Goal: Task Accomplishment & Management: Use online tool/utility

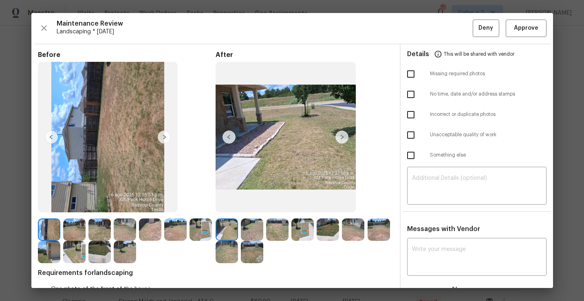
scroll to position [33, 0]
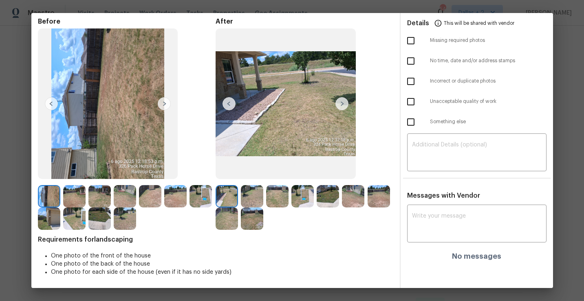
click at [228, 201] on img at bounding box center [226, 196] width 22 height 22
click at [345, 101] on img at bounding box center [341, 103] width 13 height 13
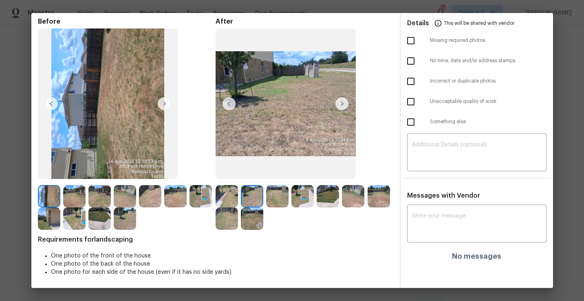
click at [341, 104] on img at bounding box center [341, 103] width 13 height 13
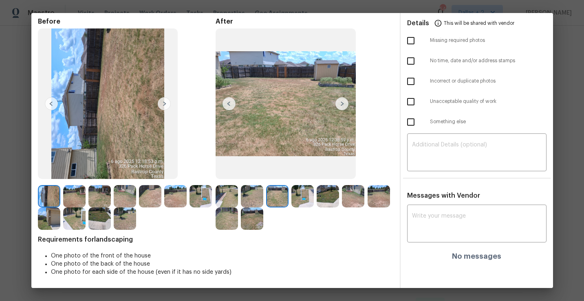
click at [342, 101] on img at bounding box center [341, 103] width 13 height 13
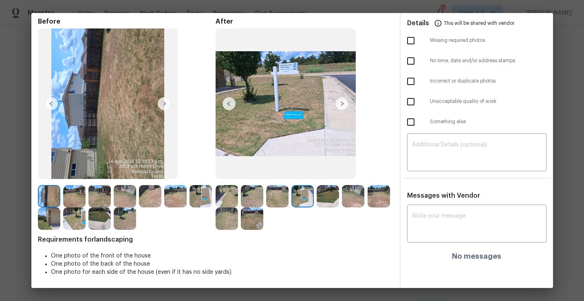
click at [343, 106] on img at bounding box center [341, 103] width 13 height 13
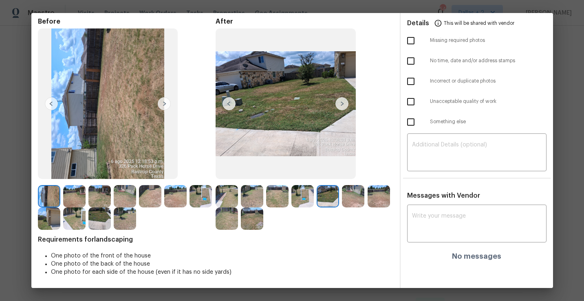
click at [344, 106] on img at bounding box center [341, 103] width 13 height 13
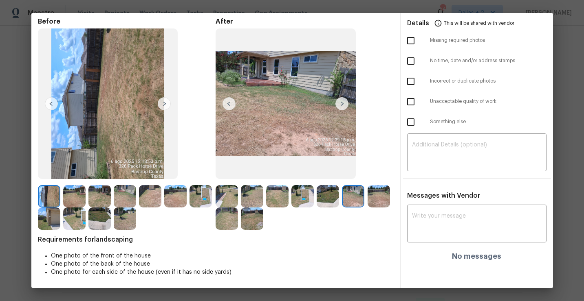
click at [344, 108] on img at bounding box center [341, 103] width 13 height 13
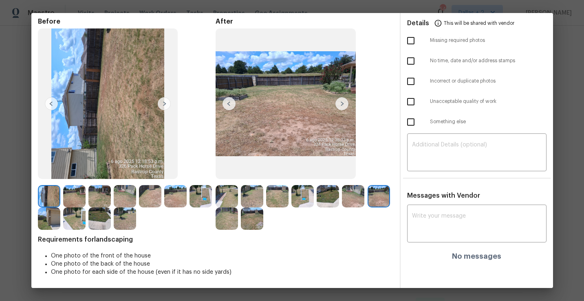
click at [231, 196] on img at bounding box center [226, 196] width 22 height 22
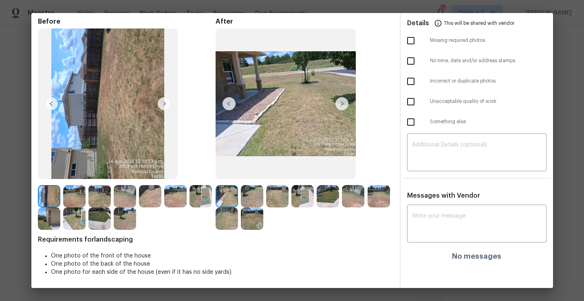
click at [341, 102] on img at bounding box center [341, 103] width 13 height 13
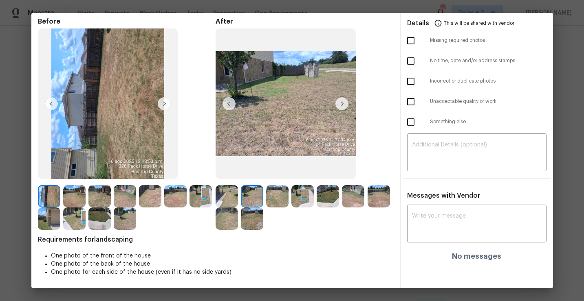
click at [342, 106] on img at bounding box center [341, 103] width 13 height 13
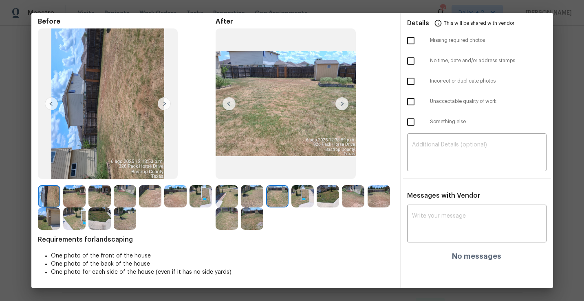
click at [344, 105] on img at bounding box center [341, 103] width 13 height 13
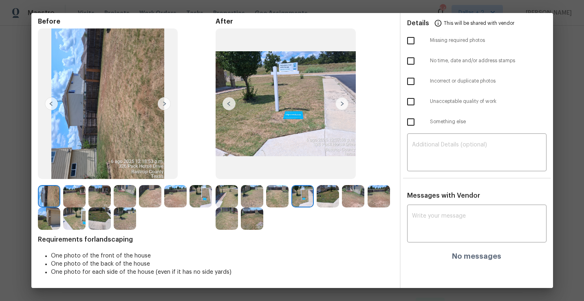
click at [44, 190] on img at bounding box center [49, 196] width 22 height 22
click at [99, 117] on img at bounding box center [108, 104] width 140 height 151
click at [107, 110] on img at bounding box center [108, 104] width 140 height 151
click at [73, 196] on img at bounding box center [74, 196] width 22 height 22
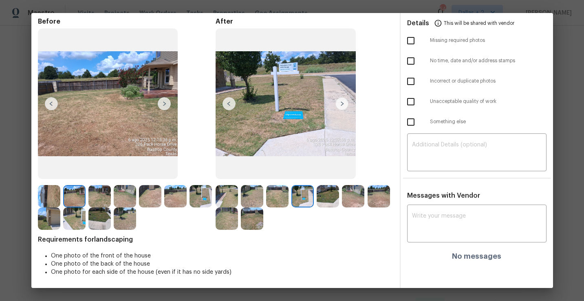
click at [326, 197] on img at bounding box center [328, 196] width 22 height 22
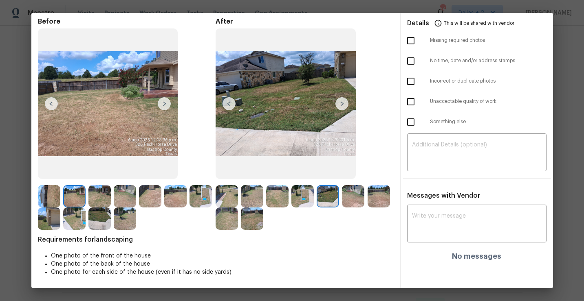
click at [349, 198] on img at bounding box center [353, 196] width 22 height 22
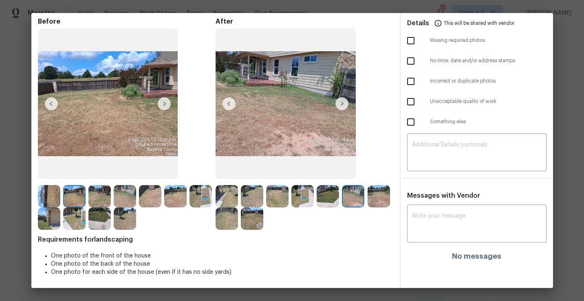
click at [389, 193] on img at bounding box center [378, 196] width 22 height 22
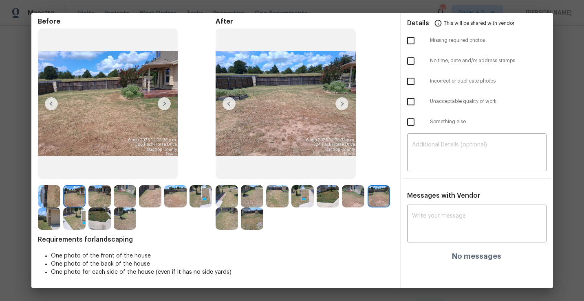
click at [250, 231] on div "Before After Requirements for landscaping One photo of the front of the house O…" at bounding box center [215, 153] width 355 height 271
click at [248, 229] on img at bounding box center [252, 219] width 22 height 22
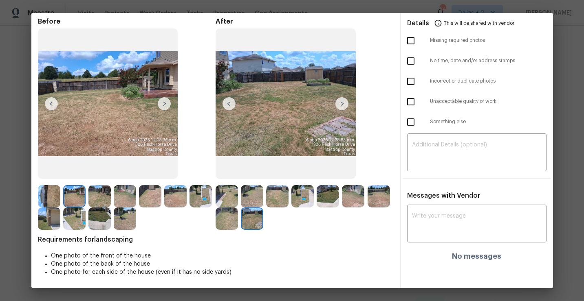
click at [230, 225] on img at bounding box center [226, 219] width 22 height 22
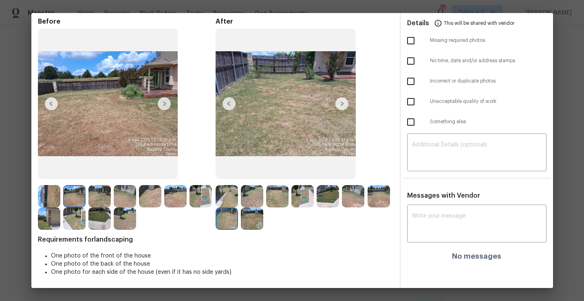
click at [48, 196] on img at bounding box center [49, 196] width 22 height 22
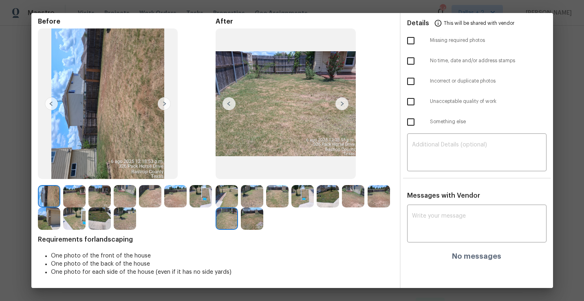
click at [165, 101] on img at bounding box center [164, 103] width 13 height 13
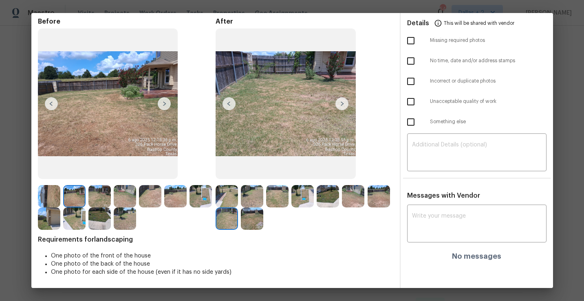
click at [164, 103] on img at bounding box center [164, 103] width 13 height 13
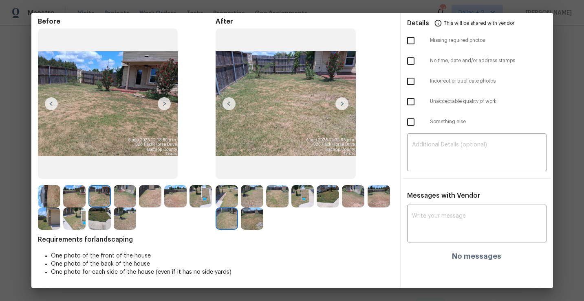
click at [341, 103] on img at bounding box center [341, 103] width 13 height 13
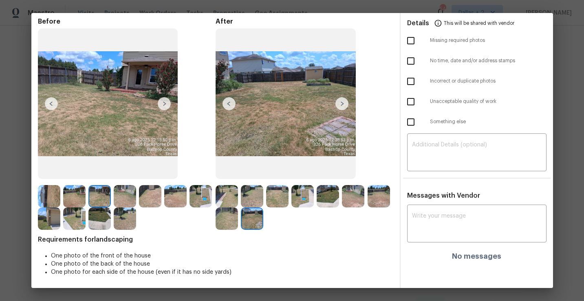
click at [304, 202] on img at bounding box center [302, 196] width 22 height 22
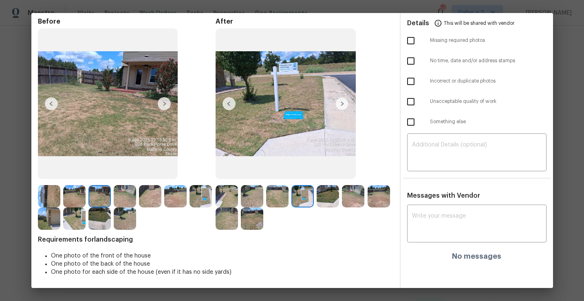
click at [329, 200] on img at bounding box center [328, 196] width 22 height 22
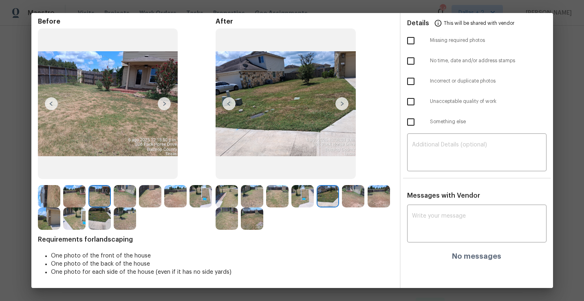
click at [358, 193] on img at bounding box center [353, 196] width 22 height 22
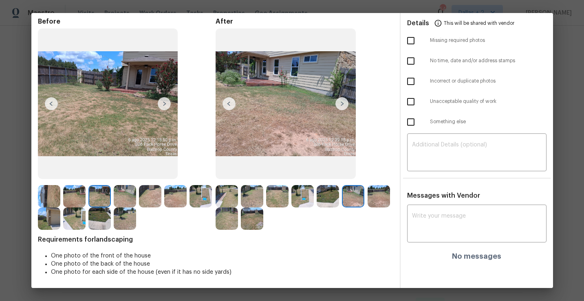
click at [227, 193] on img at bounding box center [226, 196] width 22 height 22
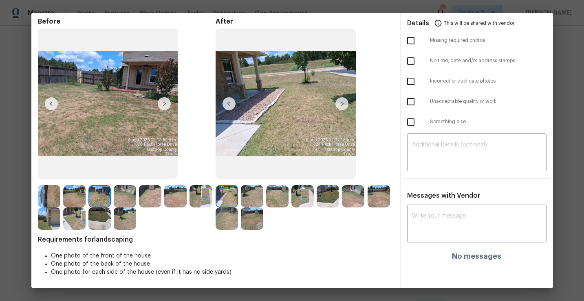
click at [342, 106] on img at bounding box center [341, 103] width 13 height 13
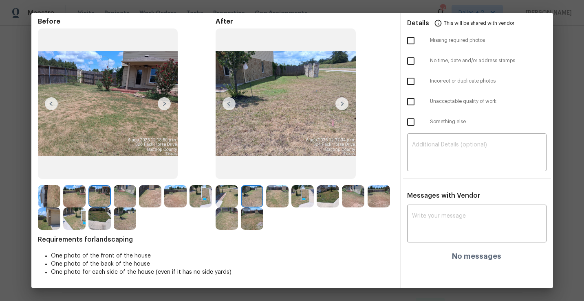
click at [124, 217] on img at bounding box center [125, 219] width 22 height 22
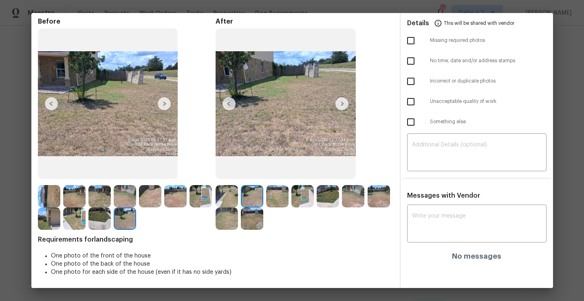
click at [244, 198] on img at bounding box center [252, 196] width 22 height 22
click at [79, 200] on img at bounding box center [74, 196] width 22 height 22
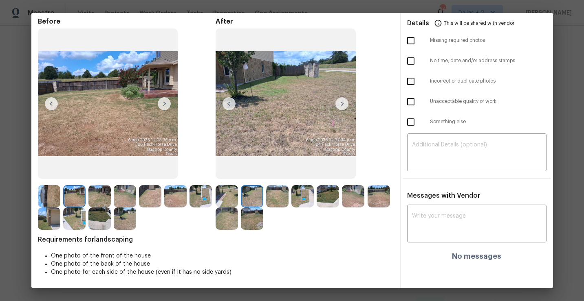
click at [91, 196] on img at bounding box center [99, 196] width 22 height 22
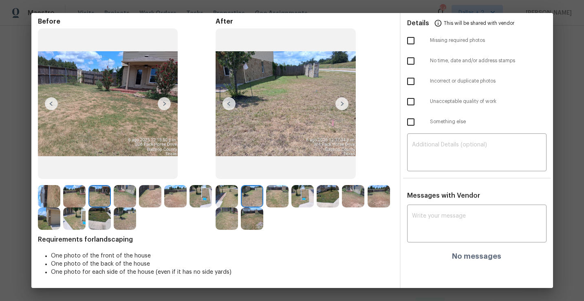
click at [121, 195] on img at bounding box center [125, 196] width 22 height 22
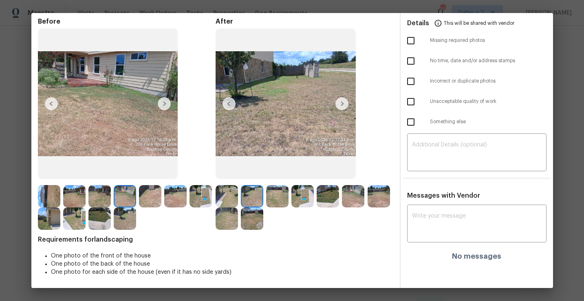
click at [280, 192] on img at bounding box center [277, 196] width 22 height 22
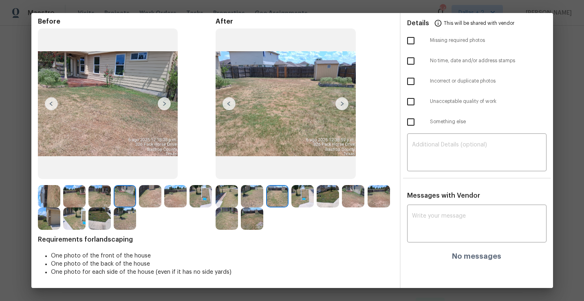
click at [297, 194] on img at bounding box center [302, 196] width 22 height 22
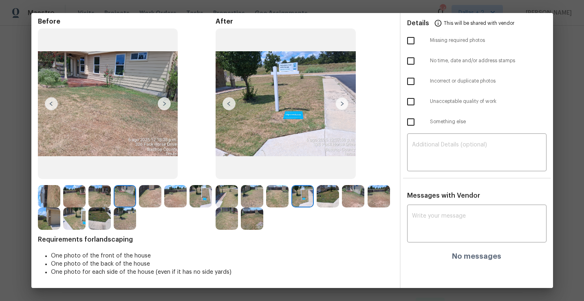
click at [326, 200] on img at bounding box center [328, 196] width 22 height 22
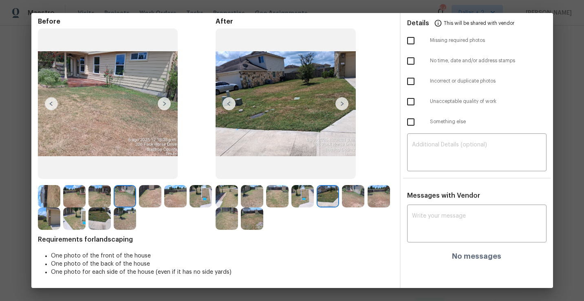
click at [346, 195] on img at bounding box center [353, 196] width 22 height 22
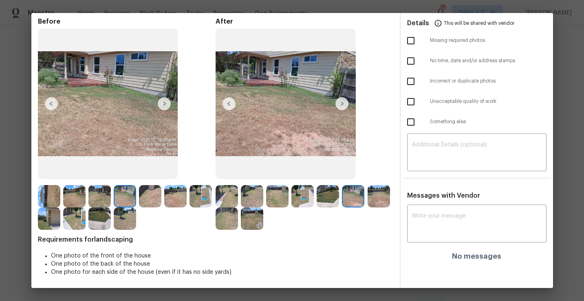
click at [379, 210] on div at bounding box center [304, 207] width 178 height 45
click at [380, 201] on img at bounding box center [378, 196] width 22 height 22
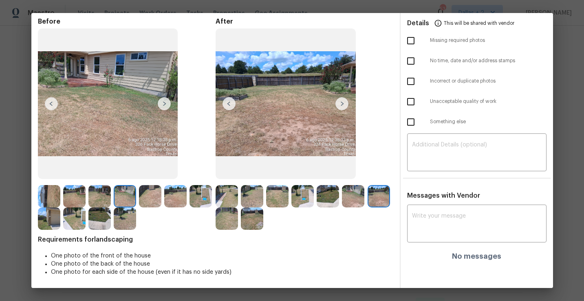
scroll to position [0, 0]
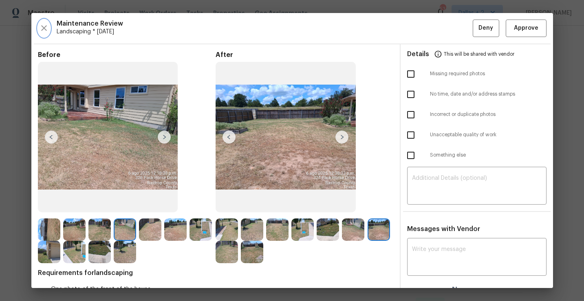
click at [40, 34] on button "button" at bounding box center [44, 29] width 12 height 18
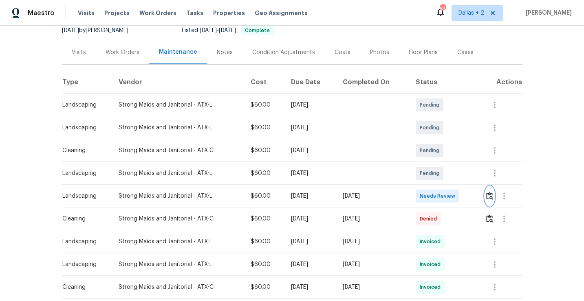
scroll to position [97, 0]
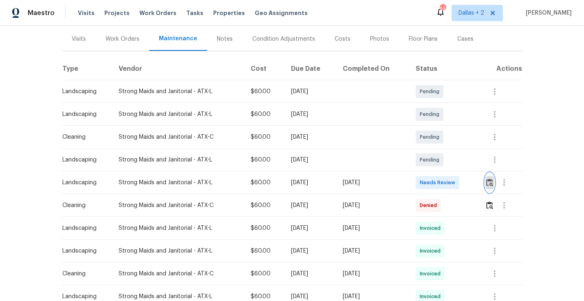
click at [490, 182] on img "button" at bounding box center [489, 183] width 7 height 8
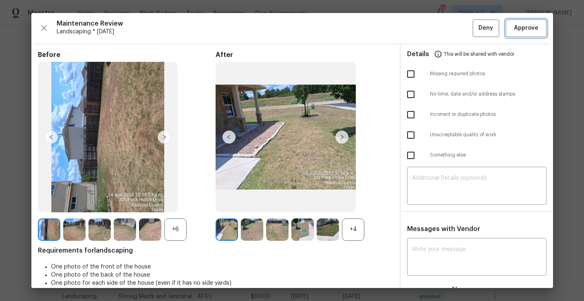
click at [519, 29] on span "Approve" at bounding box center [526, 28] width 24 height 10
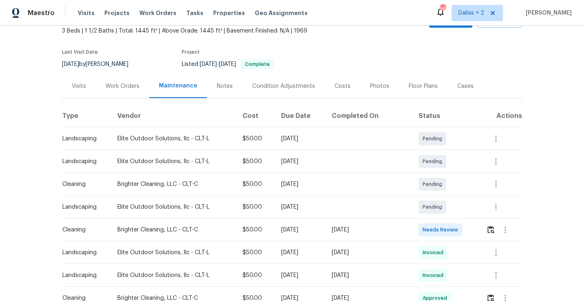
scroll to position [70, 0]
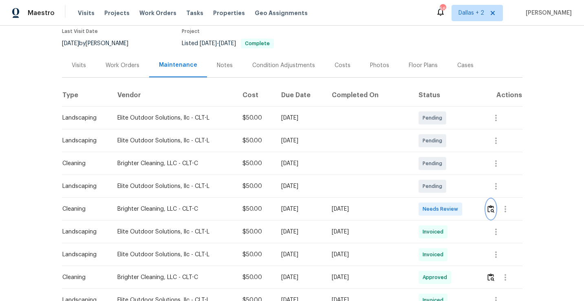
click at [490, 207] on img "button" at bounding box center [490, 209] width 7 height 8
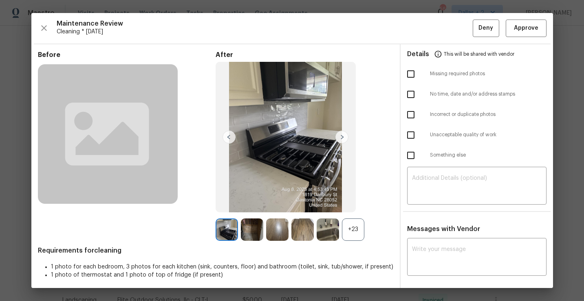
click at [354, 230] on div "+23" at bounding box center [353, 230] width 22 height 22
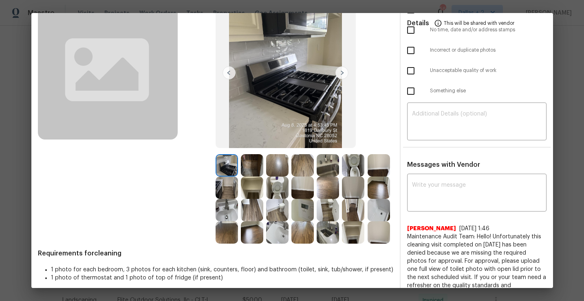
scroll to position [88, 0]
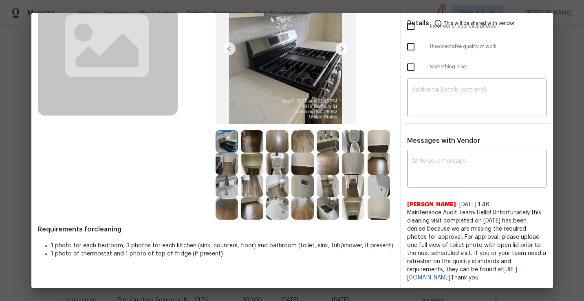
click at [275, 168] on img at bounding box center [277, 164] width 22 height 22
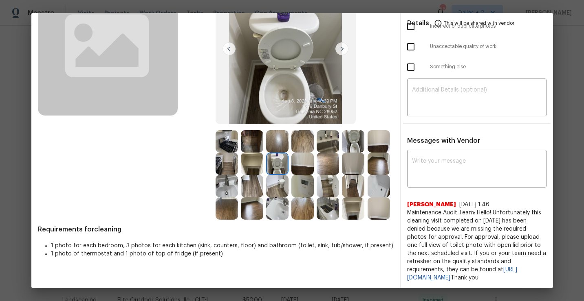
click at [354, 147] on img at bounding box center [353, 141] width 22 height 22
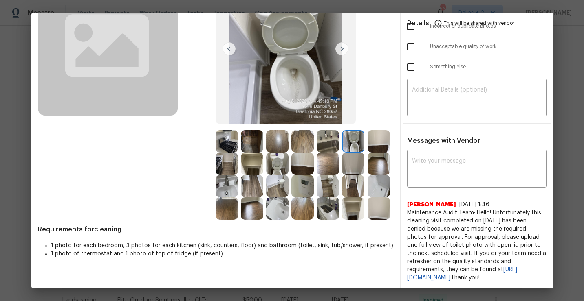
click at [248, 140] on img at bounding box center [252, 141] width 22 height 22
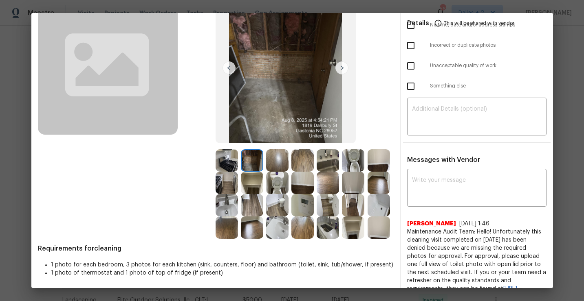
scroll to position [83, 0]
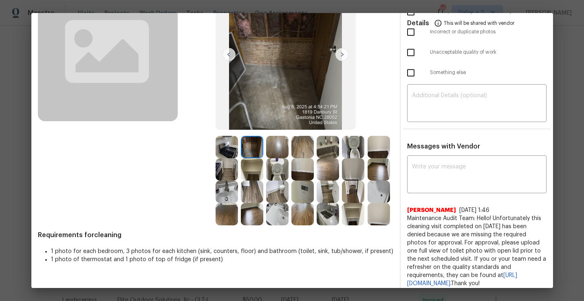
click at [274, 171] on img at bounding box center [277, 169] width 22 height 22
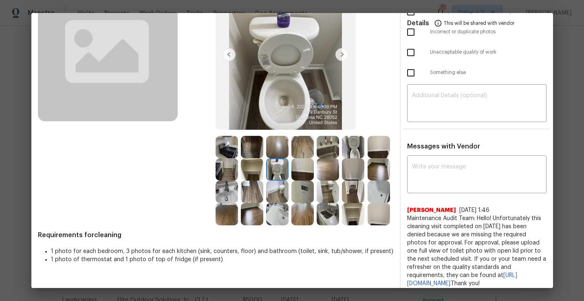
click at [296, 191] on img at bounding box center [302, 192] width 22 height 22
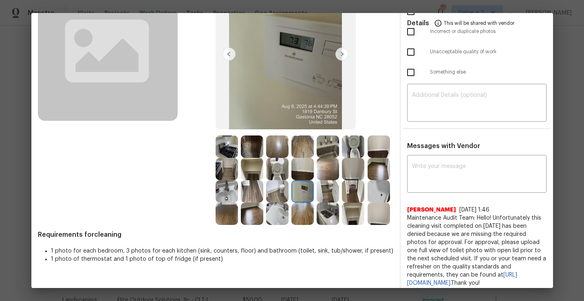
scroll to position [87, 0]
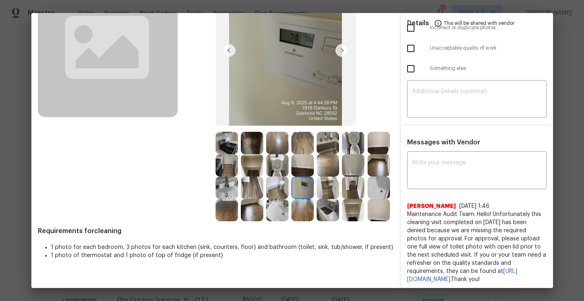
click at [332, 212] on img at bounding box center [328, 210] width 22 height 22
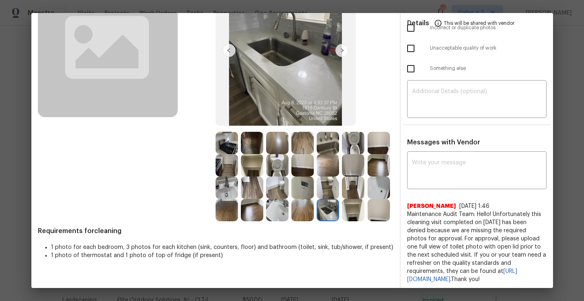
click at [351, 210] on img at bounding box center [353, 210] width 22 height 22
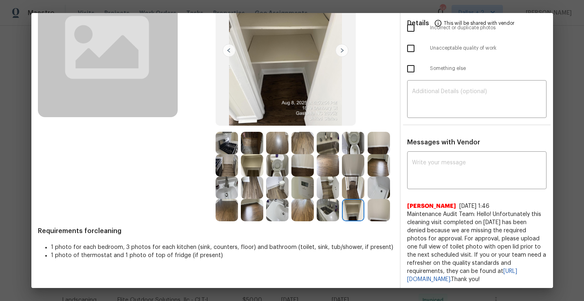
click at [381, 224] on div "Before After Requirements for cleaning 1 photo for each bedroom, 3 photos for e…" at bounding box center [215, 127] width 355 height 326
click at [379, 214] on img at bounding box center [378, 210] width 22 height 22
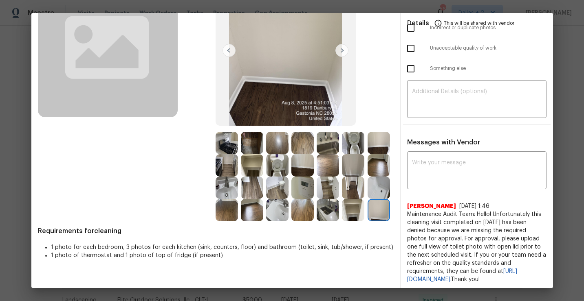
click at [228, 191] on img at bounding box center [226, 188] width 22 height 22
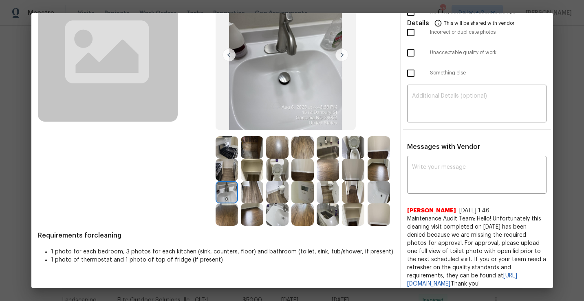
scroll to position [88, 0]
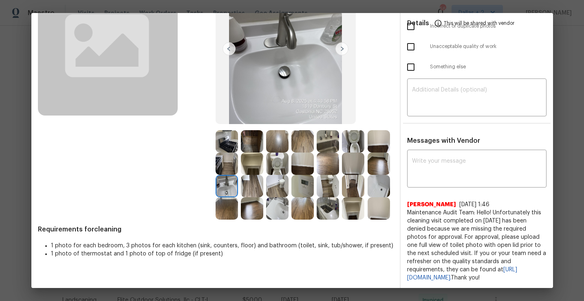
click at [372, 188] on img at bounding box center [378, 186] width 22 height 22
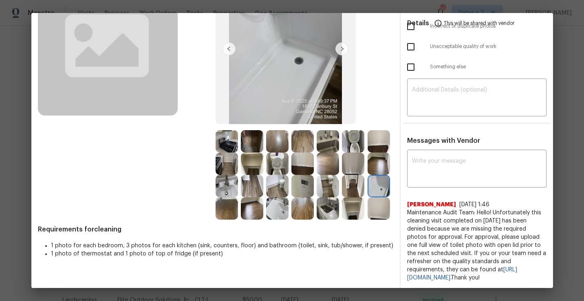
scroll to position [0, 0]
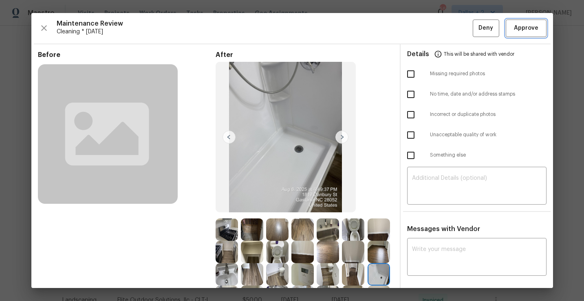
click at [534, 31] on span "Approve" at bounding box center [526, 28] width 24 height 10
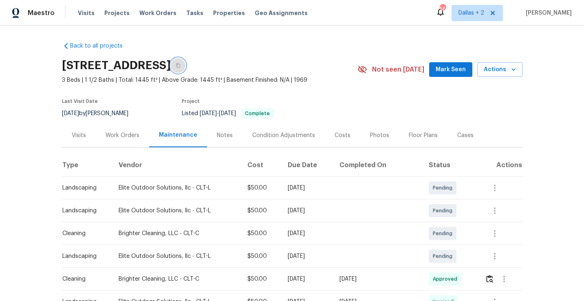
click at [180, 64] on icon "button" at bounding box center [178, 65] width 5 height 5
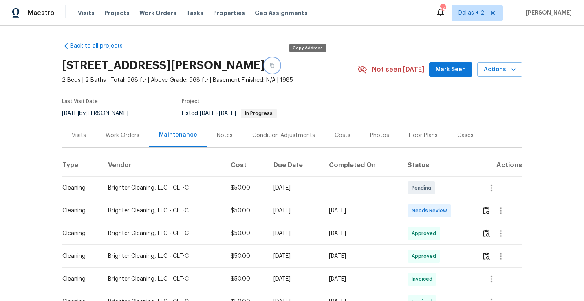
click at [279, 69] on button "button" at bounding box center [272, 65] width 15 height 15
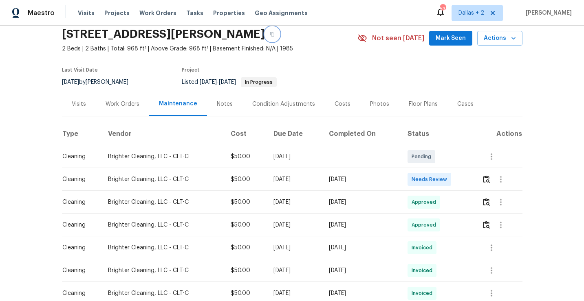
scroll to position [38, 0]
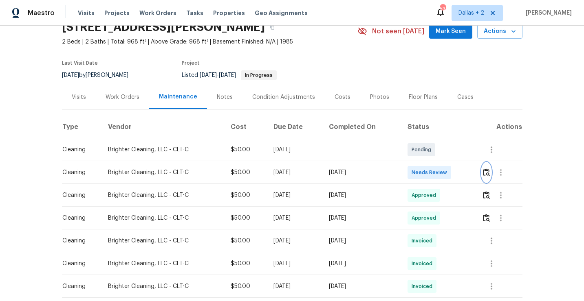
click at [490, 174] on img "button" at bounding box center [486, 173] width 7 height 8
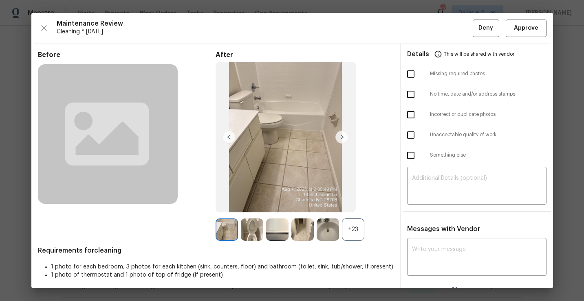
click at [344, 225] on div "+23" at bounding box center [353, 230] width 22 height 22
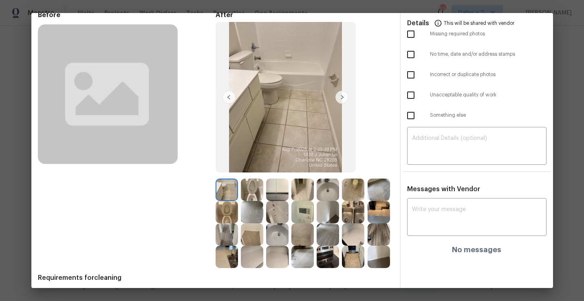
scroll to position [48, 0]
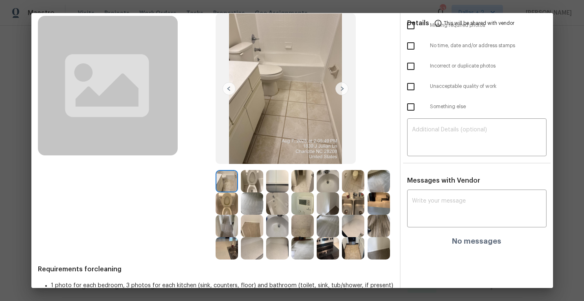
click at [277, 174] on img at bounding box center [277, 181] width 22 height 22
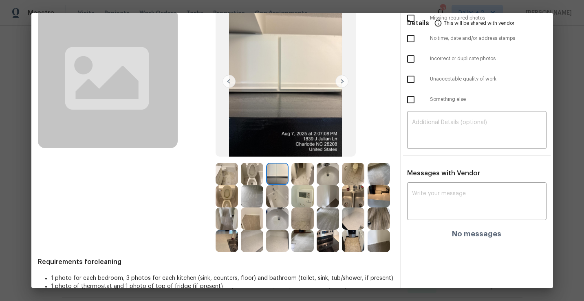
scroll to position [61, 0]
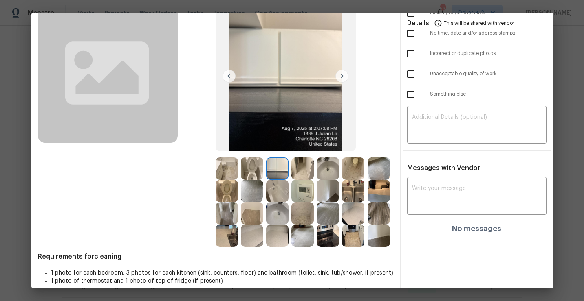
click at [250, 236] on img at bounding box center [252, 236] width 22 height 22
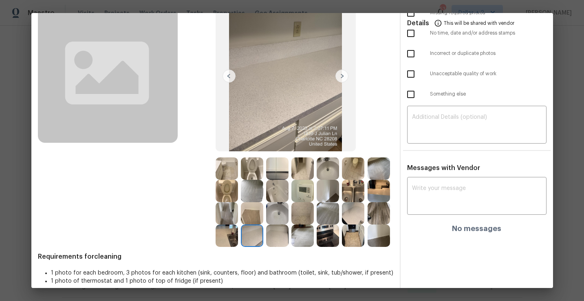
click at [282, 169] on img at bounding box center [277, 169] width 22 height 22
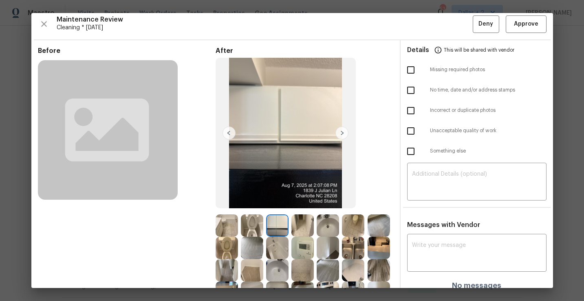
scroll to position [0, 0]
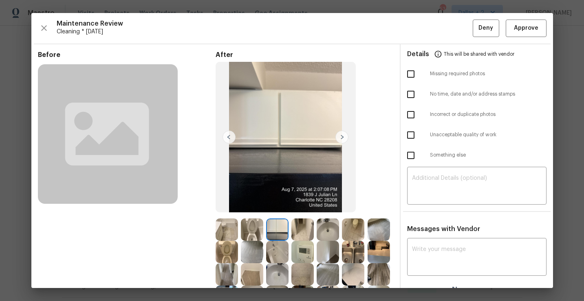
click at [291, 151] on img at bounding box center [285, 137] width 140 height 151
click at [257, 229] on img at bounding box center [252, 230] width 22 height 22
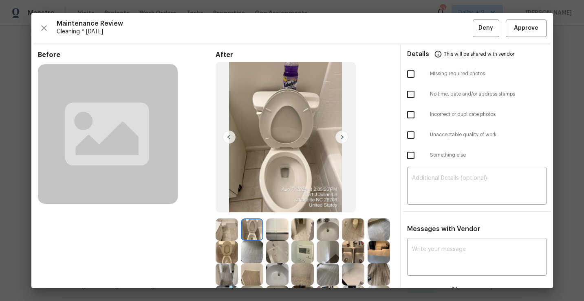
click at [280, 229] on img at bounding box center [277, 230] width 22 height 22
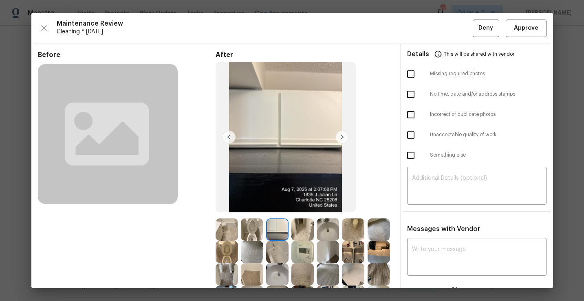
scroll to position [65, 0]
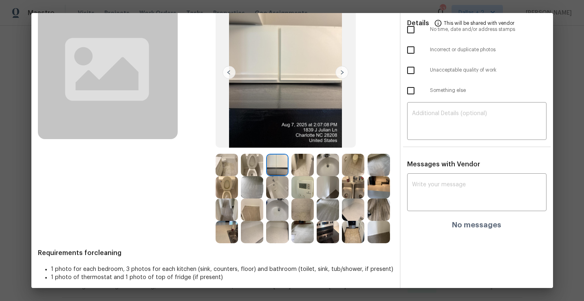
click at [328, 194] on img at bounding box center [328, 187] width 22 height 22
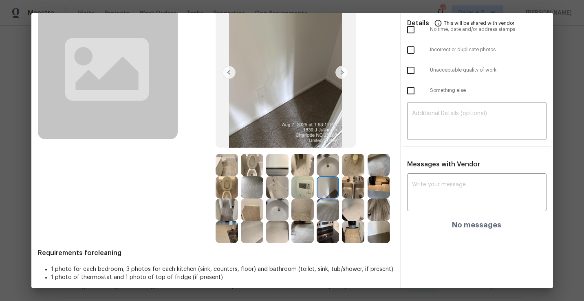
click at [380, 180] on img at bounding box center [378, 187] width 22 height 22
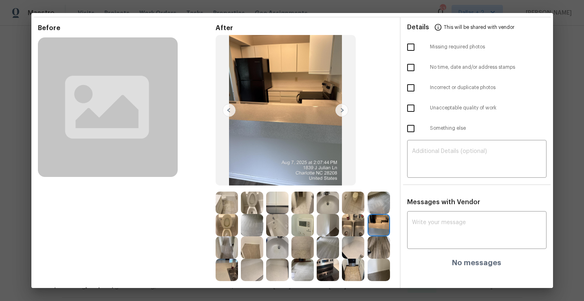
scroll to position [26, 0]
click at [275, 208] on img at bounding box center [277, 203] width 22 height 22
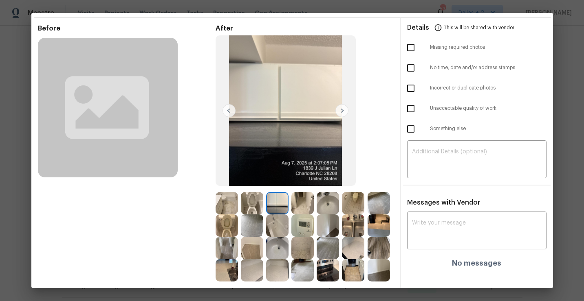
click at [301, 204] on img at bounding box center [302, 203] width 22 height 22
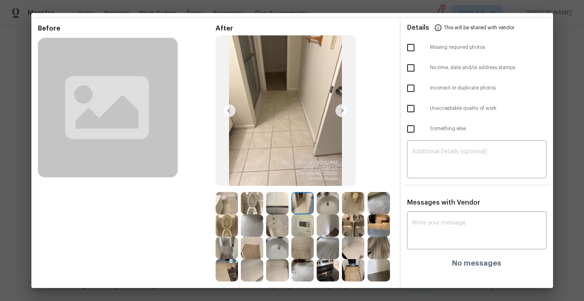
click at [340, 114] on img at bounding box center [341, 110] width 13 height 13
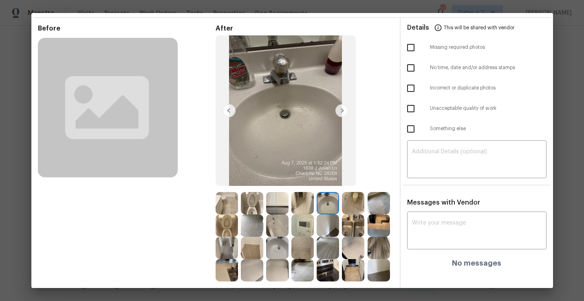
click at [340, 114] on img at bounding box center [341, 110] width 13 height 13
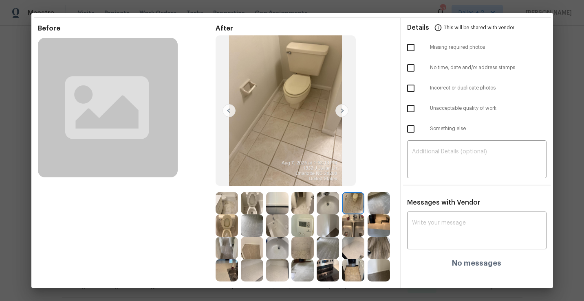
click at [340, 114] on img at bounding box center [341, 110] width 13 height 13
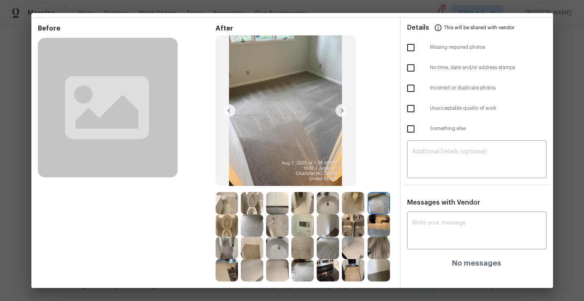
click at [340, 114] on img at bounding box center [341, 110] width 13 height 13
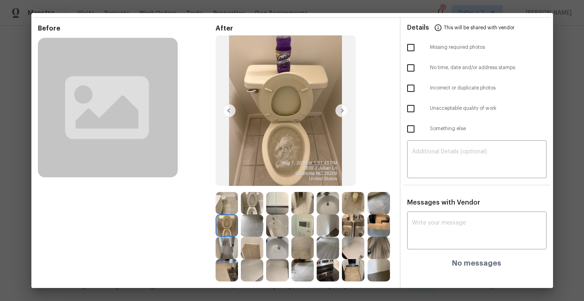
click at [340, 114] on img at bounding box center [341, 110] width 13 height 13
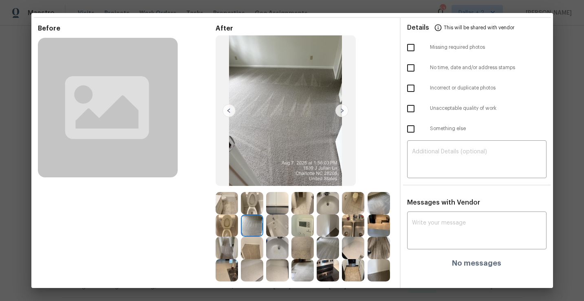
click at [340, 114] on img at bounding box center [341, 110] width 13 height 13
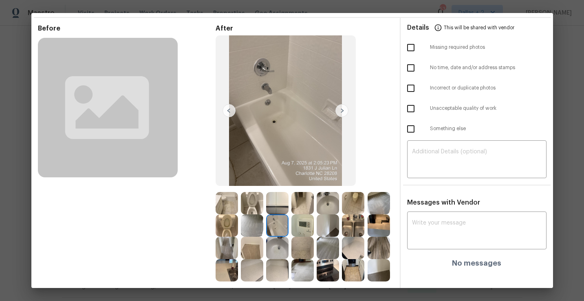
click at [340, 114] on img at bounding box center [341, 110] width 13 height 13
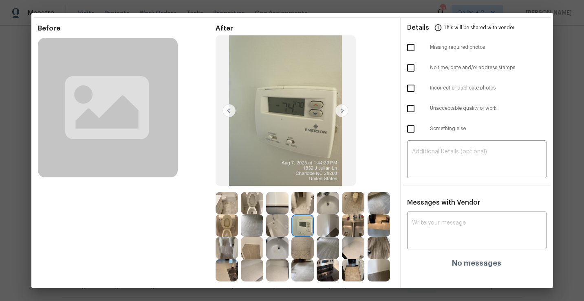
click at [277, 230] on img at bounding box center [277, 226] width 22 height 22
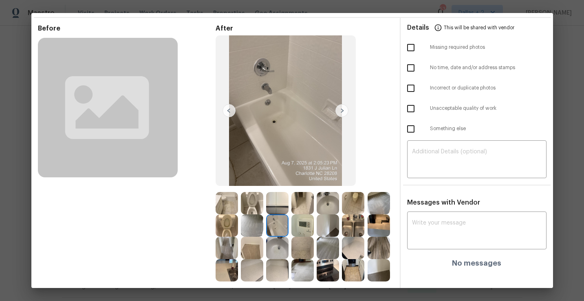
click at [341, 110] on img at bounding box center [341, 110] width 13 height 13
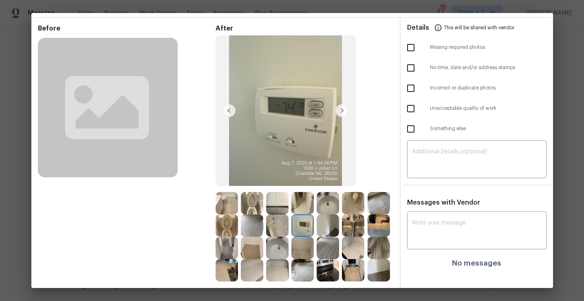
click at [341, 109] on img at bounding box center [341, 110] width 13 height 13
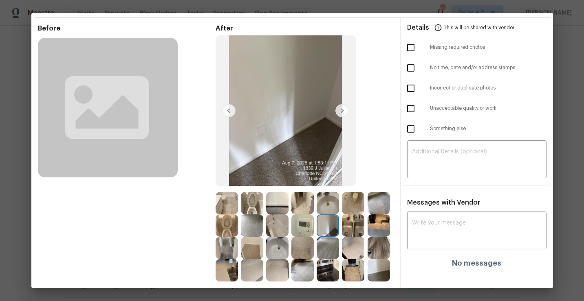
click at [341, 109] on img at bounding box center [341, 110] width 13 height 13
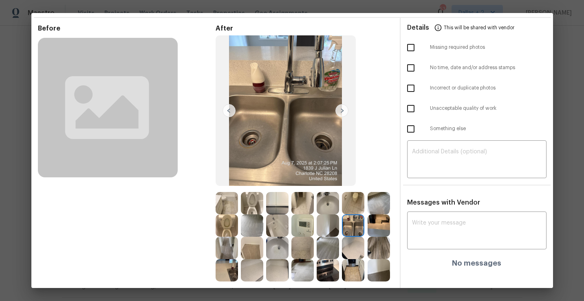
click at [341, 108] on img at bounding box center [341, 110] width 13 height 13
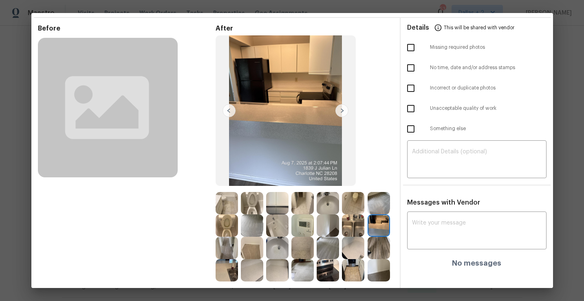
click at [343, 113] on img at bounding box center [341, 110] width 13 height 13
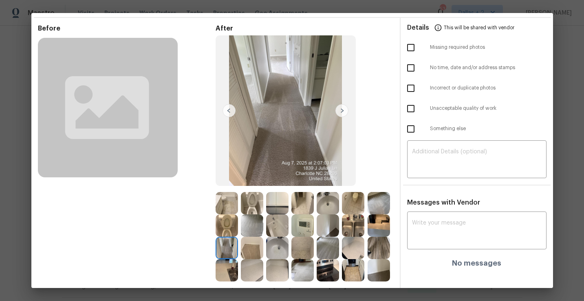
click at [253, 250] on img at bounding box center [252, 248] width 22 height 22
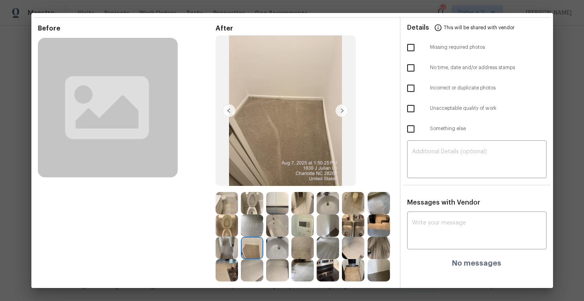
click at [278, 245] on img at bounding box center [277, 248] width 22 height 22
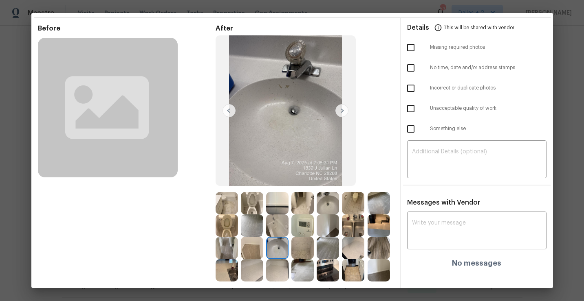
click at [300, 250] on img at bounding box center [302, 248] width 22 height 22
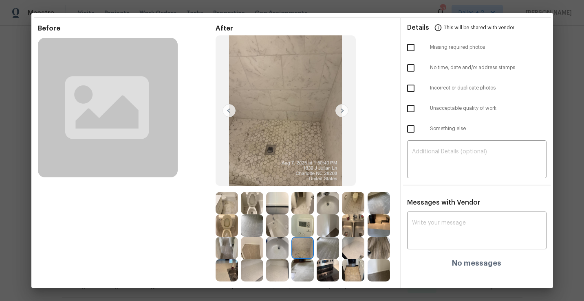
click at [278, 247] on img at bounding box center [277, 248] width 22 height 22
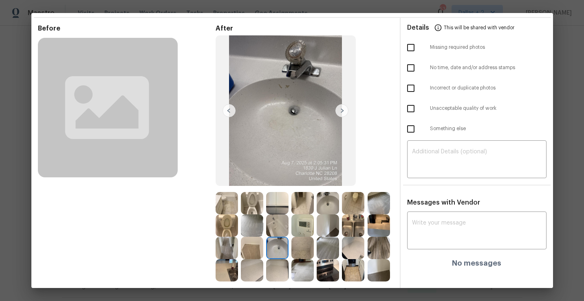
click at [321, 250] on img at bounding box center [328, 248] width 22 height 22
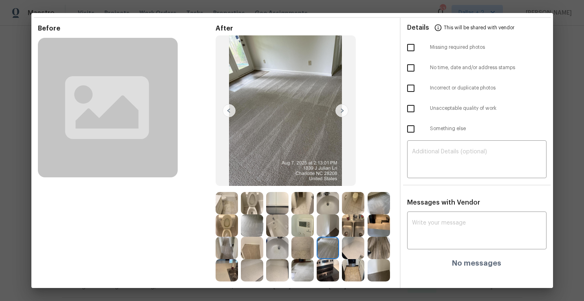
click at [349, 253] on img at bounding box center [353, 248] width 22 height 22
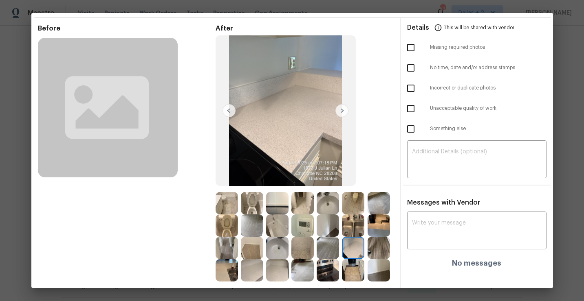
click at [375, 253] on img at bounding box center [378, 248] width 22 height 22
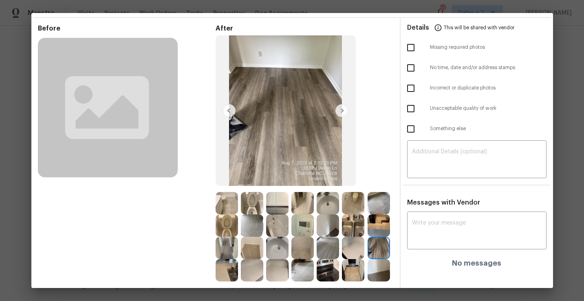
click at [230, 276] on img at bounding box center [226, 270] width 22 height 22
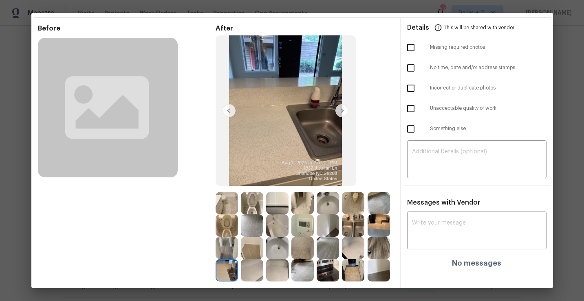
click at [245, 264] on img at bounding box center [252, 270] width 22 height 22
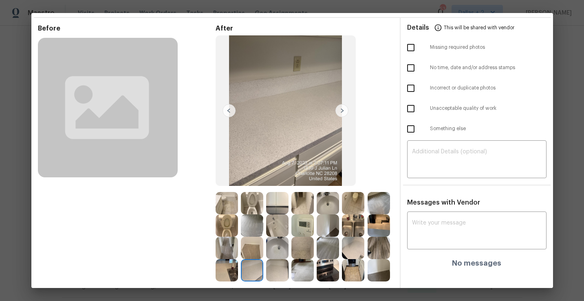
click at [273, 270] on img at bounding box center [277, 270] width 22 height 22
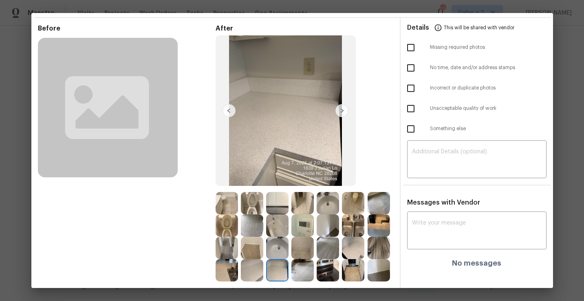
click at [311, 273] on img at bounding box center [302, 270] width 22 height 22
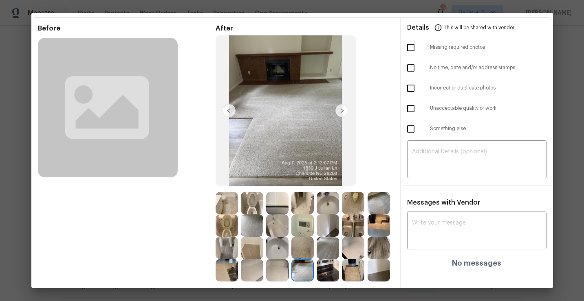
click at [326, 271] on img at bounding box center [328, 270] width 22 height 22
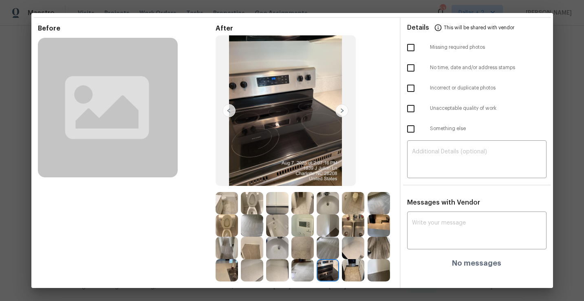
click at [344, 279] on img at bounding box center [353, 270] width 22 height 22
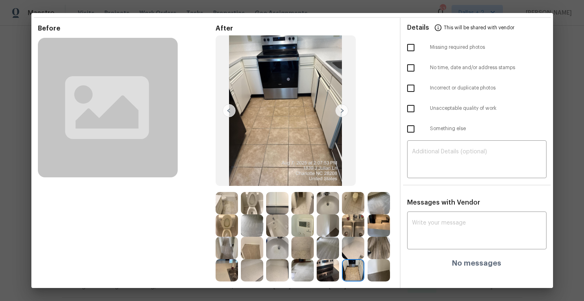
click at [374, 275] on img at bounding box center [378, 270] width 22 height 22
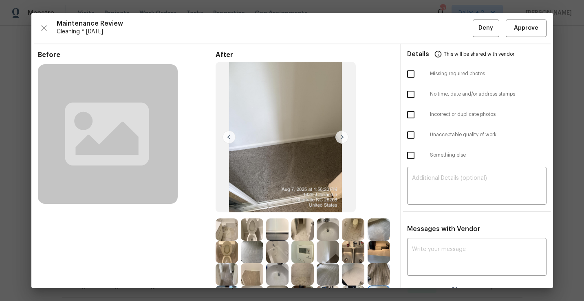
scroll to position [63, 0]
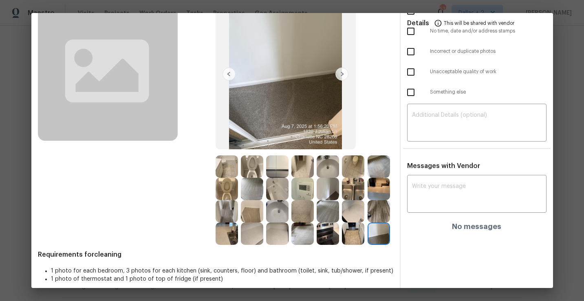
click at [361, 237] on img at bounding box center [353, 234] width 22 height 22
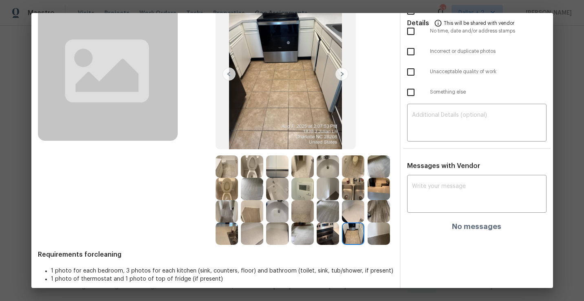
click at [343, 235] on img at bounding box center [353, 234] width 22 height 22
click at [331, 235] on img at bounding box center [328, 234] width 22 height 22
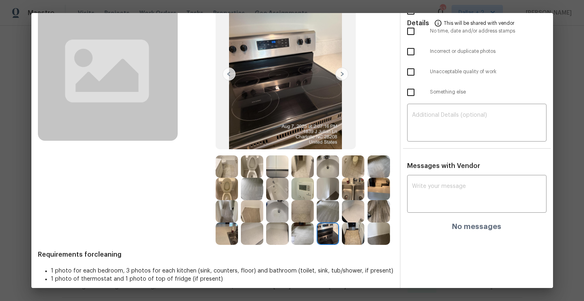
click at [314, 236] on div at bounding box center [303, 234] width 25 height 22
click at [301, 237] on img at bounding box center [302, 234] width 22 height 22
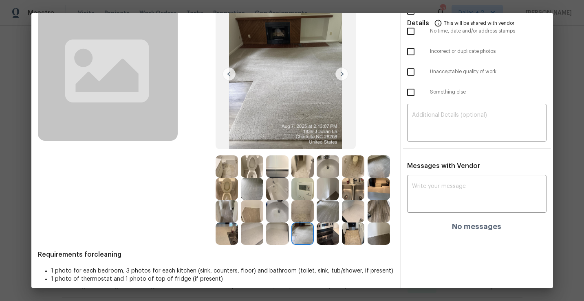
click at [286, 240] on img at bounding box center [277, 234] width 22 height 22
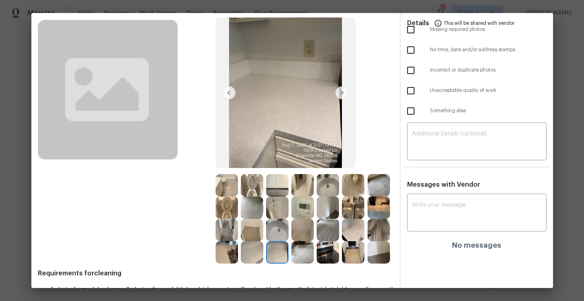
scroll to position [40, 0]
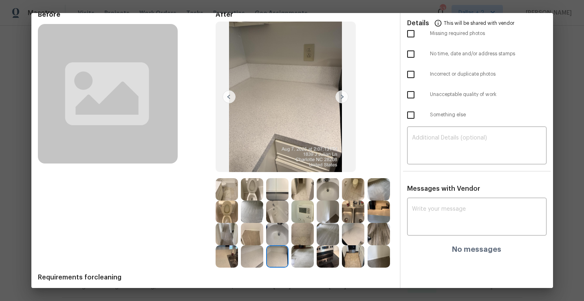
click at [255, 257] on img at bounding box center [252, 257] width 22 height 22
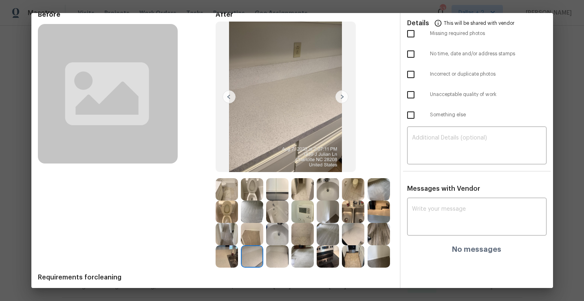
click at [231, 257] on img at bounding box center [226, 257] width 22 height 22
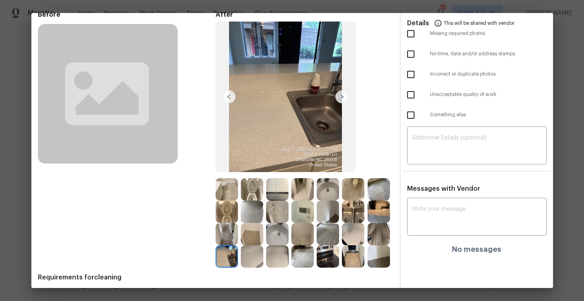
click at [224, 237] on img at bounding box center [226, 234] width 22 height 22
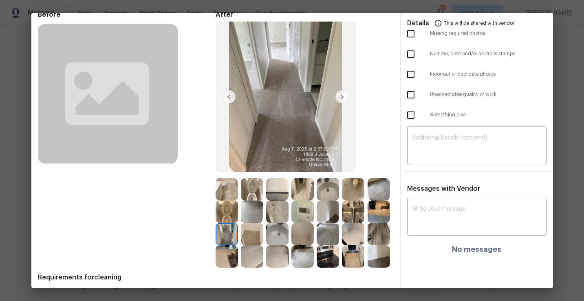
click at [242, 232] on img at bounding box center [252, 234] width 22 height 22
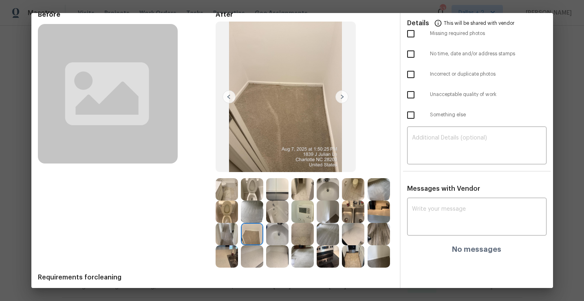
click at [273, 233] on img at bounding box center [277, 234] width 22 height 22
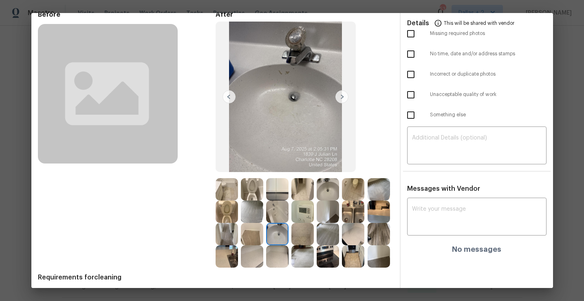
click at [299, 231] on img at bounding box center [302, 234] width 22 height 22
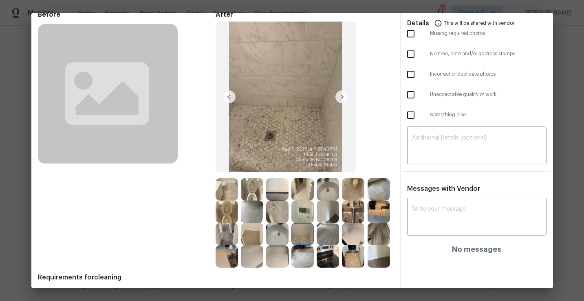
click at [326, 234] on img at bounding box center [328, 234] width 22 height 22
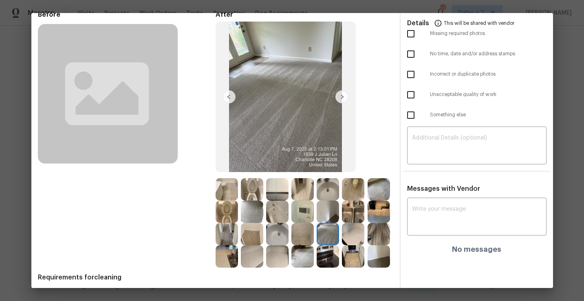
click at [295, 232] on img at bounding box center [302, 234] width 22 height 22
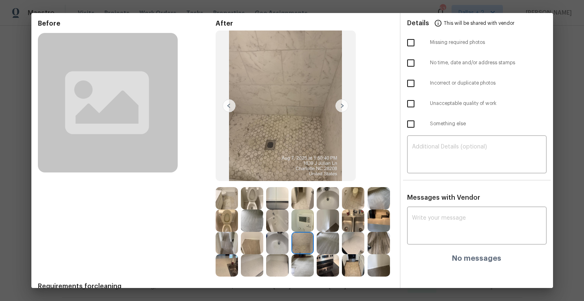
scroll to position [33, 0]
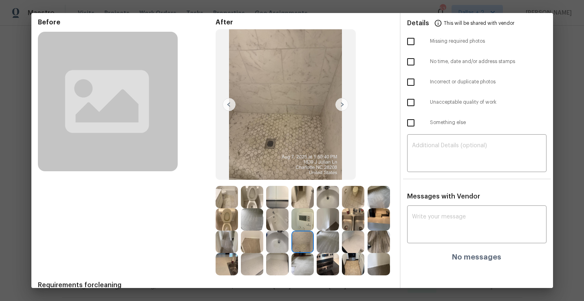
click at [352, 236] on img at bounding box center [353, 242] width 22 height 22
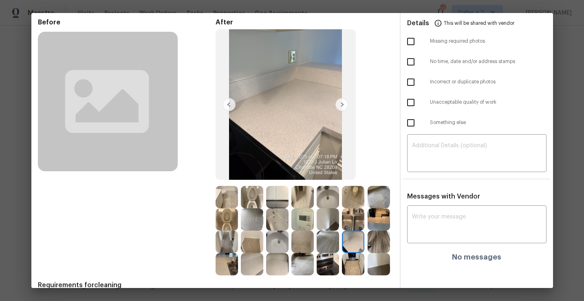
click at [222, 247] on img at bounding box center [226, 242] width 22 height 22
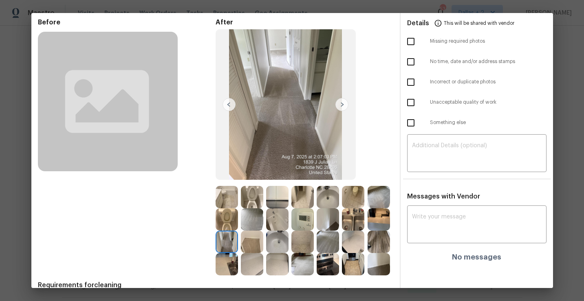
click at [367, 268] on img at bounding box center [378, 264] width 22 height 22
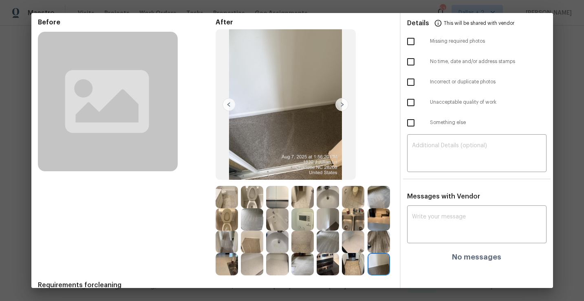
click at [347, 268] on img at bounding box center [353, 264] width 22 height 22
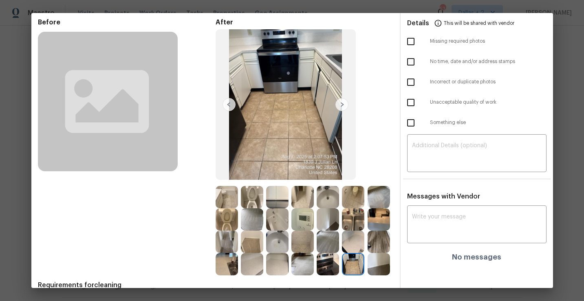
click at [319, 225] on img at bounding box center [328, 220] width 22 height 22
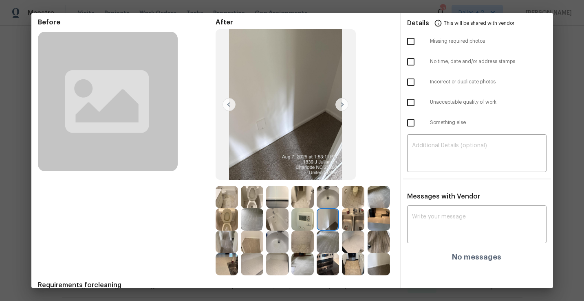
click at [341, 202] on div at bounding box center [329, 197] width 25 height 22
click at [367, 202] on img at bounding box center [378, 197] width 22 height 22
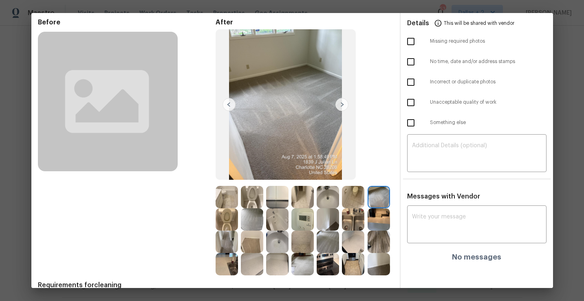
click at [371, 213] on img at bounding box center [378, 220] width 22 height 22
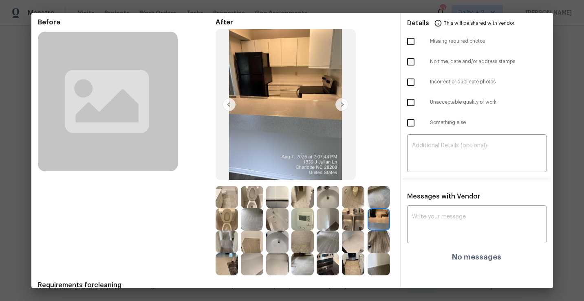
scroll to position [0, 0]
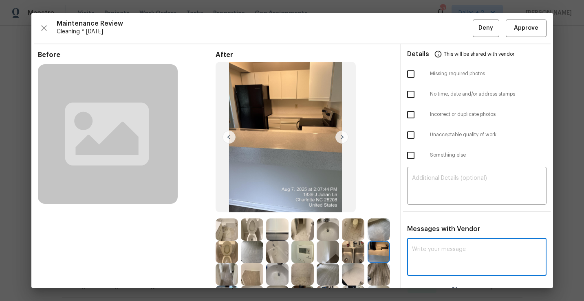
click at [433, 253] on textarea at bounding box center [477, 258] width 130 height 23
paste textarea "Maintenance Audit Team: Hello! Unfortunately this cleaning visit completed on 0…"
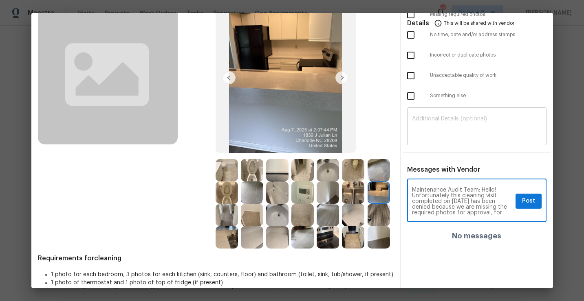
scroll to position [70, 0]
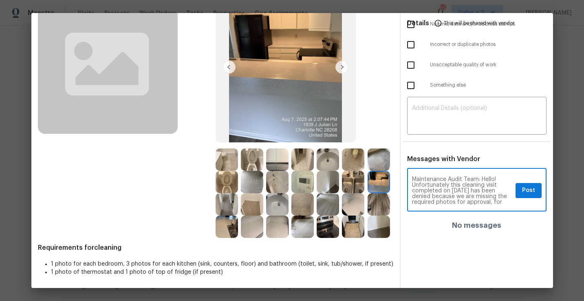
type textarea "Maintenance Audit Team: Hello! Unfortunately this cleaning visit completed on 0…"
click at [517, 194] on button "Post" at bounding box center [528, 190] width 26 height 15
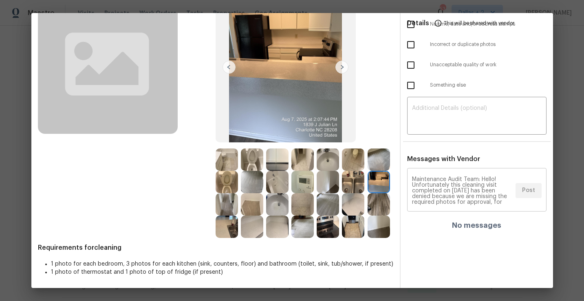
scroll to position [0, 0]
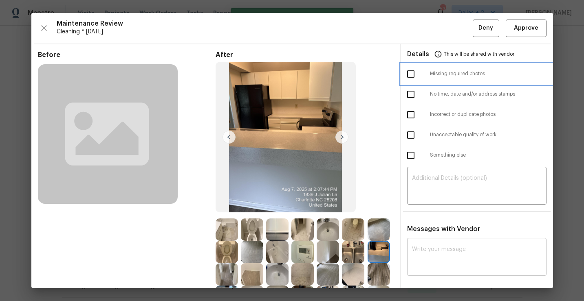
click at [436, 79] on div "Missing required photos" at bounding box center [476, 74] width 152 height 20
click at [411, 78] on input "checkbox" at bounding box center [410, 74] width 17 height 17
checkbox input "true"
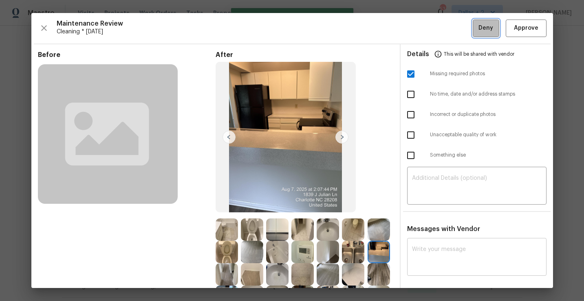
click at [484, 31] on span "Deny" at bounding box center [485, 28] width 15 height 10
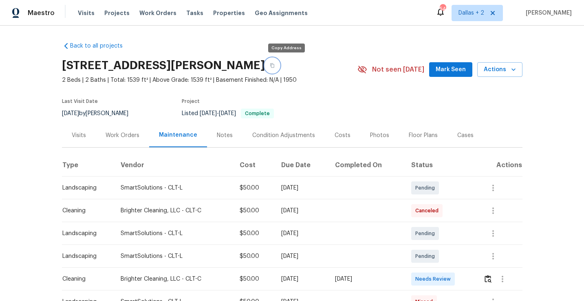
click at [279, 64] on button "button" at bounding box center [272, 65] width 15 height 15
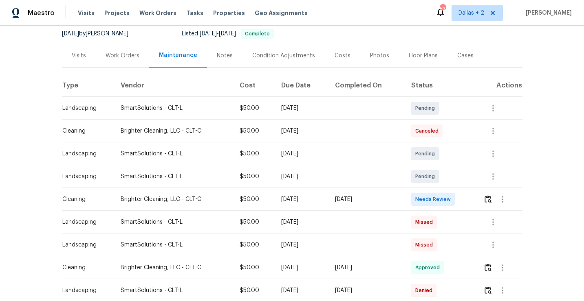
scroll to position [90, 0]
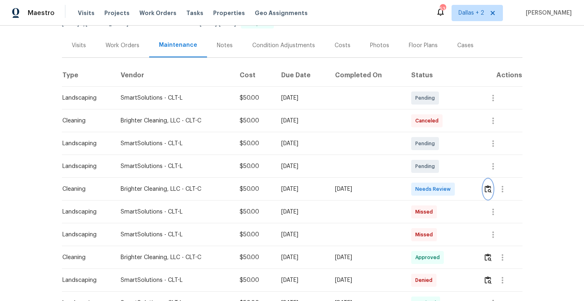
click at [487, 188] on img "button" at bounding box center [487, 189] width 7 height 8
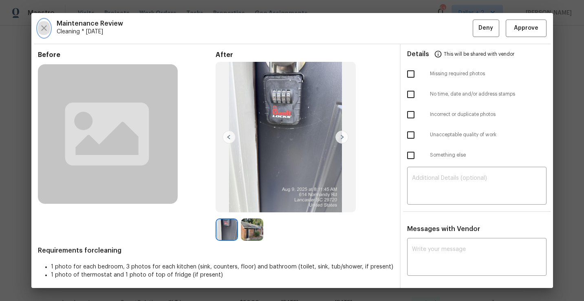
click at [40, 26] on icon "button" at bounding box center [44, 28] width 10 height 10
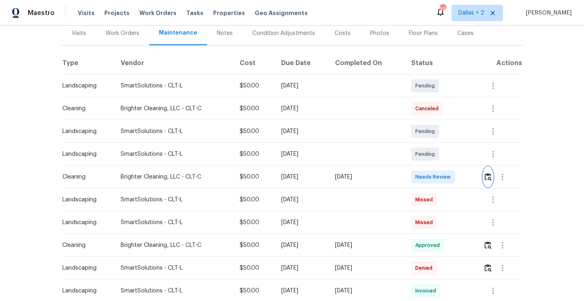
scroll to position [88, 0]
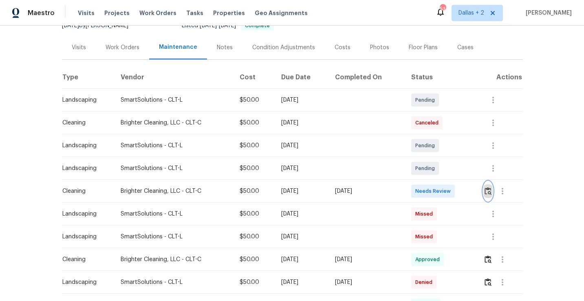
click at [487, 192] on img "button" at bounding box center [487, 191] width 7 height 8
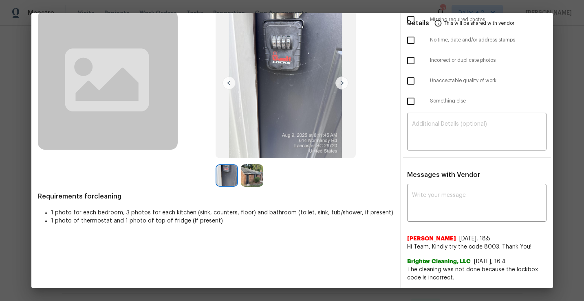
scroll to position [0, 0]
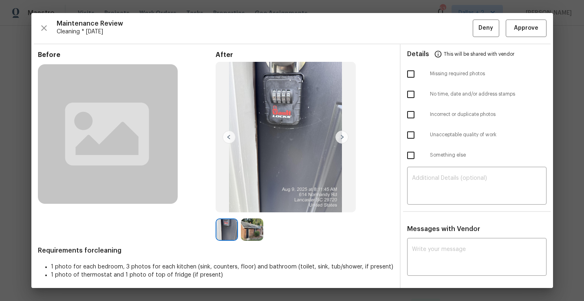
click at [51, 24] on div "Maintenance Review Cleaning * [DATE] Deny Approve" at bounding box center [292, 29] width 508 height 18
click at [45, 26] on icon "button" at bounding box center [44, 28] width 6 height 6
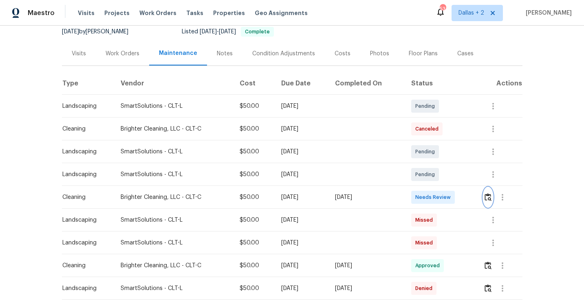
scroll to position [96, 0]
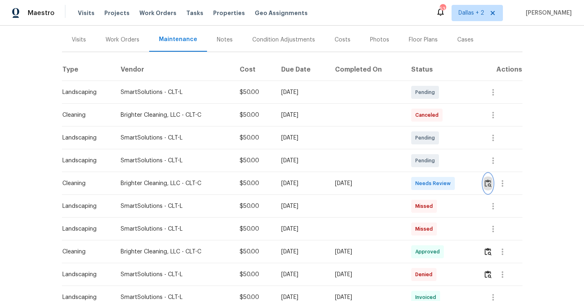
click at [487, 186] on img "button" at bounding box center [487, 184] width 7 height 8
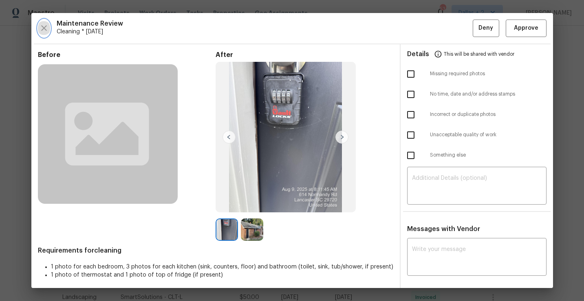
click at [46, 28] on icon "button" at bounding box center [44, 28] width 10 height 10
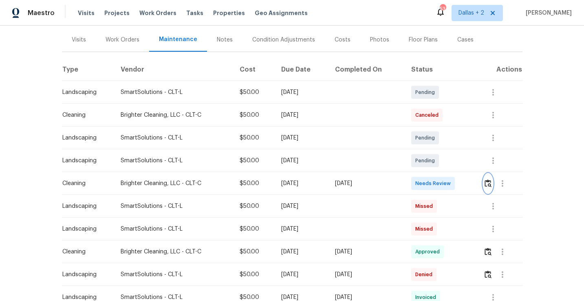
scroll to position [0, 0]
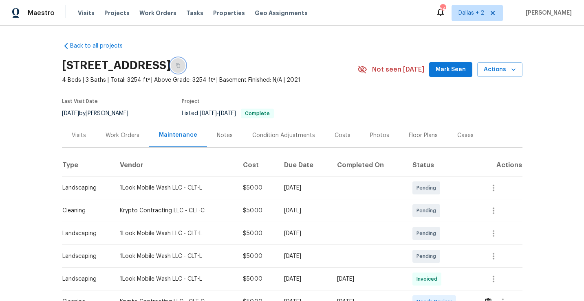
click at [180, 67] on icon "button" at bounding box center [178, 65] width 5 height 5
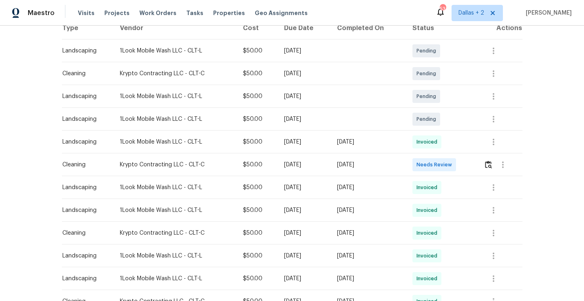
scroll to position [142, 0]
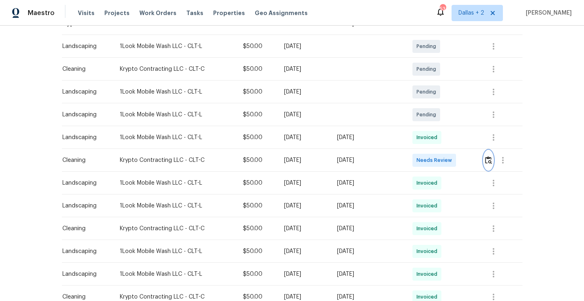
click at [488, 163] on img "button" at bounding box center [488, 160] width 7 height 8
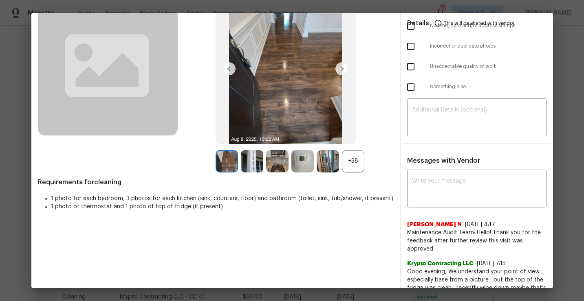
click at [353, 171] on div "+38" at bounding box center [353, 161] width 22 height 22
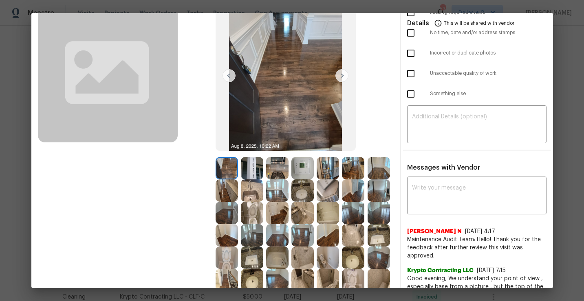
scroll to position [102, 0]
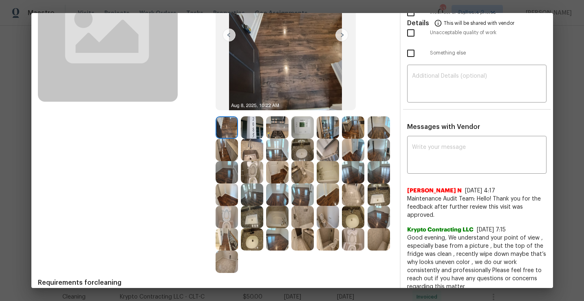
click at [330, 153] on img at bounding box center [328, 150] width 22 height 22
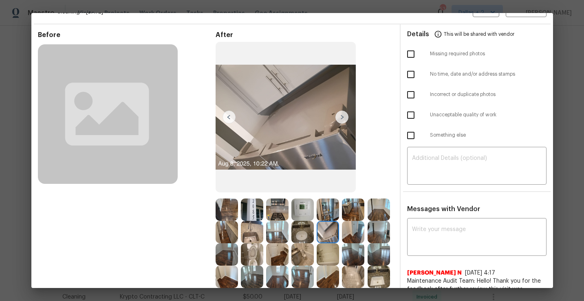
scroll to position [29, 0]
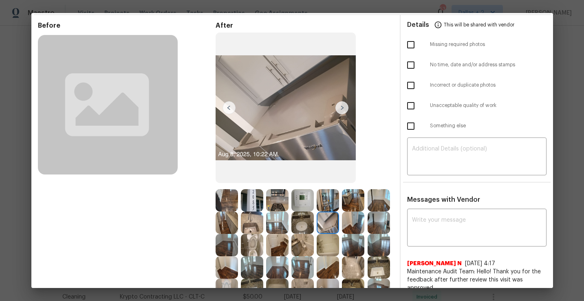
click at [330, 218] on img at bounding box center [328, 223] width 22 height 22
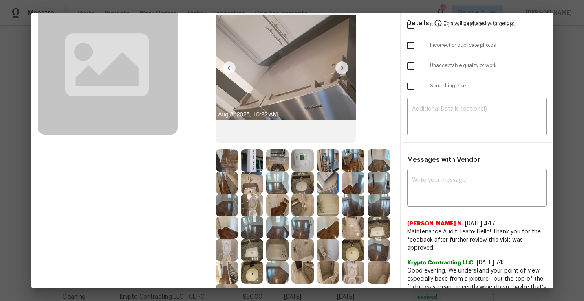
scroll to position [88, 0]
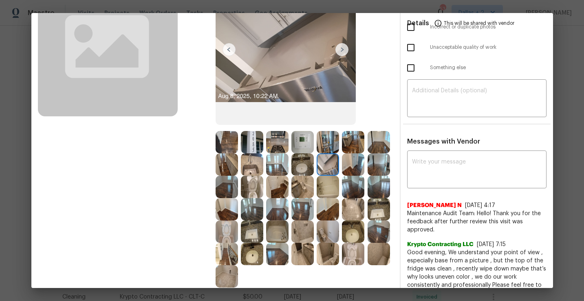
click at [277, 233] on img at bounding box center [277, 232] width 22 height 22
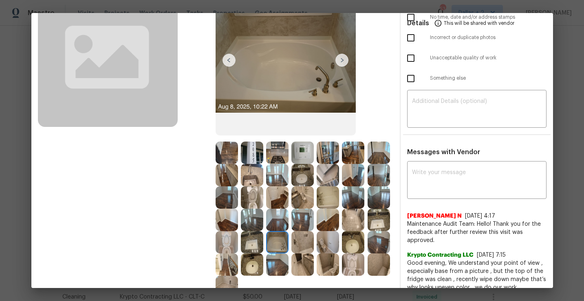
scroll to position [95, 0]
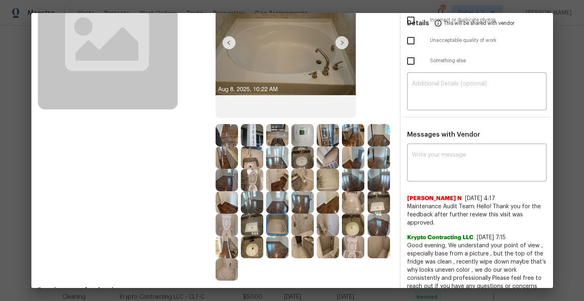
click at [303, 140] on img at bounding box center [302, 135] width 22 height 22
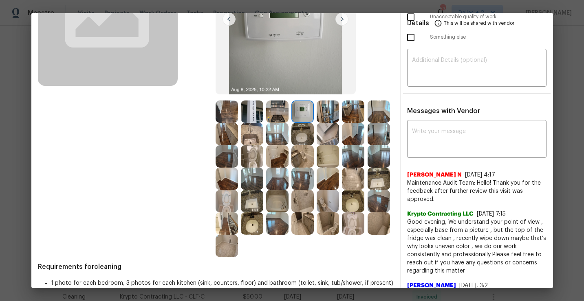
scroll to position [119, 0]
click at [255, 156] on img at bounding box center [252, 156] width 22 height 22
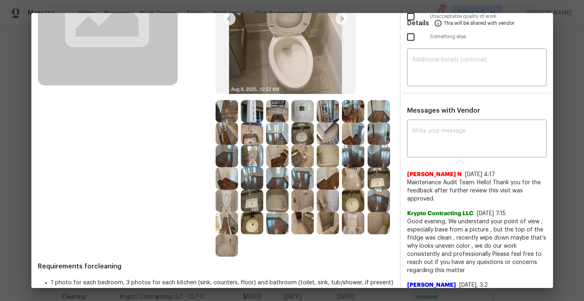
click at [230, 206] on img at bounding box center [226, 201] width 22 height 22
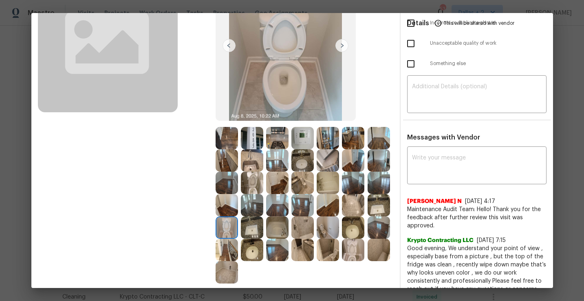
scroll to position [88, 0]
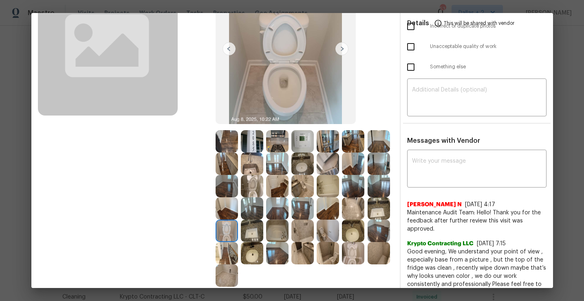
click at [280, 231] on img at bounding box center [277, 231] width 22 height 22
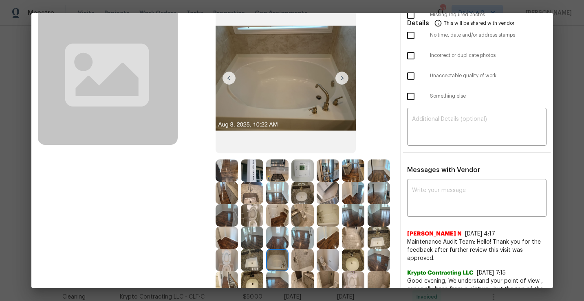
scroll to position [57, 0]
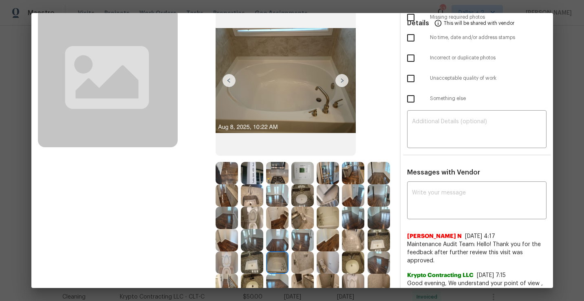
click at [256, 224] on img at bounding box center [252, 218] width 22 height 22
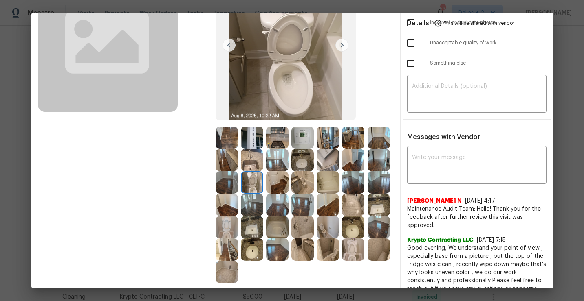
scroll to position [0, 0]
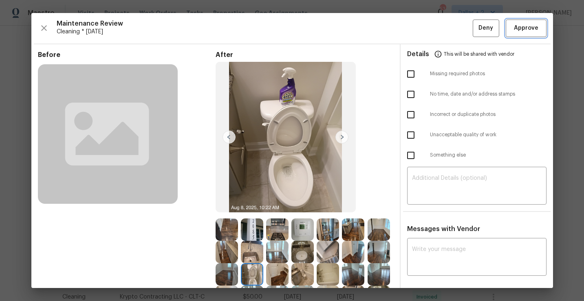
click at [539, 32] on span "Approve" at bounding box center [526, 28] width 28 height 10
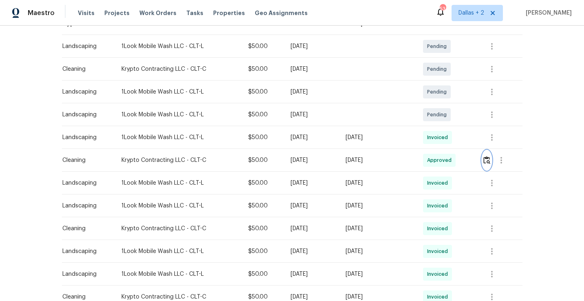
click at [489, 161] on img "button" at bounding box center [486, 160] width 7 height 8
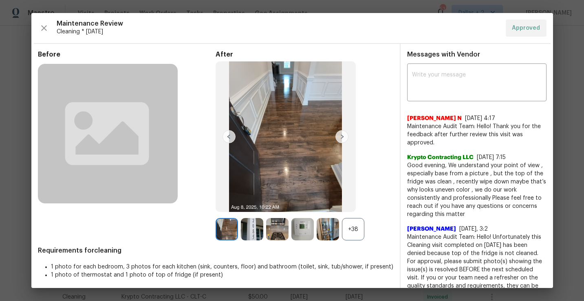
click at [273, 220] on img at bounding box center [277, 229] width 22 height 22
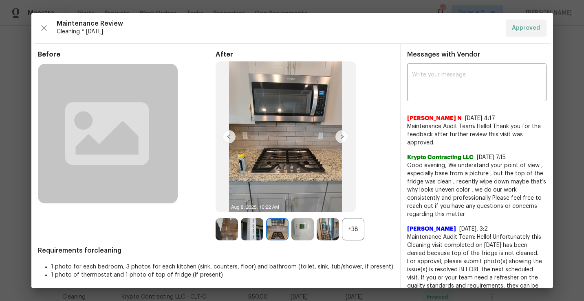
click at [297, 231] on img at bounding box center [302, 229] width 22 height 22
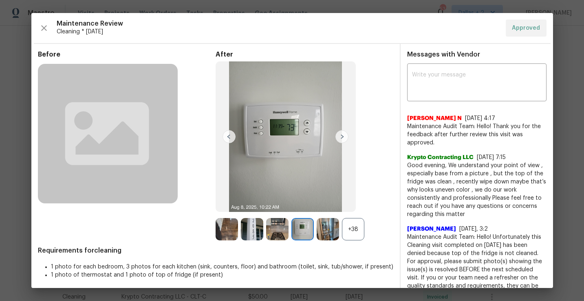
click at [326, 231] on img at bounding box center [328, 229] width 22 height 22
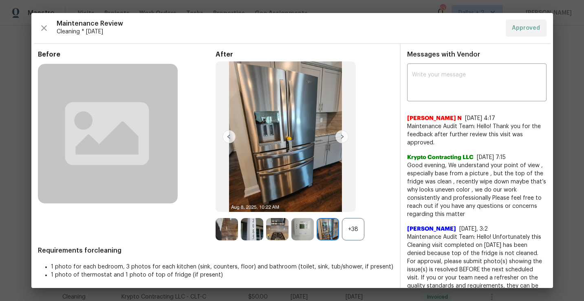
click at [350, 231] on div "+38" at bounding box center [353, 229] width 22 height 22
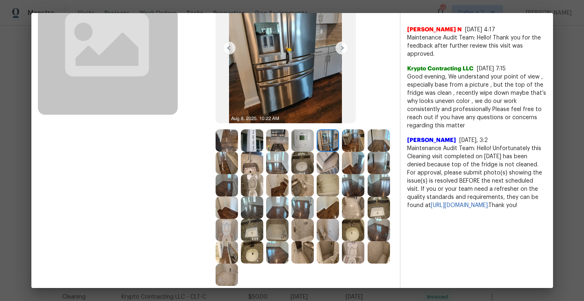
scroll to position [92, 0]
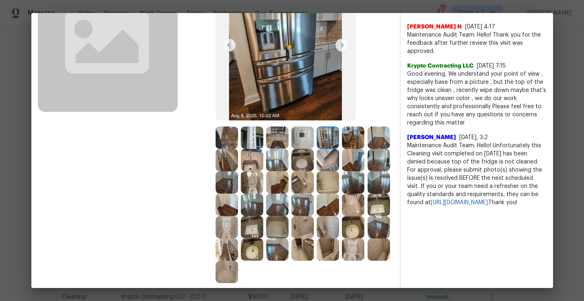
click at [278, 191] on img at bounding box center [277, 182] width 22 height 22
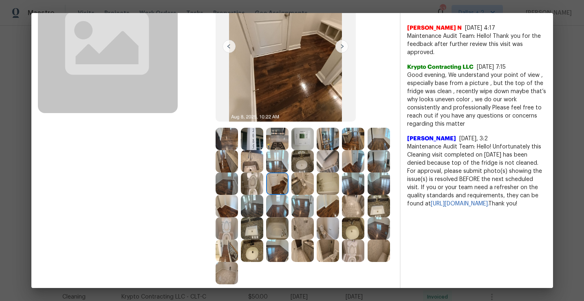
scroll to position [94, 0]
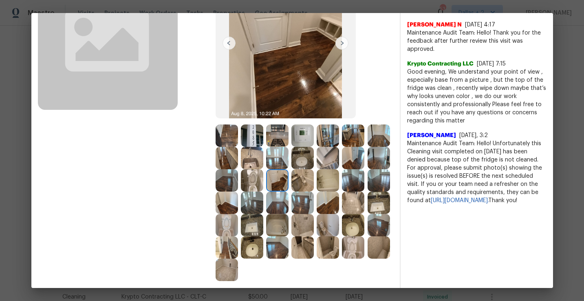
click at [327, 185] on img at bounding box center [328, 180] width 22 height 22
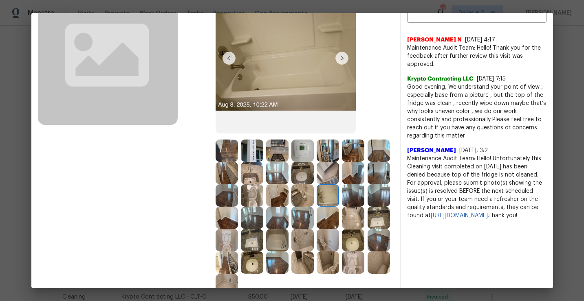
scroll to position [79, 0]
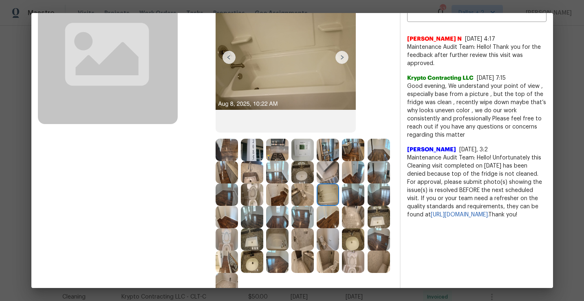
click at [371, 198] on img at bounding box center [378, 195] width 22 height 22
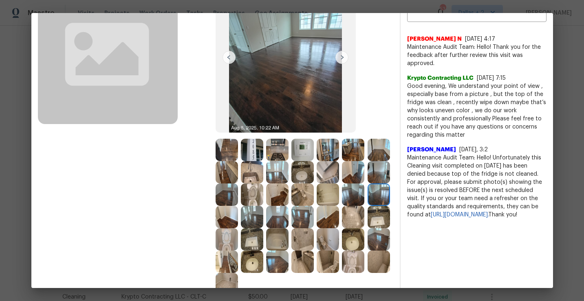
click at [328, 238] on img at bounding box center [328, 240] width 22 height 22
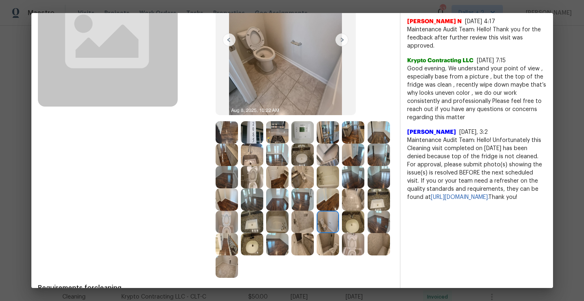
scroll to position [97, 0]
click at [224, 174] on img at bounding box center [226, 178] width 22 height 22
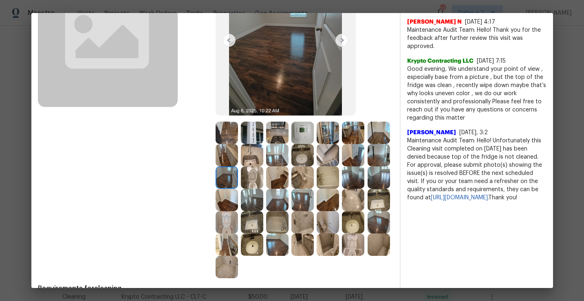
click at [301, 137] on img at bounding box center [302, 133] width 22 height 22
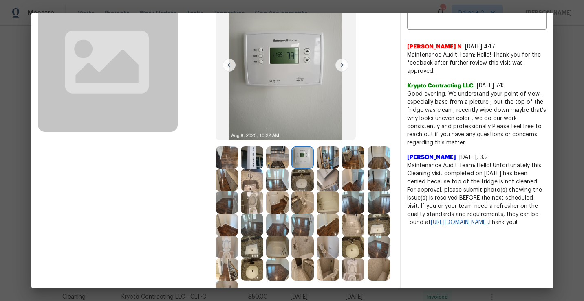
scroll to position [91, 0]
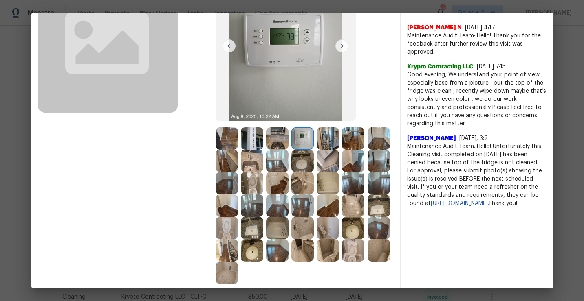
click at [367, 178] on img at bounding box center [378, 183] width 22 height 22
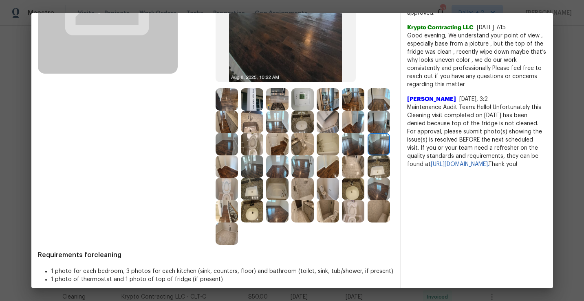
scroll to position [136, 0]
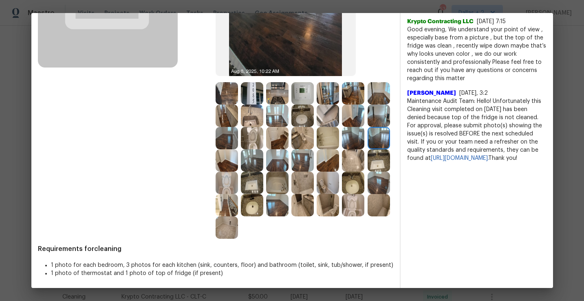
click at [304, 195] on img at bounding box center [302, 205] width 22 height 22
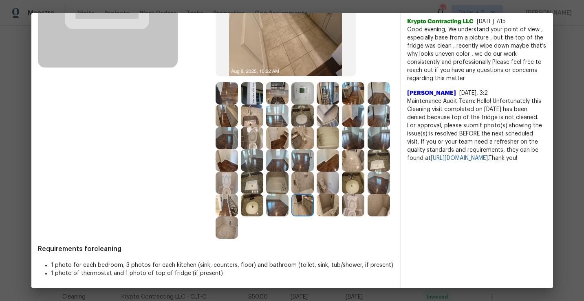
click at [328, 206] on img at bounding box center [328, 205] width 22 height 22
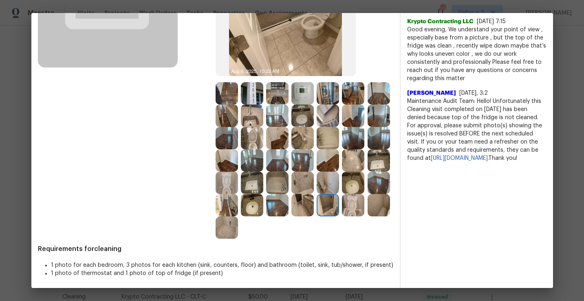
click at [353, 207] on img at bounding box center [353, 205] width 22 height 22
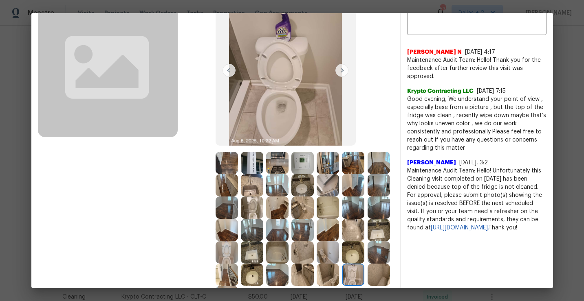
scroll to position [74, 0]
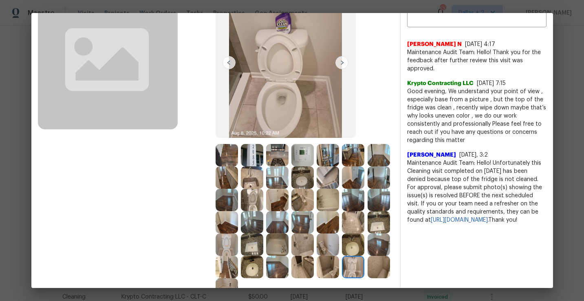
click at [247, 221] on img at bounding box center [252, 222] width 22 height 22
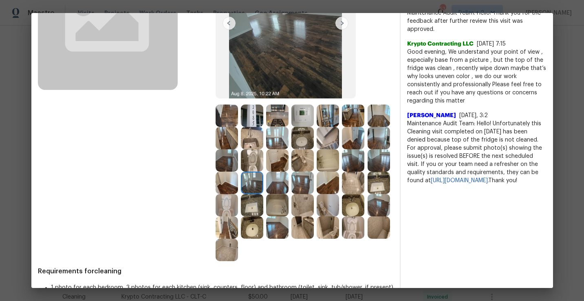
scroll to position [117, 0]
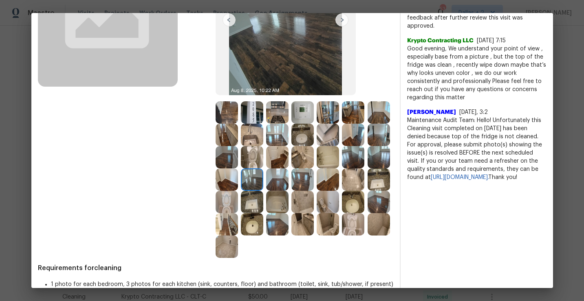
click at [278, 220] on img at bounding box center [277, 224] width 22 height 22
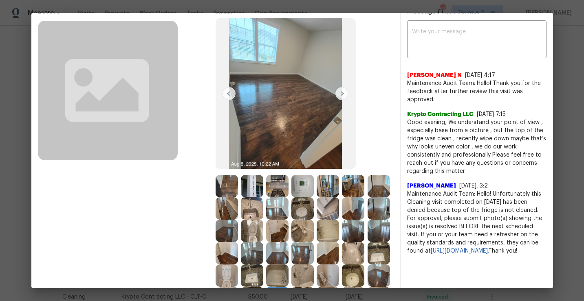
scroll to position [47, 0]
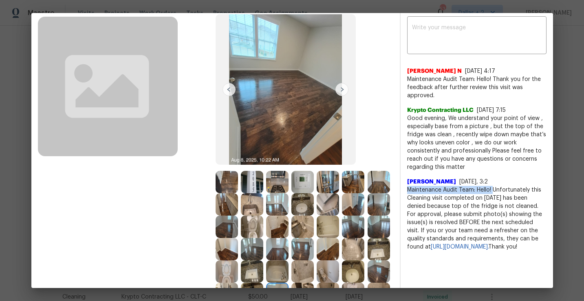
drag, startPoint x: 492, startPoint y: 190, endPoint x: 404, endPoint y: 193, distance: 88.4
click at [404, 193] on div "x ​ Nijanthan N 3/13/25, 4:17 Maintenance Audit Team: Hello! Thank you for the …" at bounding box center [476, 134] width 152 height 233
copy span "Maintenance Audit Team: Hello!"
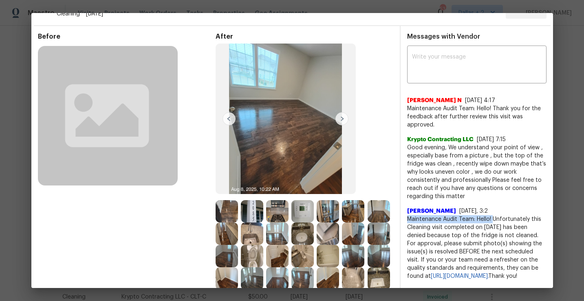
scroll to position [0, 0]
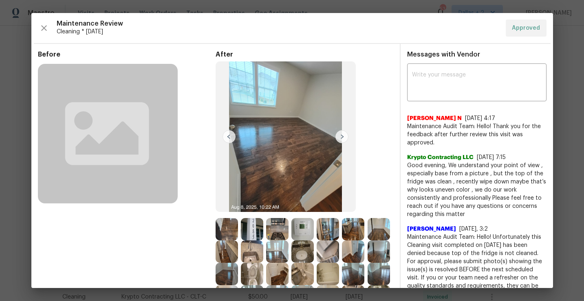
click at [457, 62] on div "Messages with Vendor x ​ Nijanthan N 3/13/25, 4:17 Maintenance Audit Team: Hell…" at bounding box center [476, 178] width 152 height 255
click at [445, 87] on textarea at bounding box center [477, 83] width 130 height 23
paste textarea "Maintenance Audit Team: Hello!"
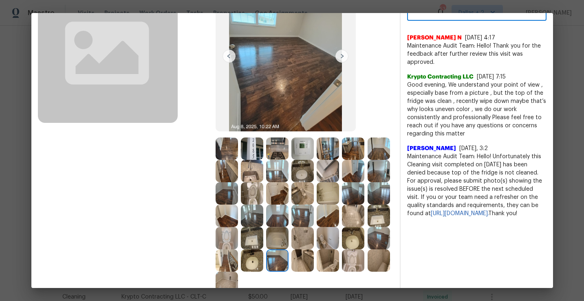
scroll to position [87, 0]
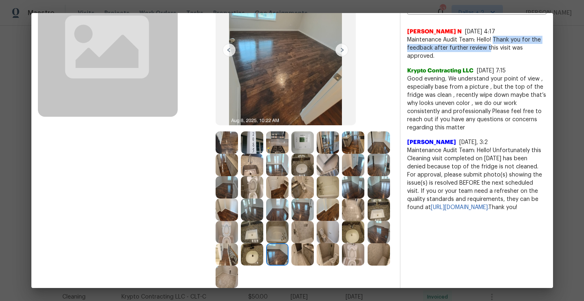
drag, startPoint x: 494, startPoint y: 39, endPoint x: 489, endPoint y: 47, distance: 9.2
click at [489, 47] on span "Maintenance Audit Team: Hello! Thank you for the feedback after further review …" at bounding box center [476, 48] width 139 height 24
drag, startPoint x: 433, startPoint y: 49, endPoint x: 501, endPoint y: 60, distance: 68.0
click at [501, 60] on div "Nijanthan N 3/13/25, 4:17 Maintenance Audit Team: Hello! Thank you for the feed…" at bounding box center [476, 116] width 139 height 191
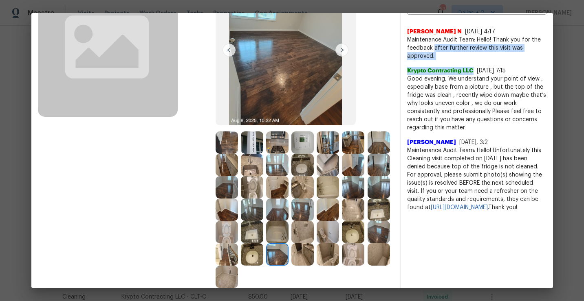
copy div "after further review this visit was approved. Krypto Contracting LLC"
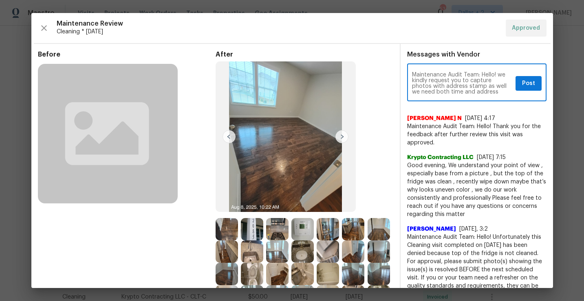
click at [495, 75] on textarea "Maintenance Audit Team: Hello! we kindly request you to capture photos with add…" at bounding box center [462, 83] width 100 height 23
paste textarea "after further review this visit was approved. Krypto Contracting LLC"
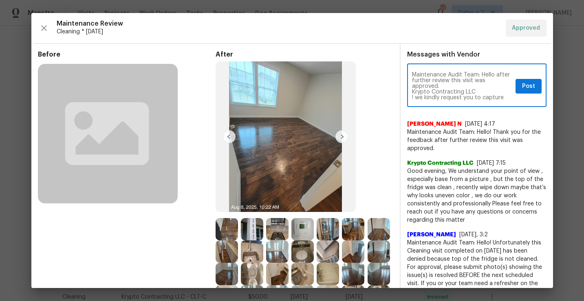
drag, startPoint x: 476, startPoint y: 92, endPoint x: 411, endPoint y: 93, distance: 65.2
click at [411, 93] on div "Maintenance Audit Team: Hello after further review this visit was approved. Kry…" at bounding box center [476, 87] width 139 height 42
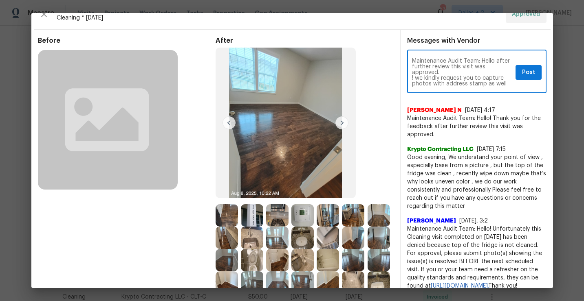
type textarea "Maintenance Audit Team: Hello after further review this visit was approved. ! w…"
click at [529, 77] on span "Post" at bounding box center [528, 73] width 13 height 10
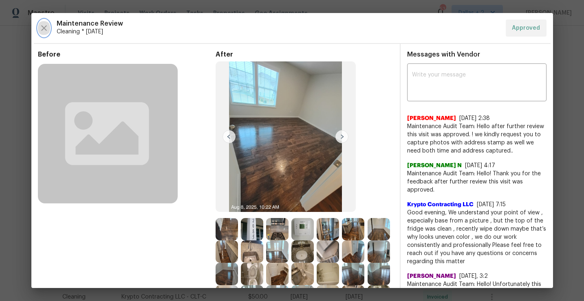
click at [47, 29] on icon "button" at bounding box center [44, 28] width 10 height 10
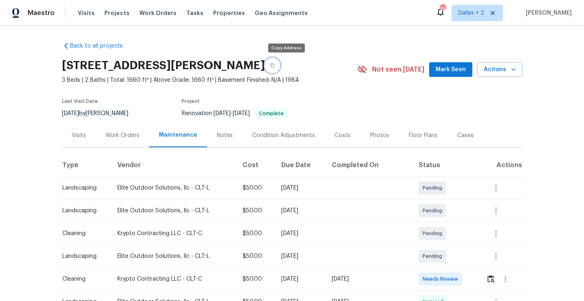
click at [279, 61] on button "button" at bounding box center [272, 65] width 15 height 15
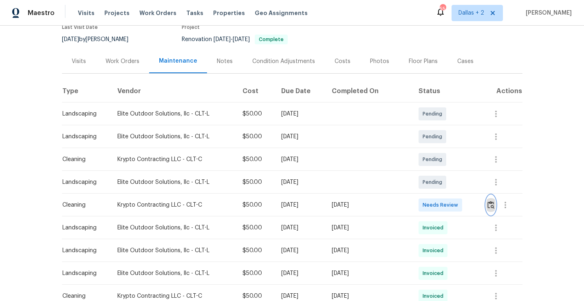
click at [492, 208] on img "button" at bounding box center [490, 205] width 7 height 8
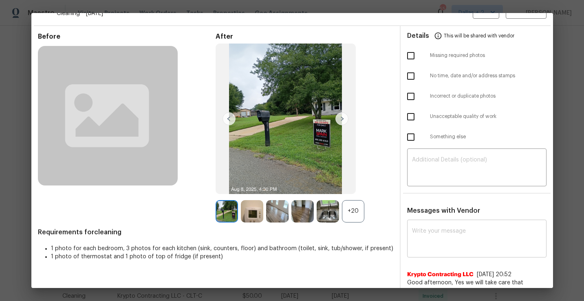
scroll to position [20, 0]
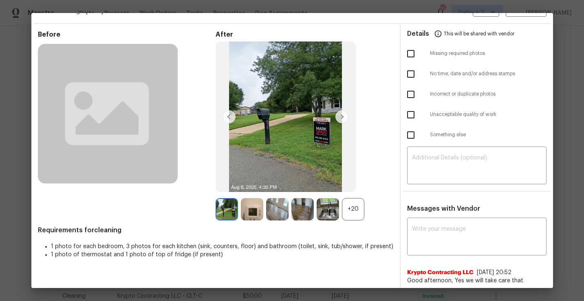
click at [348, 217] on div "+20" at bounding box center [353, 209] width 22 height 22
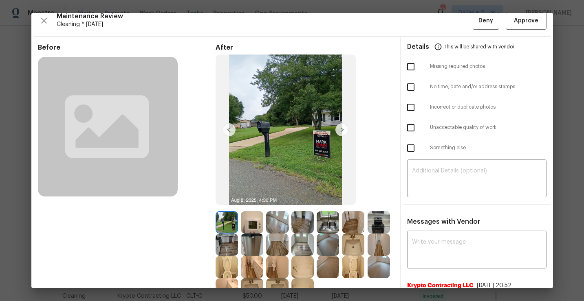
scroll to position [0, 0]
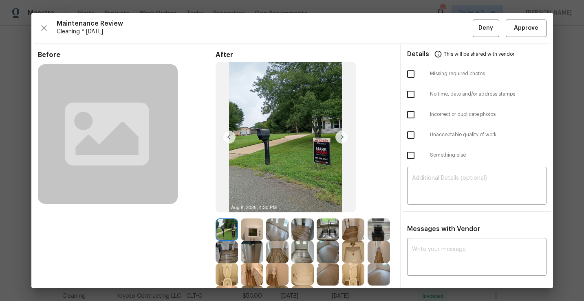
click at [343, 138] on img at bounding box center [341, 137] width 13 height 13
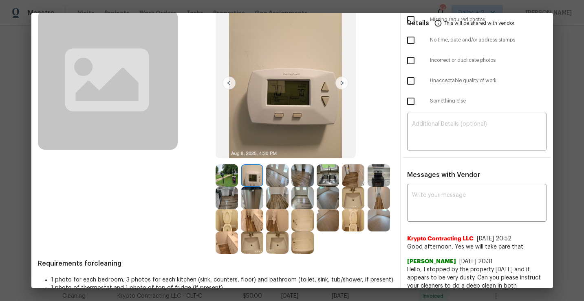
scroll to position [54, 0]
click at [332, 176] on img at bounding box center [328, 176] width 22 height 22
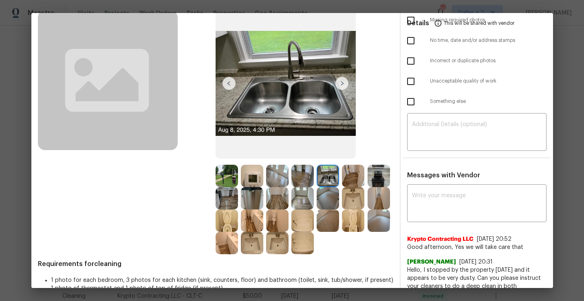
click at [381, 178] on img at bounding box center [378, 176] width 22 height 22
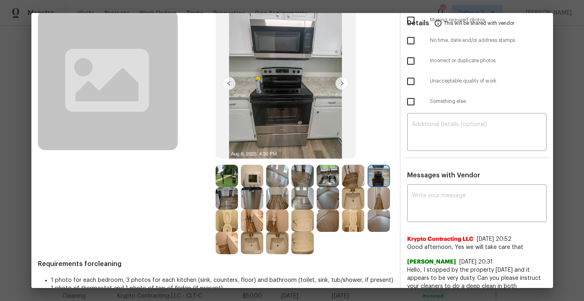
click at [357, 199] on img at bounding box center [353, 198] width 22 height 22
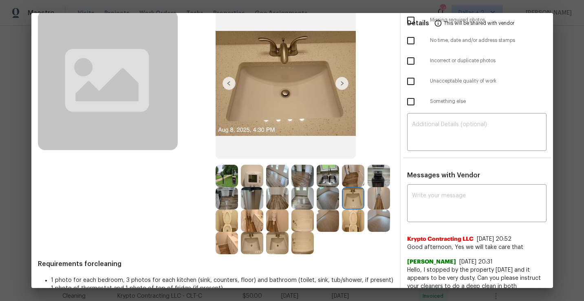
click at [300, 225] on img at bounding box center [302, 221] width 22 height 22
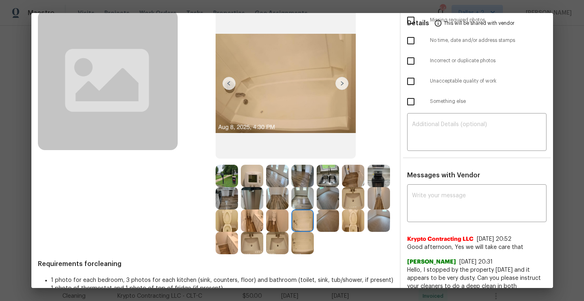
click at [228, 228] on img at bounding box center [226, 221] width 22 height 22
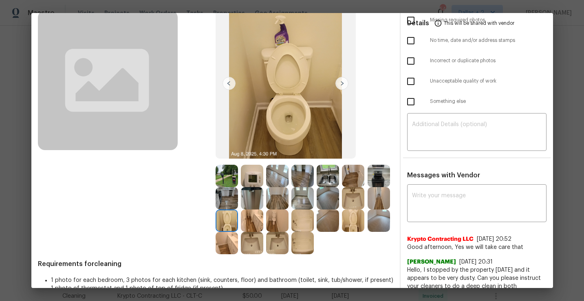
click at [248, 228] on img at bounding box center [252, 221] width 22 height 22
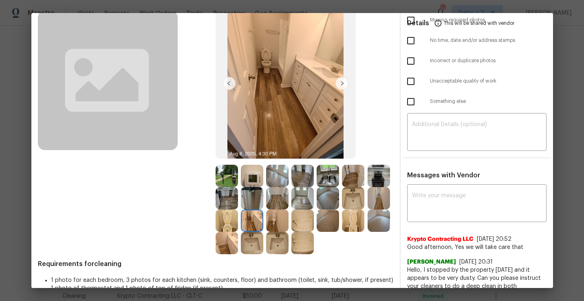
click at [277, 220] on img at bounding box center [277, 221] width 22 height 22
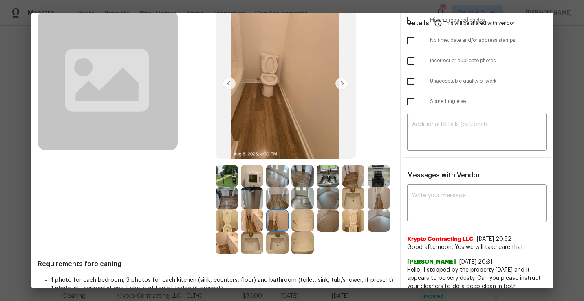
click at [303, 245] on img at bounding box center [302, 243] width 22 height 22
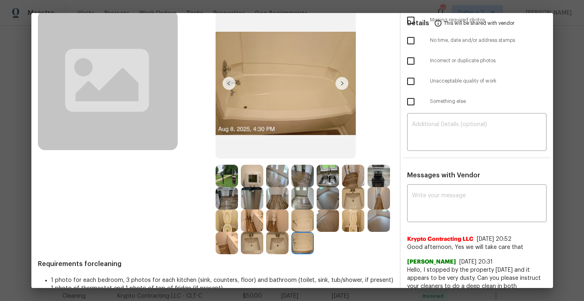
click at [283, 249] on img at bounding box center [277, 243] width 22 height 22
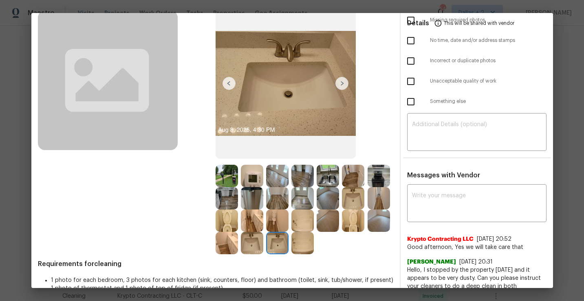
click at [359, 215] on img at bounding box center [353, 221] width 22 height 22
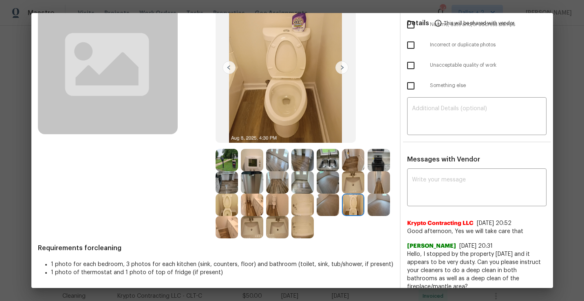
scroll to position [70, 0]
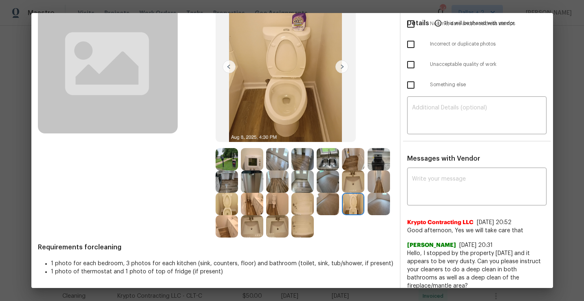
click at [255, 209] on img at bounding box center [252, 204] width 22 height 22
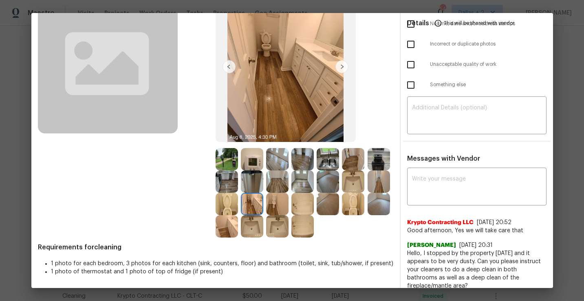
scroll to position [0, 0]
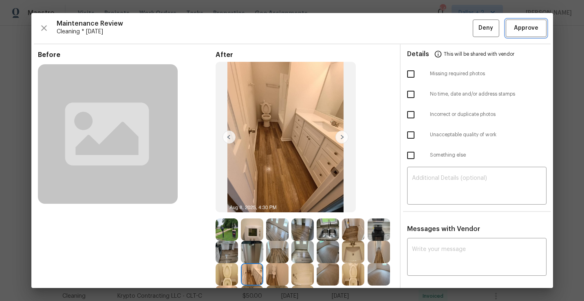
click at [524, 31] on span "Approve" at bounding box center [526, 28] width 24 height 10
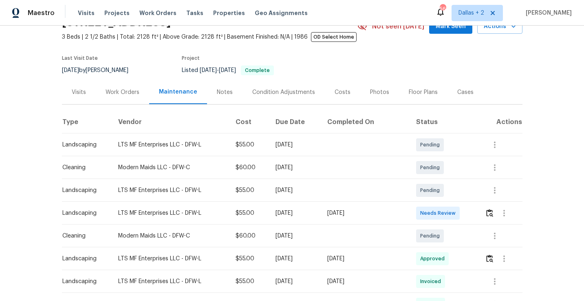
scroll to position [54, 0]
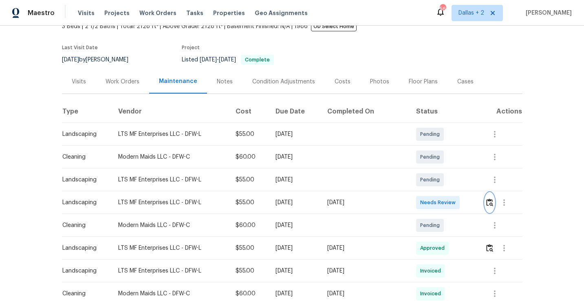
click at [491, 207] on button "button" at bounding box center [489, 203] width 9 height 20
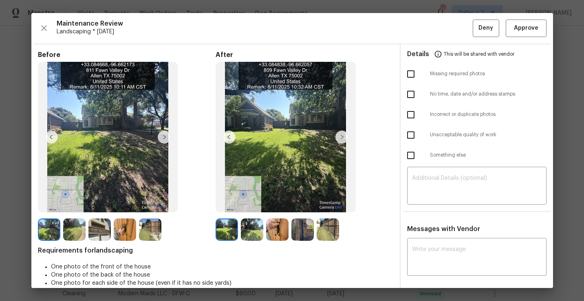
click at [226, 226] on img at bounding box center [226, 230] width 22 height 22
click at [342, 139] on img at bounding box center [341, 137] width 13 height 13
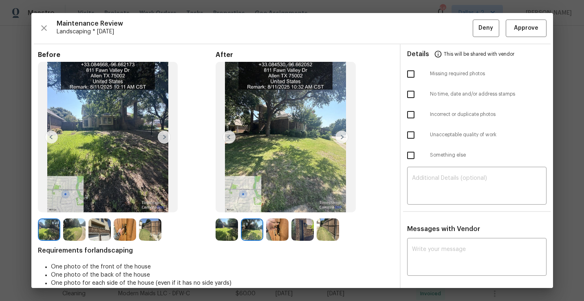
click at [342, 139] on img at bounding box center [341, 137] width 13 height 13
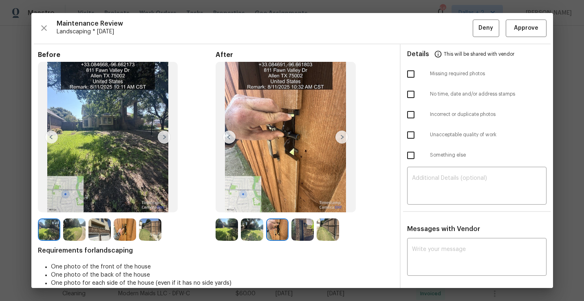
click at [54, 225] on img at bounding box center [49, 230] width 22 height 22
click at [74, 229] on img at bounding box center [74, 230] width 22 height 22
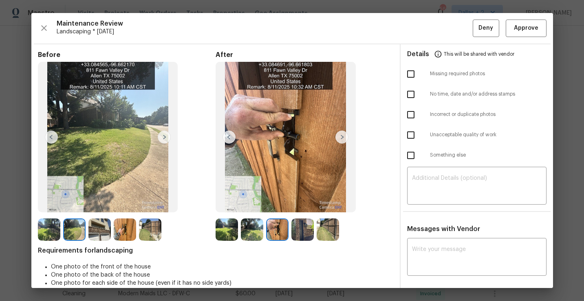
click at [103, 233] on img at bounding box center [99, 230] width 22 height 22
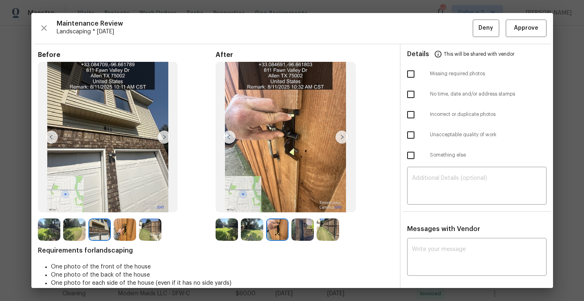
click at [121, 233] on img at bounding box center [125, 230] width 22 height 22
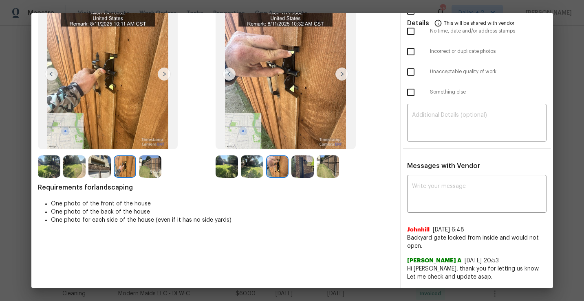
scroll to position [62, 0]
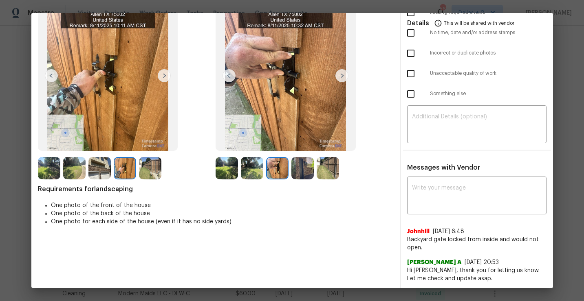
click at [226, 169] on img at bounding box center [226, 168] width 22 height 22
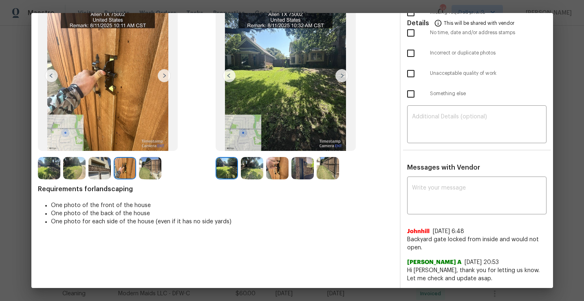
click at [254, 170] on img at bounding box center [252, 168] width 22 height 22
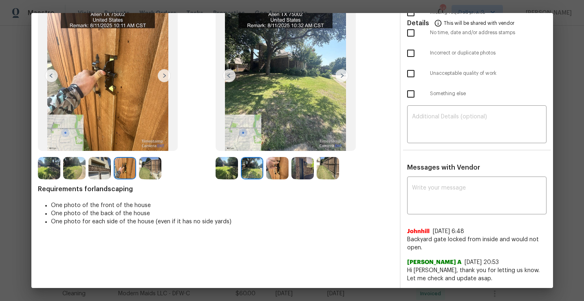
click at [275, 171] on img at bounding box center [277, 168] width 22 height 22
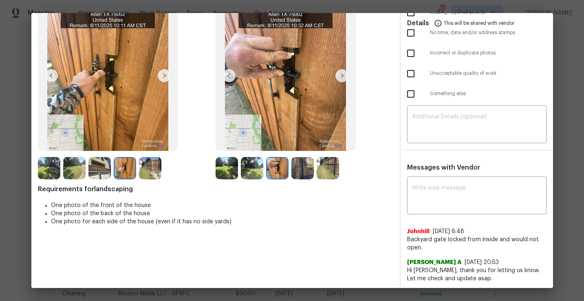
click at [293, 171] on img at bounding box center [302, 168] width 22 height 22
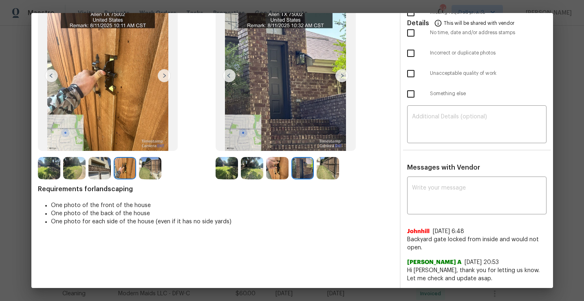
click at [297, 170] on img at bounding box center [302, 168] width 22 height 22
click at [321, 170] on img at bounding box center [328, 168] width 22 height 22
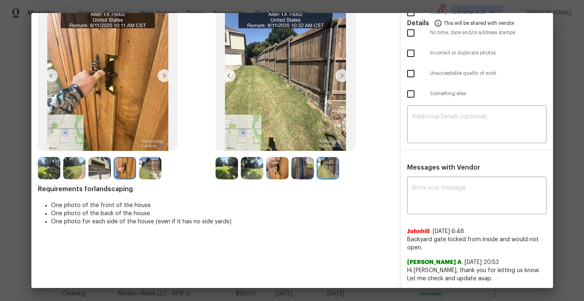
scroll to position [0, 0]
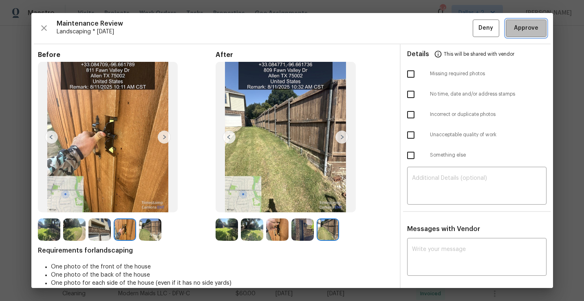
click at [521, 30] on span "Approve" at bounding box center [526, 28] width 24 height 10
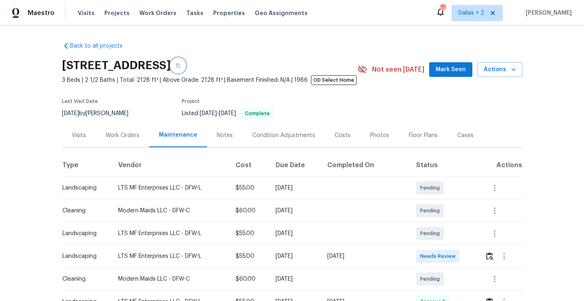
click at [185, 65] on button "button" at bounding box center [178, 65] width 15 height 15
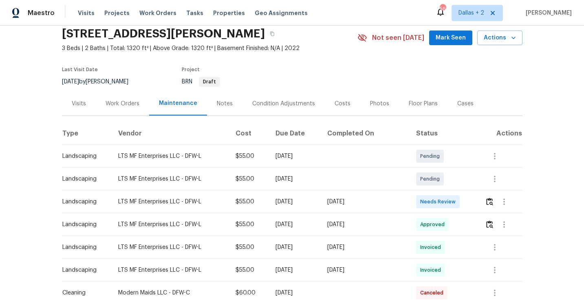
scroll to position [36, 0]
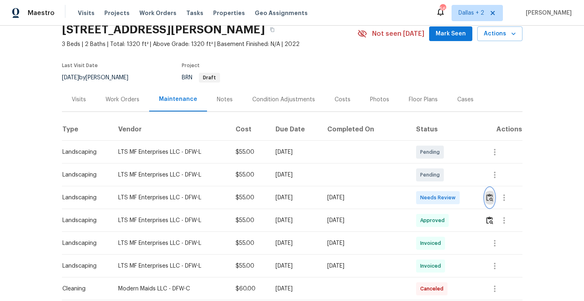
click at [492, 195] on img "button" at bounding box center [489, 198] width 7 height 8
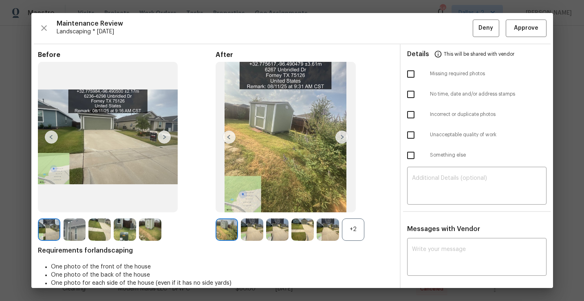
click at [350, 219] on div "+2" at bounding box center [353, 230] width 22 height 22
click at [44, 232] on img at bounding box center [49, 230] width 22 height 22
click at [162, 135] on img at bounding box center [164, 137] width 13 height 13
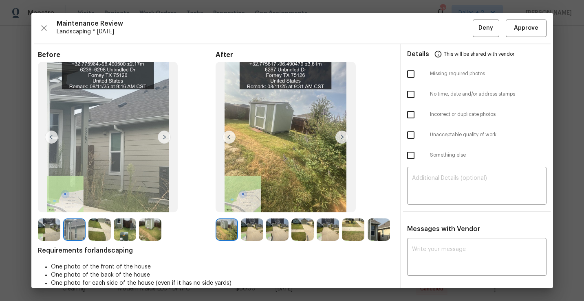
click at [345, 142] on img at bounding box center [341, 137] width 13 height 13
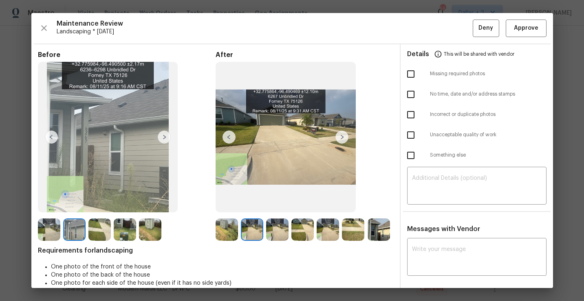
click at [134, 230] on img at bounding box center [125, 230] width 22 height 22
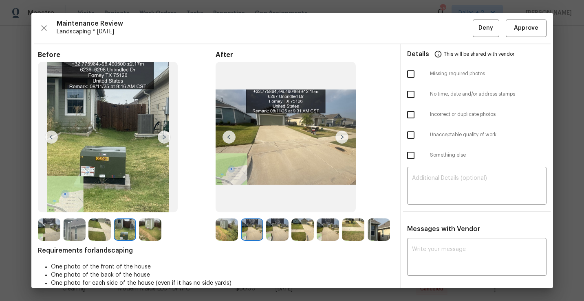
click at [276, 230] on img at bounding box center [277, 230] width 22 height 22
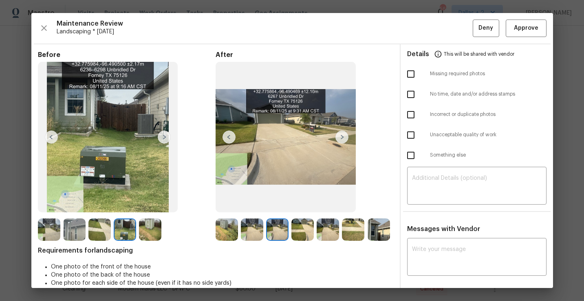
click at [222, 228] on img at bounding box center [226, 230] width 22 height 22
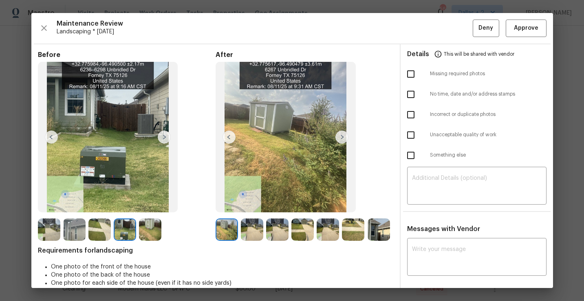
click at [346, 138] on img at bounding box center [341, 137] width 13 height 13
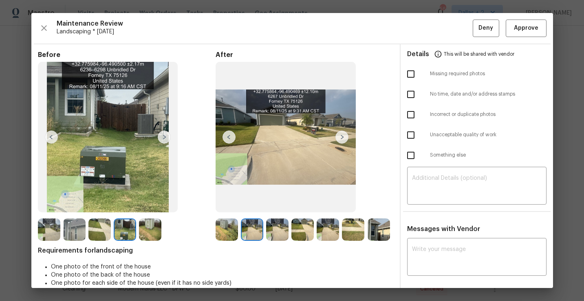
click at [346, 138] on img at bounding box center [341, 137] width 13 height 13
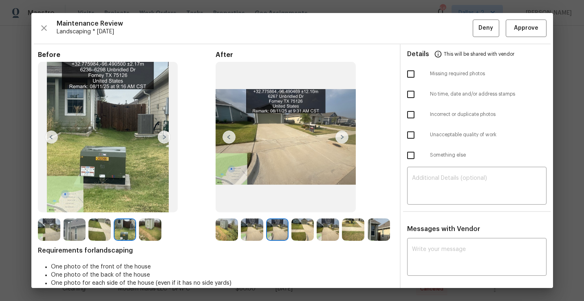
click at [341, 145] on img at bounding box center [285, 137] width 140 height 151
click at [344, 140] on img at bounding box center [341, 137] width 13 height 13
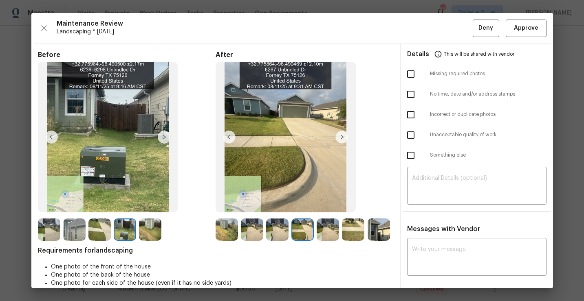
click at [307, 224] on img at bounding box center [302, 230] width 22 height 22
click at [326, 225] on img at bounding box center [328, 230] width 22 height 22
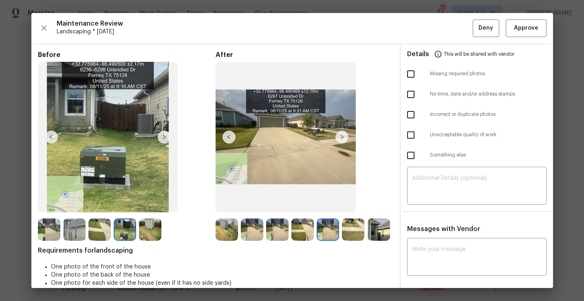
click at [344, 223] on img at bounding box center [353, 230] width 22 height 22
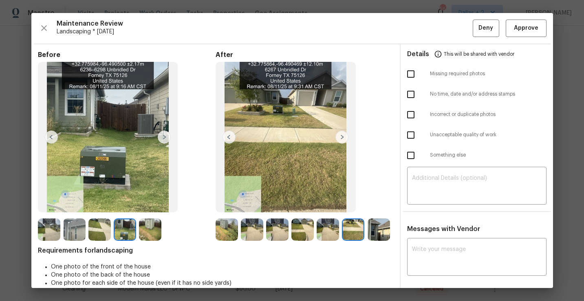
click at [229, 234] on img at bounding box center [226, 230] width 22 height 22
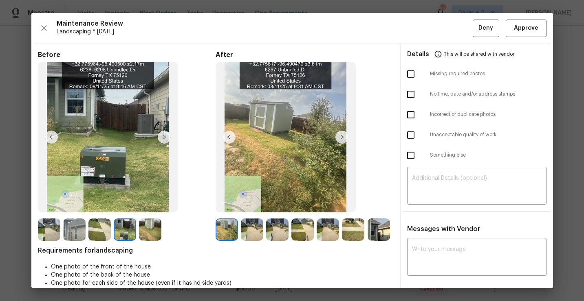
click at [340, 146] on img at bounding box center [285, 137] width 140 height 151
click at [374, 222] on img at bounding box center [378, 230] width 22 height 22
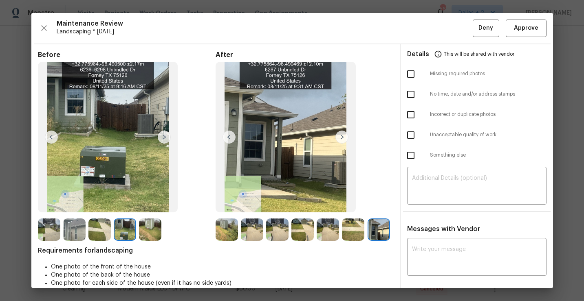
click at [355, 234] on img at bounding box center [353, 230] width 22 height 22
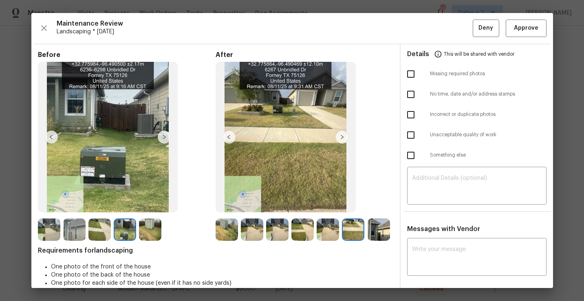
click at [339, 228] on img at bounding box center [328, 230] width 22 height 22
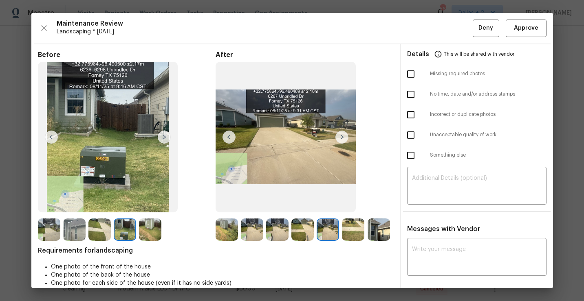
click at [330, 231] on img at bounding box center [328, 230] width 22 height 22
click at [226, 231] on img at bounding box center [226, 230] width 22 height 22
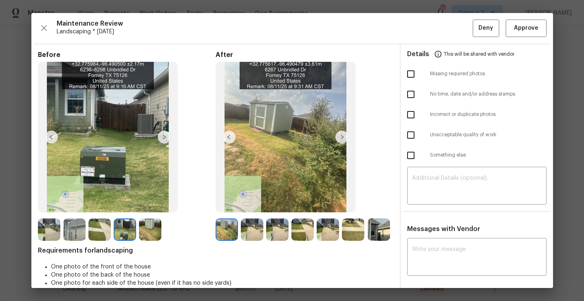
click at [73, 233] on img at bounding box center [74, 230] width 22 height 22
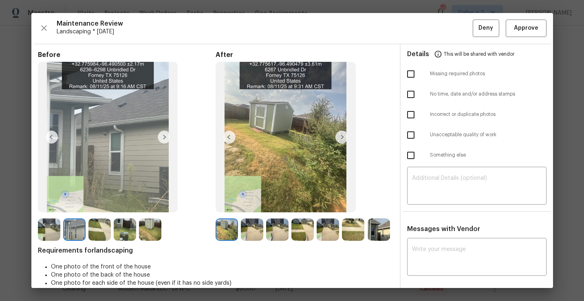
click at [97, 229] on img at bounding box center [99, 230] width 22 height 22
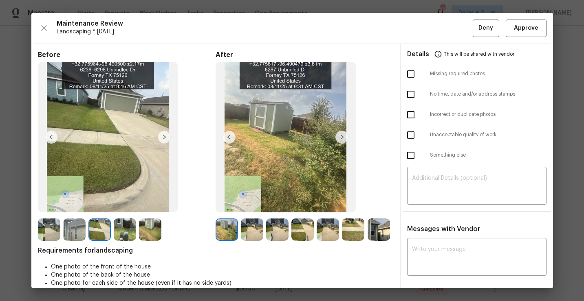
click at [149, 229] on img at bounding box center [150, 230] width 22 height 22
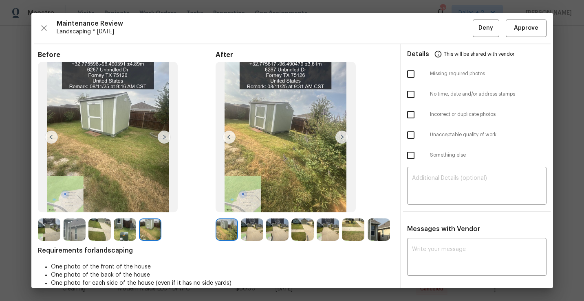
click at [125, 229] on img at bounding box center [125, 230] width 22 height 22
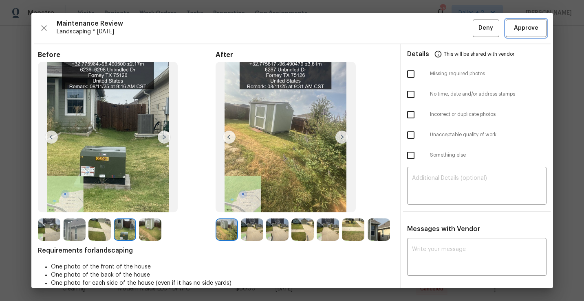
click at [514, 31] on span "Approve" at bounding box center [526, 28] width 24 height 10
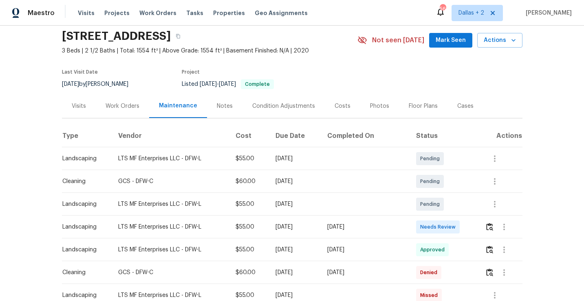
scroll to position [40, 0]
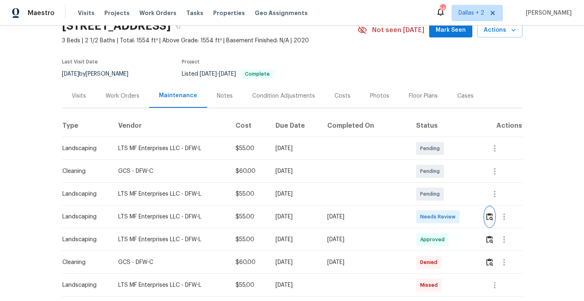
click at [490, 216] on img "button" at bounding box center [489, 217] width 7 height 8
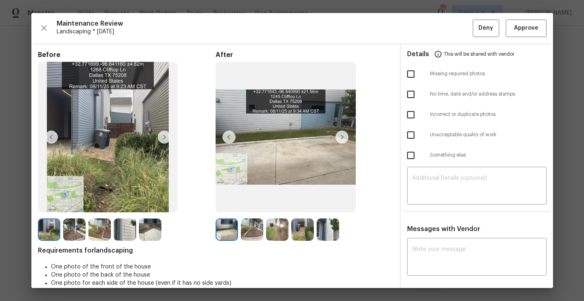
click at [220, 235] on img at bounding box center [226, 230] width 22 height 22
click at [343, 138] on img at bounding box center [341, 137] width 13 height 13
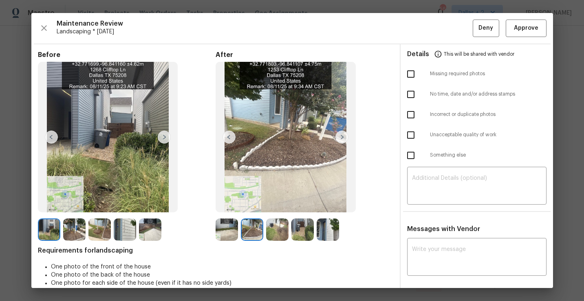
click at [340, 139] on img at bounding box center [341, 137] width 13 height 13
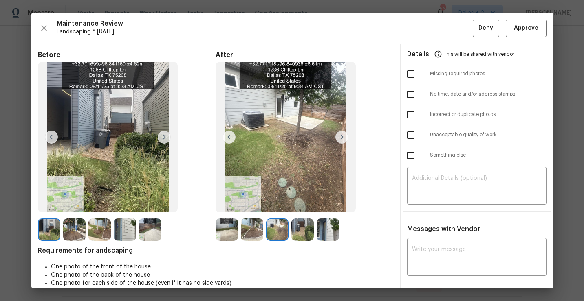
click at [340, 139] on img at bounding box center [341, 137] width 13 height 13
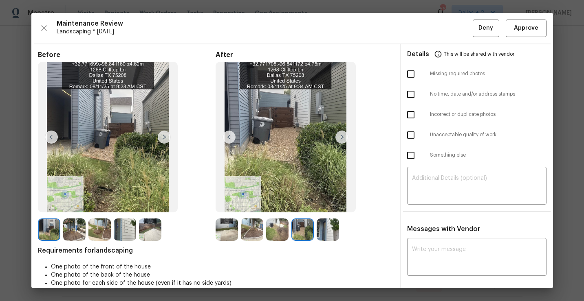
click at [340, 139] on img at bounding box center [341, 137] width 13 height 13
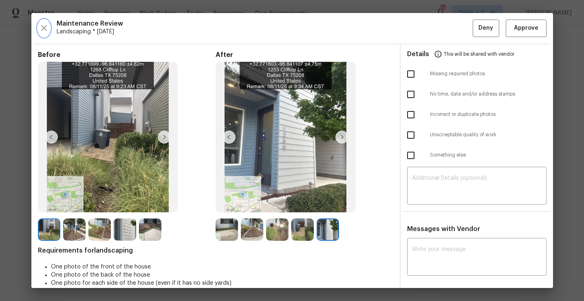
click at [47, 22] on button "button" at bounding box center [44, 29] width 12 height 18
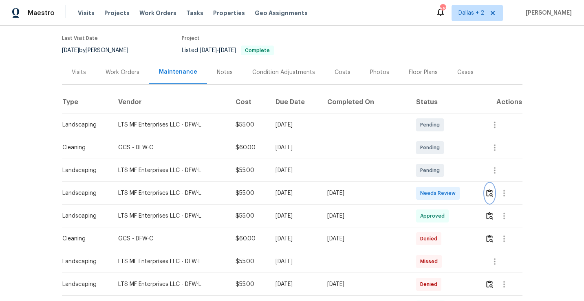
scroll to position [64, 0]
click at [491, 190] on img "button" at bounding box center [489, 193] width 7 height 8
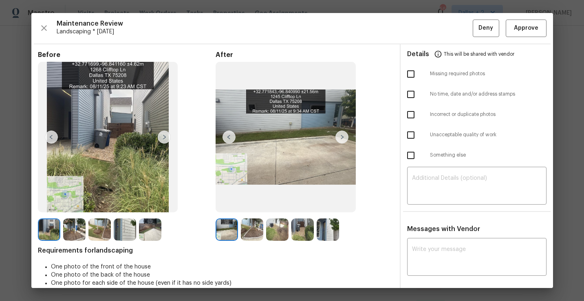
click at [275, 226] on img at bounding box center [277, 230] width 22 height 22
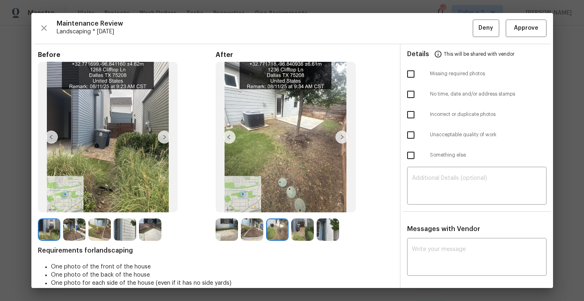
click at [303, 231] on img at bounding box center [302, 230] width 22 height 22
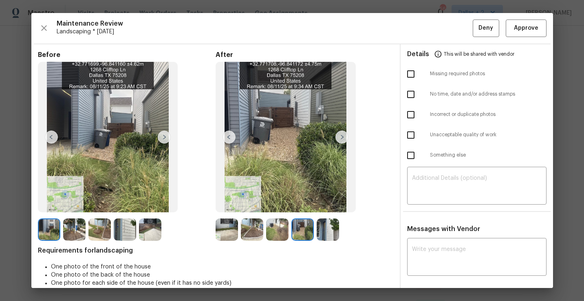
click at [316, 225] on div at bounding box center [303, 230] width 25 height 22
click at [323, 224] on img at bounding box center [328, 230] width 22 height 22
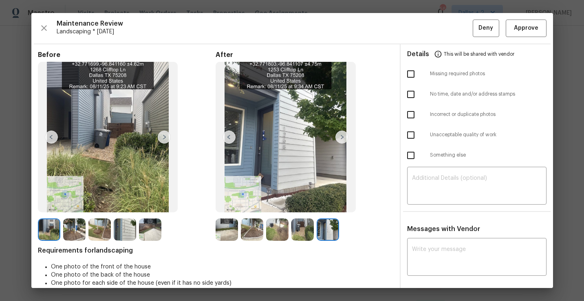
click at [231, 227] on img at bounding box center [226, 230] width 22 height 22
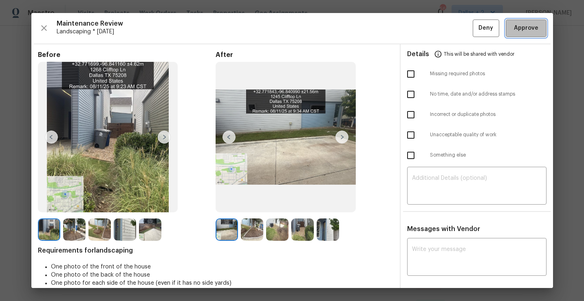
click at [521, 35] on button "Approve" at bounding box center [526, 29] width 41 height 18
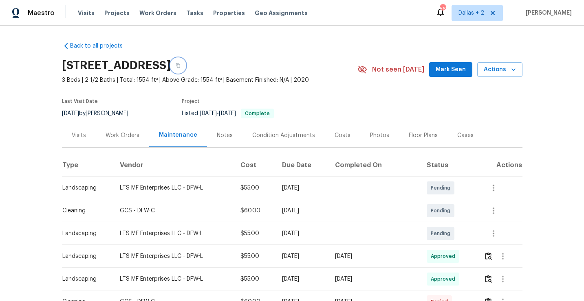
click at [185, 70] on button "button" at bounding box center [178, 65] width 15 height 15
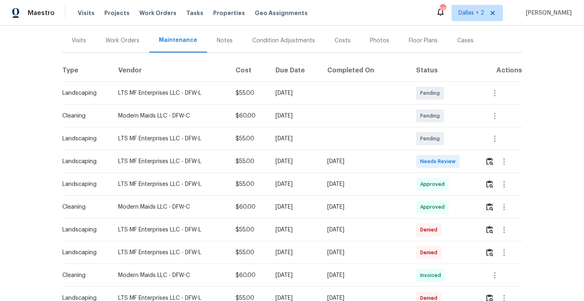
scroll to position [106, 0]
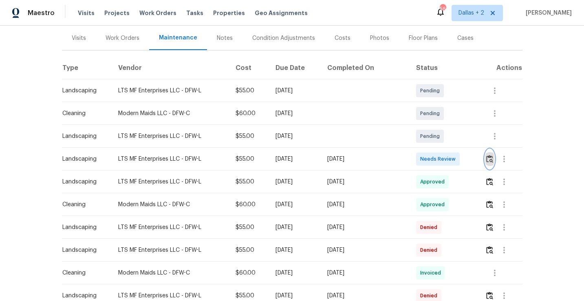
click at [490, 155] on img "button" at bounding box center [489, 159] width 7 height 8
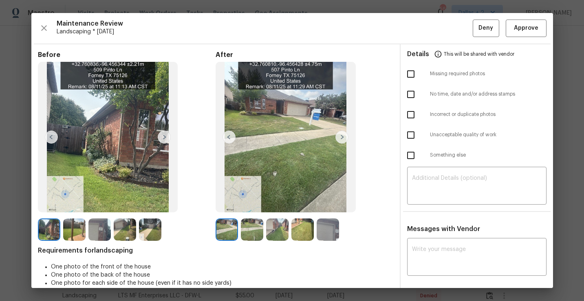
click at [46, 231] on img at bounding box center [49, 230] width 22 height 22
click at [69, 233] on img at bounding box center [74, 230] width 22 height 22
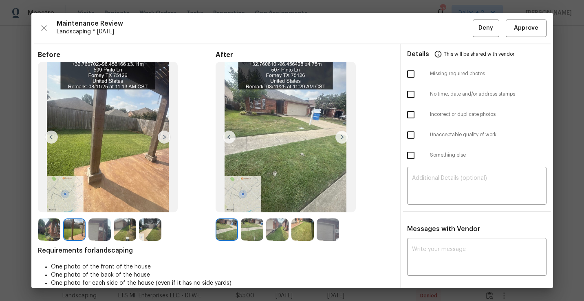
click at [102, 236] on img at bounding box center [99, 230] width 22 height 22
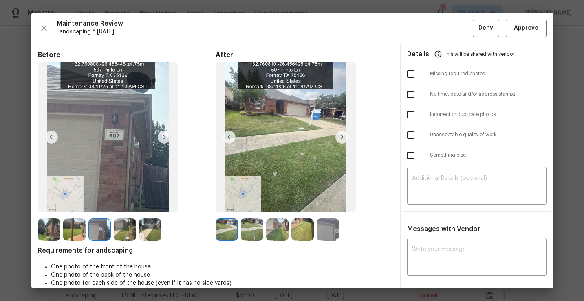
click at [120, 236] on img at bounding box center [125, 230] width 22 height 22
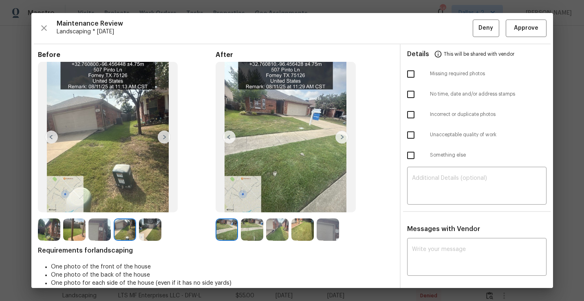
click at [233, 237] on img at bounding box center [226, 230] width 22 height 22
click at [227, 230] on img at bounding box center [226, 230] width 22 height 22
click at [249, 228] on img at bounding box center [252, 230] width 22 height 22
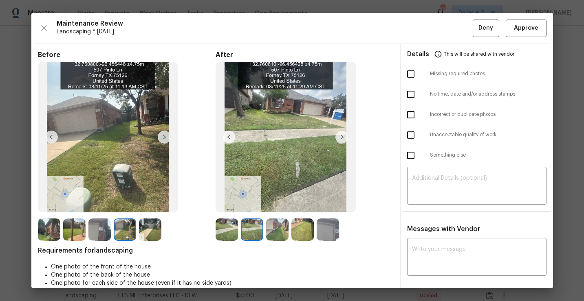
click at [328, 233] on img at bounding box center [328, 230] width 22 height 22
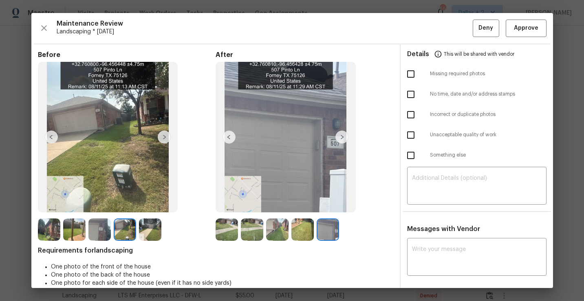
click at [291, 225] on img at bounding box center [302, 230] width 22 height 22
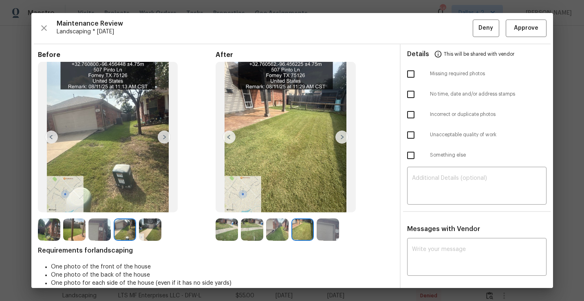
click at [271, 222] on img at bounding box center [277, 230] width 22 height 22
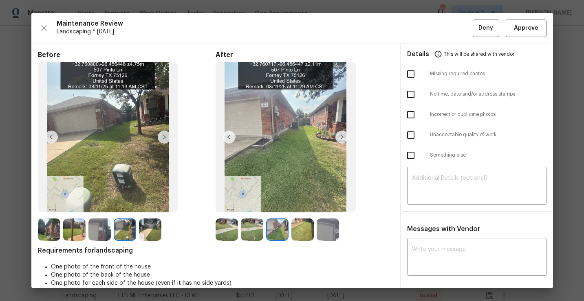
click at [257, 222] on img at bounding box center [252, 230] width 22 height 22
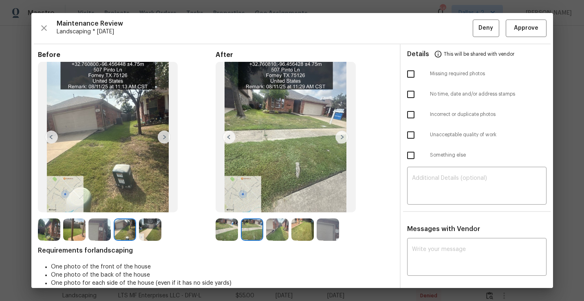
click at [224, 225] on img at bounding box center [226, 230] width 22 height 22
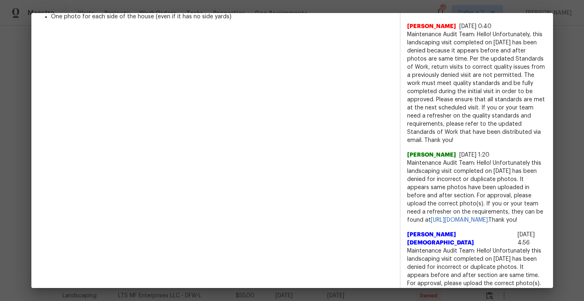
scroll to position [0, 0]
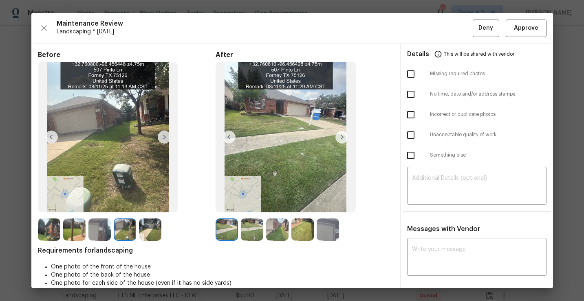
click at [248, 232] on img at bounding box center [252, 230] width 22 height 22
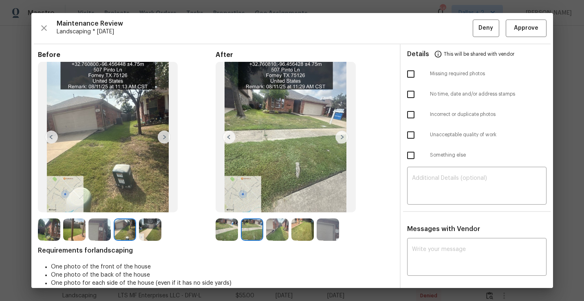
click at [101, 220] on img at bounding box center [99, 230] width 22 height 22
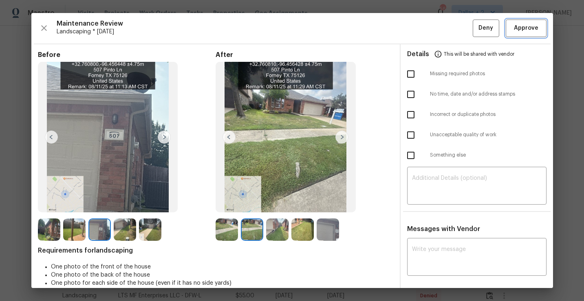
click at [514, 37] on button "Approve" at bounding box center [526, 29] width 41 height 18
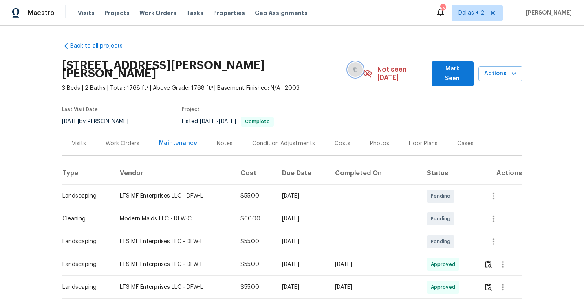
click at [354, 68] on icon "button" at bounding box center [356, 70] width 4 height 4
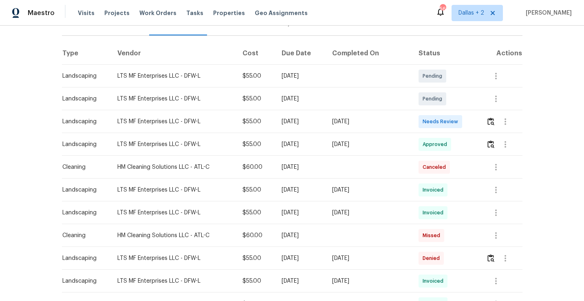
scroll to position [123, 0]
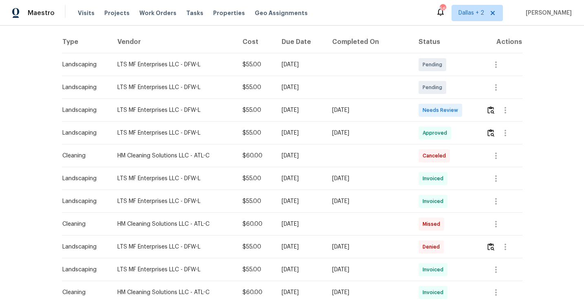
click at [486, 112] on td at bounding box center [500, 110] width 43 height 23
click at [492, 108] on img "button" at bounding box center [490, 110] width 7 height 8
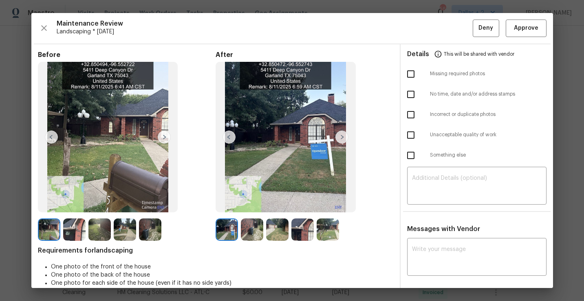
click at [231, 235] on img at bounding box center [226, 230] width 22 height 22
click at [343, 140] on img at bounding box center [341, 137] width 13 height 13
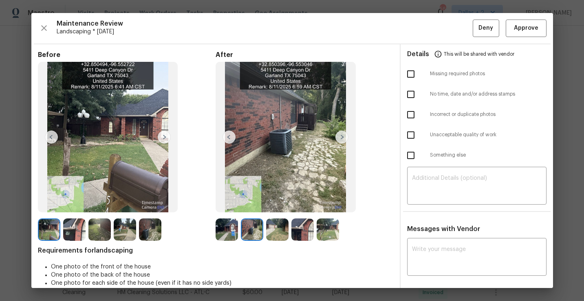
click at [276, 235] on img at bounding box center [277, 230] width 22 height 22
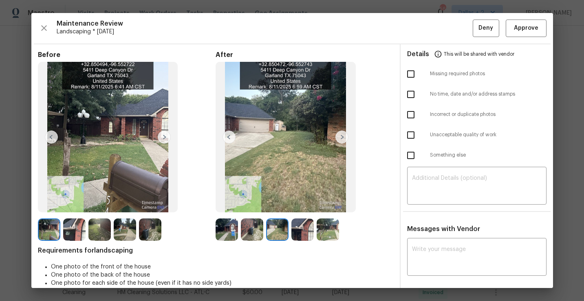
click at [310, 233] on img at bounding box center [302, 230] width 22 height 22
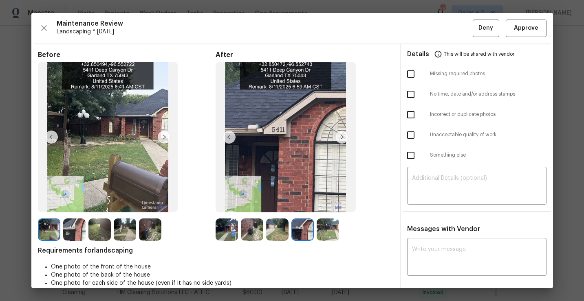
click at [330, 235] on img at bounding box center [328, 230] width 22 height 22
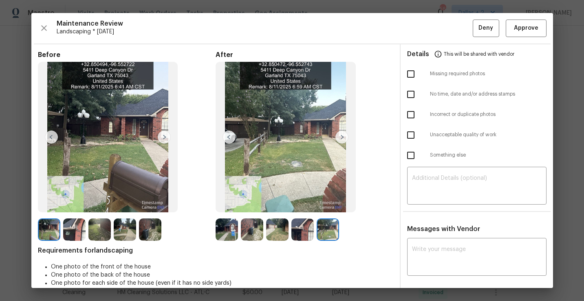
click at [307, 233] on img at bounding box center [302, 230] width 22 height 22
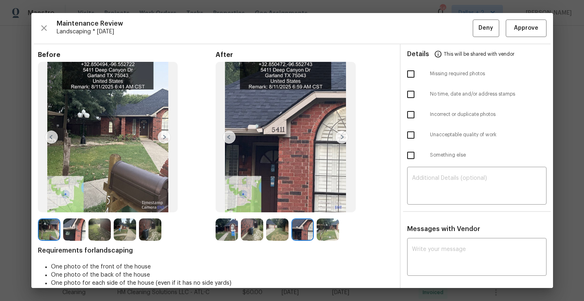
click at [228, 236] on img at bounding box center [226, 230] width 22 height 22
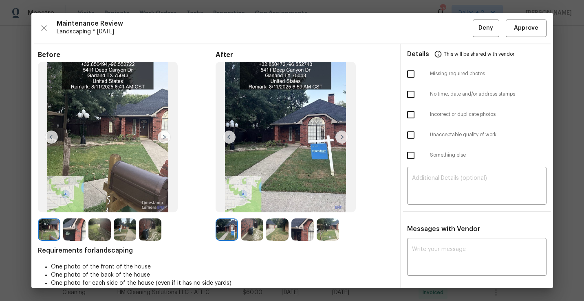
click at [244, 230] on img at bounding box center [252, 230] width 22 height 22
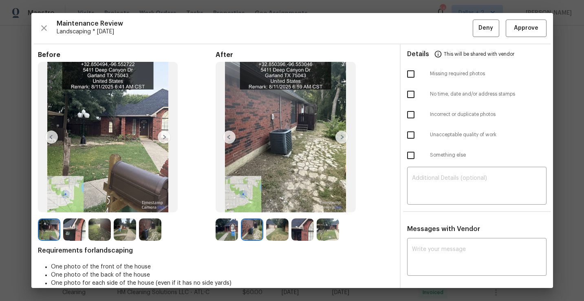
click at [277, 229] on img at bounding box center [277, 230] width 22 height 22
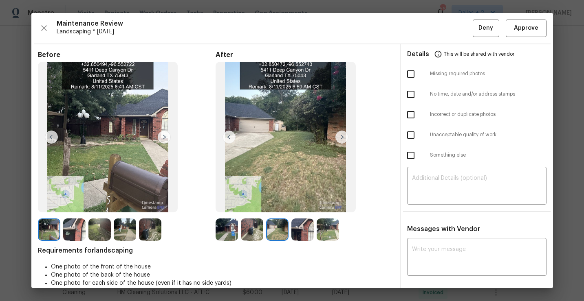
click at [306, 235] on img at bounding box center [302, 230] width 22 height 22
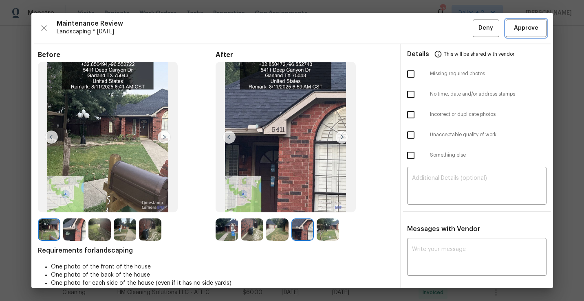
click at [517, 29] on span "Approve" at bounding box center [526, 28] width 24 height 10
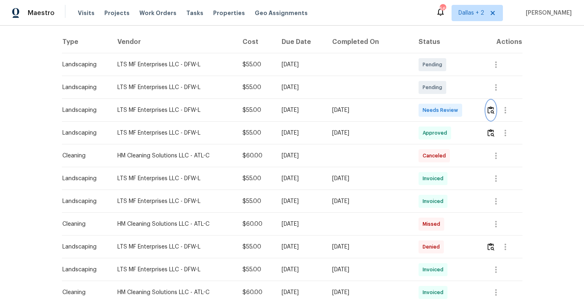
scroll to position [0, 0]
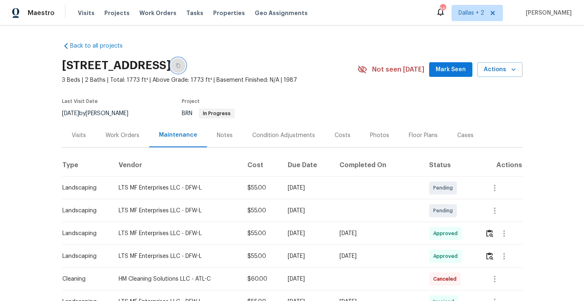
click at [185, 68] on button "button" at bounding box center [178, 65] width 15 height 15
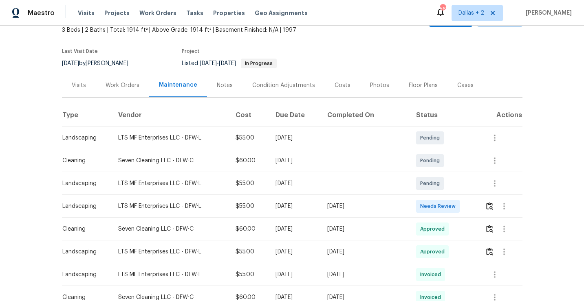
scroll to position [50, 0]
click at [493, 209] on img "button" at bounding box center [489, 206] width 7 height 8
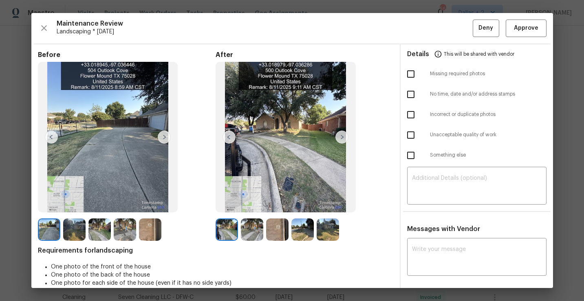
click at [277, 228] on img at bounding box center [277, 230] width 22 height 22
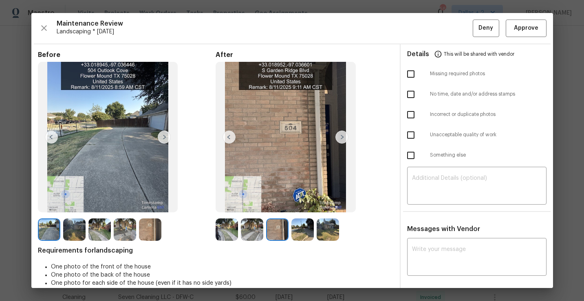
click at [219, 237] on img at bounding box center [226, 230] width 22 height 22
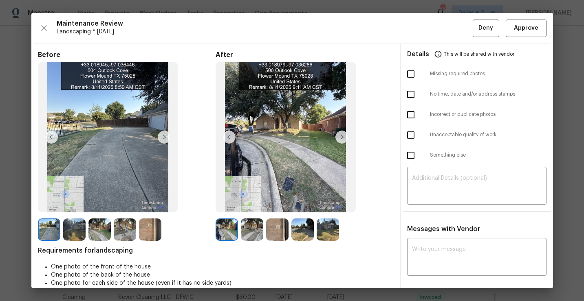
click at [248, 229] on img at bounding box center [252, 230] width 22 height 22
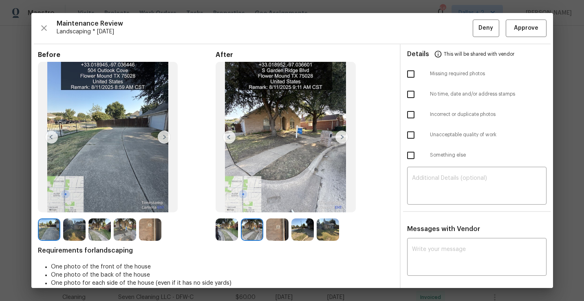
click at [280, 234] on img at bounding box center [277, 230] width 22 height 22
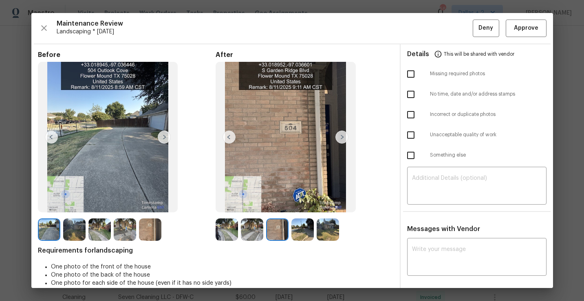
click at [296, 229] on img at bounding box center [302, 230] width 22 height 22
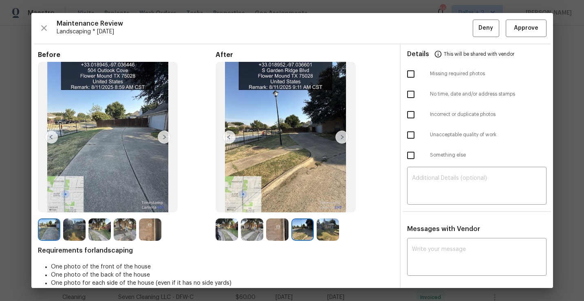
click at [322, 227] on img at bounding box center [328, 230] width 22 height 22
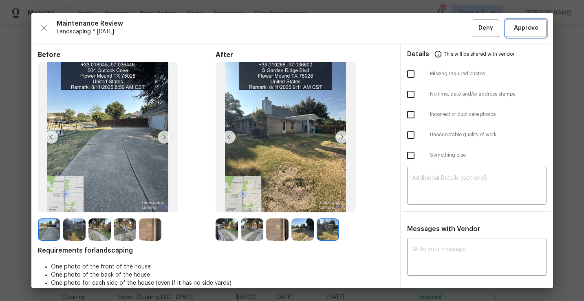
click at [515, 30] on span "Approve" at bounding box center [526, 28] width 24 height 10
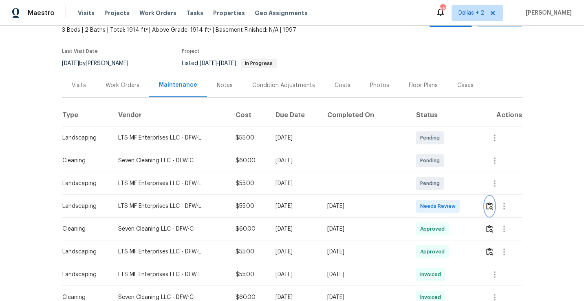
scroll to position [0, 0]
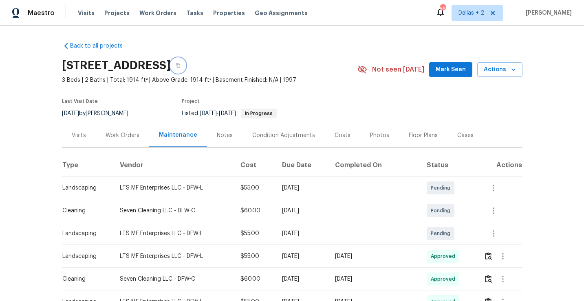
click at [180, 66] on icon "button" at bounding box center [178, 66] width 4 height 4
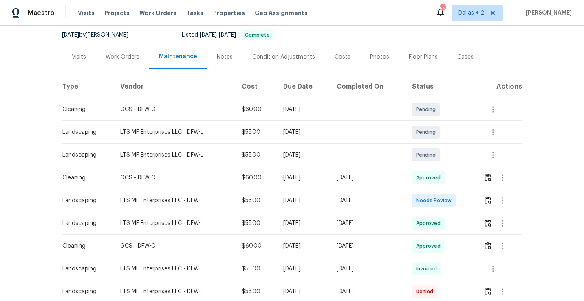
scroll to position [80, 0]
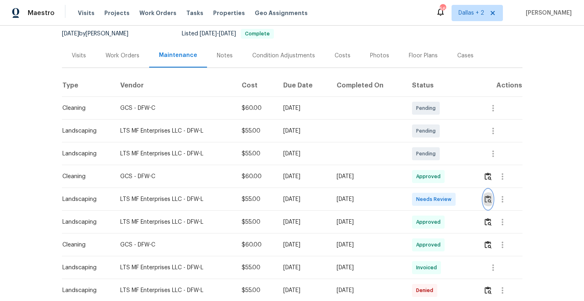
click at [489, 200] on img "button" at bounding box center [487, 200] width 7 height 8
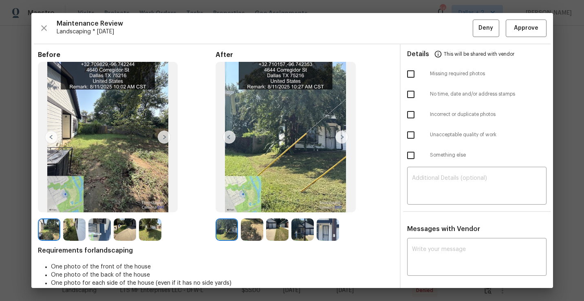
click at [51, 233] on img at bounding box center [49, 230] width 22 height 22
click at [343, 139] on img at bounding box center [341, 137] width 13 height 13
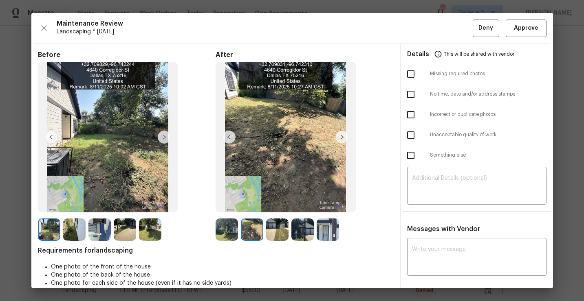
click at [343, 139] on img at bounding box center [341, 137] width 13 height 13
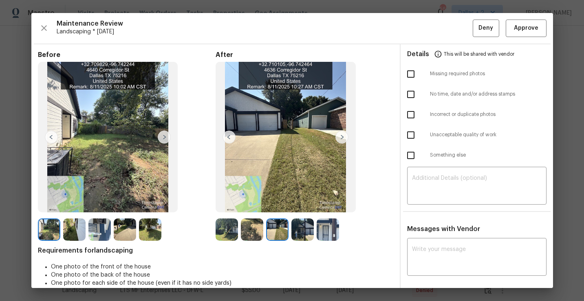
click at [343, 139] on img at bounding box center [341, 137] width 13 height 13
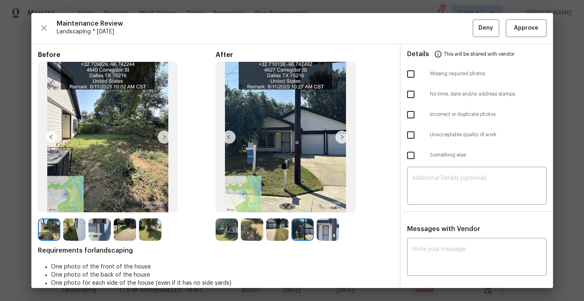
click at [343, 139] on img at bounding box center [341, 137] width 13 height 13
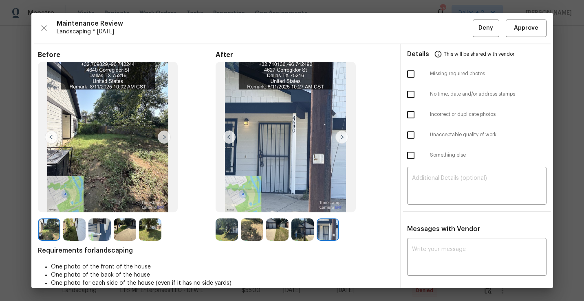
click at [290, 241] on div at bounding box center [278, 230] width 25 height 22
click at [303, 230] on img at bounding box center [302, 230] width 22 height 22
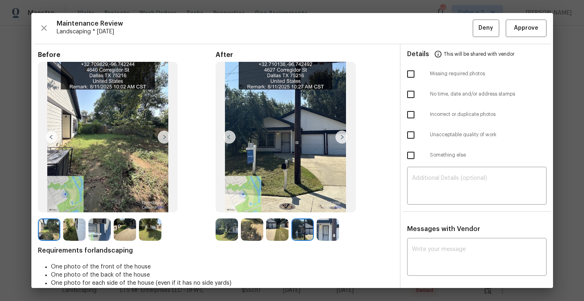
click at [278, 227] on img at bounding box center [277, 230] width 22 height 22
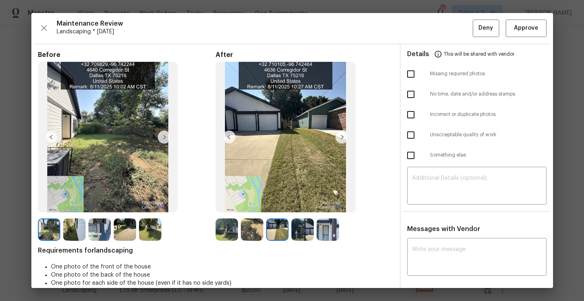
click at [259, 223] on img at bounding box center [252, 230] width 22 height 22
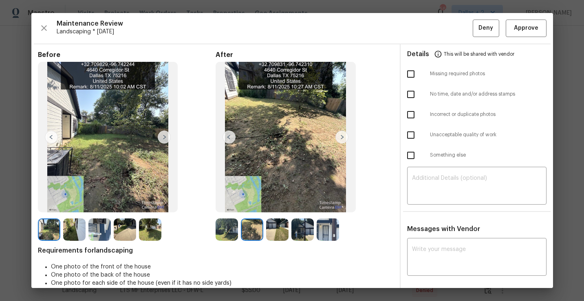
click at [225, 232] on img at bounding box center [226, 230] width 22 height 22
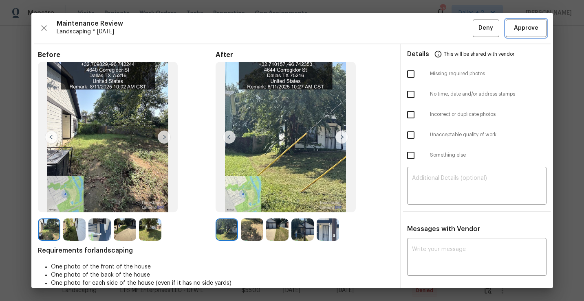
click at [529, 31] on span "Approve" at bounding box center [526, 28] width 24 height 10
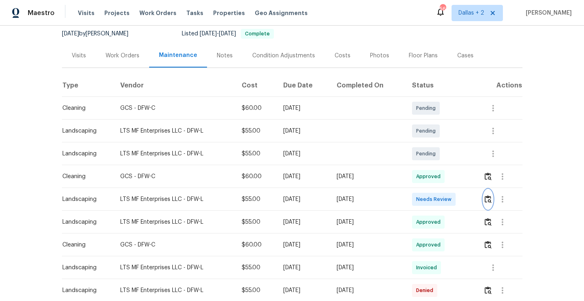
scroll to position [0, 0]
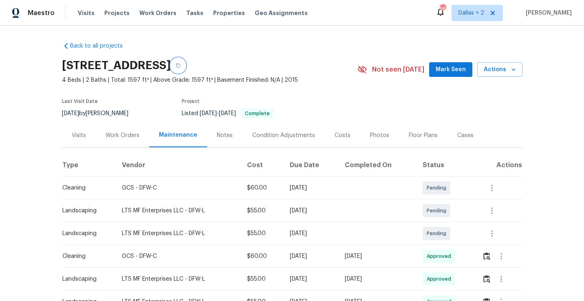
click at [185, 61] on button "button" at bounding box center [178, 65] width 15 height 15
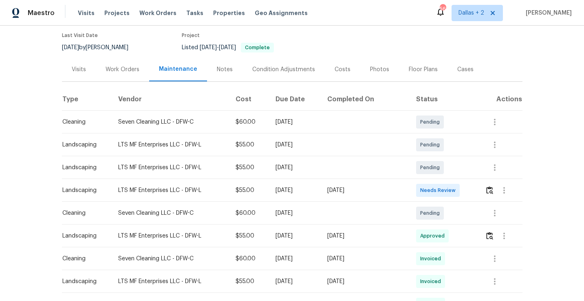
scroll to position [74, 0]
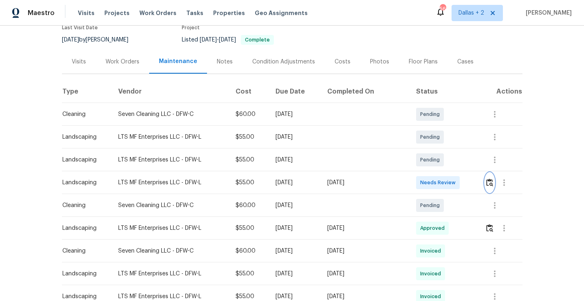
click at [490, 183] on img "button" at bounding box center [489, 183] width 7 height 8
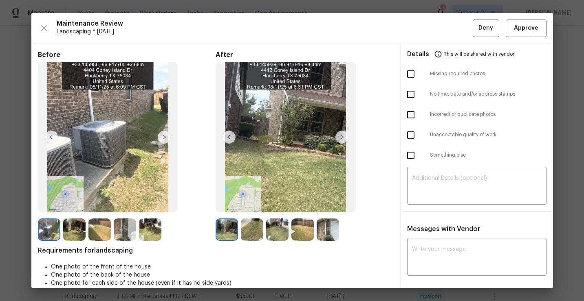
click at [127, 232] on img at bounding box center [125, 230] width 22 height 22
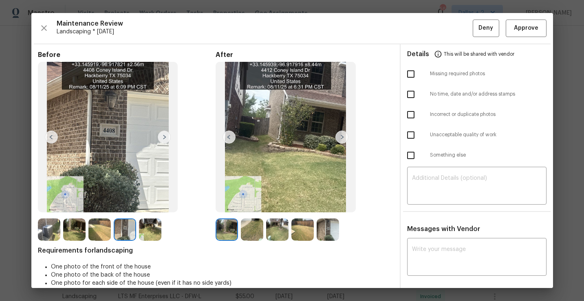
click at [252, 224] on img at bounding box center [252, 230] width 22 height 22
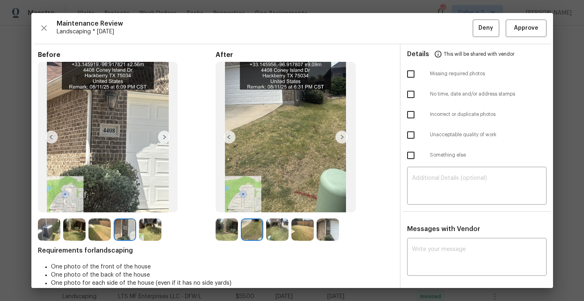
click at [280, 229] on img at bounding box center [277, 230] width 22 height 22
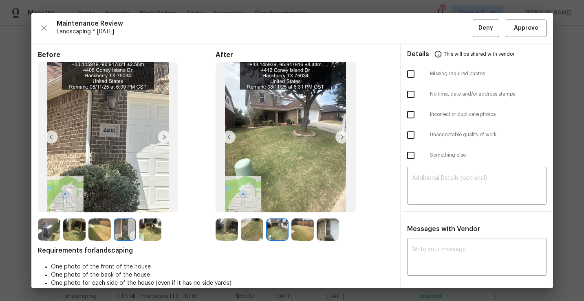
click at [302, 229] on img at bounding box center [302, 230] width 22 height 22
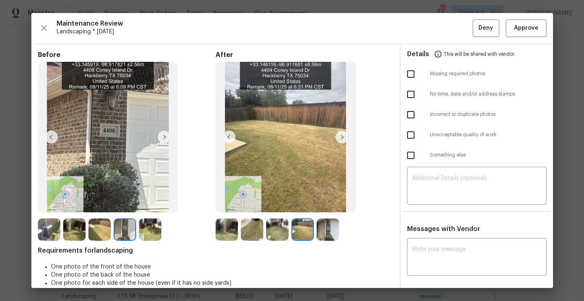
click at [328, 229] on img at bounding box center [328, 230] width 22 height 22
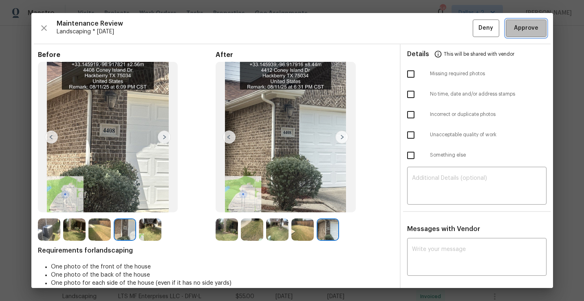
click at [525, 32] on span "Approve" at bounding box center [526, 28] width 24 height 10
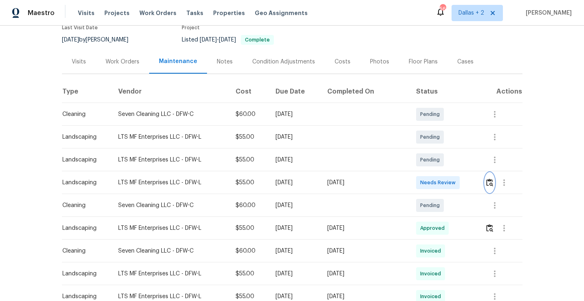
scroll to position [0, 0]
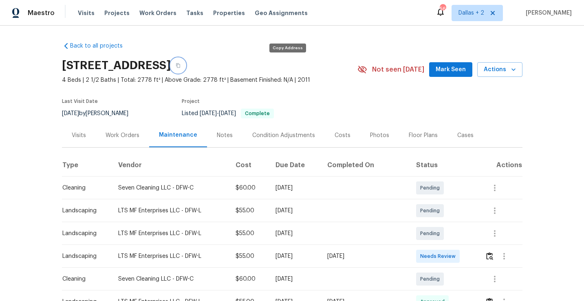
click at [185, 68] on button "button" at bounding box center [178, 65] width 15 height 15
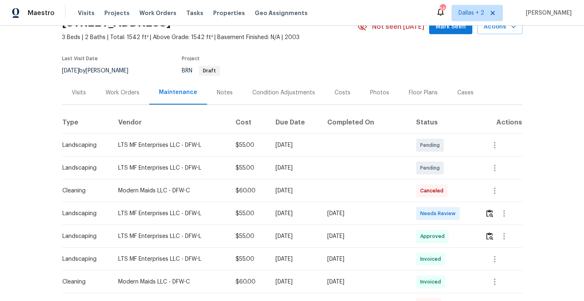
scroll to position [49, 0]
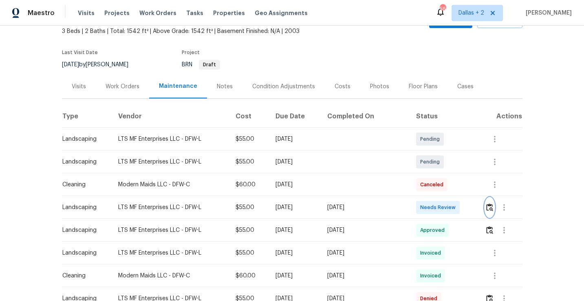
click at [490, 209] on img "button" at bounding box center [489, 208] width 7 height 8
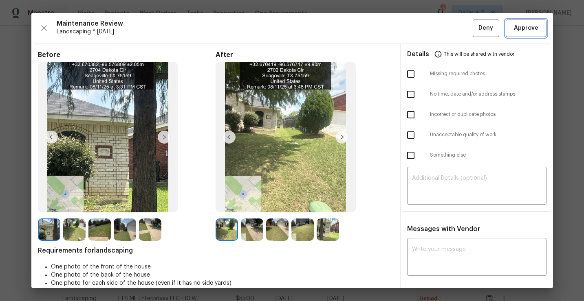
click at [528, 31] on span "Approve" at bounding box center [526, 28] width 24 height 10
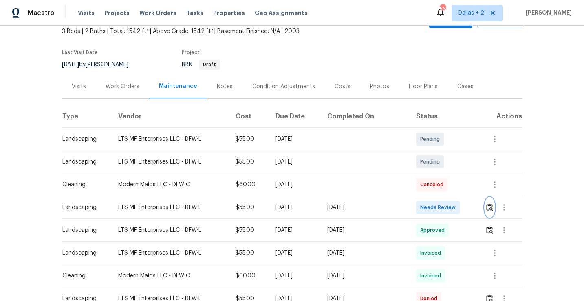
scroll to position [0, 0]
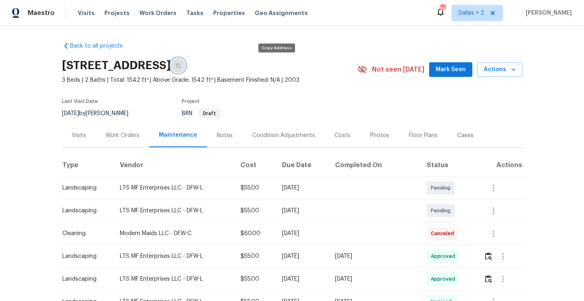
click at [180, 66] on icon "button" at bounding box center [178, 65] width 5 height 5
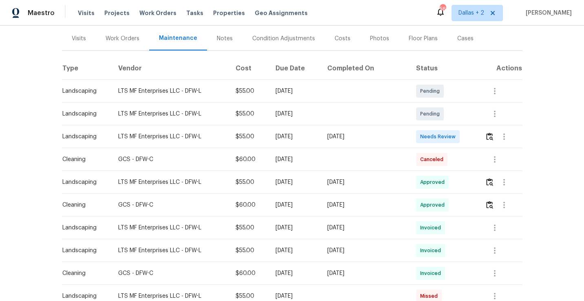
scroll to position [113, 0]
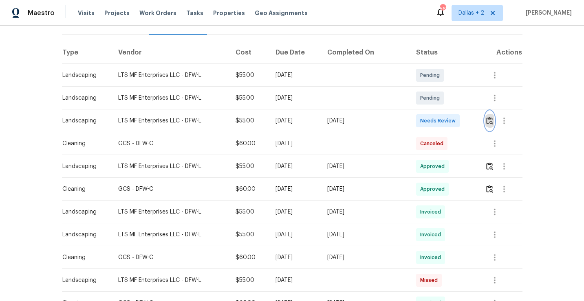
click at [491, 120] on img "button" at bounding box center [489, 121] width 7 height 8
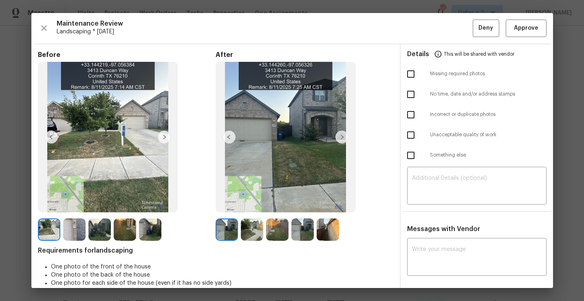
click at [342, 136] on img at bounding box center [341, 137] width 13 height 13
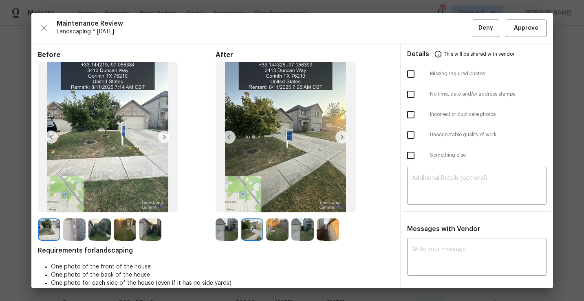
click at [347, 140] on img at bounding box center [341, 137] width 13 height 13
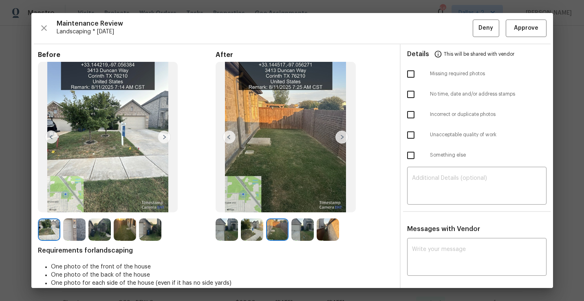
click at [345, 139] on img at bounding box center [341, 137] width 13 height 13
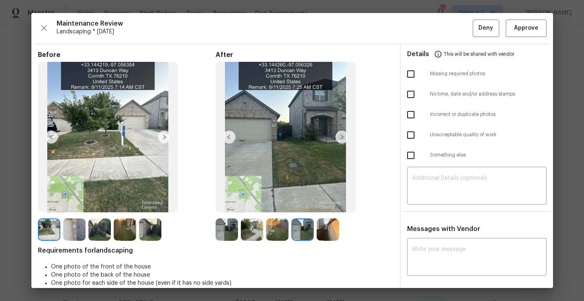
click at [325, 233] on img at bounding box center [328, 230] width 22 height 22
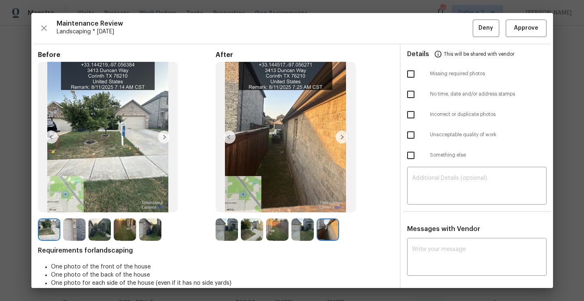
click at [307, 228] on img at bounding box center [302, 230] width 22 height 22
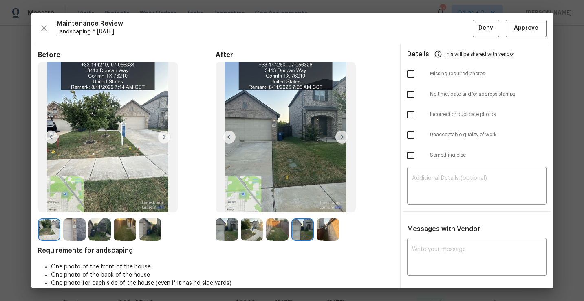
click at [279, 229] on img at bounding box center [277, 230] width 22 height 22
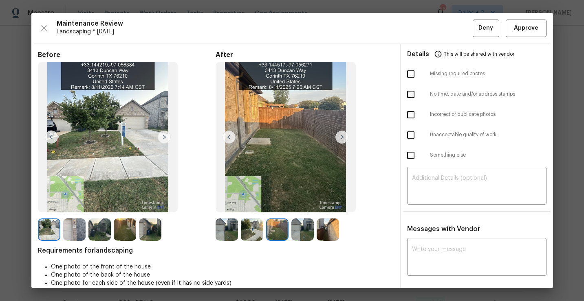
click at [252, 225] on img at bounding box center [252, 230] width 22 height 22
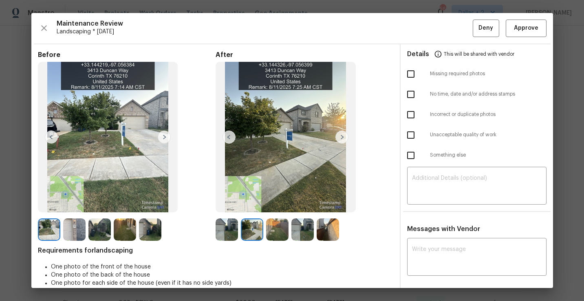
click at [229, 229] on img at bounding box center [226, 230] width 22 height 22
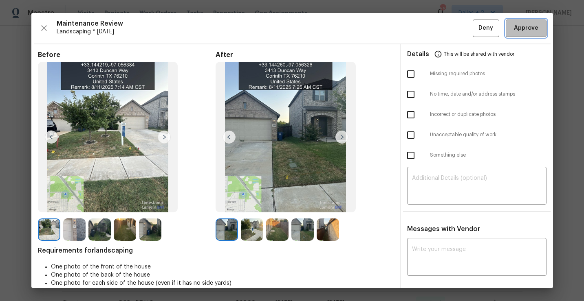
click at [536, 35] on button "Approve" at bounding box center [526, 29] width 41 height 18
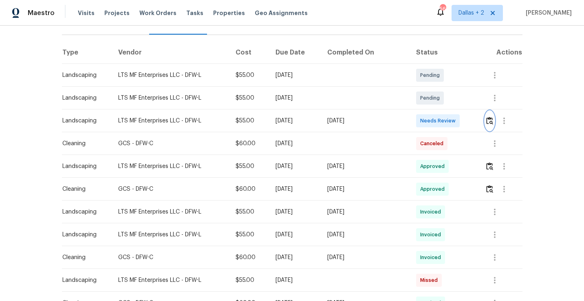
scroll to position [0, 0]
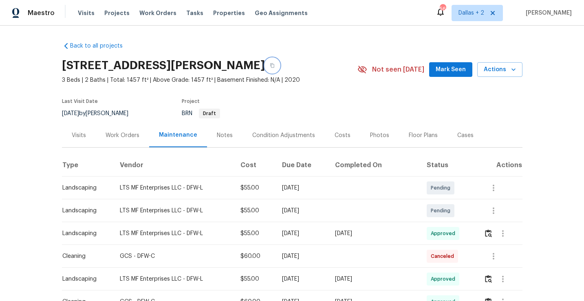
click at [271, 69] on button "button" at bounding box center [272, 65] width 15 height 15
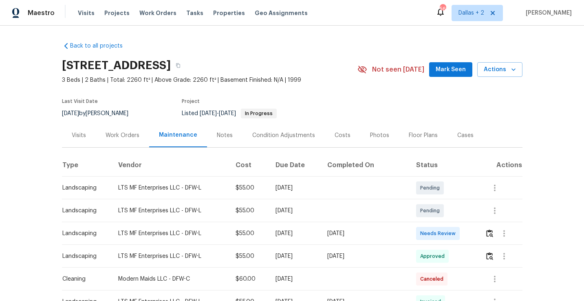
scroll to position [14, 0]
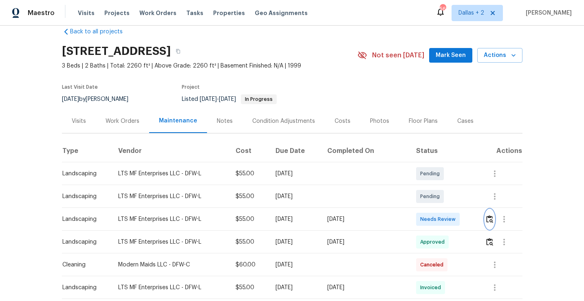
click at [490, 221] on img "button" at bounding box center [489, 219] width 7 height 8
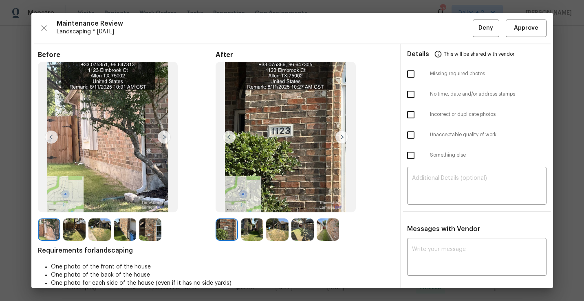
click at [248, 227] on img at bounding box center [252, 230] width 22 height 22
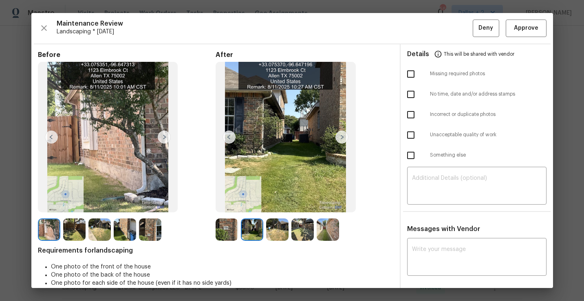
click at [274, 226] on img at bounding box center [277, 230] width 22 height 22
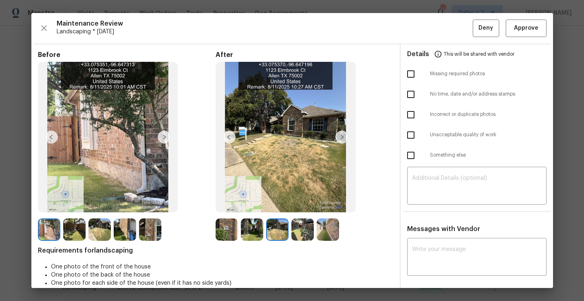
click at [299, 226] on img at bounding box center [302, 230] width 22 height 22
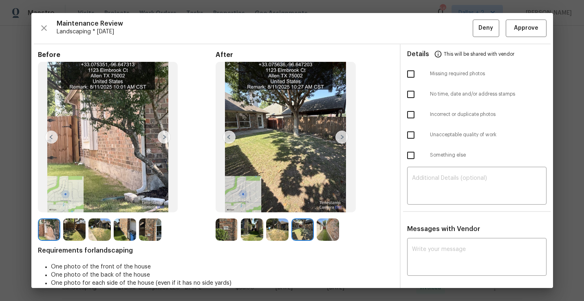
click at [321, 234] on img at bounding box center [328, 230] width 22 height 22
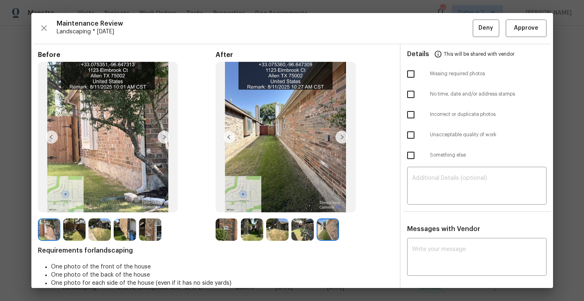
click at [222, 234] on img at bounding box center [226, 230] width 22 height 22
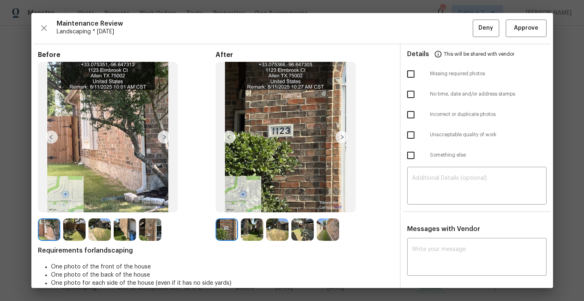
click at [254, 231] on img at bounding box center [252, 230] width 22 height 22
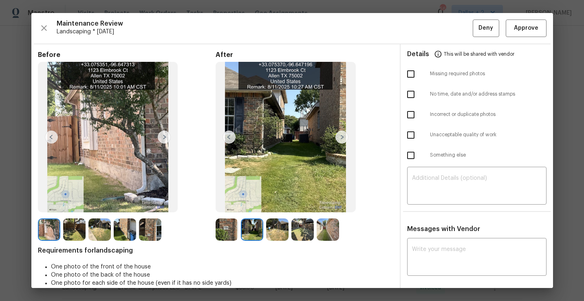
click at [274, 233] on img at bounding box center [277, 230] width 22 height 22
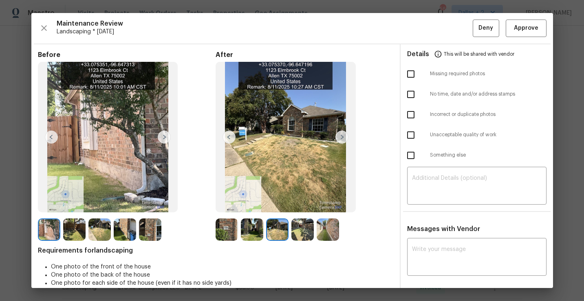
click at [296, 235] on img at bounding box center [302, 230] width 22 height 22
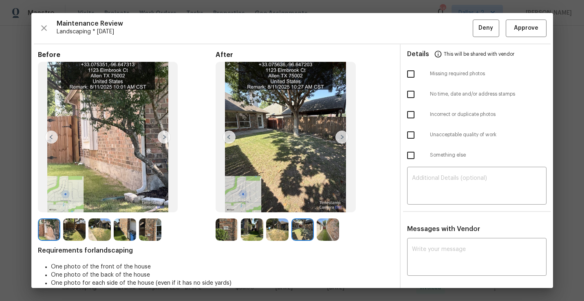
click at [325, 235] on img at bounding box center [328, 230] width 22 height 22
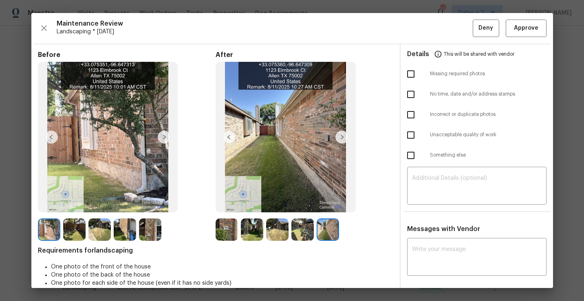
click at [220, 228] on img at bounding box center [226, 230] width 22 height 22
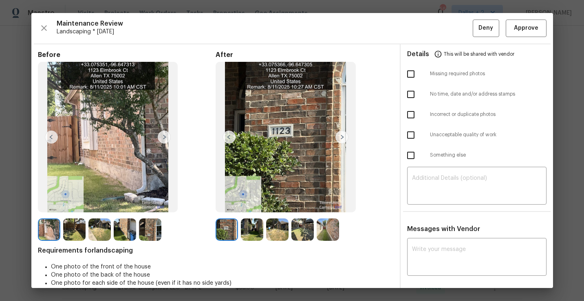
click at [251, 229] on img at bounding box center [252, 230] width 22 height 22
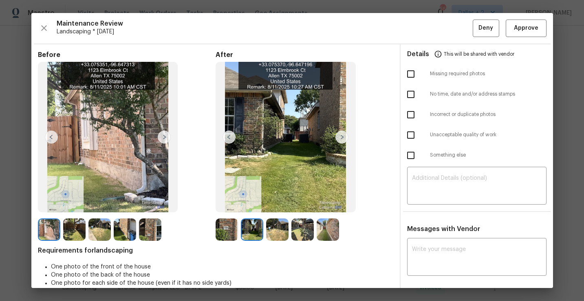
click at [229, 238] on img at bounding box center [226, 230] width 22 height 22
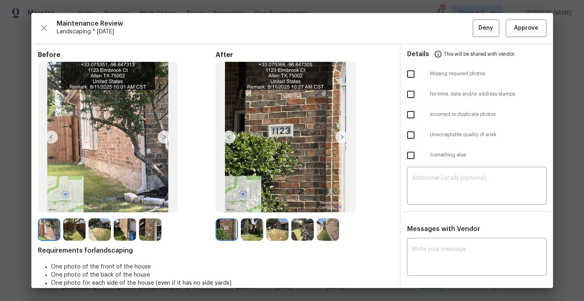
click at [244, 229] on img at bounding box center [252, 230] width 22 height 22
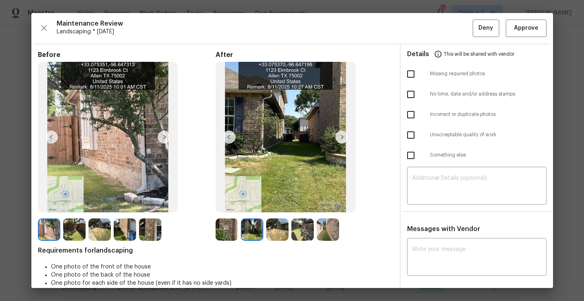
click at [272, 226] on img at bounding box center [277, 230] width 22 height 22
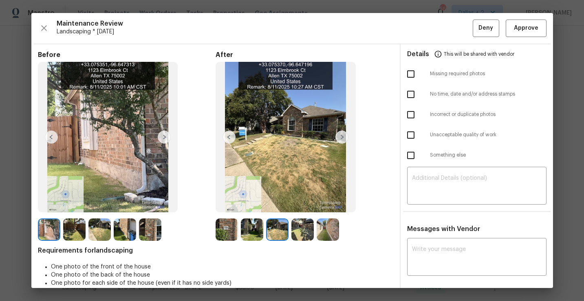
click at [301, 229] on img at bounding box center [302, 230] width 22 height 22
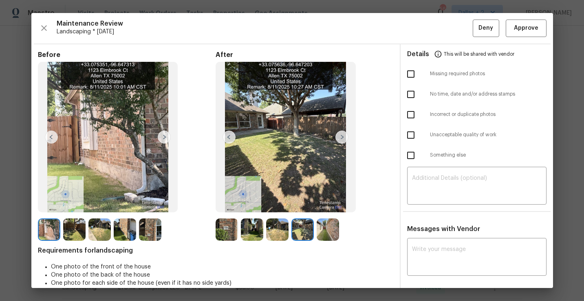
click at [328, 231] on img at bounding box center [328, 230] width 22 height 22
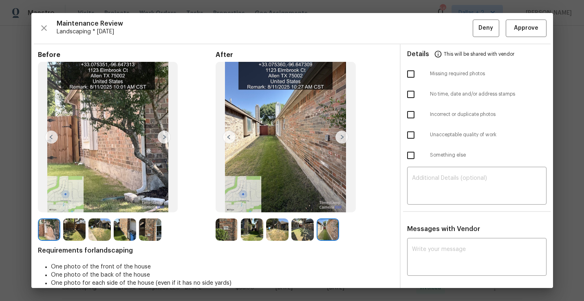
click at [225, 235] on img at bounding box center [226, 230] width 22 height 22
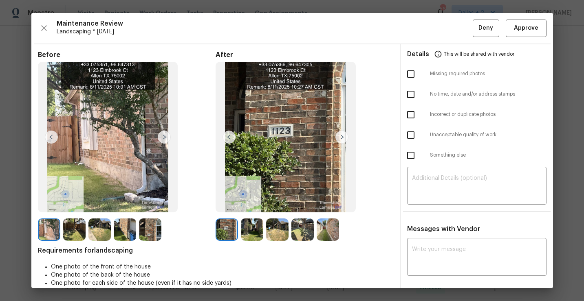
click at [245, 231] on img at bounding box center [252, 230] width 22 height 22
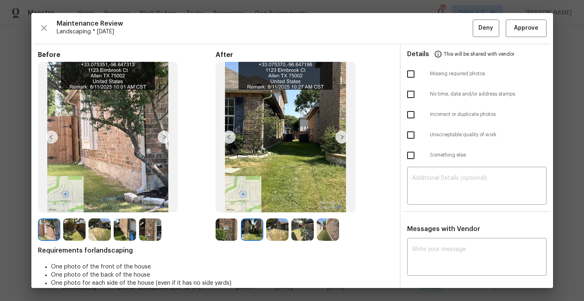
click at [271, 231] on img at bounding box center [277, 230] width 22 height 22
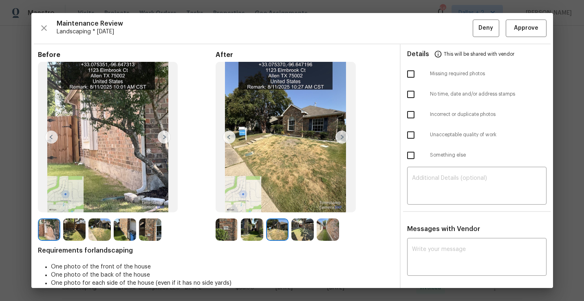
click at [305, 226] on img at bounding box center [302, 230] width 22 height 22
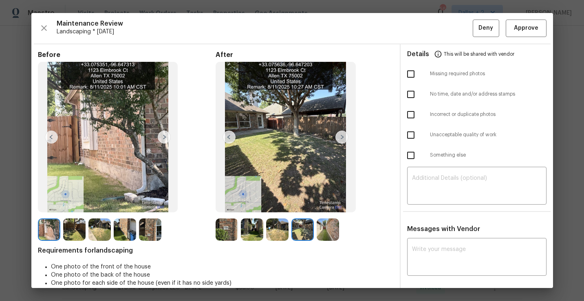
click at [327, 228] on img at bounding box center [328, 230] width 22 height 22
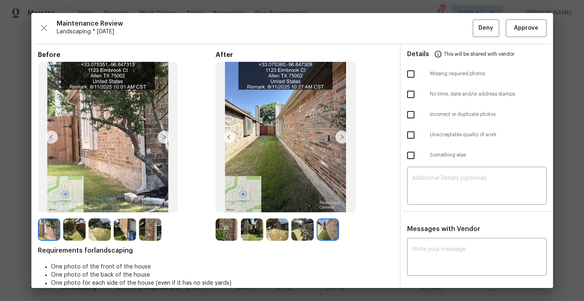
click at [229, 238] on img at bounding box center [226, 230] width 22 height 22
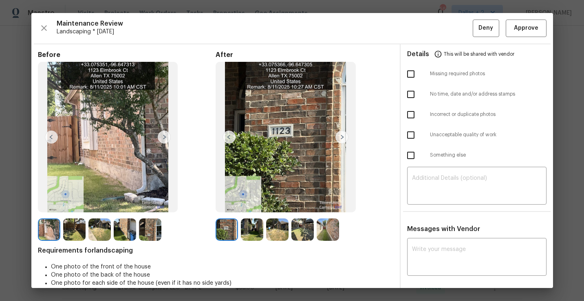
click at [253, 233] on img at bounding box center [252, 230] width 22 height 22
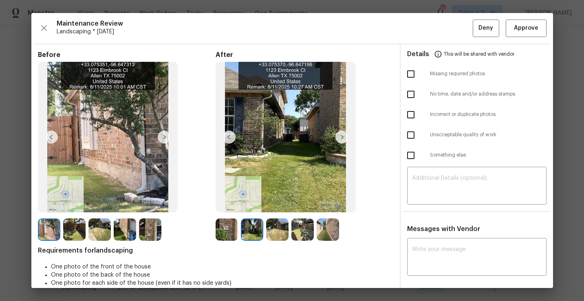
click at [279, 225] on img at bounding box center [277, 230] width 22 height 22
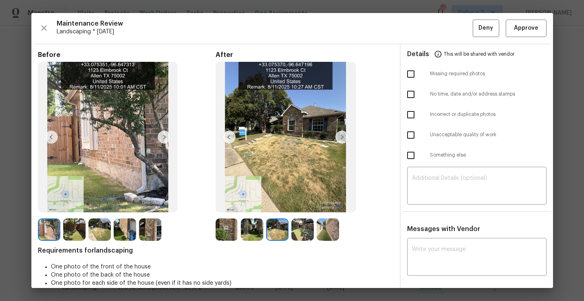
click at [304, 240] on img at bounding box center [302, 230] width 22 height 22
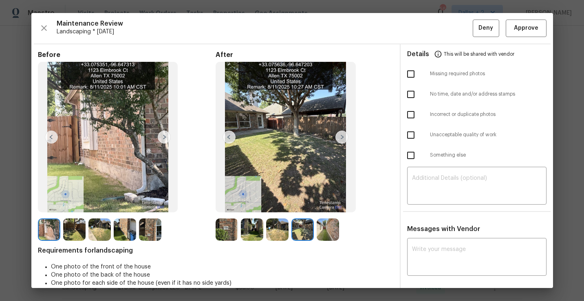
click at [328, 229] on img at bounding box center [328, 230] width 22 height 22
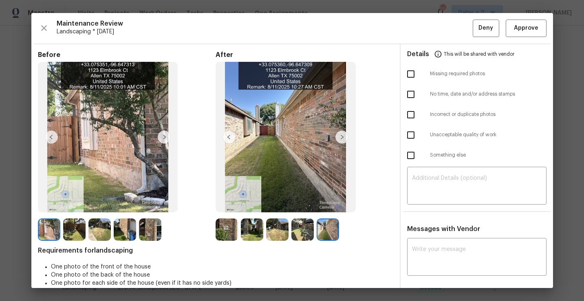
click at [231, 236] on img at bounding box center [226, 230] width 22 height 22
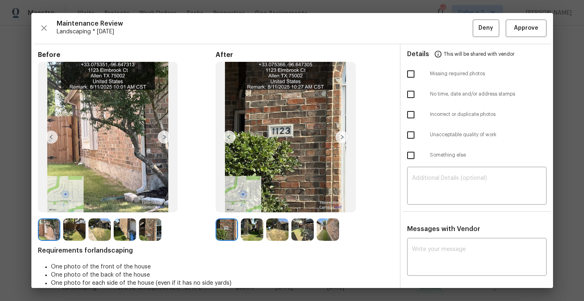
click at [251, 234] on img at bounding box center [252, 230] width 22 height 22
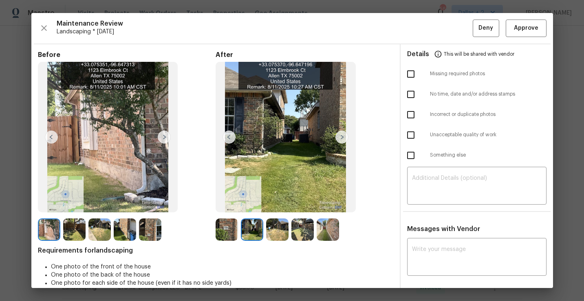
click at [280, 230] on img at bounding box center [277, 230] width 22 height 22
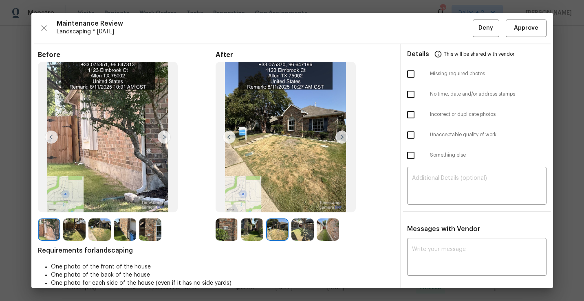
click at [299, 229] on img at bounding box center [302, 230] width 22 height 22
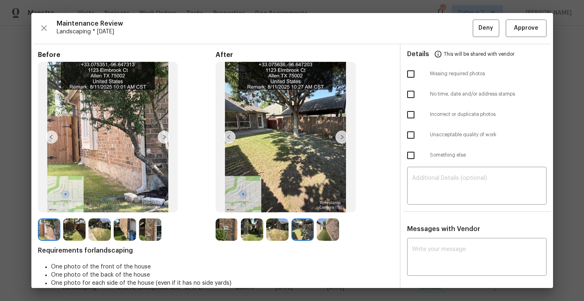
click at [317, 229] on img at bounding box center [328, 230] width 22 height 22
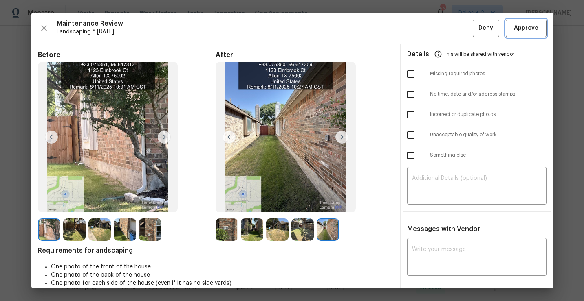
click at [519, 26] on span "Approve" at bounding box center [526, 28] width 24 height 10
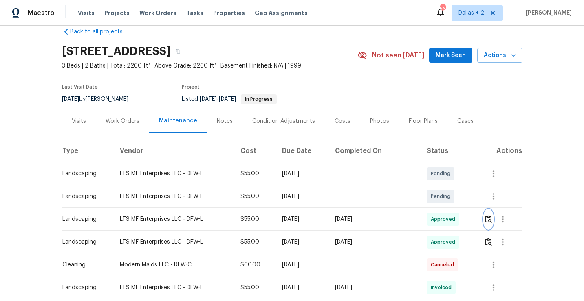
scroll to position [0, 0]
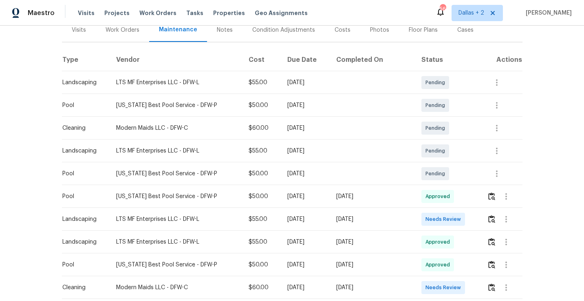
scroll to position [105, 0]
click at [489, 220] on img "button" at bounding box center [491, 220] width 7 height 8
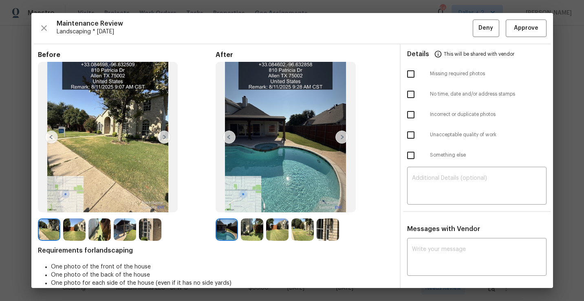
click at [341, 138] on img at bounding box center [341, 137] width 13 height 13
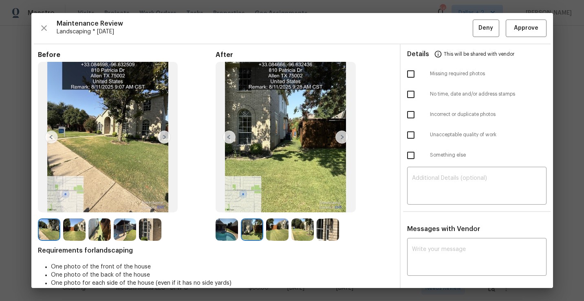
click at [341, 138] on img at bounding box center [341, 137] width 13 height 13
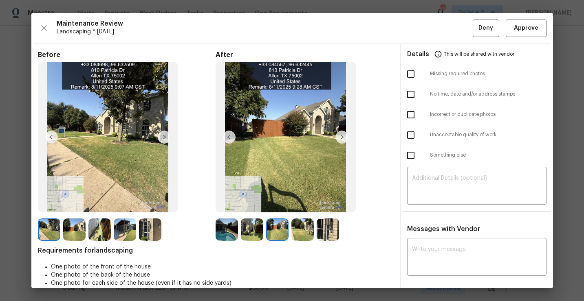
click at [341, 138] on img at bounding box center [341, 137] width 13 height 13
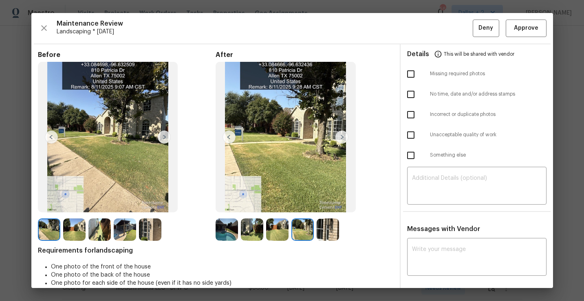
click at [341, 138] on img at bounding box center [341, 137] width 13 height 13
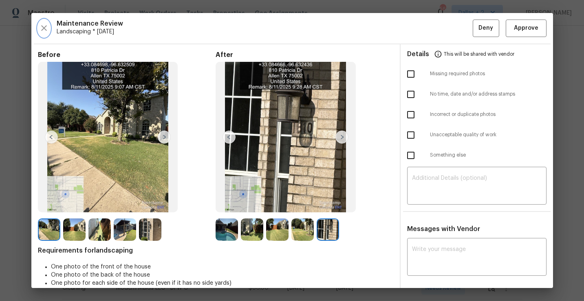
click at [40, 29] on icon "button" at bounding box center [44, 28] width 10 height 10
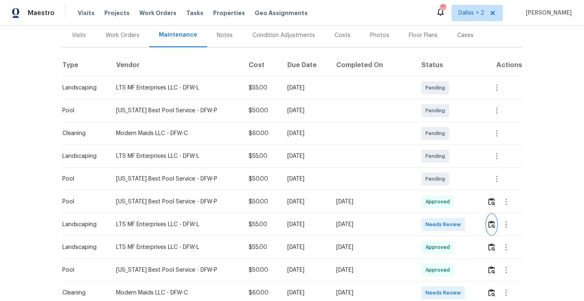
scroll to position [127, 0]
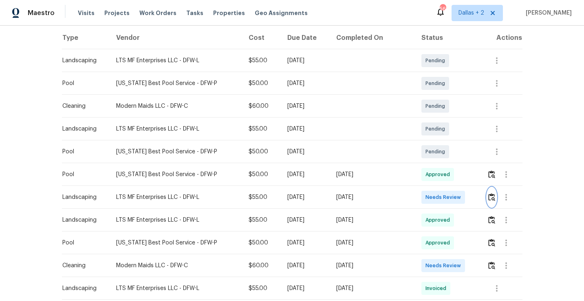
click at [488, 195] on img "button" at bounding box center [491, 197] width 7 height 8
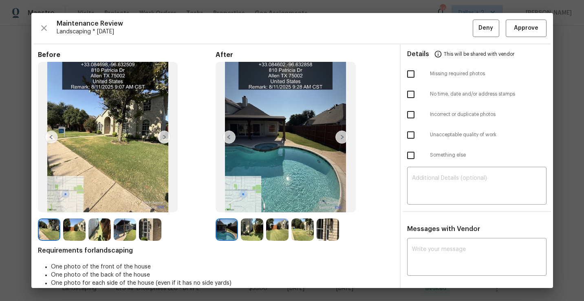
click at [335, 230] on img at bounding box center [328, 230] width 22 height 22
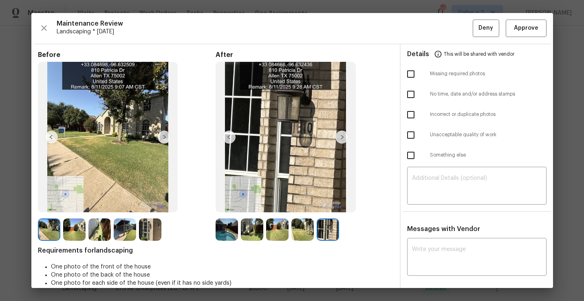
click at [530, 38] on div "Maintenance Review Landscaping * [DATE] Deny Approve Before After Requirements …" at bounding box center [291, 150] width 521 height 275
click at [529, 36] on button "Approve" at bounding box center [526, 29] width 41 height 18
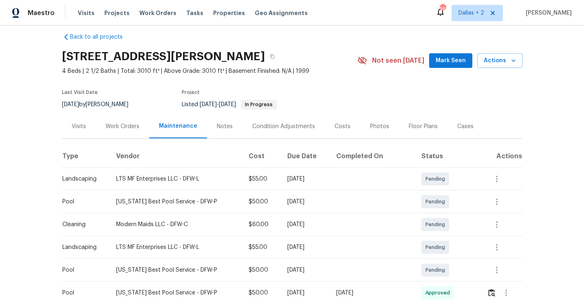
scroll to position [0, 0]
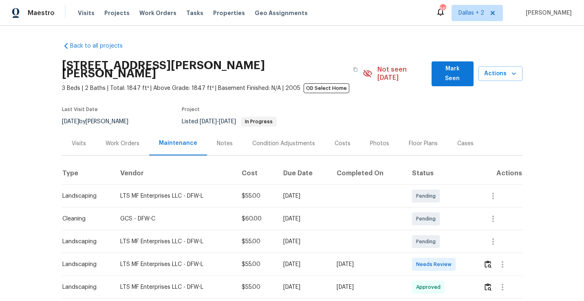
scroll to position [37, 0]
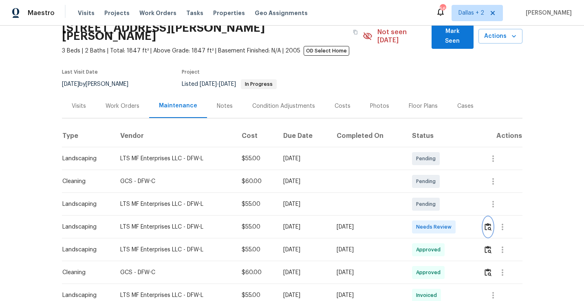
click at [491, 223] on img "button" at bounding box center [487, 227] width 7 height 8
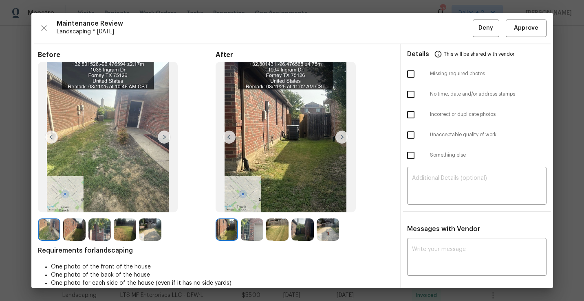
click at [252, 230] on img at bounding box center [252, 230] width 22 height 22
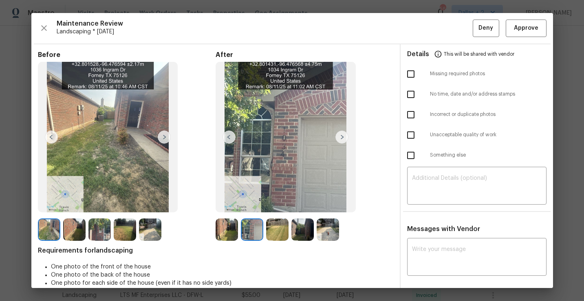
click at [279, 233] on img at bounding box center [277, 230] width 22 height 22
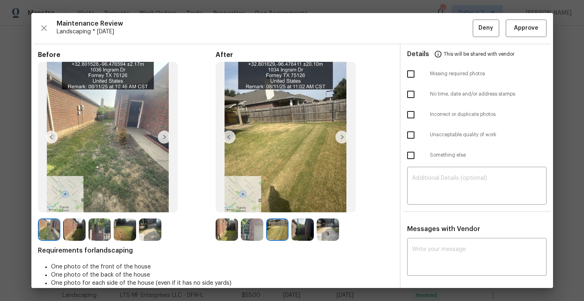
click at [329, 230] on img at bounding box center [328, 230] width 22 height 22
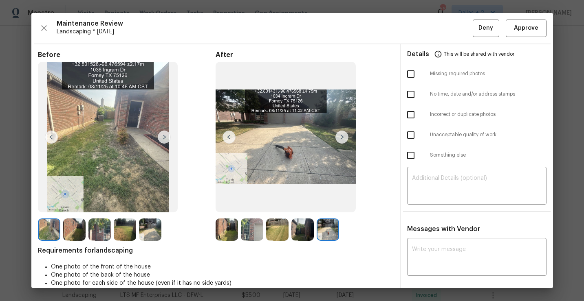
click at [312, 234] on img at bounding box center [302, 230] width 22 height 22
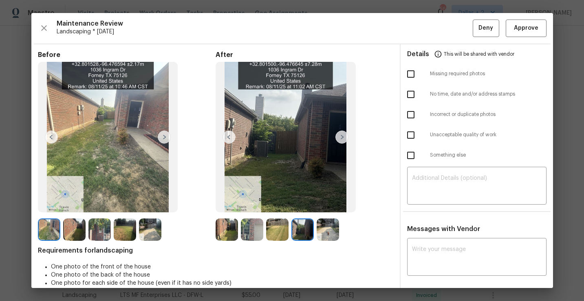
click at [519, 18] on div "Maintenance Review Landscaping * Mon, Aug 11 Deny Approve Before After Requirem…" at bounding box center [291, 150] width 521 height 275
click at [520, 33] on button "Approve" at bounding box center [526, 29] width 41 height 18
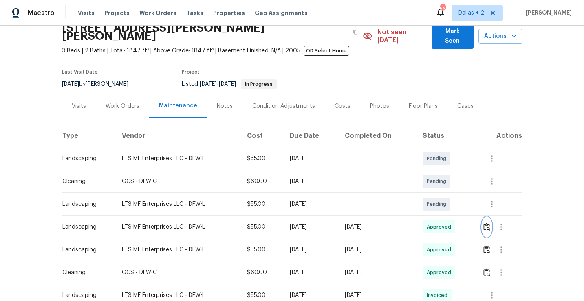
scroll to position [0, 0]
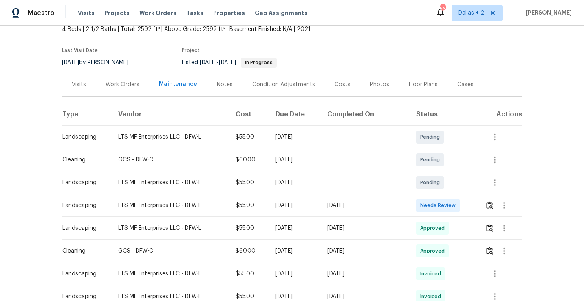
scroll to position [57, 0]
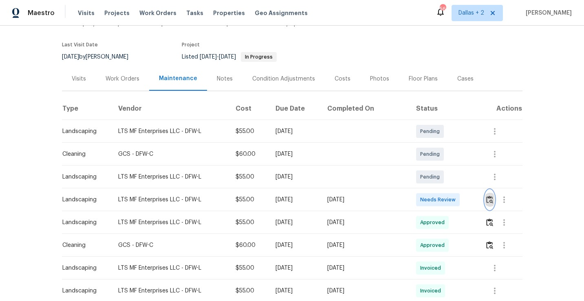
click at [489, 202] on img "button" at bounding box center [489, 200] width 7 height 8
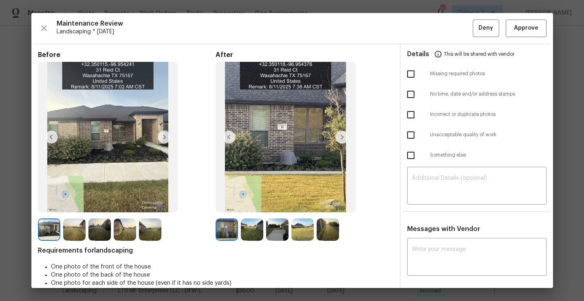
click at [227, 233] on img at bounding box center [226, 230] width 22 height 22
click at [518, 35] on button "Approve" at bounding box center [526, 29] width 41 height 18
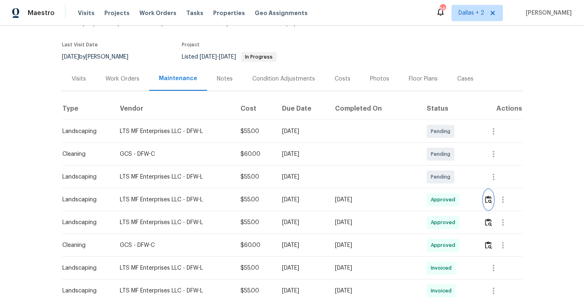
scroll to position [0, 0]
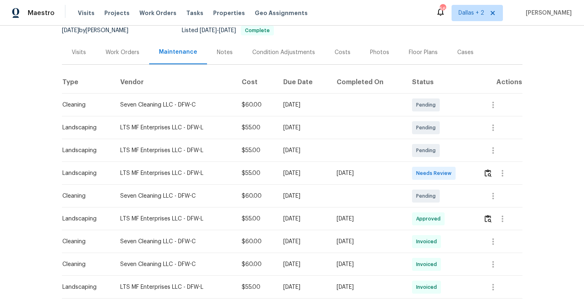
scroll to position [94, 0]
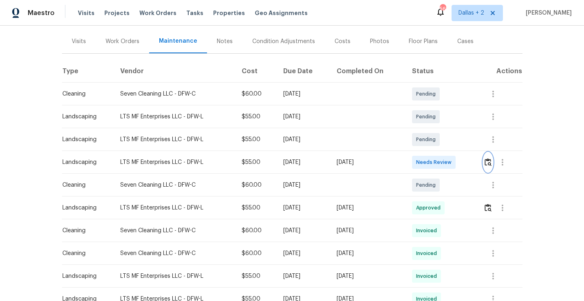
click at [490, 165] on img "button" at bounding box center [487, 162] width 7 height 8
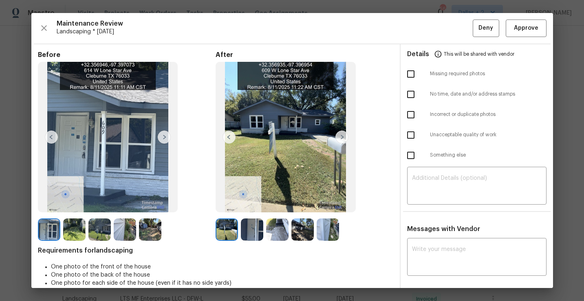
click at [250, 222] on img at bounding box center [252, 230] width 22 height 22
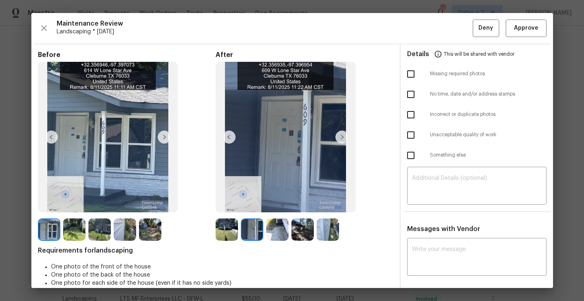
click at [297, 230] on img at bounding box center [302, 230] width 22 height 22
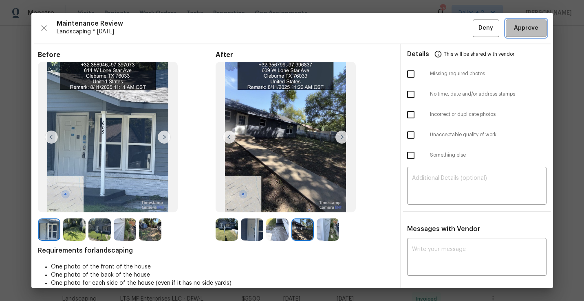
click at [527, 28] on span "Approve" at bounding box center [526, 28] width 24 height 10
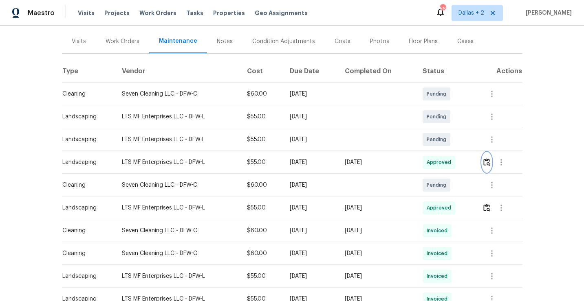
scroll to position [0, 0]
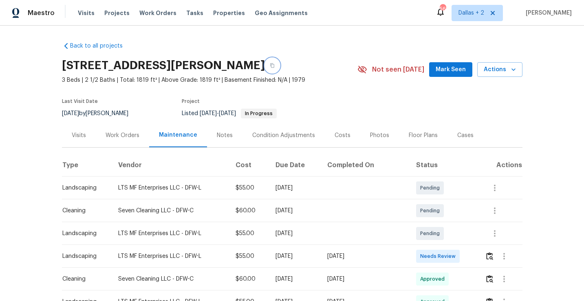
click at [274, 68] on icon "button" at bounding box center [272, 66] width 4 height 4
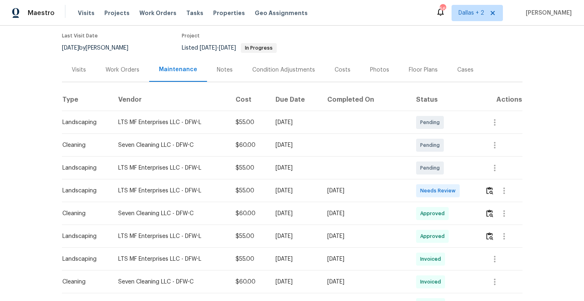
scroll to position [69, 0]
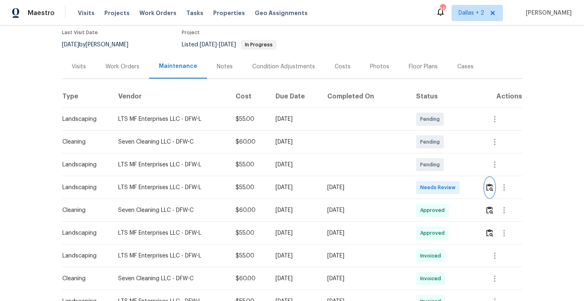
click at [489, 189] on img "button" at bounding box center [489, 188] width 7 height 8
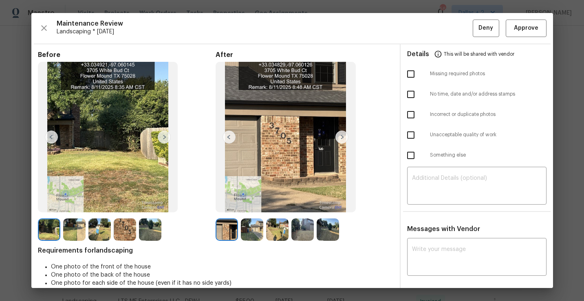
click at [254, 231] on img at bounding box center [252, 230] width 22 height 22
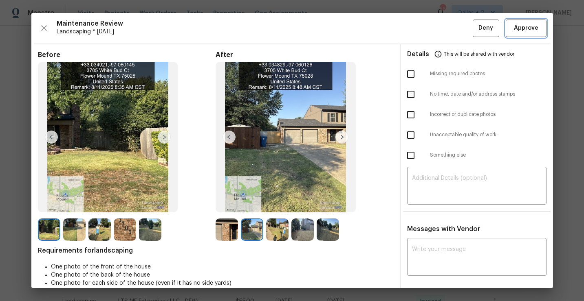
click at [522, 31] on span "Approve" at bounding box center [526, 28] width 24 height 10
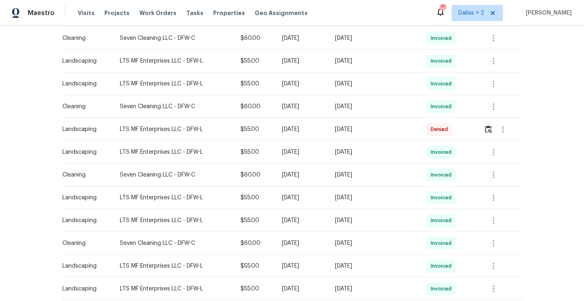
scroll to position [0, 0]
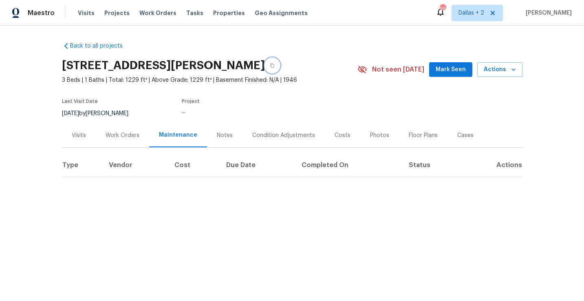
click at [265, 69] on button "button" at bounding box center [272, 65] width 15 height 15
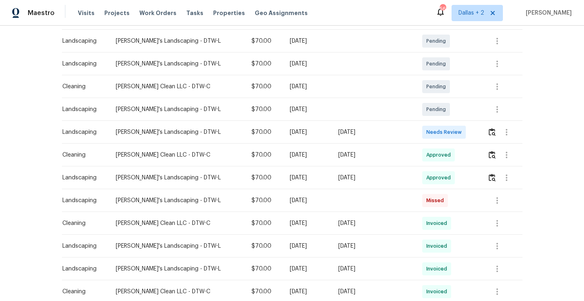
scroll to position [151, 0]
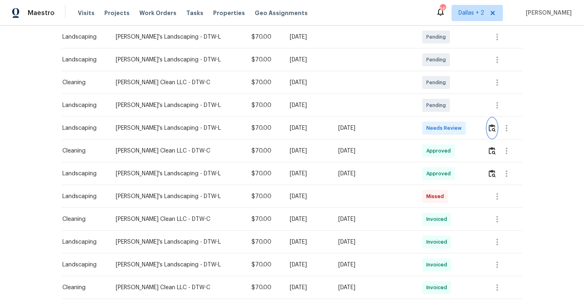
click at [493, 132] on img "button" at bounding box center [491, 128] width 7 height 8
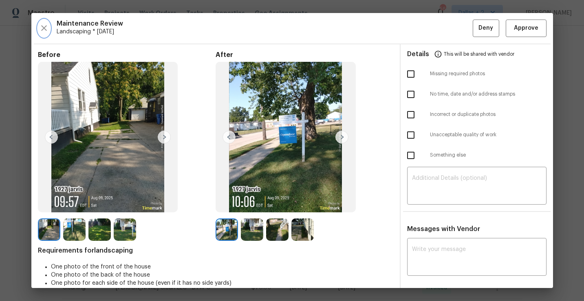
click at [46, 29] on icon "button" at bounding box center [44, 28] width 10 height 10
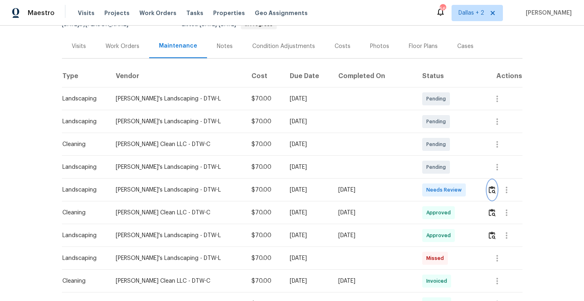
scroll to position [91, 0]
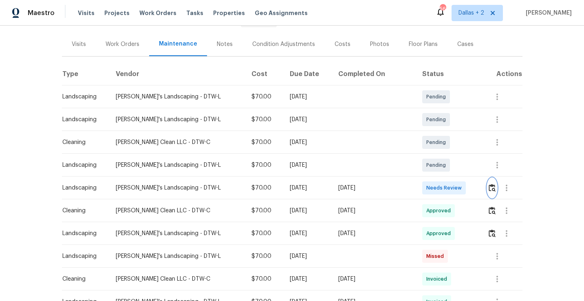
click at [489, 185] on img "button" at bounding box center [491, 188] width 7 height 8
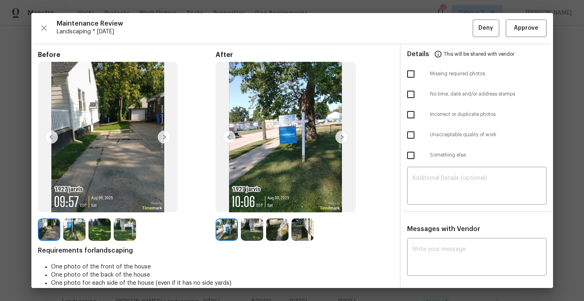
click at [281, 236] on img at bounding box center [277, 230] width 22 height 22
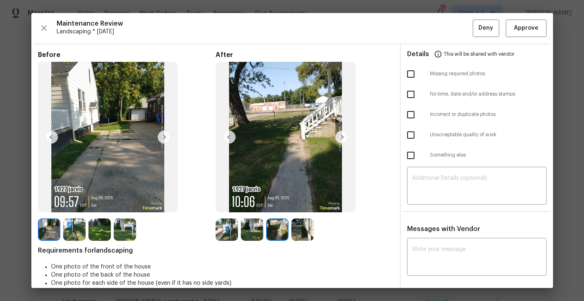
click at [215, 235] on img at bounding box center [226, 230] width 22 height 22
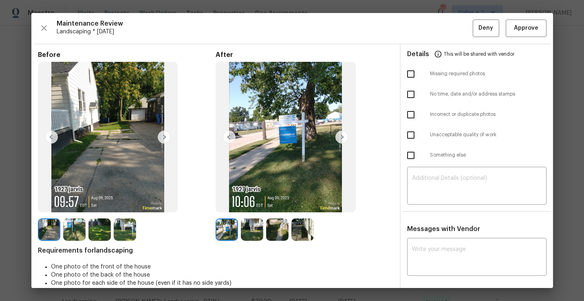
click at [341, 142] on img at bounding box center [341, 137] width 13 height 13
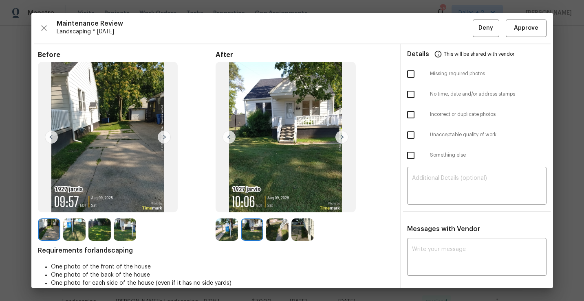
click at [341, 142] on img at bounding box center [341, 137] width 13 height 13
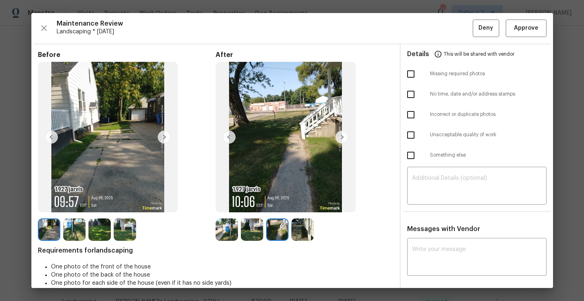
click at [341, 142] on img at bounding box center [341, 137] width 13 height 13
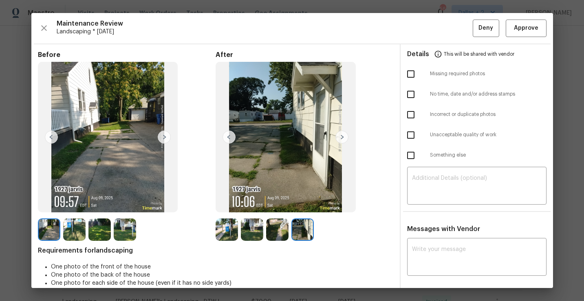
click at [227, 231] on img at bounding box center [226, 230] width 22 height 22
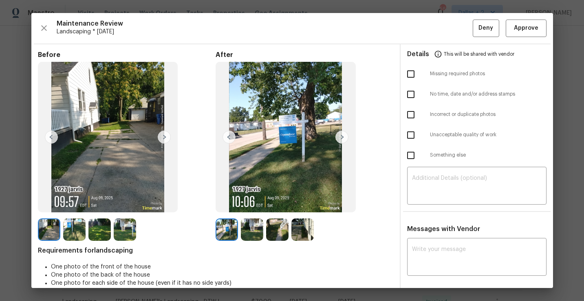
click at [340, 139] on img at bounding box center [341, 137] width 13 height 13
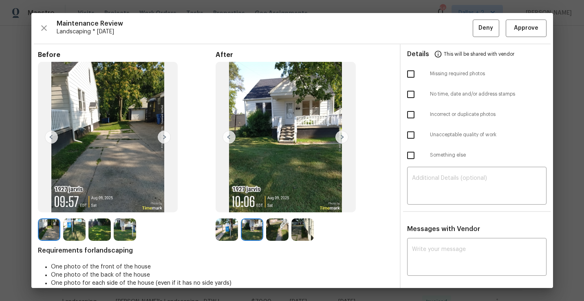
click at [340, 139] on img at bounding box center [341, 137] width 13 height 13
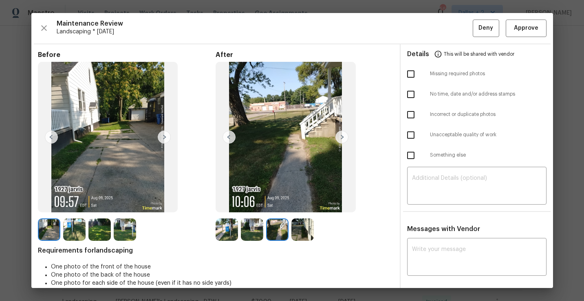
click at [340, 139] on img at bounding box center [341, 137] width 13 height 13
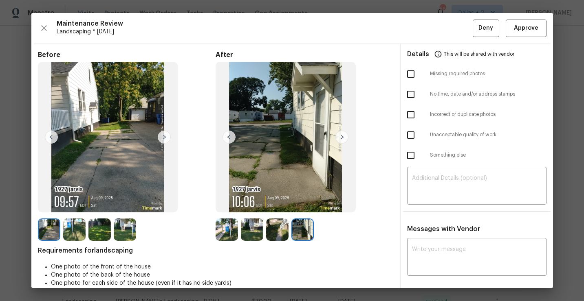
click at [253, 240] on img at bounding box center [252, 230] width 22 height 22
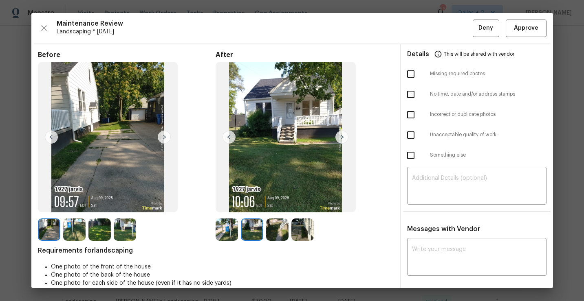
click at [272, 230] on img at bounding box center [277, 230] width 22 height 22
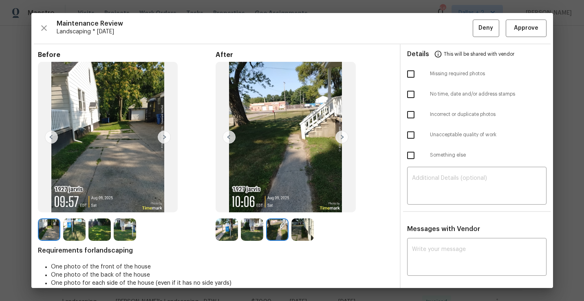
click at [300, 224] on img at bounding box center [302, 230] width 22 height 22
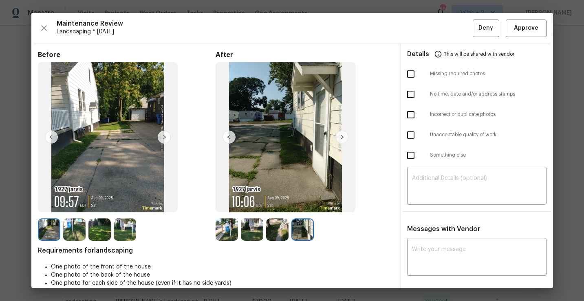
click at [226, 239] on img at bounding box center [226, 230] width 22 height 22
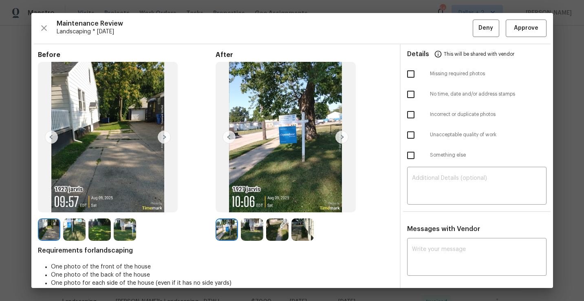
click at [250, 235] on img at bounding box center [252, 230] width 22 height 22
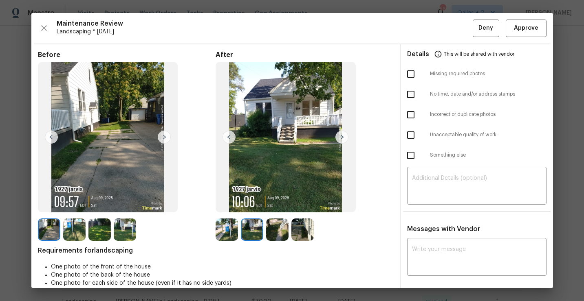
click at [270, 231] on img at bounding box center [277, 230] width 22 height 22
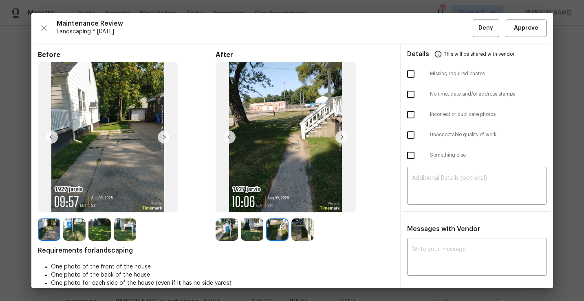
click at [306, 231] on img at bounding box center [302, 230] width 22 height 22
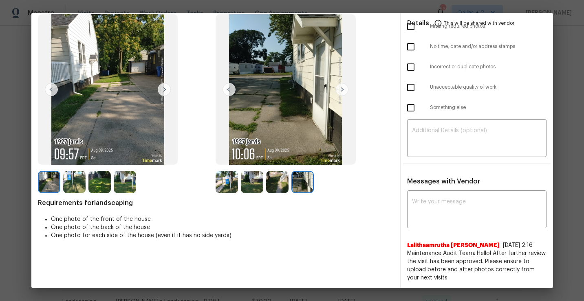
scroll to position [0, 0]
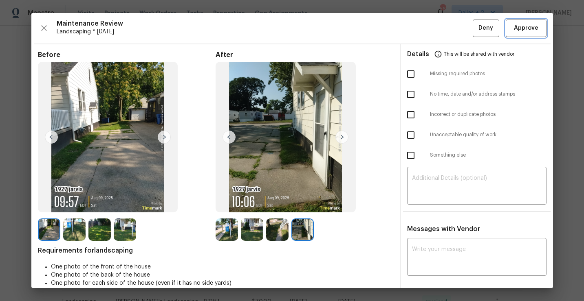
click at [516, 33] on span "Approve" at bounding box center [526, 28] width 24 height 10
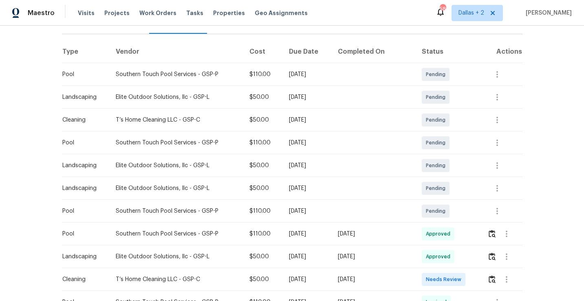
scroll to position [186, 0]
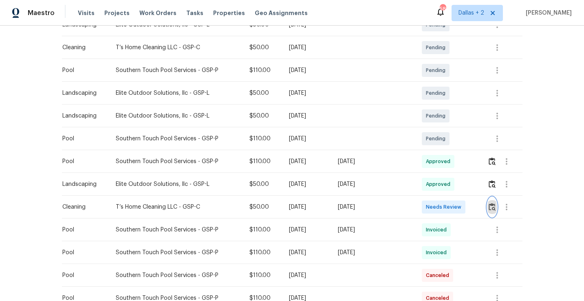
click at [489, 210] on img "button" at bounding box center [491, 207] width 7 height 8
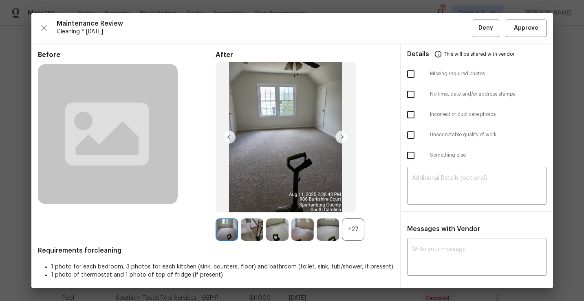
click at [350, 230] on div "+27" at bounding box center [353, 230] width 22 height 22
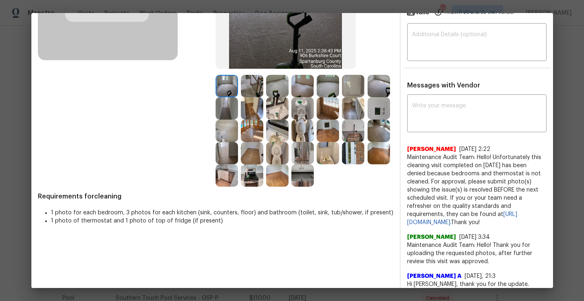
scroll to position [155, 0]
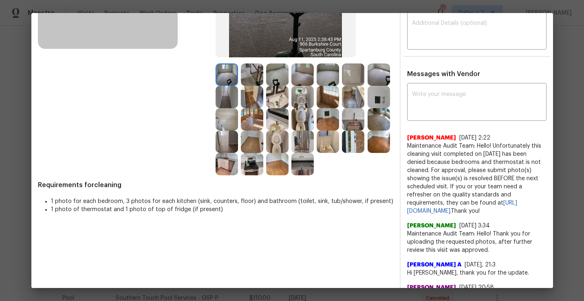
click at [378, 97] on img at bounding box center [378, 97] width 22 height 22
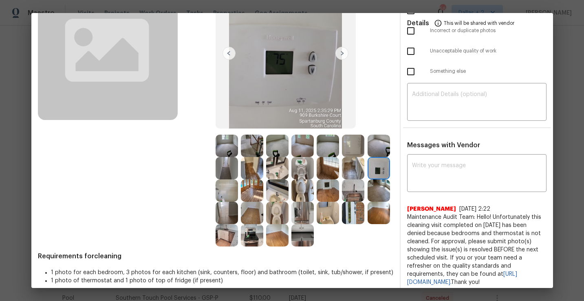
scroll to position [82, 0]
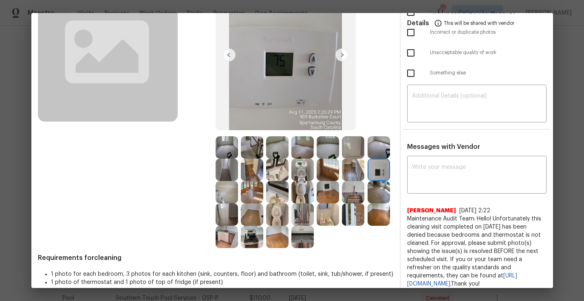
click at [303, 213] on img at bounding box center [302, 215] width 22 height 22
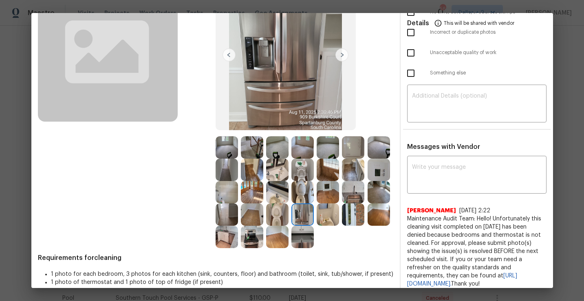
click at [360, 175] on img at bounding box center [353, 170] width 22 height 22
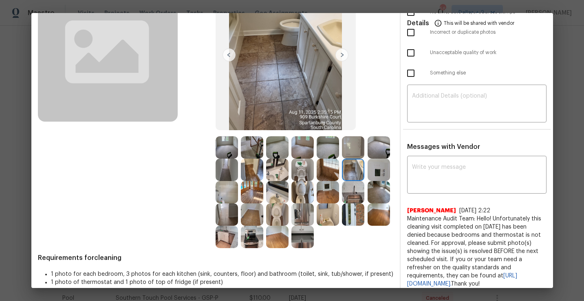
click at [226, 214] on img at bounding box center [226, 215] width 22 height 22
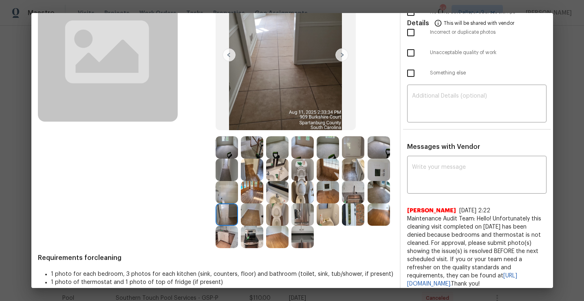
click at [349, 206] on img at bounding box center [353, 215] width 22 height 22
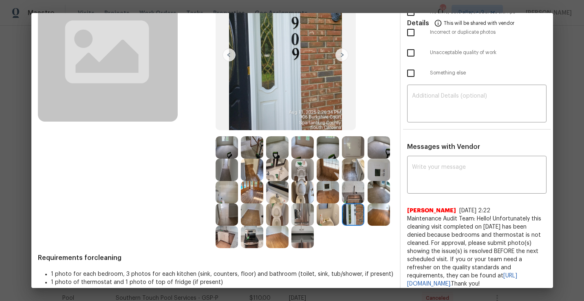
click at [303, 202] on img at bounding box center [302, 192] width 22 height 22
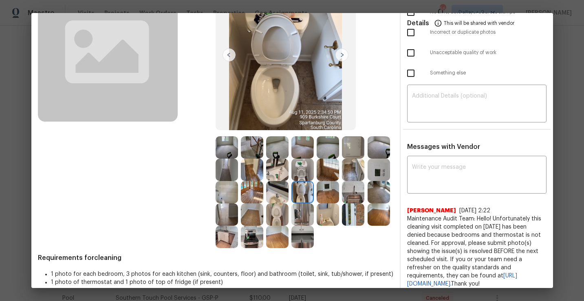
click at [299, 242] on img at bounding box center [302, 237] width 22 height 22
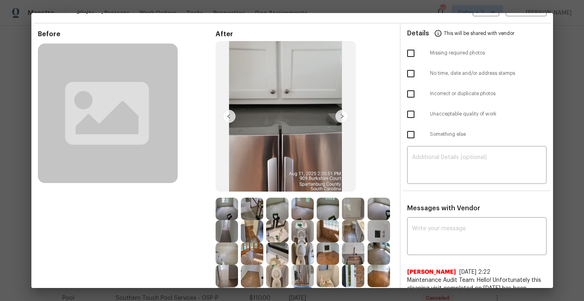
scroll to position [0, 0]
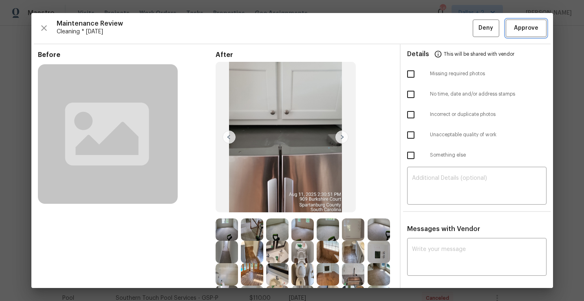
click at [519, 24] on span "Approve" at bounding box center [526, 28] width 24 height 10
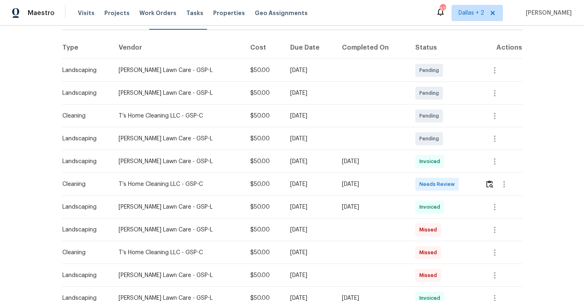
scroll to position [119, 0]
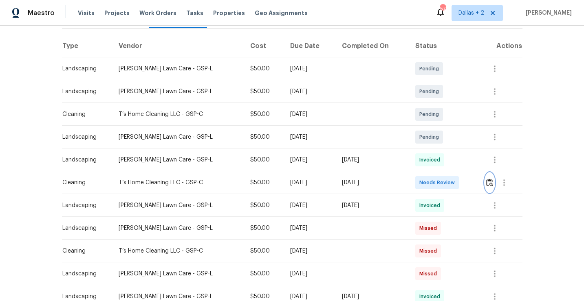
click at [492, 187] on button "button" at bounding box center [489, 183] width 9 height 20
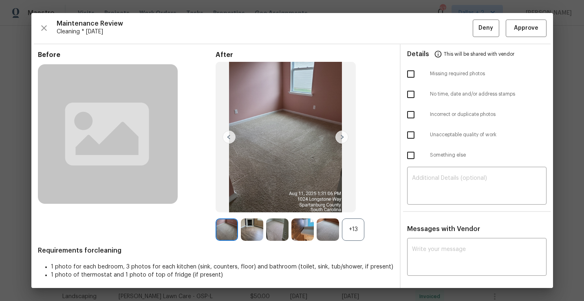
click at [349, 234] on div "+13" at bounding box center [353, 230] width 22 height 22
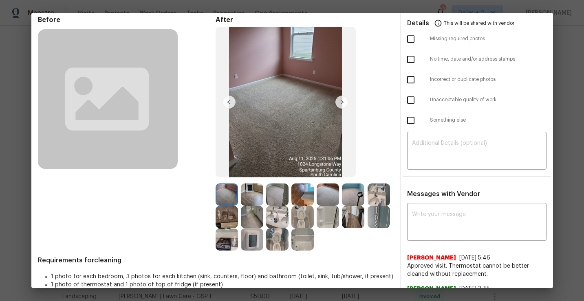
scroll to position [0, 0]
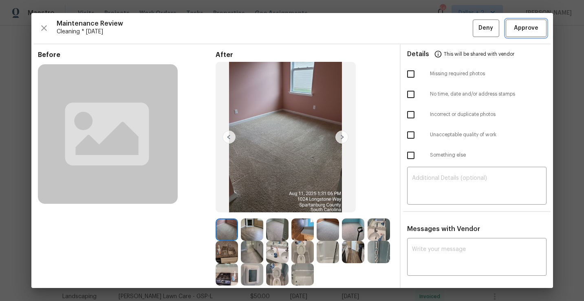
click at [530, 31] on span "Approve" at bounding box center [526, 28] width 24 height 10
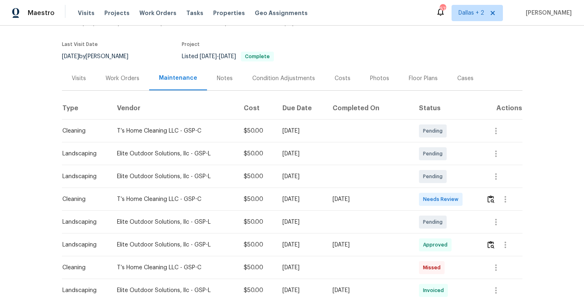
scroll to position [59, 0]
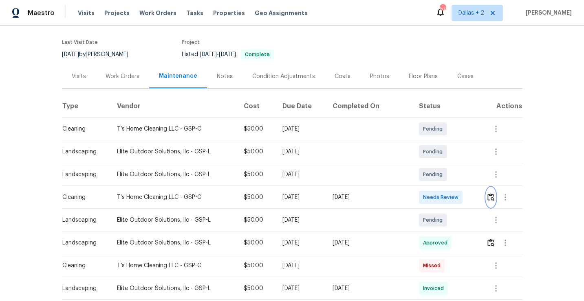
click at [493, 196] on img "button" at bounding box center [490, 197] width 7 height 8
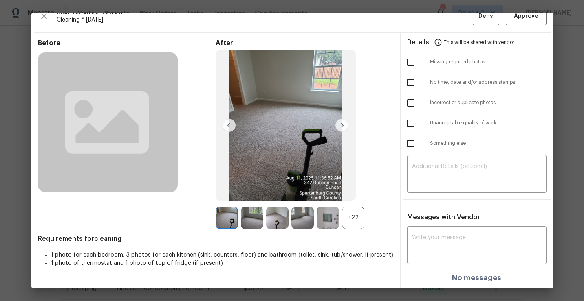
scroll to position [11, 0]
click at [354, 217] on div "+22" at bounding box center [353, 218] width 22 height 22
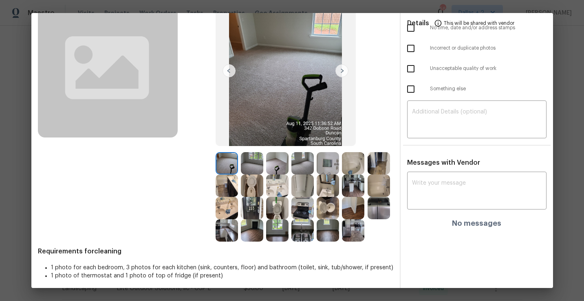
scroll to position [70, 0]
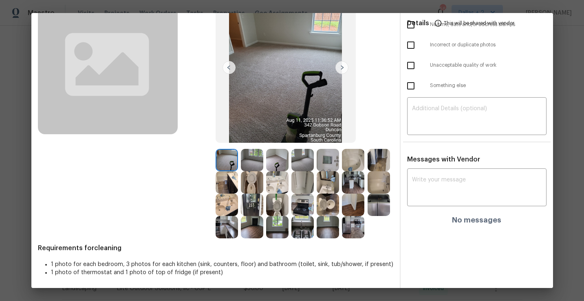
click at [374, 216] on div at bounding box center [304, 194] width 178 height 90
click at [376, 208] on img at bounding box center [378, 205] width 22 height 22
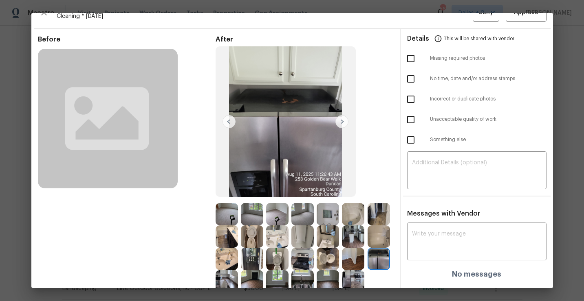
scroll to position [0, 0]
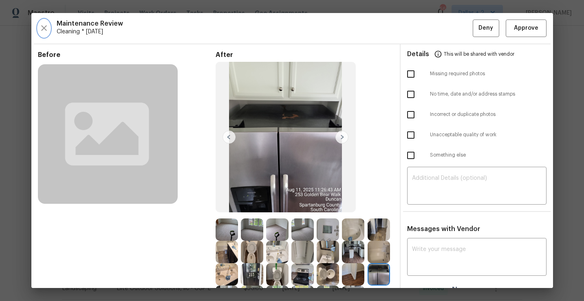
click at [47, 29] on icon "button" at bounding box center [44, 28] width 10 height 10
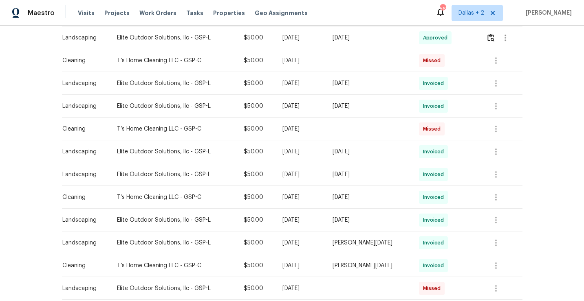
scroll to position [268, 0]
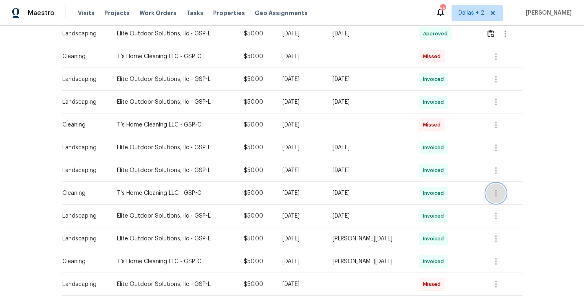
click at [498, 194] on icon "button" at bounding box center [496, 194] width 10 height 10
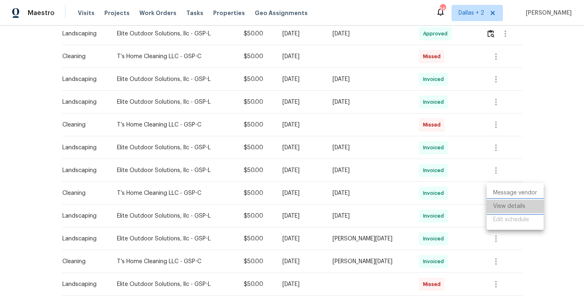
click at [513, 209] on li "View details" at bounding box center [514, 206] width 57 height 13
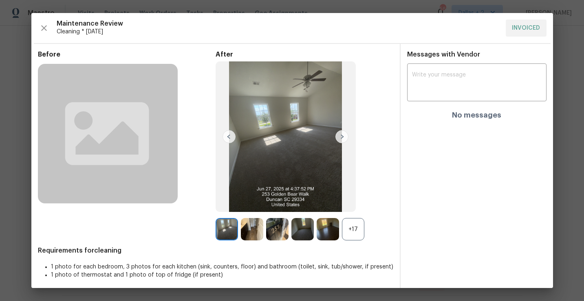
click at [339, 229] on img at bounding box center [328, 229] width 22 height 22
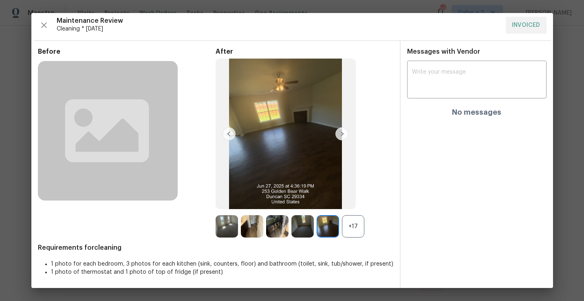
click at [358, 229] on div "+17" at bounding box center [353, 226] width 22 height 22
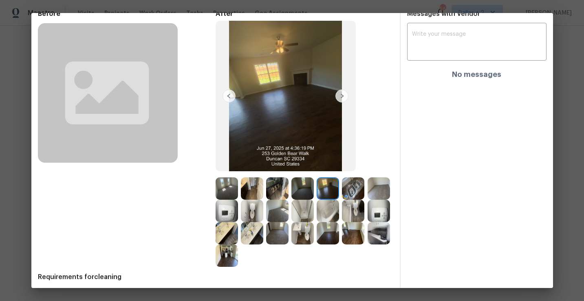
scroll to position [41, 0]
click at [381, 235] on img at bounding box center [378, 233] width 22 height 22
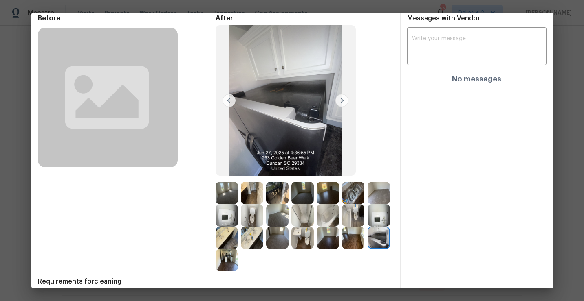
scroll to position [0, 0]
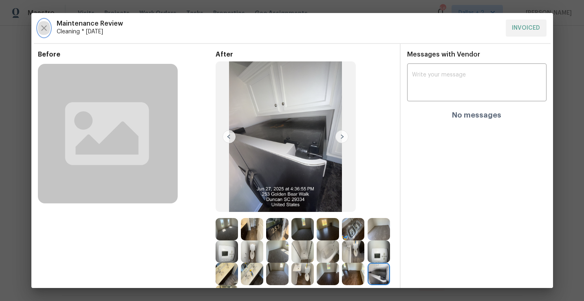
click at [39, 30] on icon "button" at bounding box center [44, 28] width 10 height 10
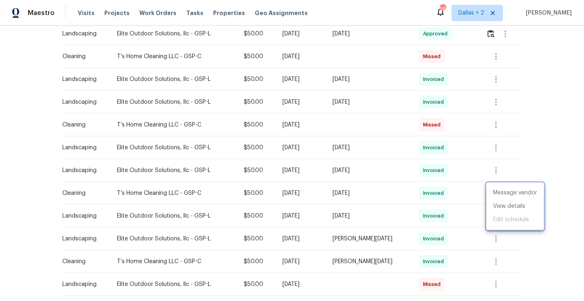
click at [489, 101] on div at bounding box center [292, 150] width 584 height 301
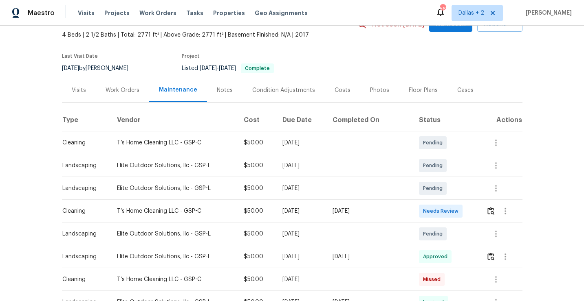
scroll to position [70, 0]
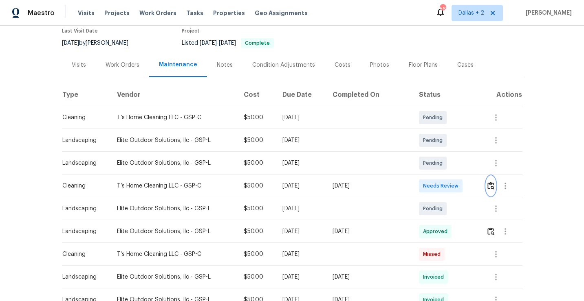
click at [491, 185] on img "button" at bounding box center [490, 186] width 7 height 8
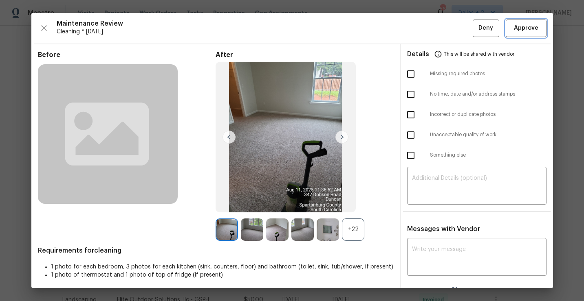
click at [536, 29] on span "Approve" at bounding box center [526, 28] width 24 height 10
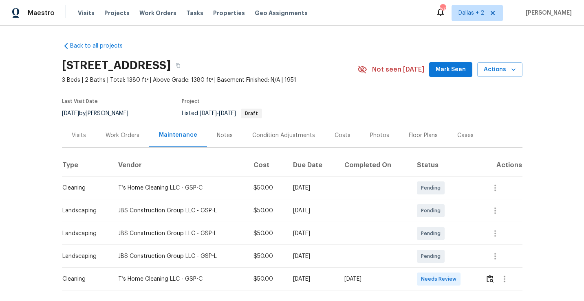
scroll to position [38, 0]
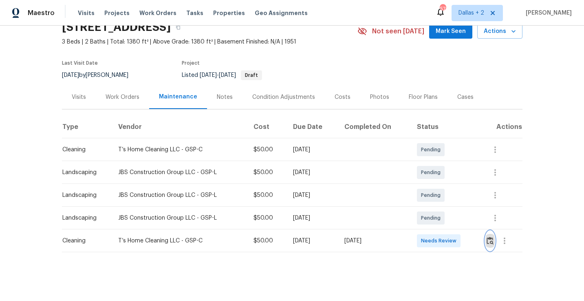
click at [490, 240] on img "button" at bounding box center [489, 241] width 7 height 8
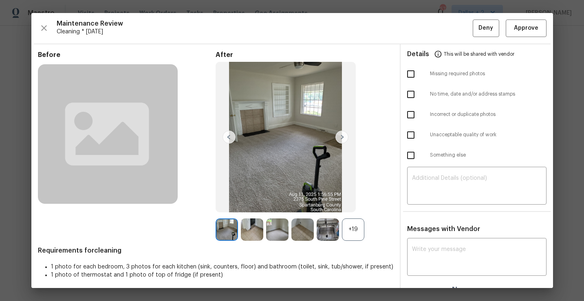
scroll to position [12, 0]
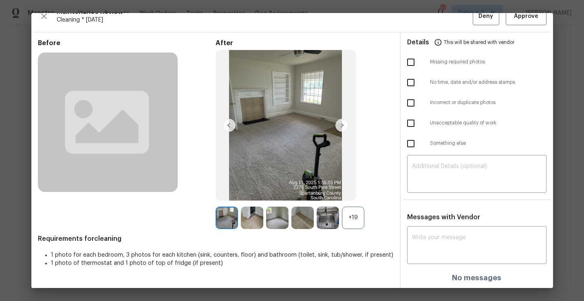
click at [356, 215] on div "+19" at bounding box center [353, 218] width 22 height 22
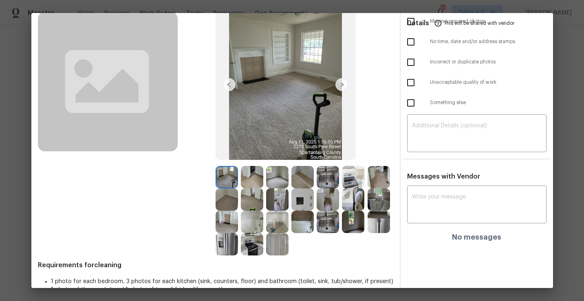
scroll to position [53, 0]
click at [248, 176] on img at bounding box center [252, 177] width 22 height 22
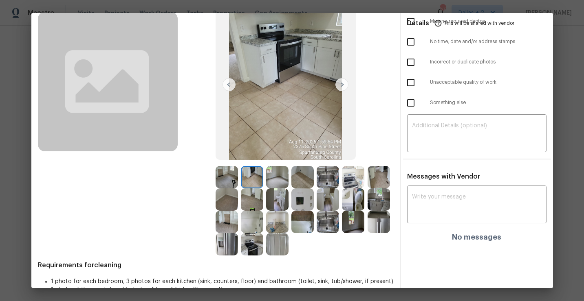
click at [222, 176] on img at bounding box center [226, 177] width 22 height 22
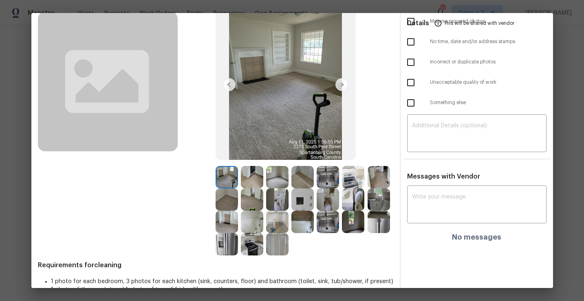
click at [253, 180] on img at bounding box center [252, 177] width 22 height 22
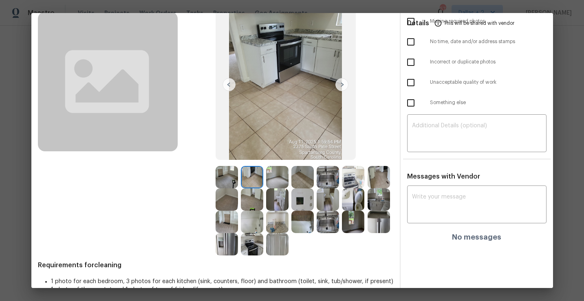
click at [233, 182] on img at bounding box center [226, 177] width 22 height 22
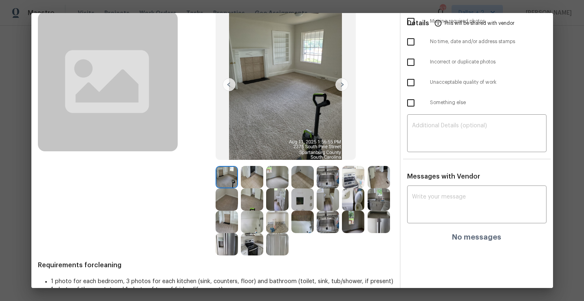
click at [257, 178] on img at bounding box center [252, 177] width 22 height 22
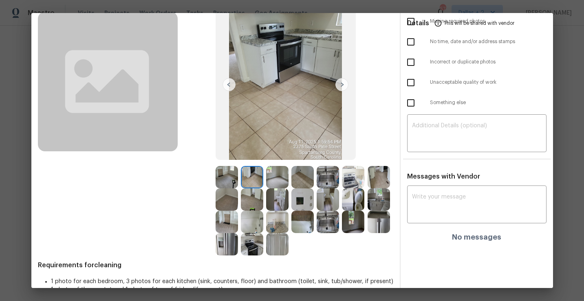
click at [274, 180] on img at bounding box center [277, 177] width 22 height 22
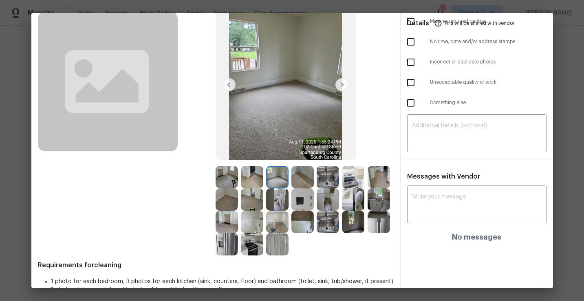
click at [291, 180] on img at bounding box center [302, 177] width 22 height 22
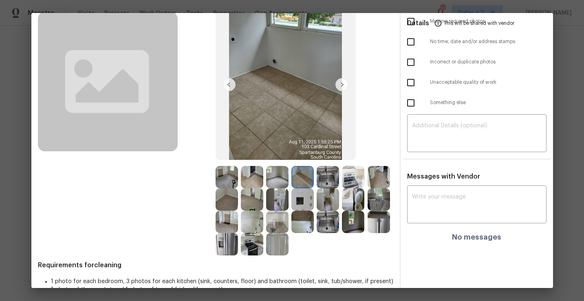
click at [325, 187] on img at bounding box center [328, 177] width 22 height 22
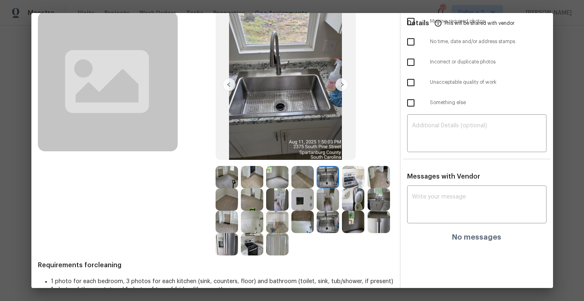
click at [348, 182] on img at bounding box center [353, 177] width 22 height 22
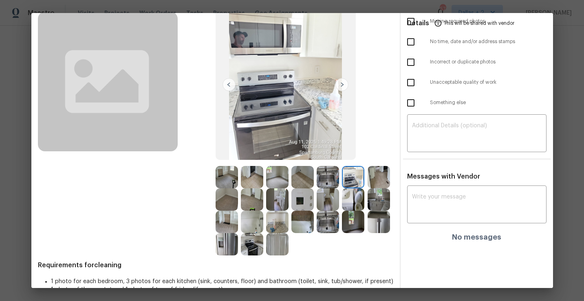
click at [378, 181] on img at bounding box center [378, 177] width 22 height 22
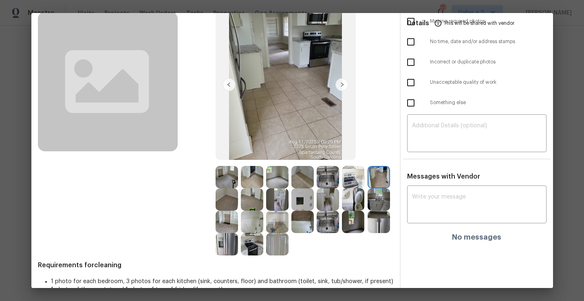
click at [234, 201] on img at bounding box center [226, 200] width 22 height 22
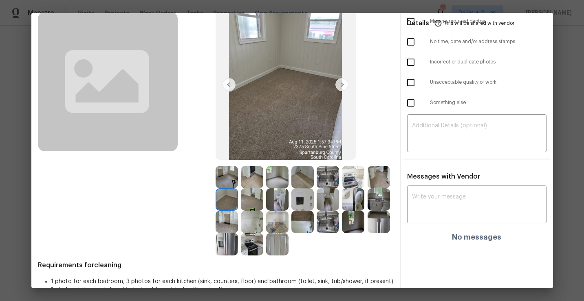
click at [250, 200] on img at bounding box center [252, 200] width 22 height 22
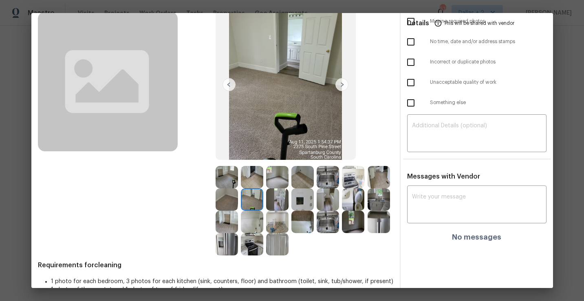
click at [268, 202] on img at bounding box center [277, 200] width 22 height 22
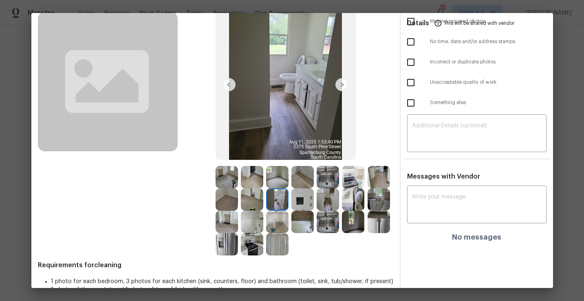
click at [378, 224] on img at bounding box center [378, 222] width 22 height 22
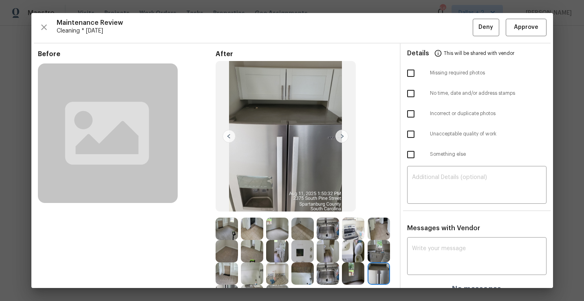
scroll to position [0, 0]
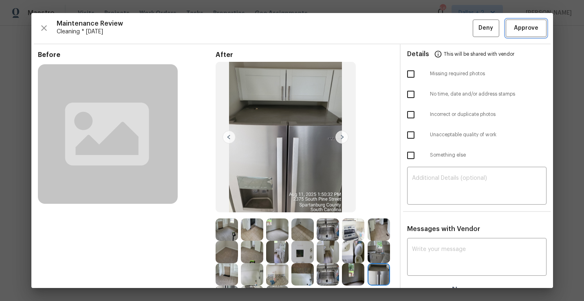
click at [520, 27] on span "Approve" at bounding box center [526, 28] width 24 height 10
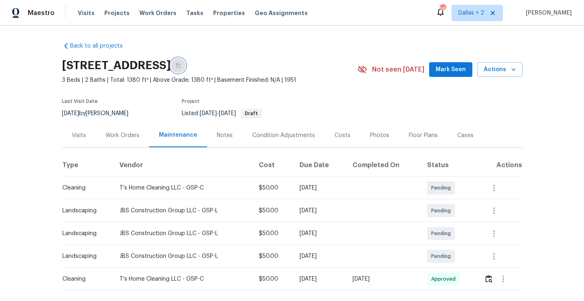
click at [185, 63] on button "button" at bounding box center [178, 65] width 15 height 15
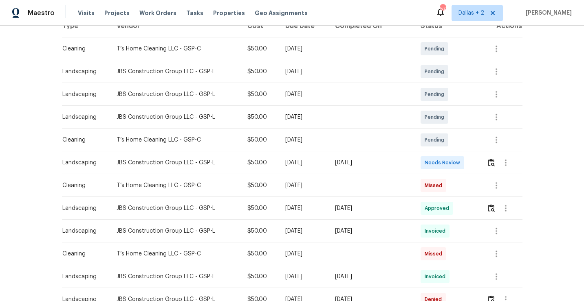
scroll to position [189, 0]
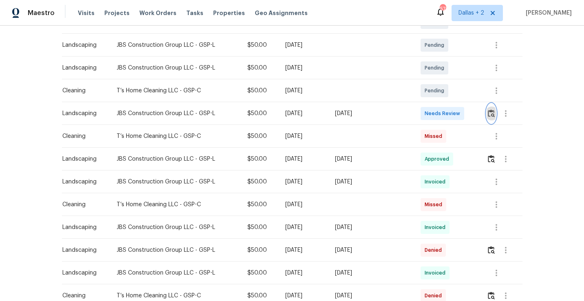
click at [491, 116] on img "button" at bounding box center [491, 114] width 7 height 8
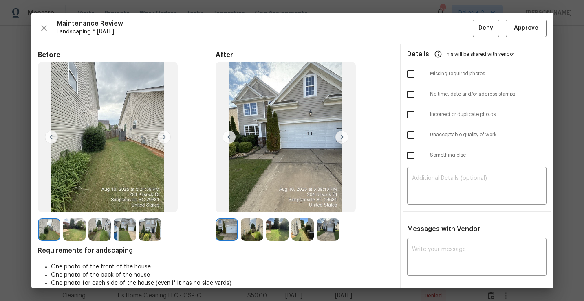
click at [165, 138] on img at bounding box center [164, 137] width 13 height 13
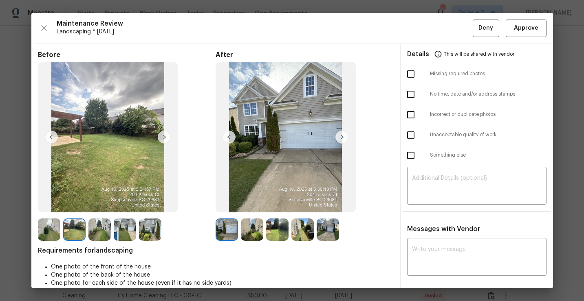
click at [162, 139] on img at bounding box center [164, 137] width 13 height 13
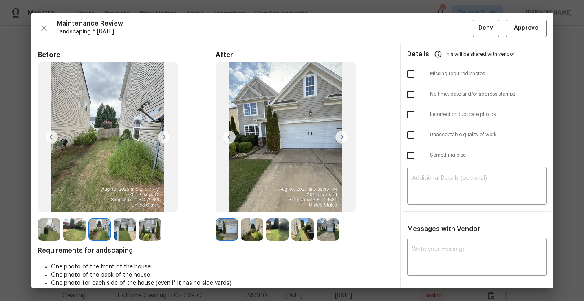
click at [162, 139] on img at bounding box center [164, 137] width 13 height 13
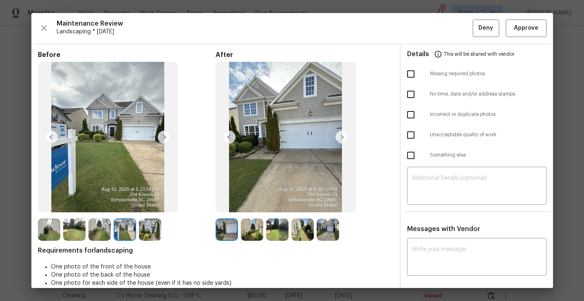
click at [147, 227] on img at bounding box center [150, 230] width 22 height 22
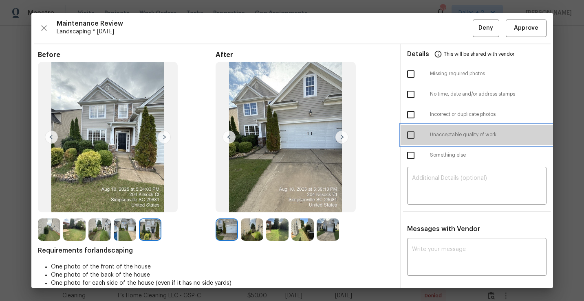
click at [401, 143] on div "Unacceptable quality of work" at bounding box center [476, 135] width 152 height 20
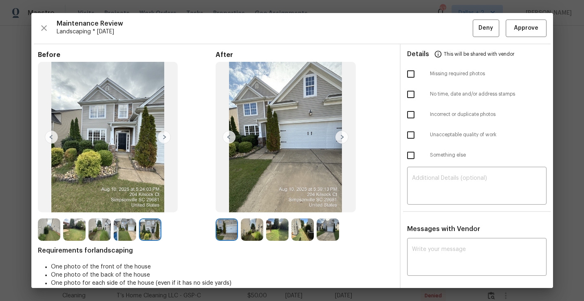
click at [48, 221] on img at bounding box center [49, 230] width 22 height 22
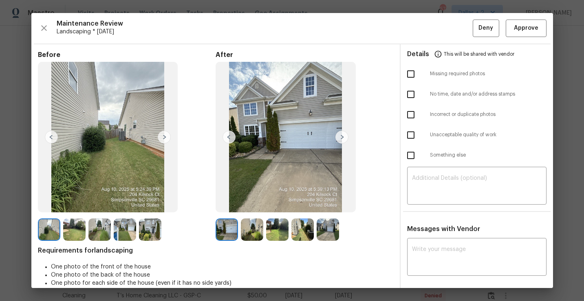
click at [155, 134] on img at bounding box center [108, 137] width 140 height 151
click at [160, 136] on img at bounding box center [164, 137] width 13 height 13
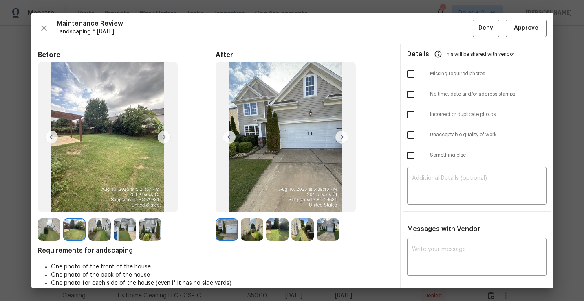
click at [163, 137] on img at bounding box center [164, 137] width 13 height 13
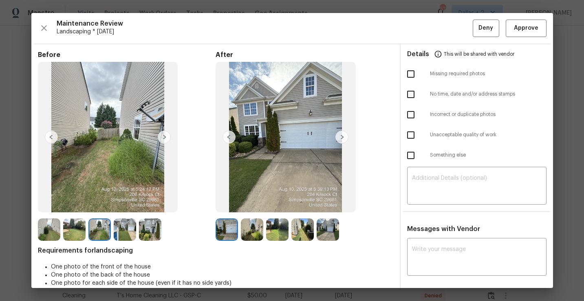
click at [163, 137] on img at bounding box center [164, 137] width 13 height 13
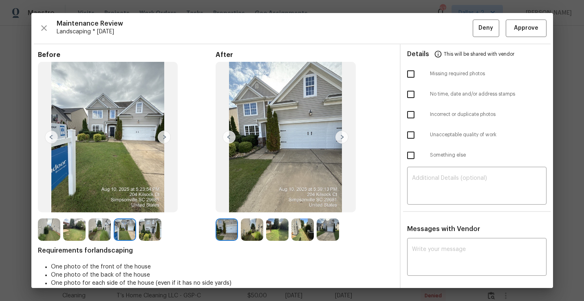
click at [163, 137] on img at bounding box center [164, 137] width 13 height 13
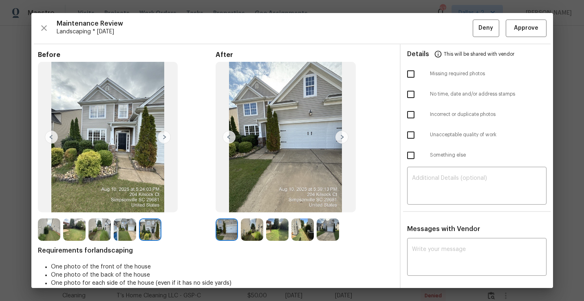
click at [163, 137] on img at bounding box center [164, 137] width 13 height 13
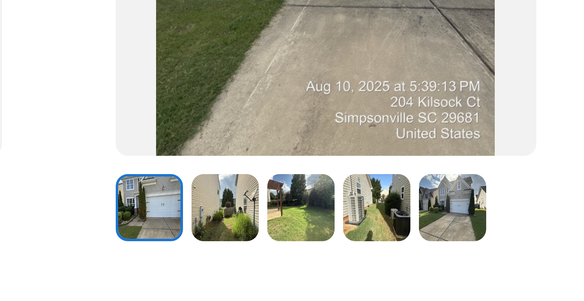
scroll to position [68, 0]
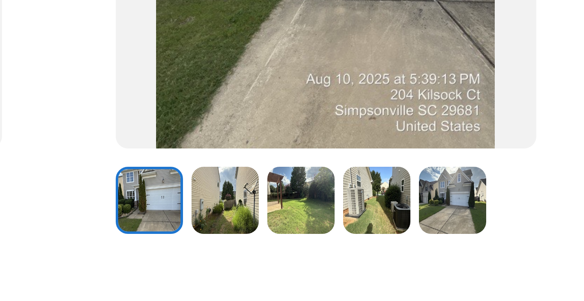
click at [327, 159] on img at bounding box center [328, 162] width 22 height 22
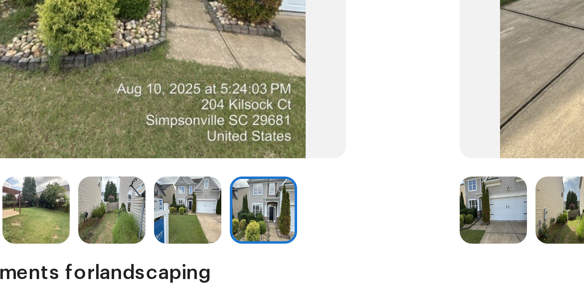
scroll to position [77, 0]
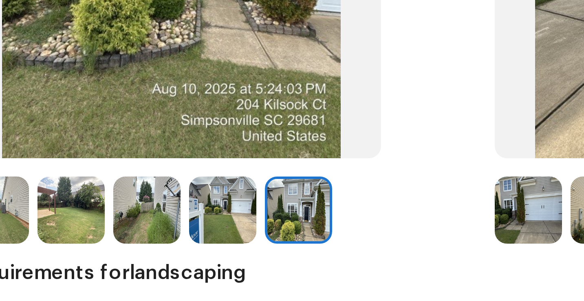
click at [136, 156] on img at bounding box center [125, 153] width 22 height 22
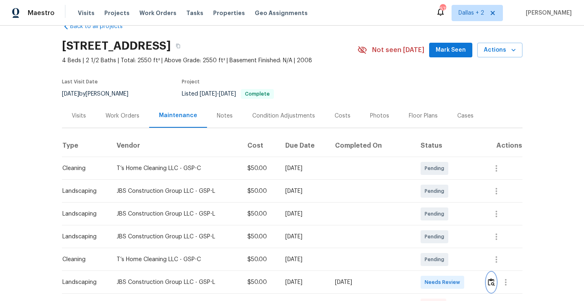
scroll to position [0, 0]
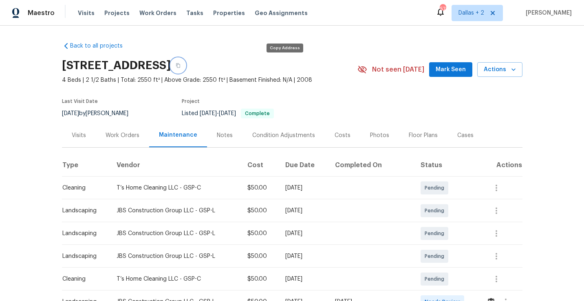
click at [185, 69] on button "button" at bounding box center [178, 65] width 15 height 15
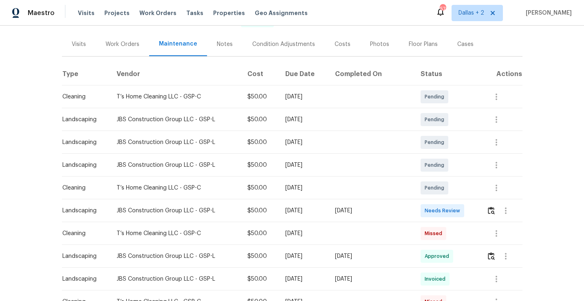
scroll to position [105, 0]
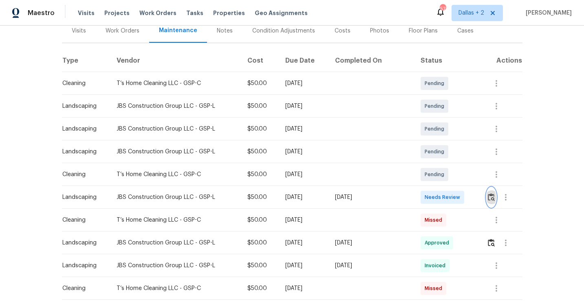
click at [491, 202] on button "button" at bounding box center [490, 198] width 9 height 20
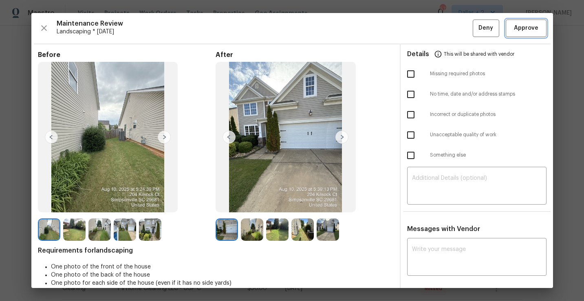
click at [539, 31] on span "Approve" at bounding box center [526, 28] width 28 height 10
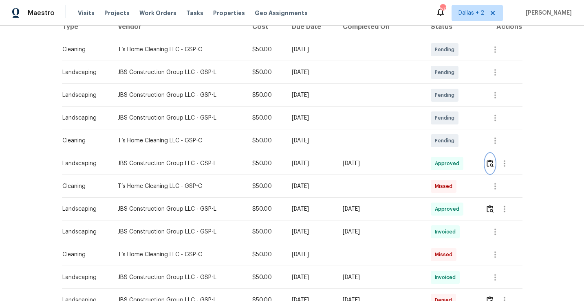
scroll to position [139, 0]
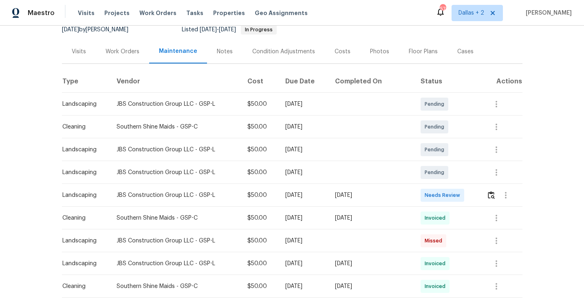
scroll to position [84, 0]
click at [490, 193] on img "button" at bounding box center [491, 195] width 7 height 8
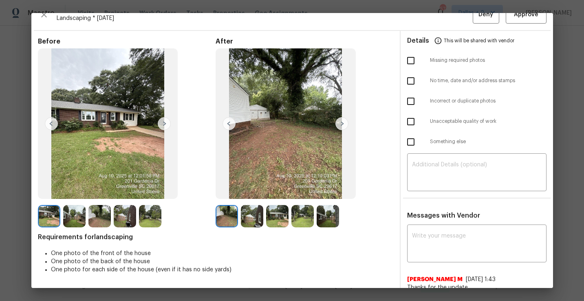
scroll to position [0, 0]
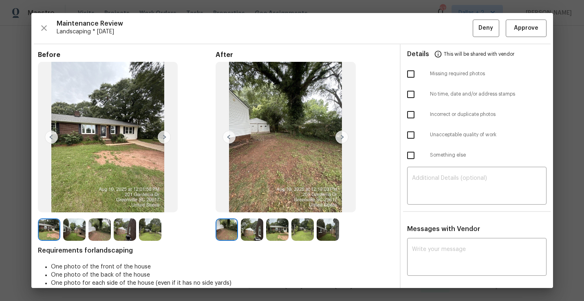
click at [72, 230] on img at bounding box center [74, 230] width 22 height 22
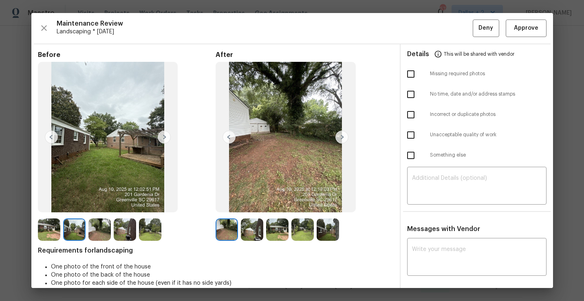
click at [41, 225] on img at bounding box center [49, 230] width 22 height 22
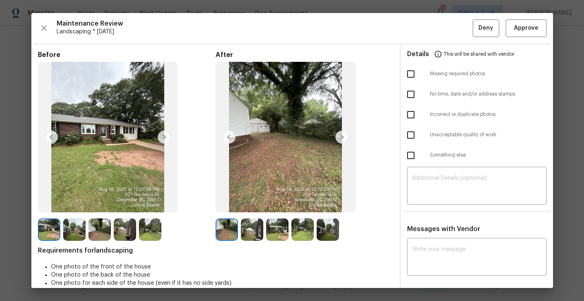
click at [77, 232] on img at bounding box center [74, 230] width 22 height 22
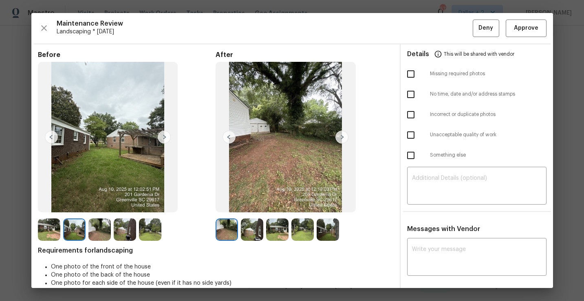
click at [101, 230] on img at bounding box center [99, 230] width 22 height 22
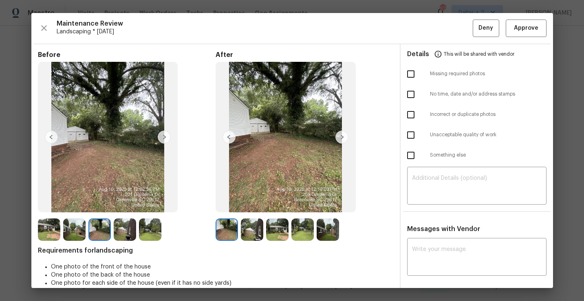
click at [129, 240] on img at bounding box center [125, 230] width 22 height 22
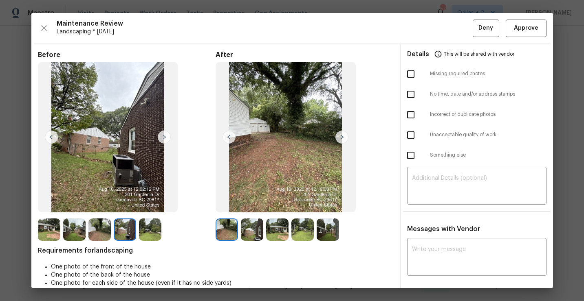
click at [150, 229] on img at bounding box center [150, 230] width 22 height 22
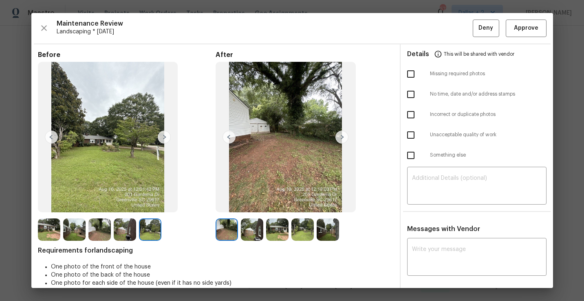
click at [240, 238] on div at bounding box center [227, 230] width 25 height 22
click at [224, 238] on img at bounding box center [226, 230] width 22 height 22
click at [253, 234] on img at bounding box center [252, 230] width 22 height 22
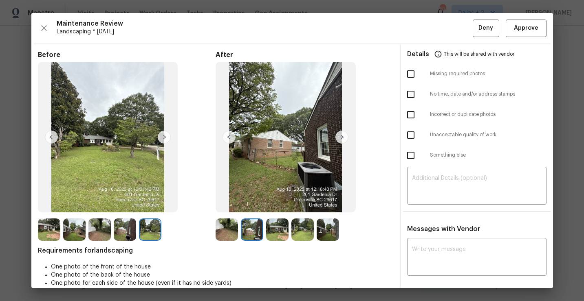
click at [227, 235] on img at bounding box center [226, 230] width 22 height 22
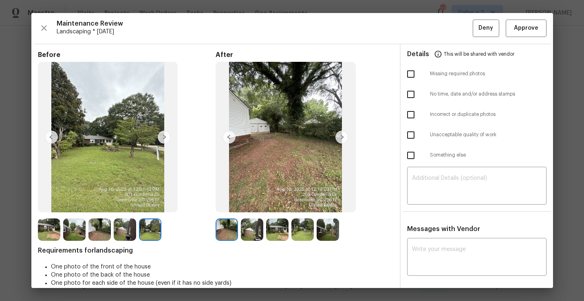
click at [251, 226] on img at bounding box center [252, 230] width 22 height 22
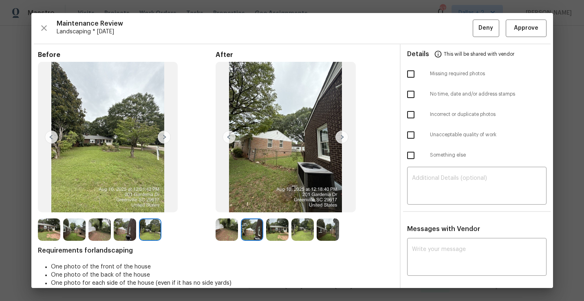
click at [278, 230] on img at bounding box center [277, 230] width 22 height 22
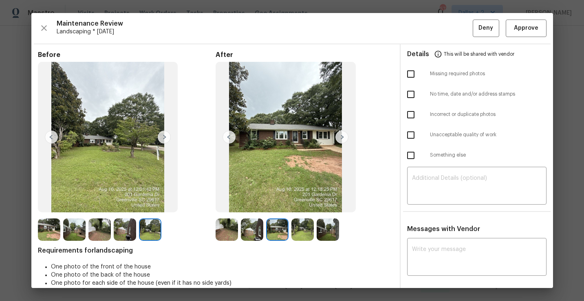
click at [304, 231] on img at bounding box center [302, 230] width 22 height 22
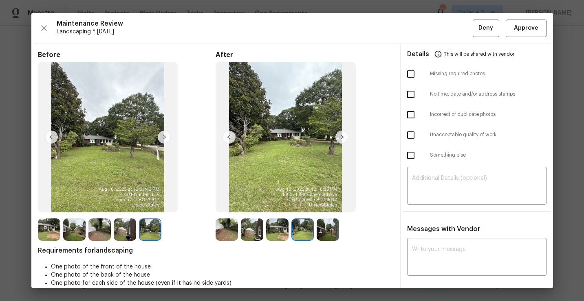
click at [328, 233] on img at bounding box center [328, 230] width 22 height 22
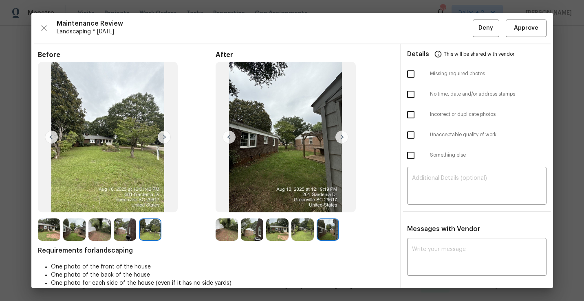
click at [53, 227] on img at bounding box center [49, 230] width 22 height 22
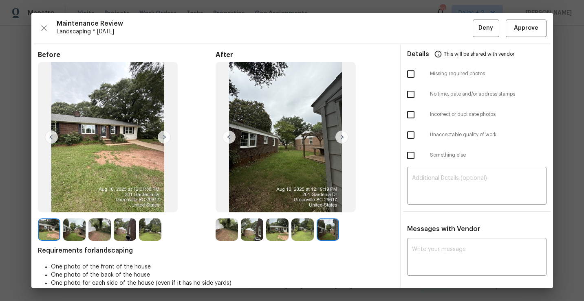
click at [70, 228] on img at bounding box center [74, 230] width 22 height 22
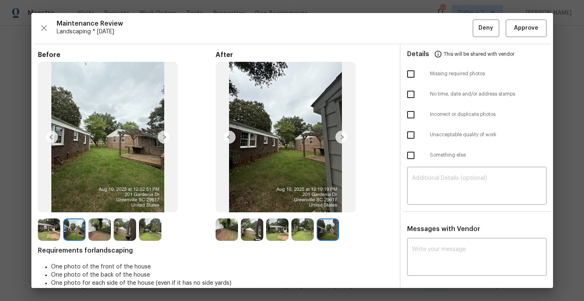
click at [85, 232] on img at bounding box center [74, 230] width 22 height 22
click at [96, 229] on img at bounding box center [99, 230] width 22 height 22
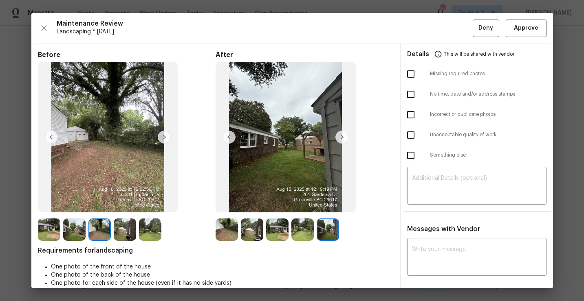
click at [222, 236] on img at bounding box center [226, 230] width 22 height 22
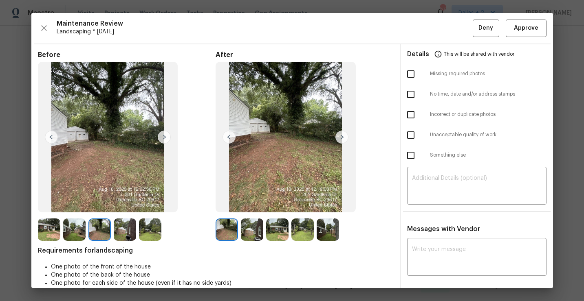
click at [345, 140] on img at bounding box center [341, 137] width 13 height 13
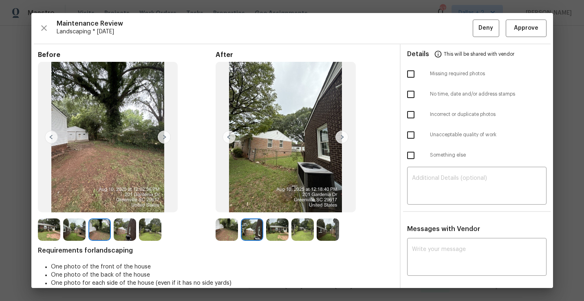
click at [345, 140] on img at bounding box center [341, 137] width 13 height 13
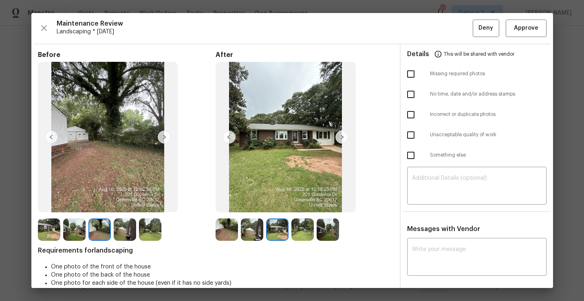
click at [345, 140] on img at bounding box center [341, 137] width 13 height 13
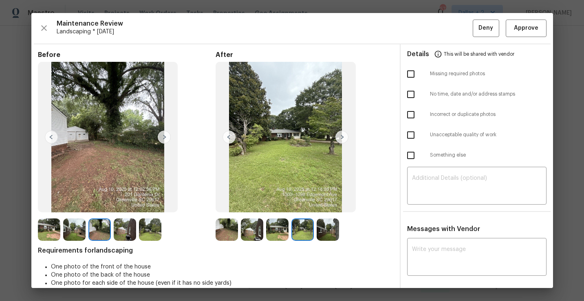
click at [345, 140] on img at bounding box center [341, 137] width 13 height 13
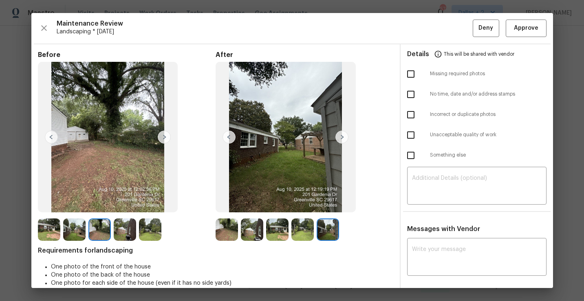
click at [345, 140] on img at bounding box center [341, 137] width 13 height 13
click at [219, 227] on img at bounding box center [226, 230] width 22 height 22
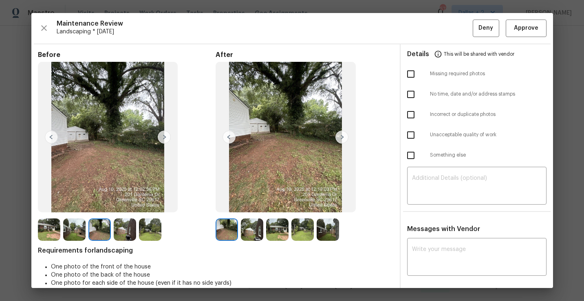
click at [78, 232] on img at bounding box center [74, 230] width 22 height 22
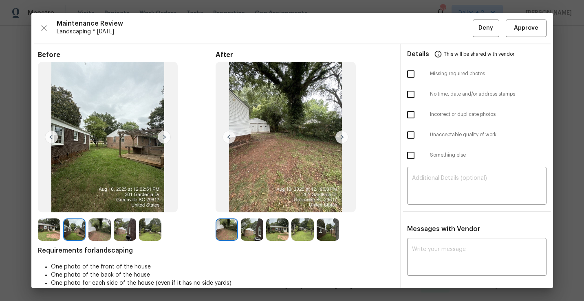
click at [124, 234] on img at bounding box center [125, 230] width 22 height 22
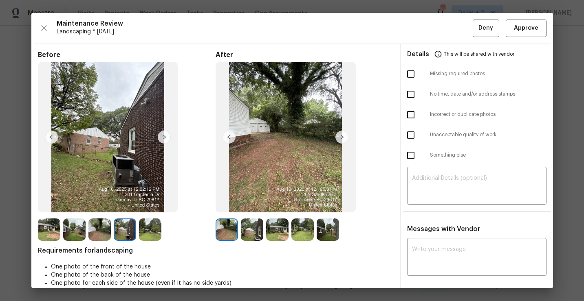
click at [40, 235] on img at bounding box center [49, 230] width 22 height 22
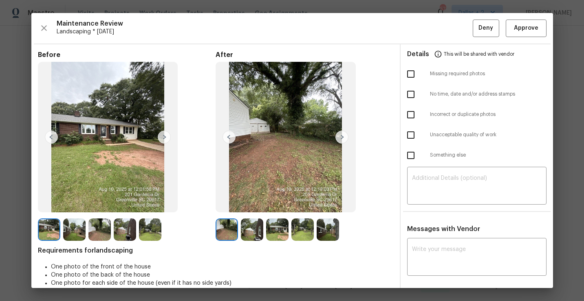
click at [276, 230] on img at bounding box center [277, 230] width 22 height 22
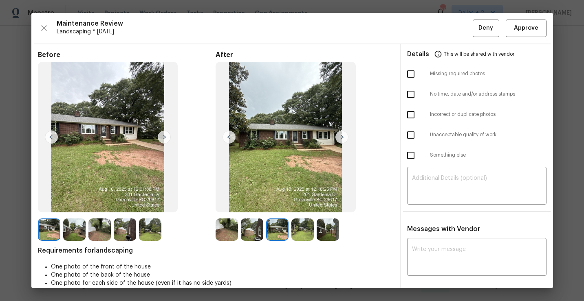
click at [49, 36] on div "Maintenance Review Landscaping * Mon, Aug 04 Deny Approve" at bounding box center [292, 29] width 508 height 18
click at [39, 24] on icon "button" at bounding box center [44, 28] width 10 height 10
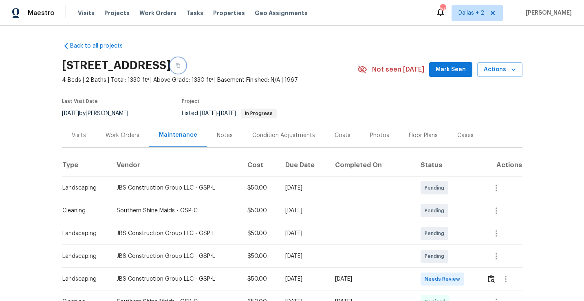
click at [180, 66] on icon "button" at bounding box center [178, 65] width 5 height 5
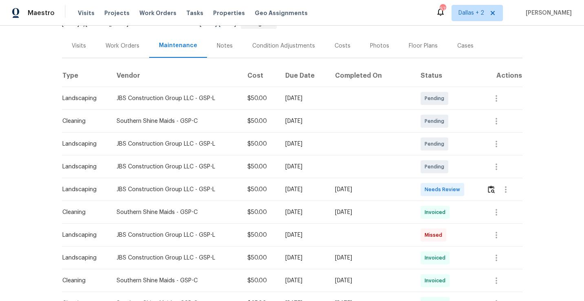
scroll to position [88, 0]
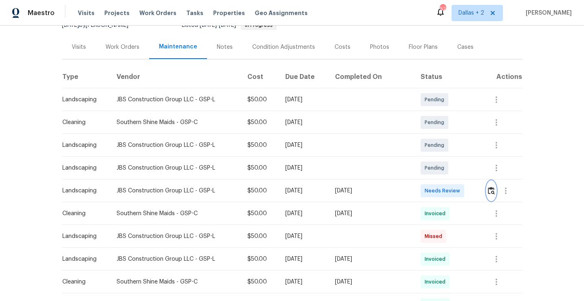
click at [490, 193] on img "button" at bounding box center [491, 191] width 7 height 8
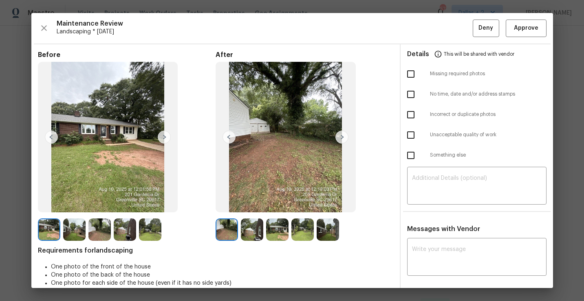
click at [251, 233] on img at bounding box center [252, 230] width 22 height 22
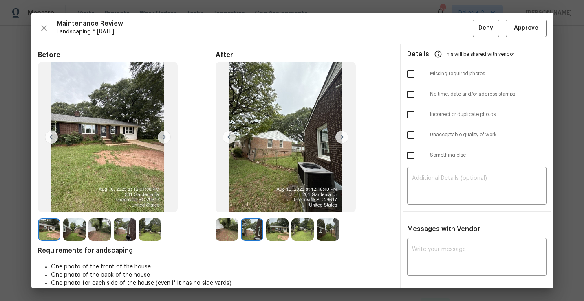
click at [276, 230] on img at bounding box center [277, 230] width 22 height 22
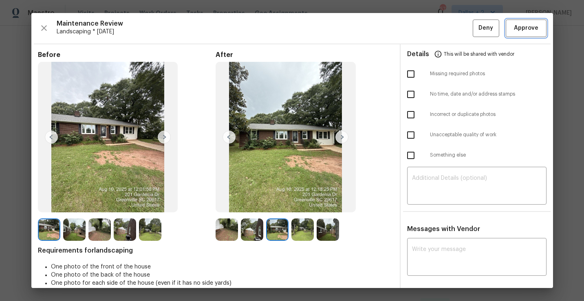
click at [515, 21] on button "Approve" at bounding box center [526, 29] width 41 height 18
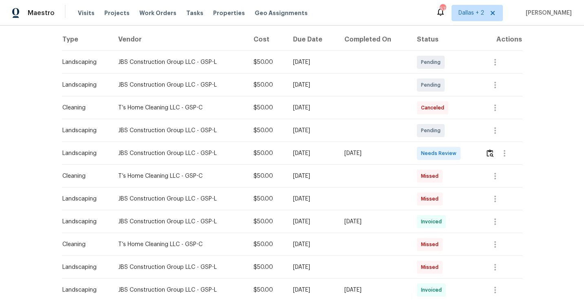
scroll to position [125, 0]
click at [491, 158] on button "button" at bounding box center [489, 154] width 9 height 20
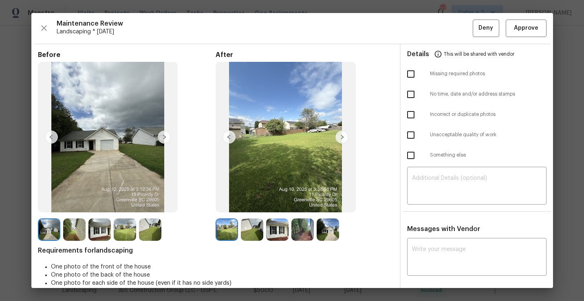
click at [343, 139] on img at bounding box center [341, 137] width 13 height 13
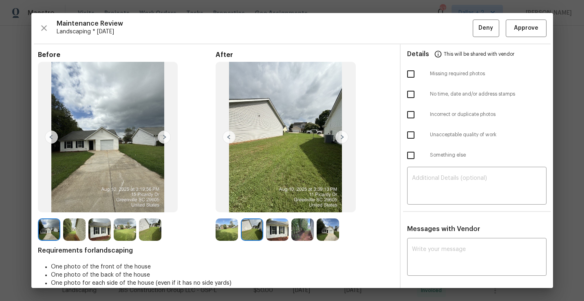
click at [342, 139] on img at bounding box center [341, 137] width 13 height 13
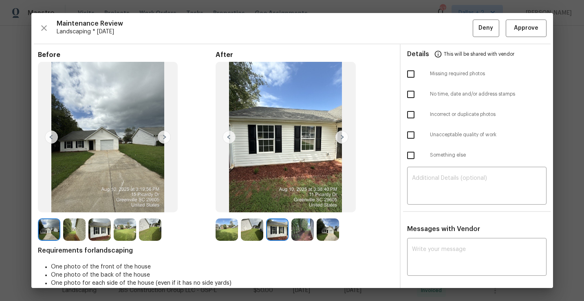
click at [342, 139] on img at bounding box center [341, 137] width 13 height 13
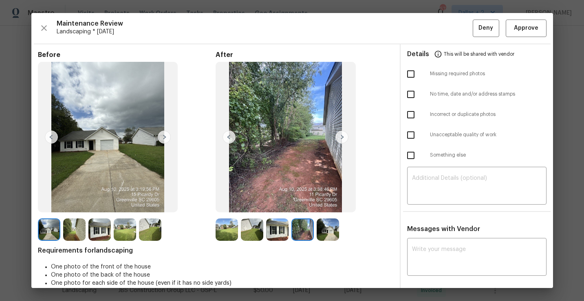
click at [342, 139] on img at bounding box center [341, 137] width 13 height 13
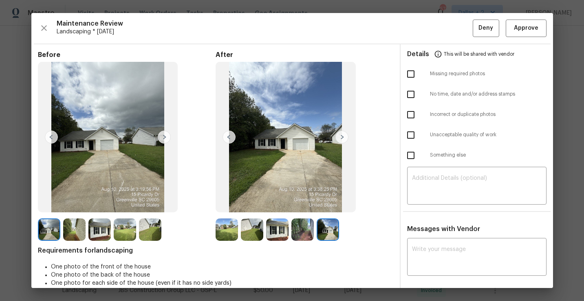
click at [48, 226] on img at bounding box center [49, 230] width 22 height 22
click at [72, 234] on img at bounding box center [74, 230] width 22 height 22
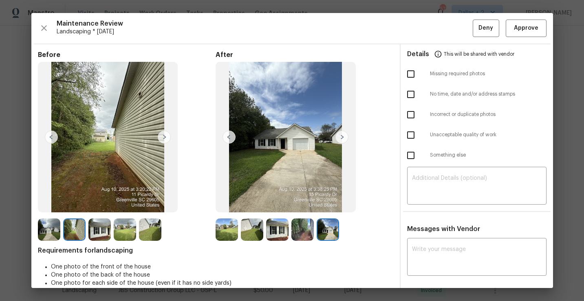
click at [103, 232] on img at bounding box center [99, 230] width 22 height 22
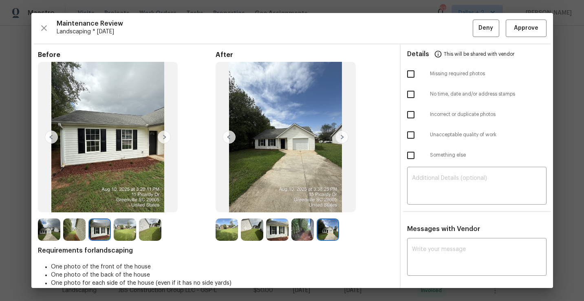
click at [164, 138] on img at bounding box center [164, 137] width 13 height 13
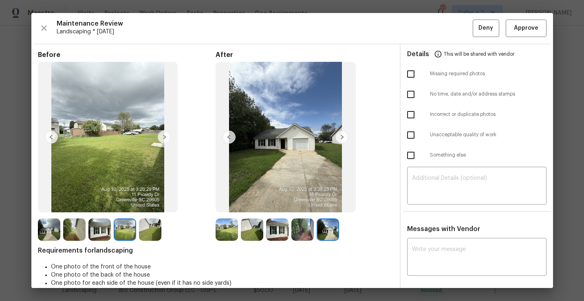
click at [164, 138] on img at bounding box center [164, 137] width 13 height 13
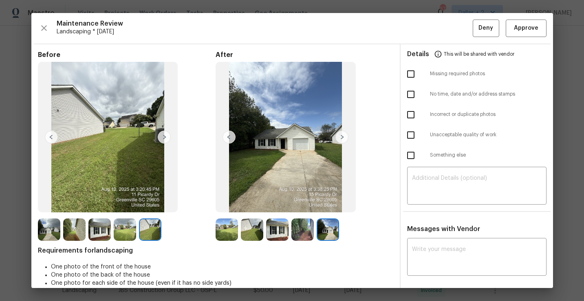
click at [228, 230] on img at bounding box center [226, 230] width 22 height 22
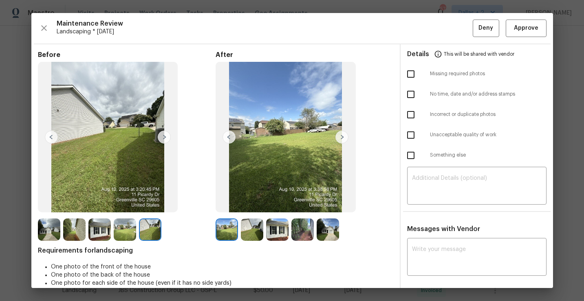
click at [253, 231] on img at bounding box center [252, 230] width 22 height 22
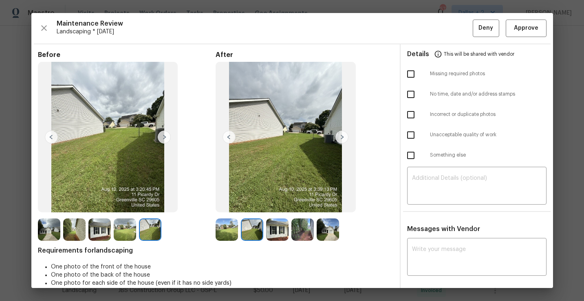
click at [276, 230] on img at bounding box center [277, 230] width 22 height 22
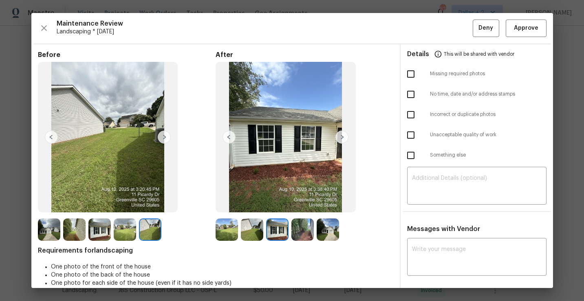
click at [304, 234] on img at bounding box center [302, 230] width 22 height 22
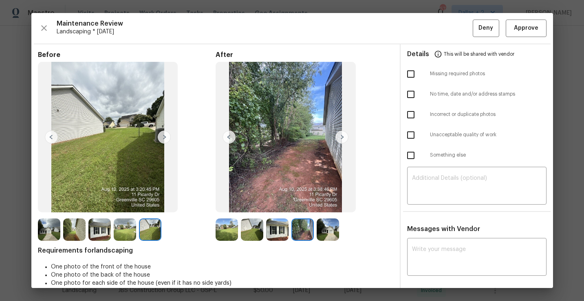
click at [328, 235] on img at bounding box center [328, 230] width 22 height 22
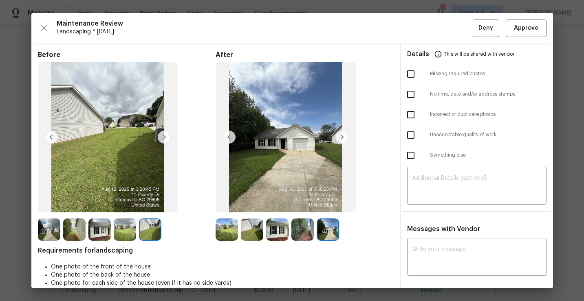
click at [227, 232] on img at bounding box center [226, 230] width 22 height 22
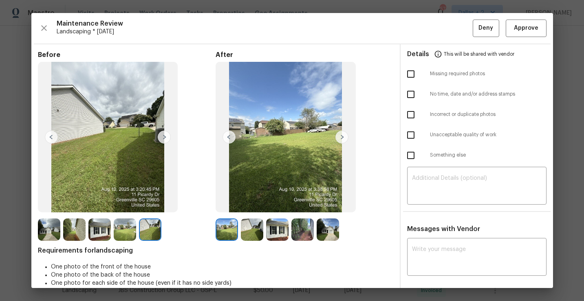
click at [46, 237] on img at bounding box center [49, 230] width 22 height 22
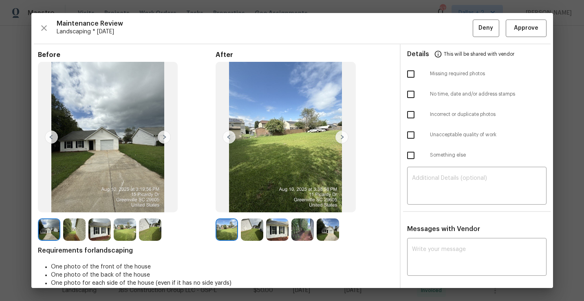
click at [70, 230] on img at bounding box center [74, 230] width 22 height 22
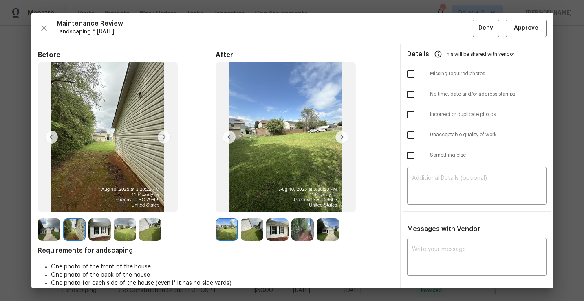
click at [99, 226] on img at bounding box center [99, 230] width 22 height 22
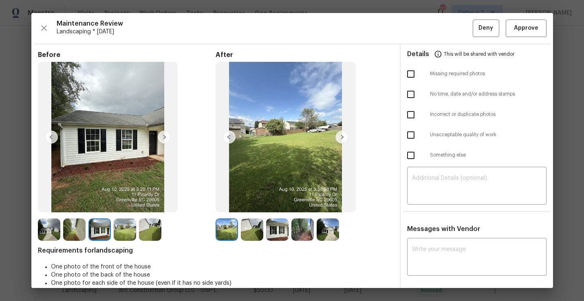
click at [126, 230] on img at bounding box center [125, 230] width 22 height 22
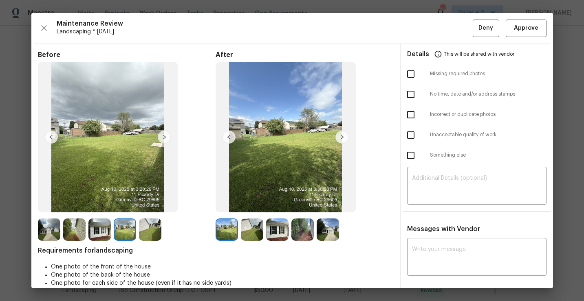
click at [152, 230] on img at bounding box center [150, 230] width 22 height 22
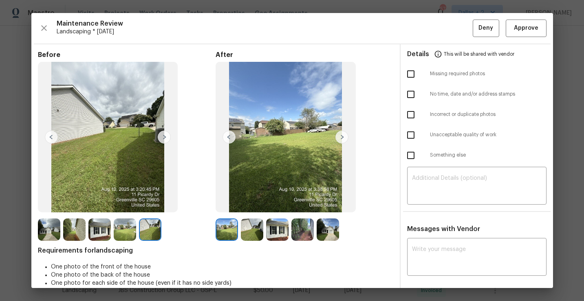
click at [237, 233] on img at bounding box center [226, 230] width 22 height 22
click at [252, 232] on img at bounding box center [252, 230] width 22 height 22
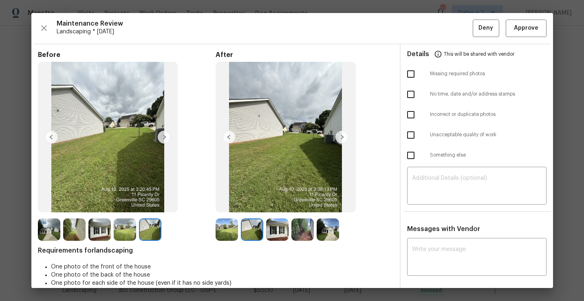
click at [270, 229] on img at bounding box center [277, 230] width 22 height 22
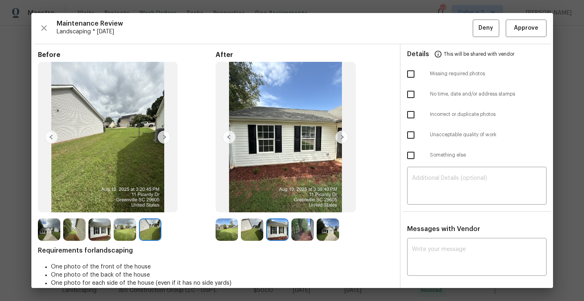
click at [306, 229] on img at bounding box center [302, 230] width 22 height 22
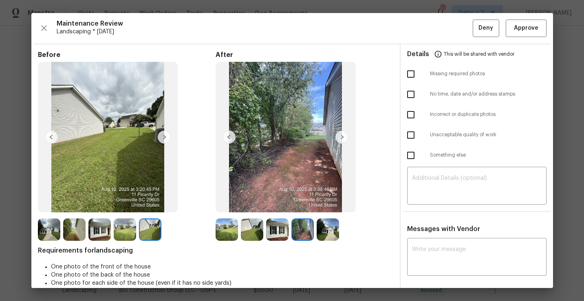
click at [321, 231] on img at bounding box center [328, 230] width 22 height 22
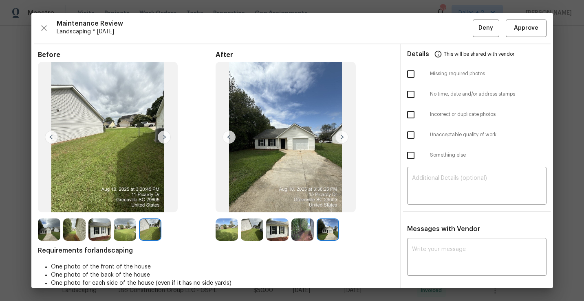
click at [46, 230] on img at bounding box center [49, 230] width 22 height 22
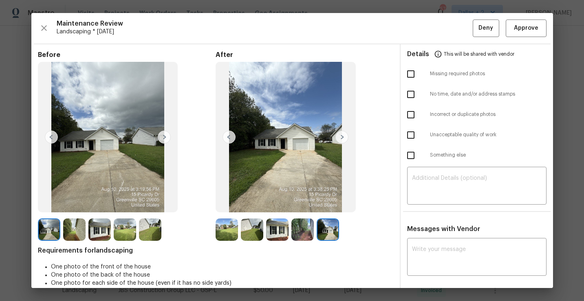
click at [163, 129] on img at bounding box center [108, 137] width 140 height 151
click at [161, 135] on img at bounding box center [164, 137] width 13 height 13
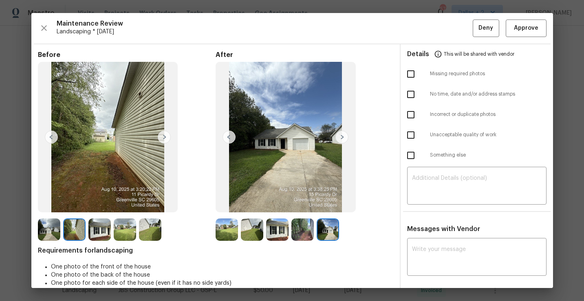
click at [164, 132] on img at bounding box center [164, 137] width 13 height 13
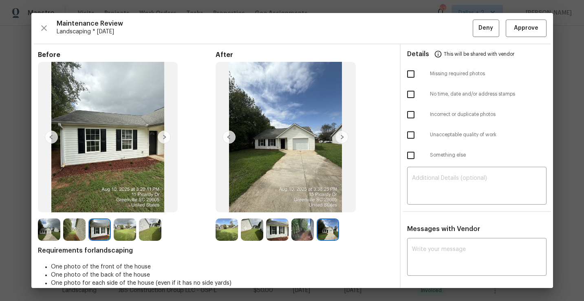
click at [219, 223] on img at bounding box center [226, 230] width 22 height 22
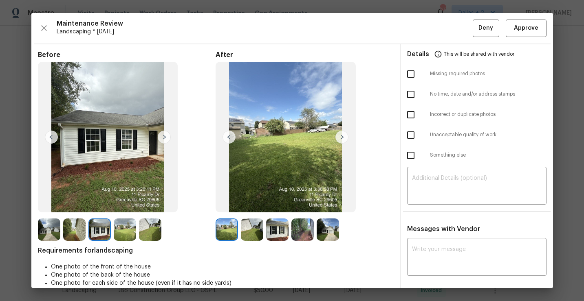
click at [341, 134] on img at bounding box center [341, 137] width 13 height 13
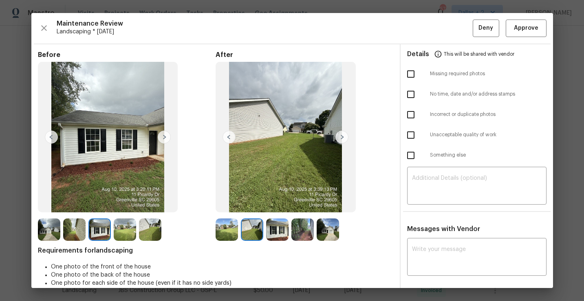
click at [341, 136] on img at bounding box center [341, 137] width 13 height 13
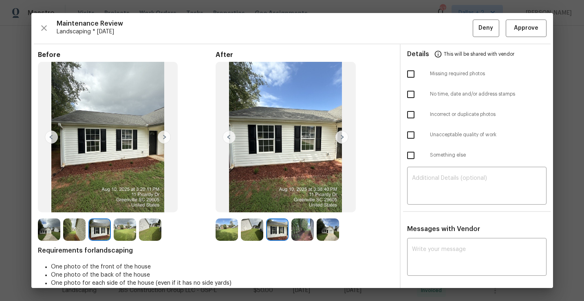
click at [341, 136] on img at bounding box center [341, 137] width 13 height 13
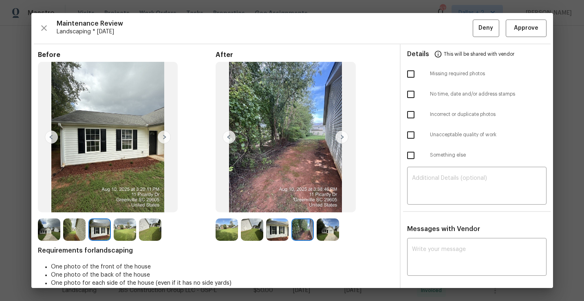
click at [341, 136] on img at bounding box center [341, 137] width 13 height 13
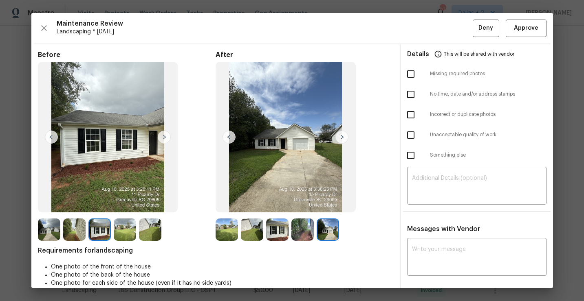
click at [341, 136] on img at bounding box center [341, 137] width 13 height 13
click at [51, 227] on img at bounding box center [49, 230] width 22 height 22
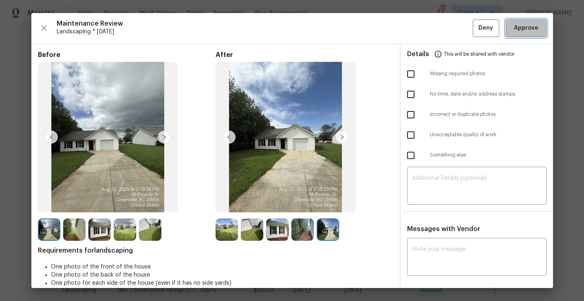
click at [519, 32] on span "Approve" at bounding box center [526, 28] width 24 height 10
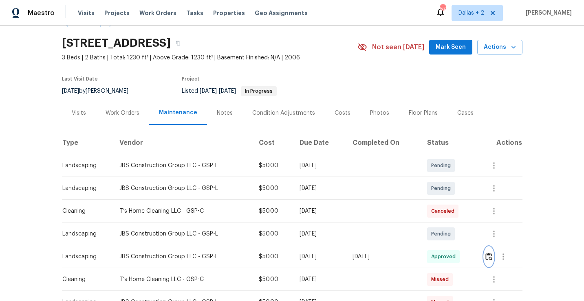
scroll to position [0, 0]
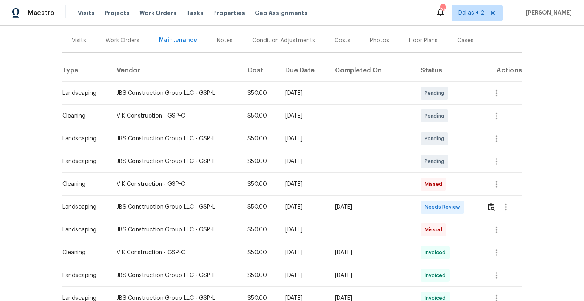
scroll to position [153, 0]
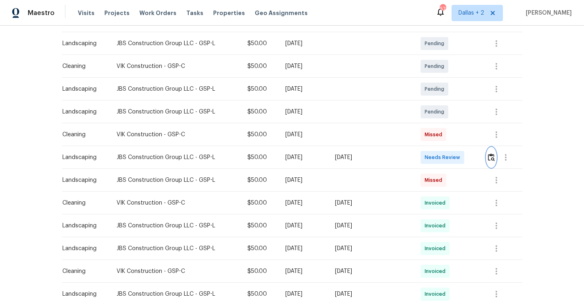
click at [490, 154] on img "button" at bounding box center [491, 158] width 7 height 8
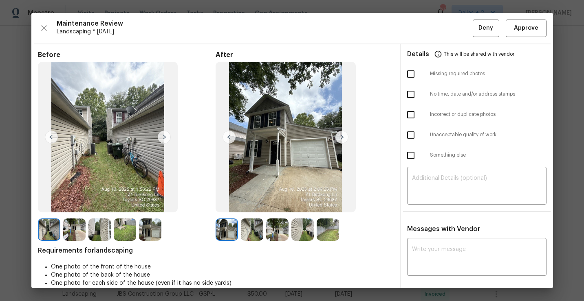
click at [69, 230] on img at bounding box center [74, 230] width 22 height 22
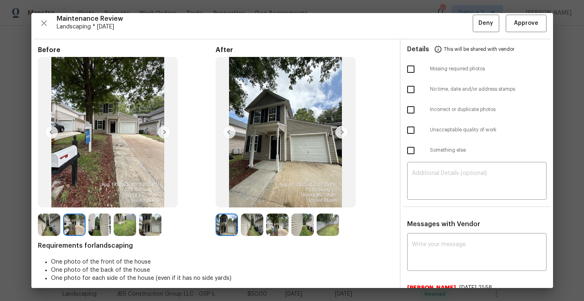
scroll to position [0, 0]
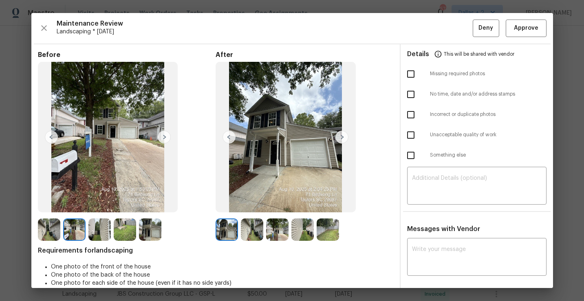
click at [66, 155] on img at bounding box center [108, 137] width 140 height 151
click at [250, 234] on img at bounding box center [252, 230] width 22 height 22
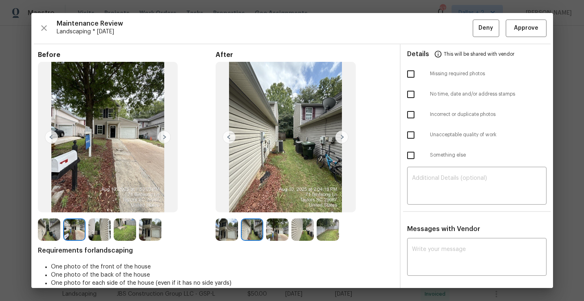
click at [277, 237] on img at bounding box center [277, 230] width 22 height 22
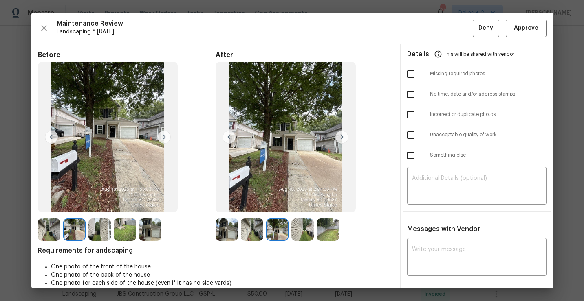
click at [297, 232] on img at bounding box center [302, 230] width 22 height 22
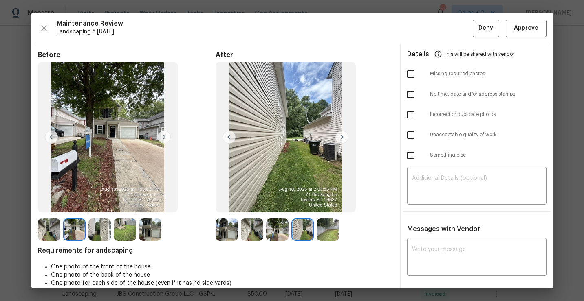
click at [330, 233] on img at bounding box center [328, 230] width 22 height 22
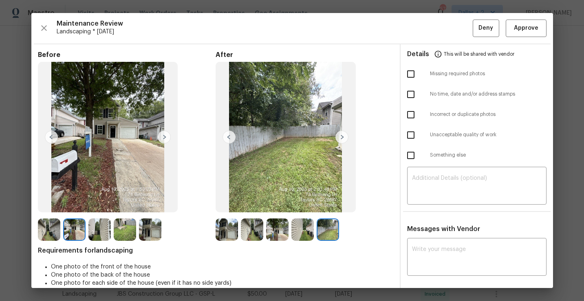
click at [226, 231] on img at bounding box center [226, 230] width 22 height 22
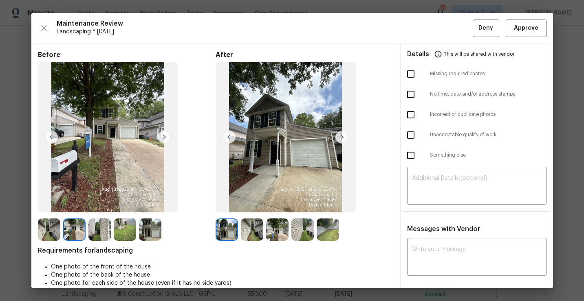
click at [344, 140] on img at bounding box center [341, 137] width 13 height 13
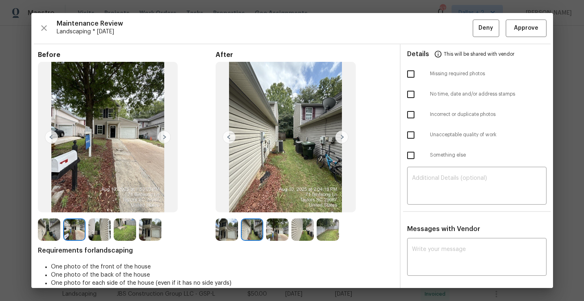
click at [344, 140] on img at bounding box center [341, 137] width 13 height 13
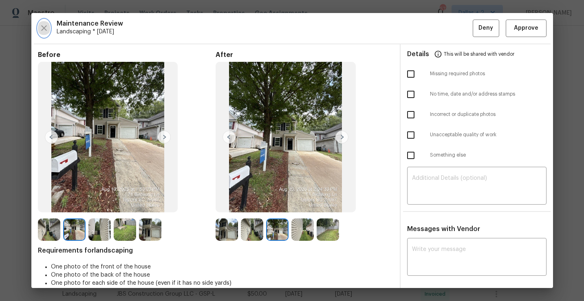
click at [46, 30] on icon "button" at bounding box center [44, 28] width 6 height 6
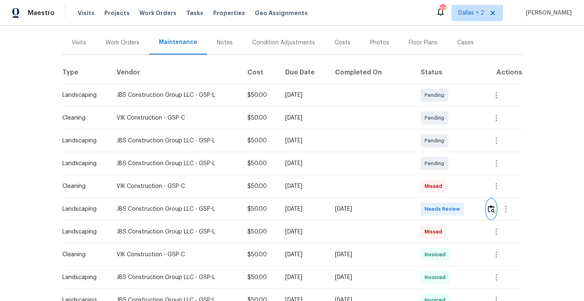
scroll to position [114, 0]
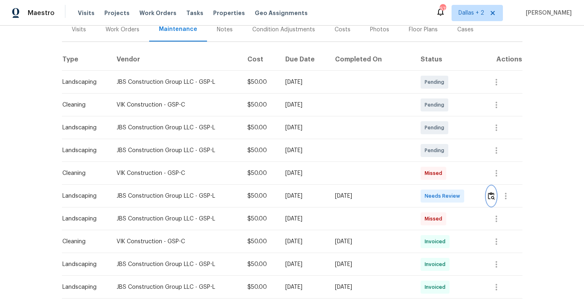
click at [492, 192] on img "button" at bounding box center [491, 196] width 7 height 8
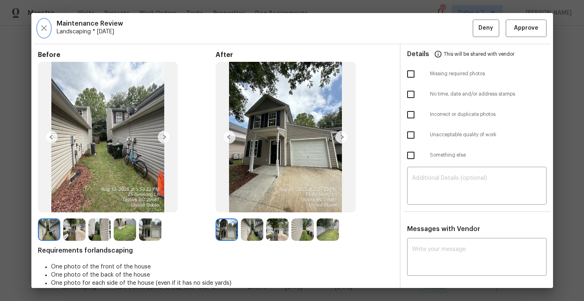
click at [46, 28] on icon "button" at bounding box center [44, 28] width 10 height 10
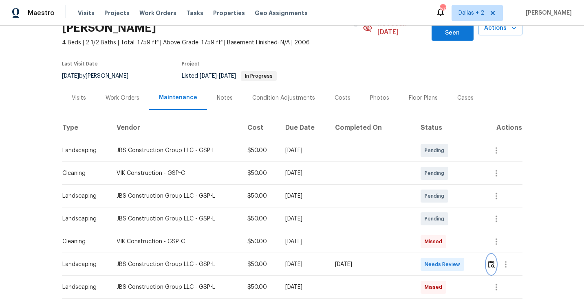
scroll to position [0, 0]
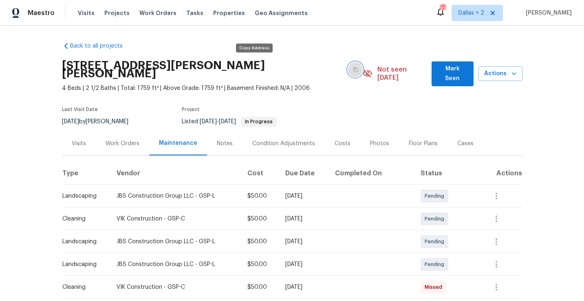
click at [354, 68] on icon "button" at bounding box center [356, 70] width 4 height 4
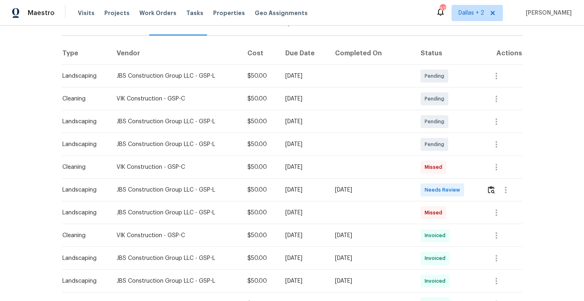
scroll to position [120, 0]
click at [491, 187] on img "button" at bounding box center [491, 191] width 7 height 8
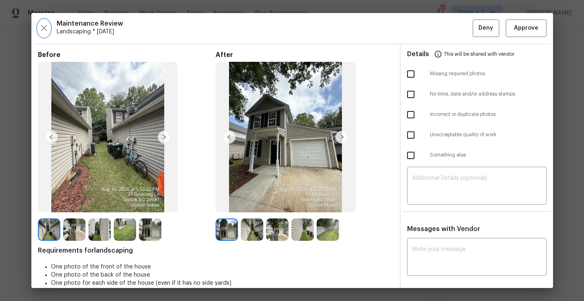
click at [44, 27] on icon "button" at bounding box center [44, 28] width 6 height 6
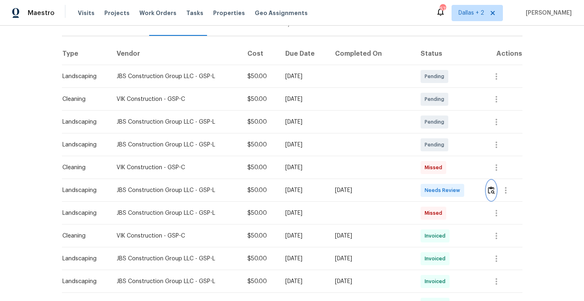
scroll to position [0, 0]
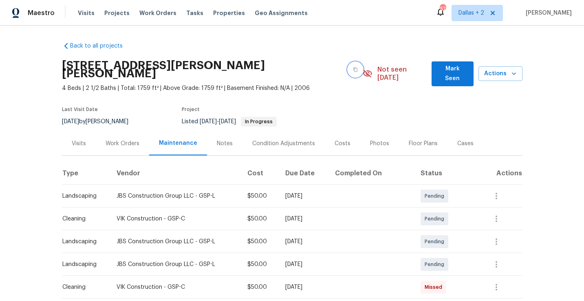
click at [353, 67] on icon "button" at bounding box center [355, 69] width 5 height 5
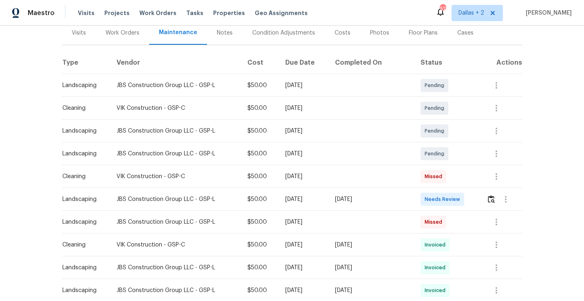
scroll to position [137, 0]
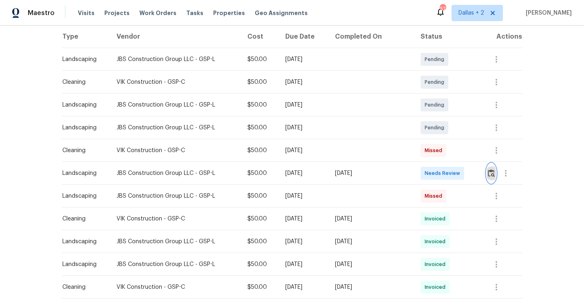
click at [488, 169] on img "button" at bounding box center [491, 173] width 7 height 8
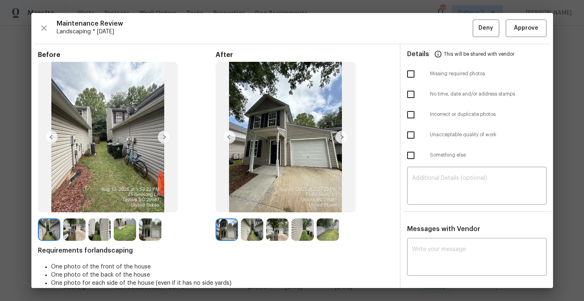
click at [297, 157] on img at bounding box center [285, 137] width 140 height 151
click at [525, 30] on span "Approve" at bounding box center [526, 28] width 24 height 10
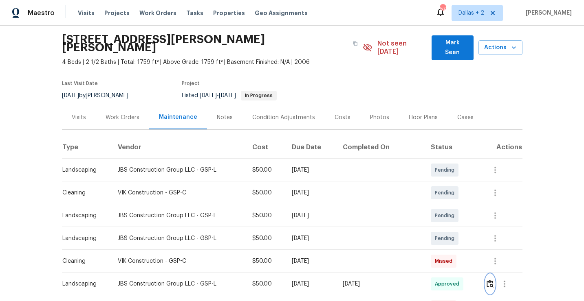
scroll to position [0, 0]
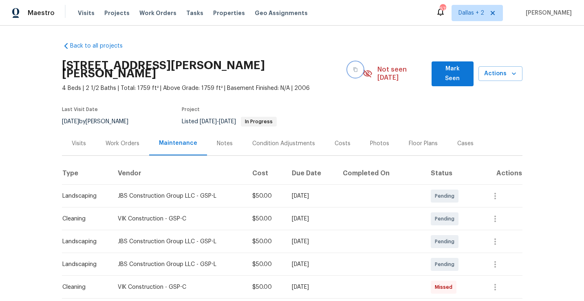
click at [348, 62] on button "button" at bounding box center [355, 69] width 15 height 15
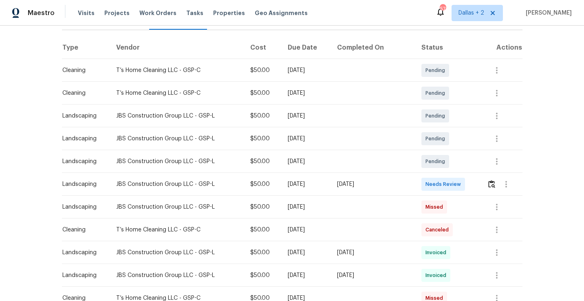
scroll to position [121, 0]
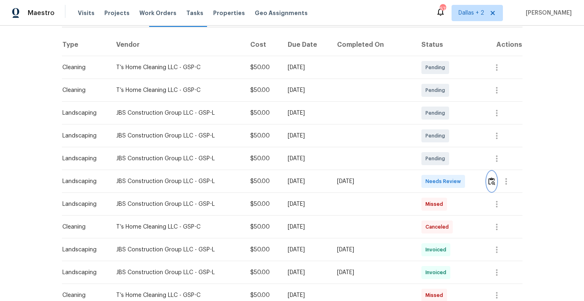
click at [491, 179] on img "button" at bounding box center [491, 182] width 7 height 8
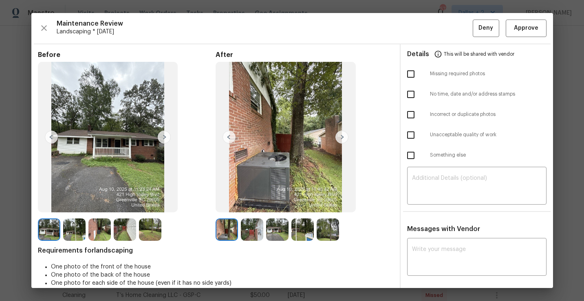
click at [224, 228] on img at bounding box center [226, 230] width 22 height 22
click at [73, 231] on img at bounding box center [74, 230] width 22 height 22
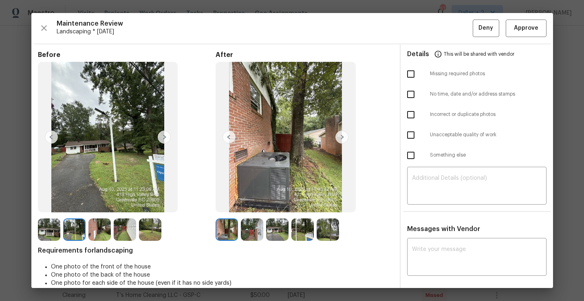
click at [97, 230] on img at bounding box center [99, 230] width 22 height 22
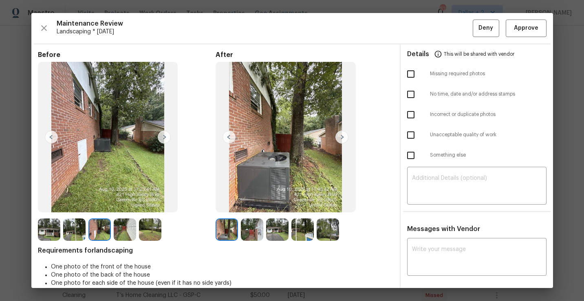
click at [248, 232] on img at bounding box center [252, 230] width 22 height 22
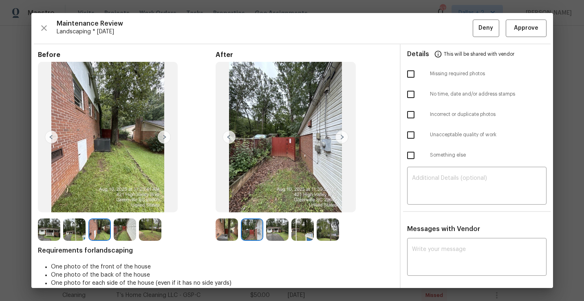
click at [278, 232] on img at bounding box center [277, 230] width 22 height 22
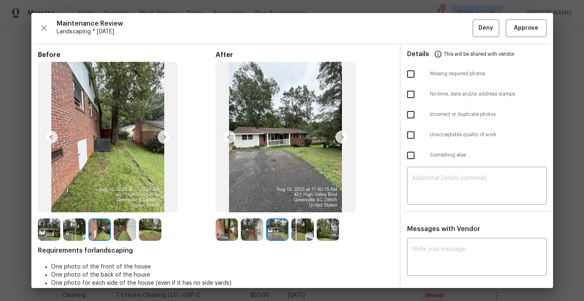
click at [298, 233] on img at bounding box center [302, 230] width 22 height 22
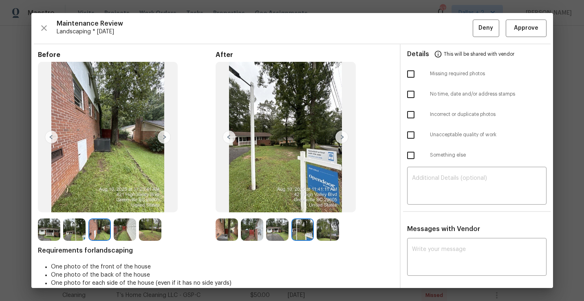
click at [324, 231] on img at bounding box center [328, 230] width 22 height 22
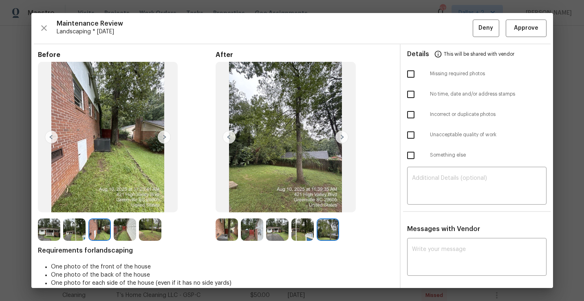
click at [153, 232] on img at bounding box center [150, 230] width 22 height 22
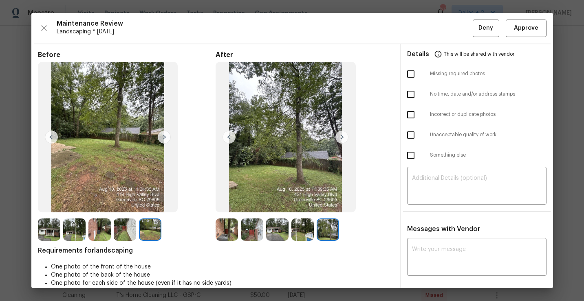
click at [130, 229] on img at bounding box center [125, 230] width 22 height 22
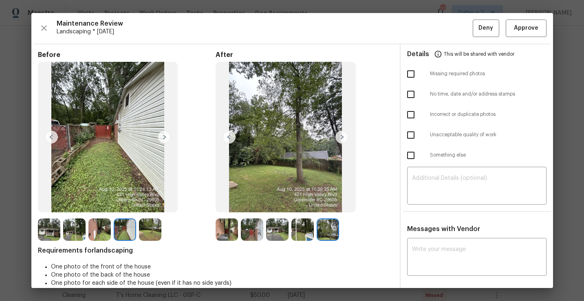
click at [105, 232] on img at bounding box center [99, 230] width 22 height 22
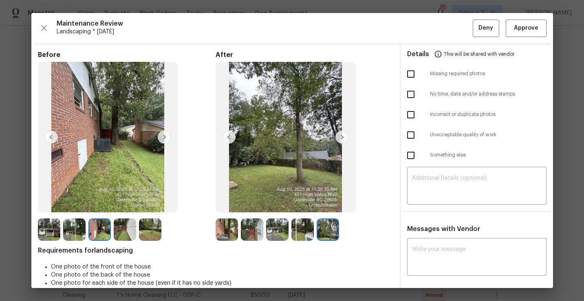
click at [71, 231] on img at bounding box center [74, 230] width 22 height 22
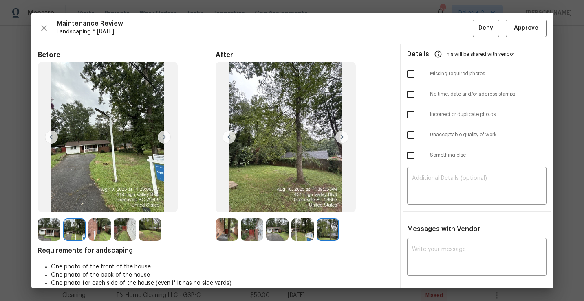
click at [54, 231] on img at bounding box center [49, 230] width 22 height 22
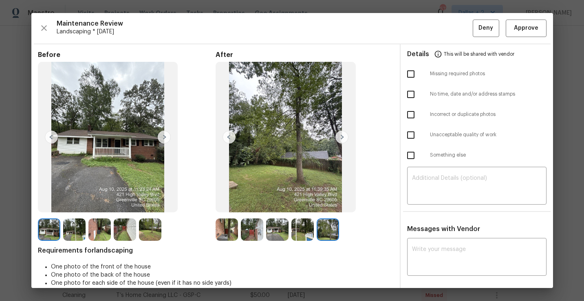
click at [225, 234] on img at bounding box center [226, 230] width 22 height 22
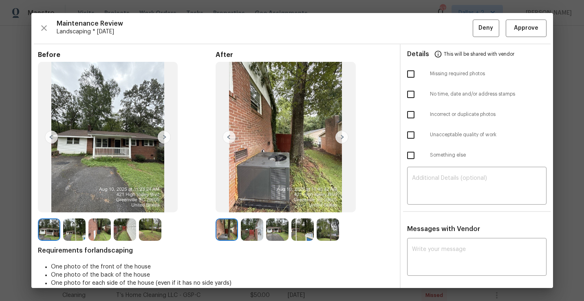
click at [257, 226] on img at bounding box center [252, 230] width 22 height 22
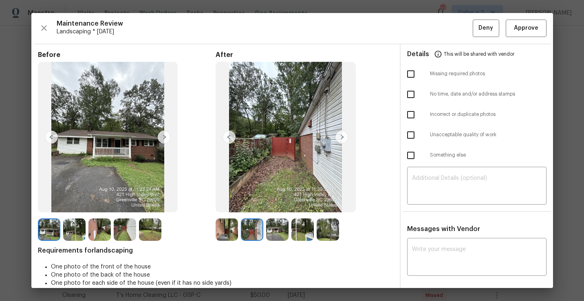
click at [274, 231] on img at bounding box center [277, 230] width 22 height 22
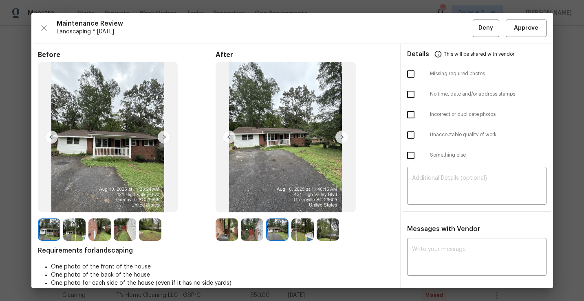
click at [306, 222] on img at bounding box center [302, 230] width 22 height 22
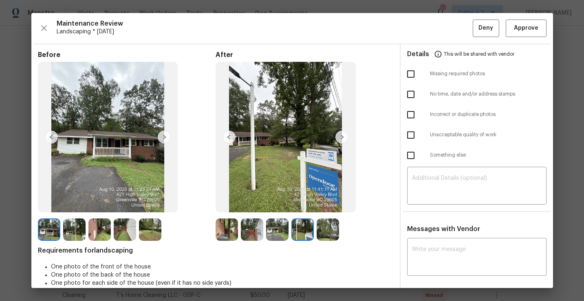
click at [226, 233] on img at bounding box center [226, 230] width 22 height 22
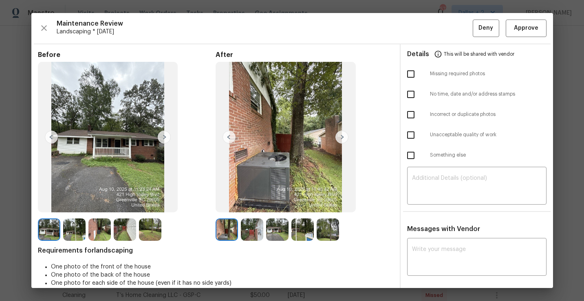
click at [342, 141] on img at bounding box center [341, 137] width 13 height 13
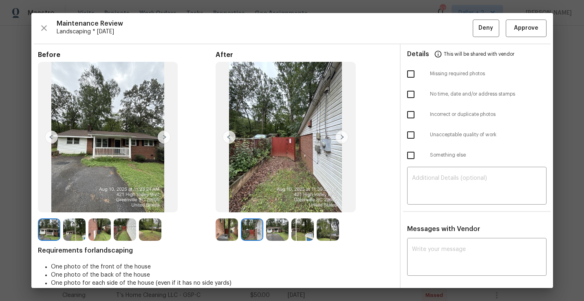
click at [342, 141] on img at bounding box center [341, 137] width 13 height 13
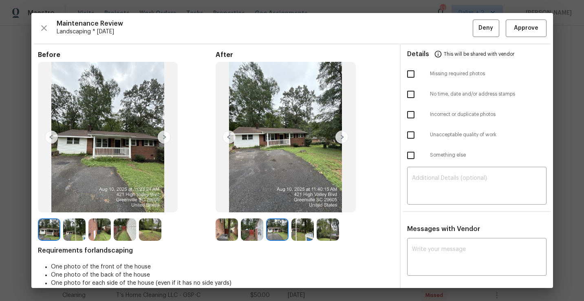
click at [342, 141] on img at bounding box center [341, 137] width 13 height 13
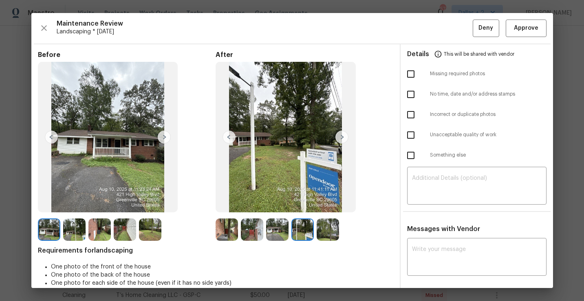
click at [342, 141] on img at bounding box center [341, 137] width 13 height 13
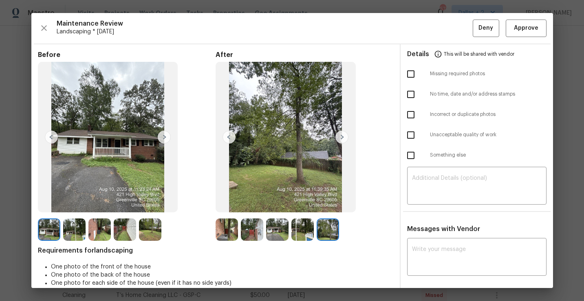
click at [342, 141] on img at bounding box center [341, 137] width 13 height 13
click at [42, 231] on img at bounding box center [49, 230] width 22 height 22
click at [163, 137] on img at bounding box center [164, 137] width 13 height 13
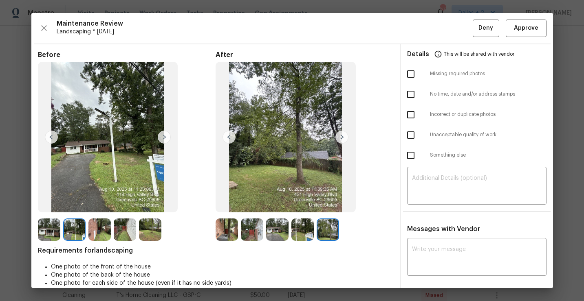
click at [163, 137] on img at bounding box center [164, 137] width 13 height 13
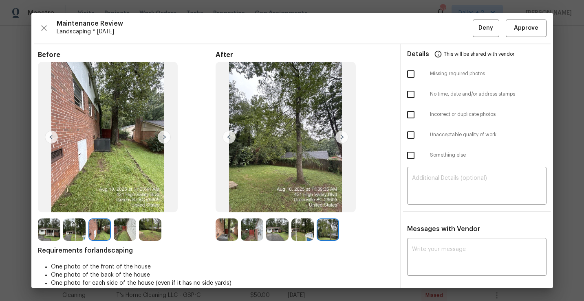
click at [163, 137] on img at bounding box center [164, 137] width 13 height 13
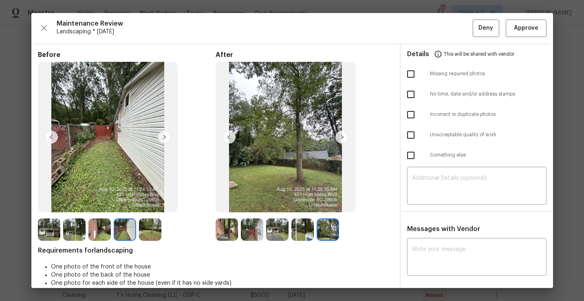
click at [163, 137] on img at bounding box center [164, 137] width 13 height 13
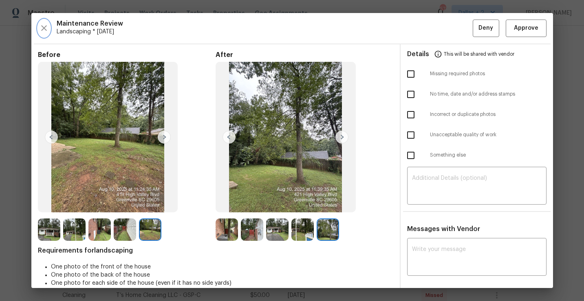
click at [46, 30] on icon "button" at bounding box center [44, 28] width 10 height 10
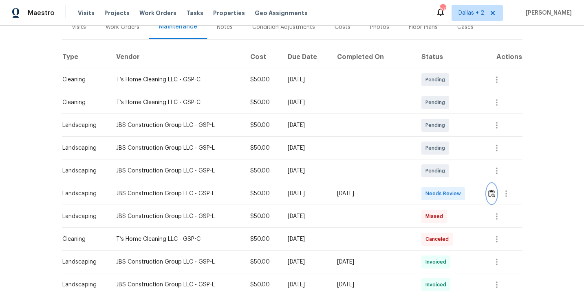
scroll to position [121, 0]
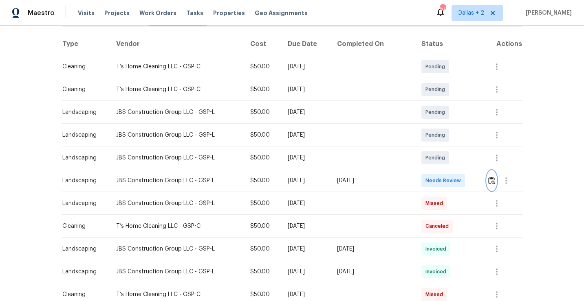
click at [492, 180] on img "button" at bounding box center [491, 181] width 7 height 8
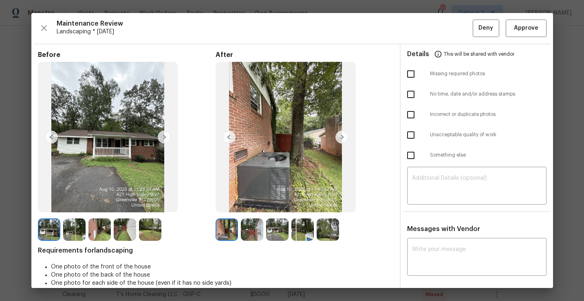
click at [251, 233] on img at bounding box center [252, 230] width 22 height 22
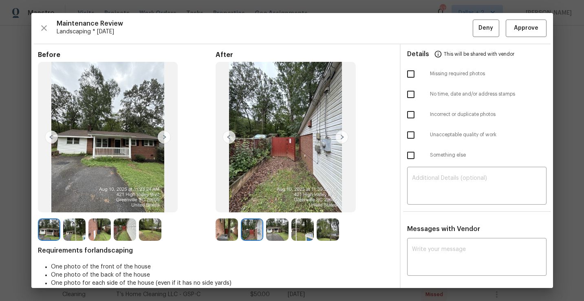
click at [299, 226] on img at bounding box center [302, 230] width 22 height 22
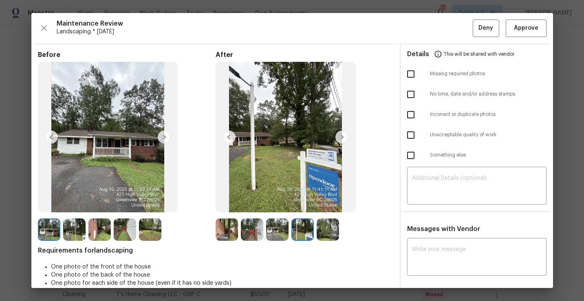
click at [329, 231] on img at bounding box center [328, 230] width 22 height 22
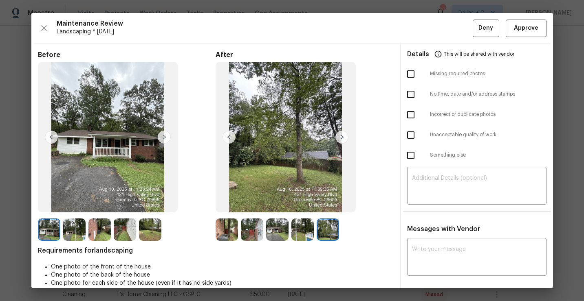
click at [227, 238] on img at bounding box center [226, 230] width 22 height 22
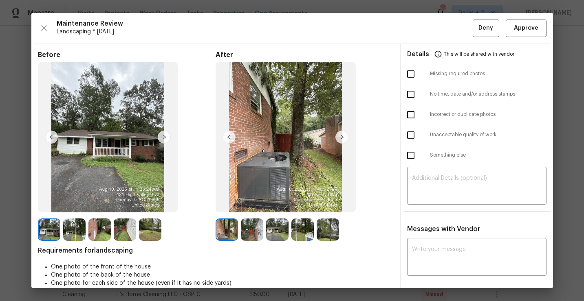
click at [101, 234] on img at bounding box center [99, 230] width 22 height 22
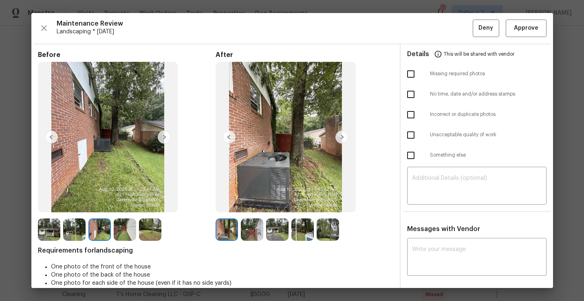
click at [134, 234] on img at bounding box center [125, 230] width 22 height 22
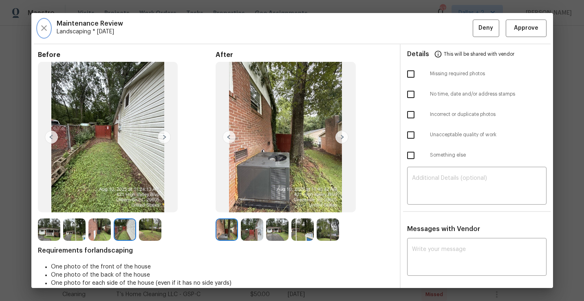
click at [42, 30] on icon "button" at bounding box center [44, 28] width 6 height 6
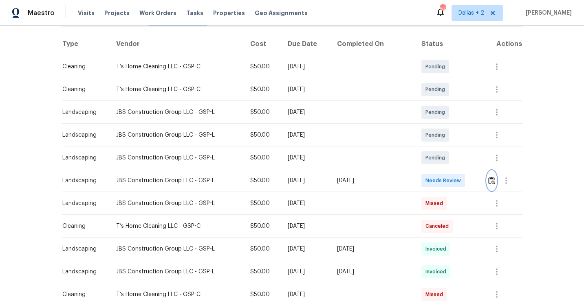
scroll to position [0, 0]
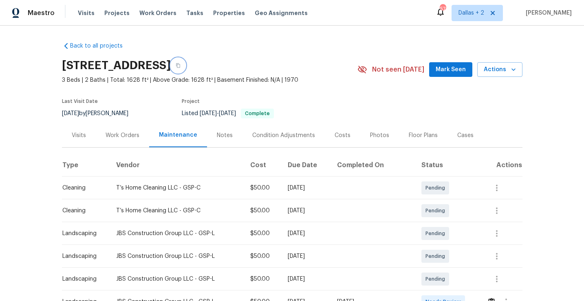
click at [180, 65] on icon "button" at bounding box center [178, 65] width 5 height 5
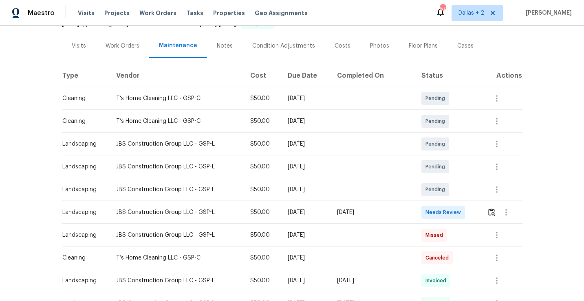
scroll to position [117, 0]
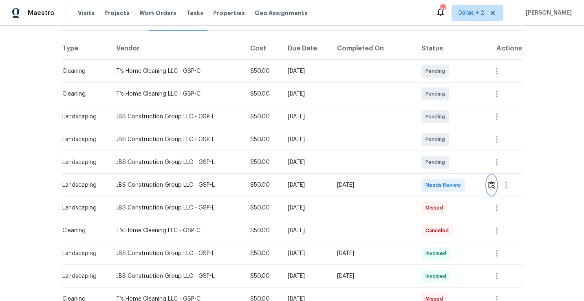
click at [490, 185] on img "button" at bounding box center [491, 185] width 7 height 8
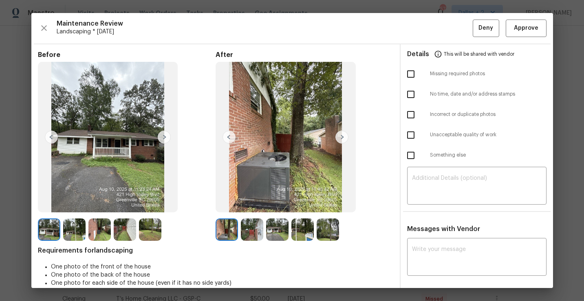
click at [279, 230] on img at bounding box center [277, 230] width 22 height 22
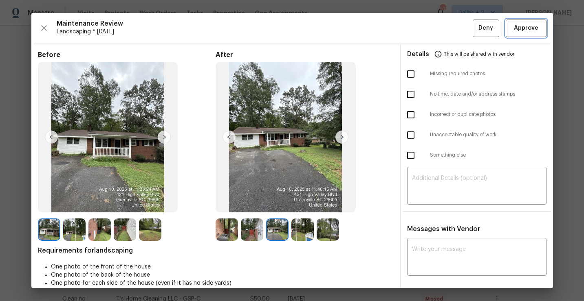
click at [519, 30] on span "Approve" at bounding box center [526, 28] width 24 height 10
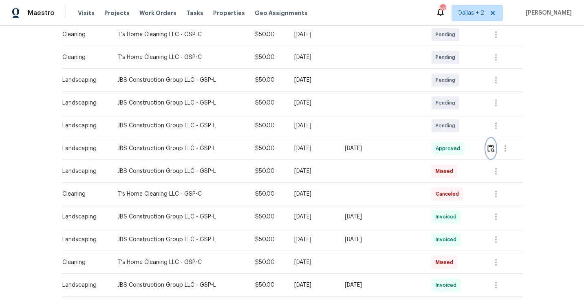
scroll to position [153, 0]
click at [491, 147] on img "button" at bounding box center [490, 149] width 7 height 8
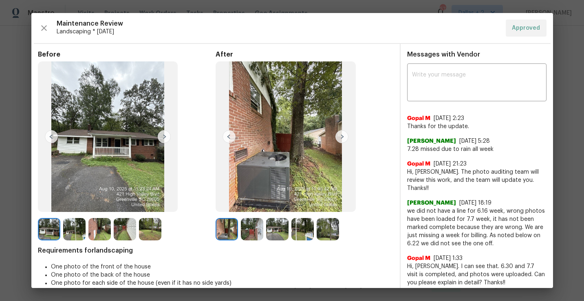
click at [278, 229] on img at bounding box center [277, 229] width 22 height 22
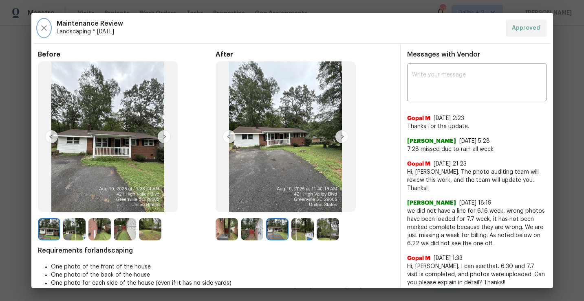
click at [41, 27] on icon "button" at bounding box center [44, 28] width 10 height 10
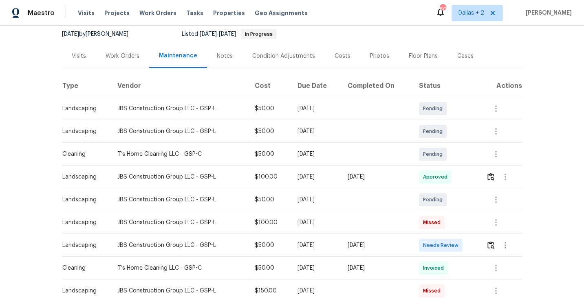
scroll to position [88, 0]
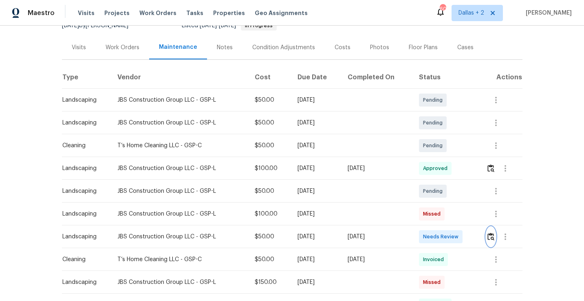
click at [492, 239] on img "button" at bounding box center [490, 237] width 7 height 8
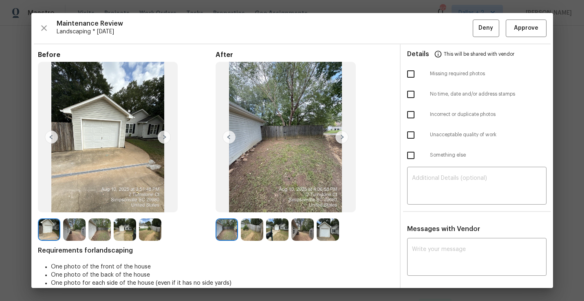
click at [218, 230] on img at bounding box center [226, 230] width 22 height 22
click at [342, 138] on img at bounding box center [341, 137] width 13 height 13
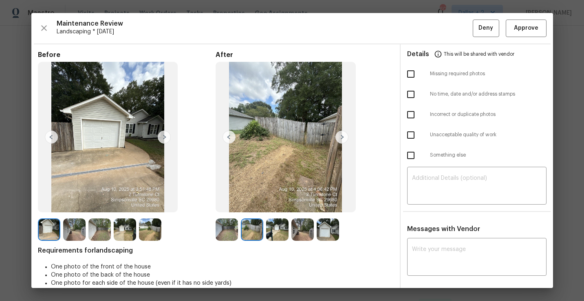
click at [342, 138] on img at bounding box center [341, 137] width 13 height 13
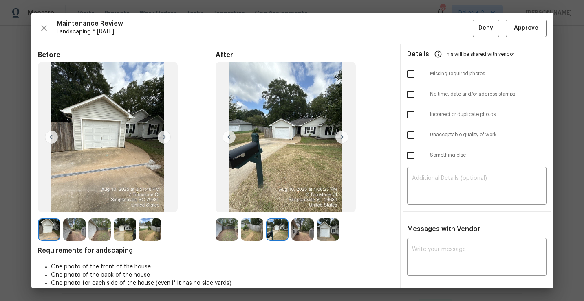
click at [341, 140] on img at bounding box center [341, 137] width 13 height 13
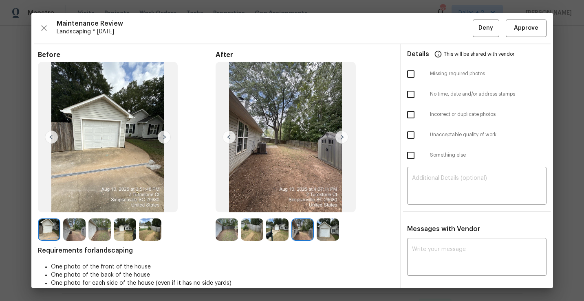
click at [341, 140] on img at bounding box center [341, 137] width 13 height 13
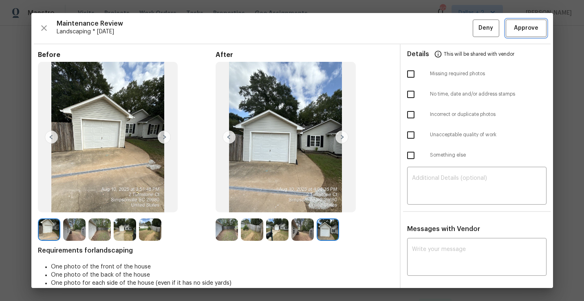
click at [518, 30] on span "Approve" at bounding box center [526, 28] width 24 height 10
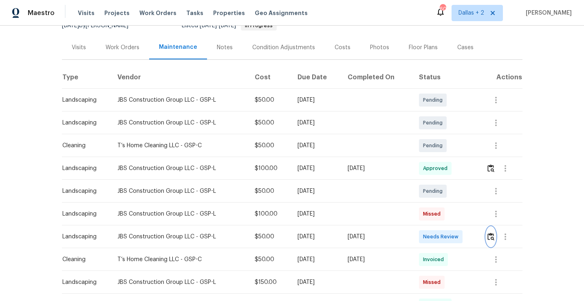
scroll to position [0, 0]
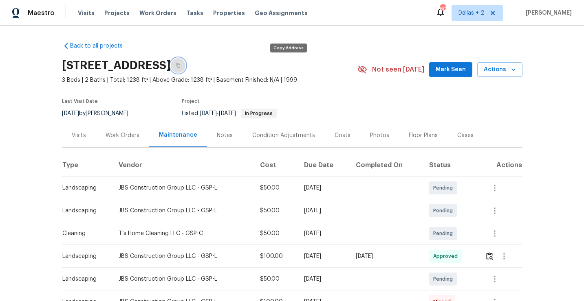
click at [185, 68] on button "button" at bounding box center [178, 65] width 15 height 15
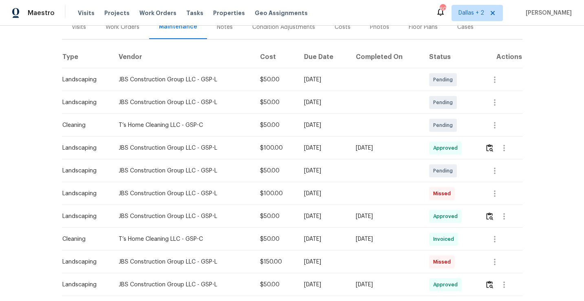
scroll to position [112, 0]
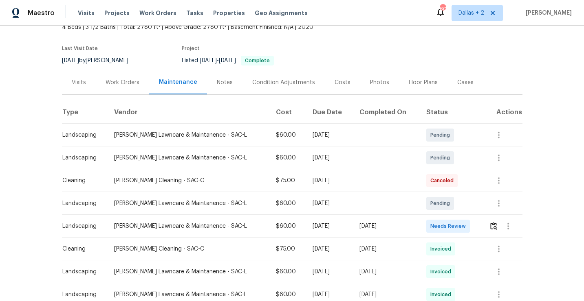
scroll to position [66, 0]
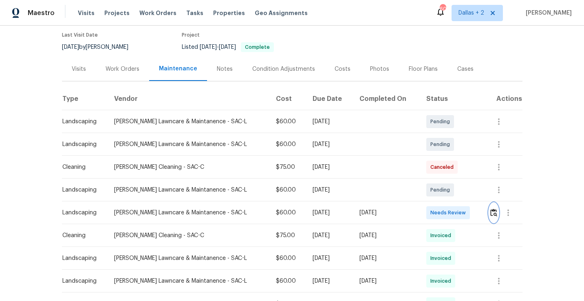
click at [495, 213] on img "button" at bounding box center [493, 213] width 7 height 8
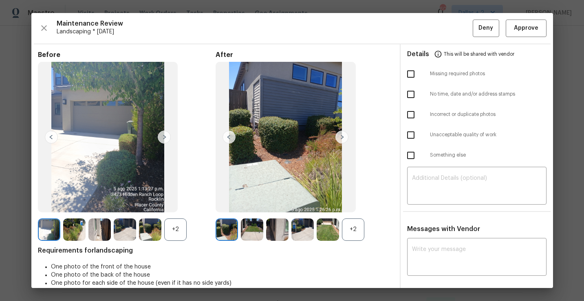
click at [228, 225] on img at bounding box center [226, 230] width 22 height 22
click at [341, 139] on img at bounding box center [341, 137] width 13 height 13
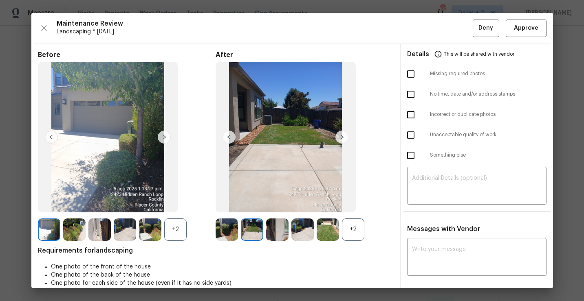
click at [341, 139] on img at bounding box center [341, 137] width 13 height 13
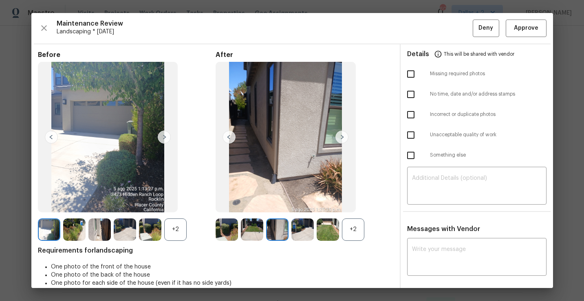
click at [341, 139] on img at bounding box center [341, 137] width 13 height 13
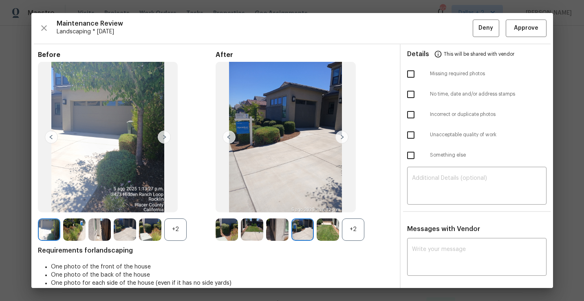
click at [341, 139] on img at bounding box center [341, 137] width 13 height 13
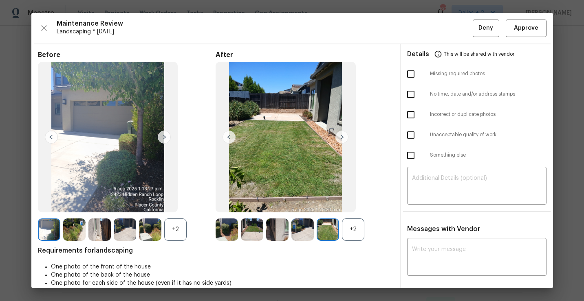
click at [353, 232] on div "+2" at bounding box center [353, 230] width 22 height 22
click at [178, 225] on div "+2" at bounding box center [175, 230] width 22 height 22
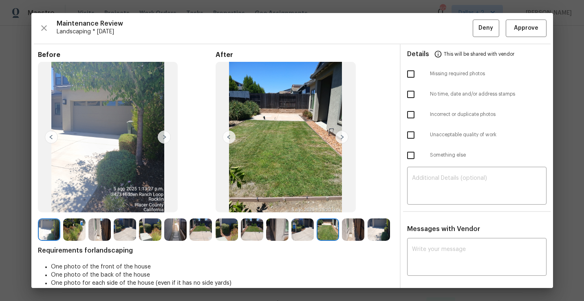
click at [225, 224] on img at bounding box center [226, 230] width 22 height 22
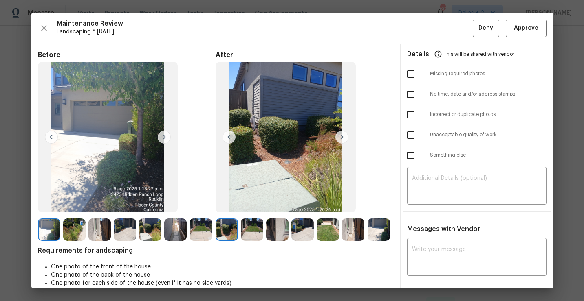
click at [247, 227] on img at bounding box center [252, 230] width 22 height 22
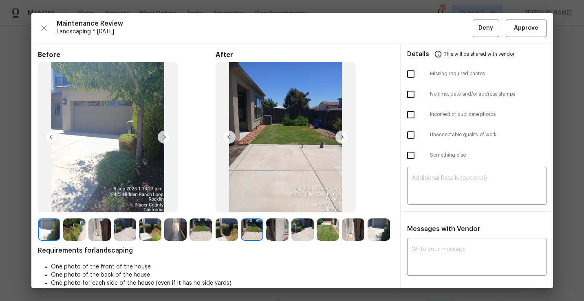
scroll to position [1, 0]
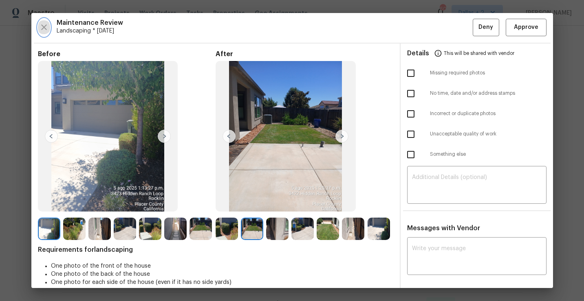
click at [46, 31] on icon "button" at bounding box center [44, 27] width 10 height 10
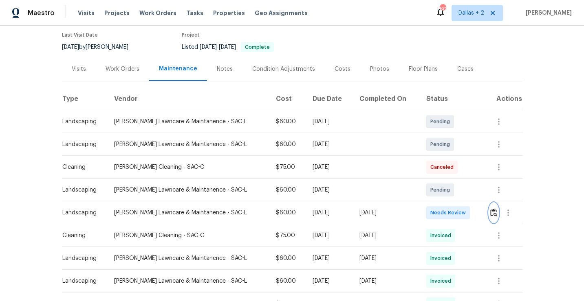
scroll to position [0, 0]
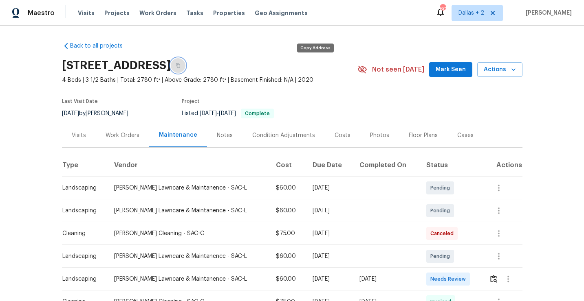
click at [180, 65] on icon "button" at bounding box center [178, 65] width 5 height 5
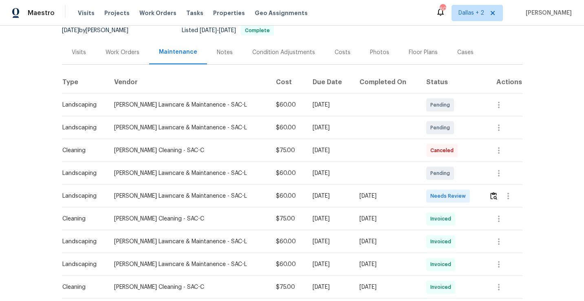
scroll to position [99, 0]
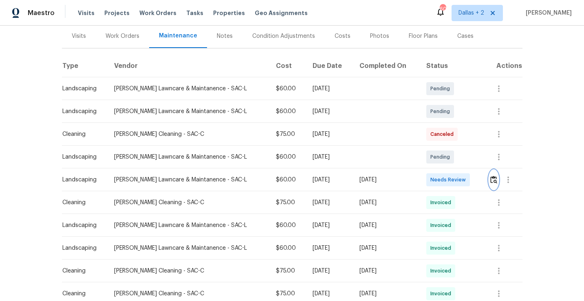
click at [492, 182] on img "button" at bounding box center [493, 180] width 7 height 8
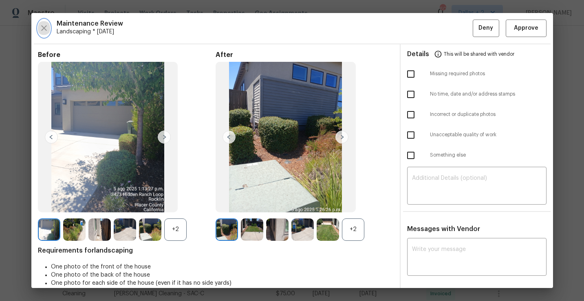
click at [46, 28] on icon "button" at bounding box center [44, 28] width 10 height 10
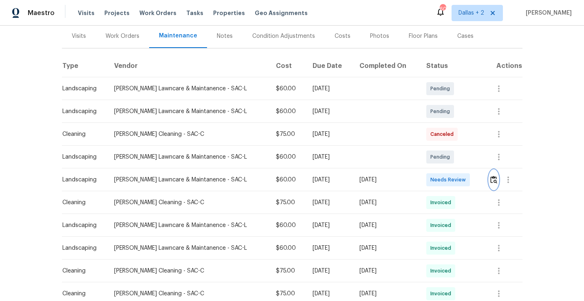
scroll to position [0, 0]
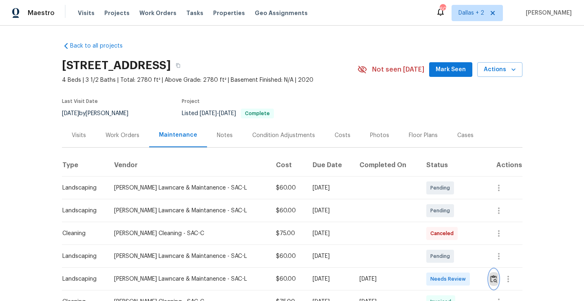
click at [494, 281] on img "button" at bounding box center [493, 279] width 7 height 8
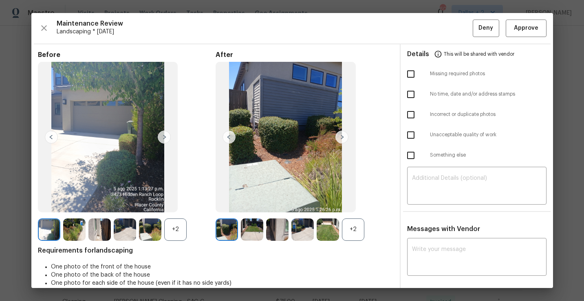
click at [380, 62] on div "After +2" at bounding box center [304, 146] width 178 height 190
click at [225, 232] on img at bounding box center [226, 230] width 22 height 22
click at [356, 230] on div "+2" at bounding box center [353, 230] width 22 height 22
click at [223, 231] on img at bounding box center [226, 230] width 22 height 22
click at [174, 229] on div "+2" at bounding box center [175, 230] width 22 height 22
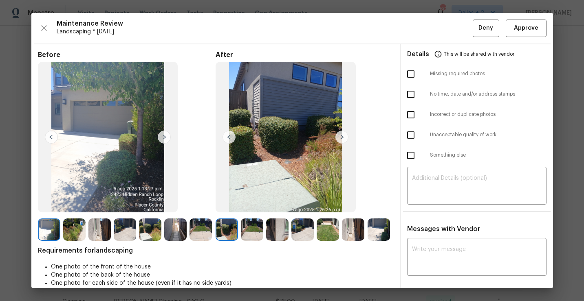
click at [253, 228] on img at bounding box center [252, 230] width 22 height 22
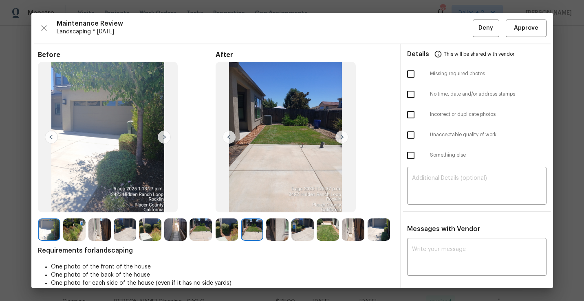
click at [272, 226] on img at bounding box center [277, 230] width 22 height 22
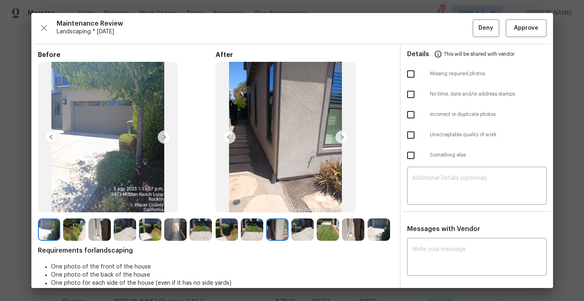
click at [272, 226] on img at bounding box center [277, 230] width 22 height 22
click at [297, 225] on img at bounding box center [302, 230] width 22 height 22
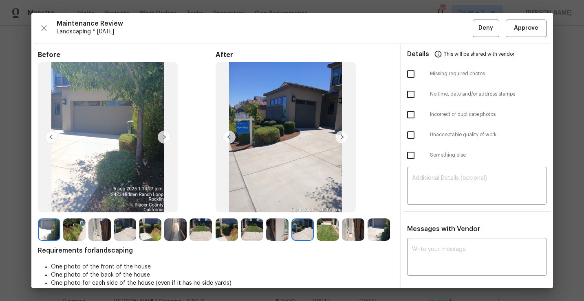
click at [303, 230] on img at bounding box center [302, 230] width 22 height 22
click at [323, 225] on img at bounding box center [328, 230] width 22 height 22
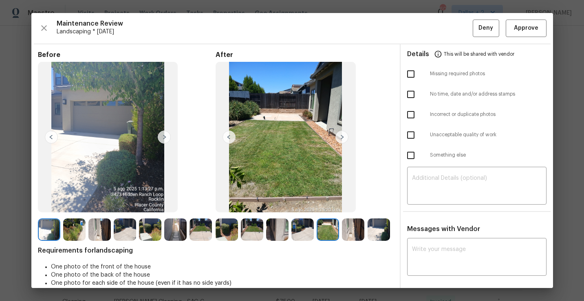
click at [354, 233] on img at bounding box center [353, 230] width 22 height 22
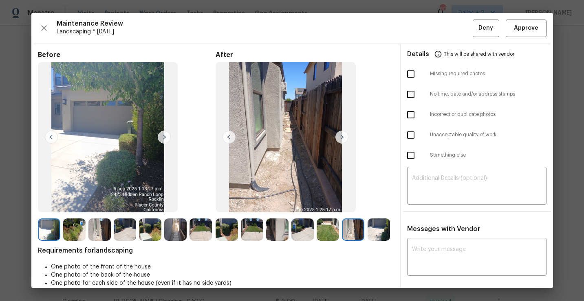
click at [380, 231] on img at bounding box center [378, 230] width 22 height 22
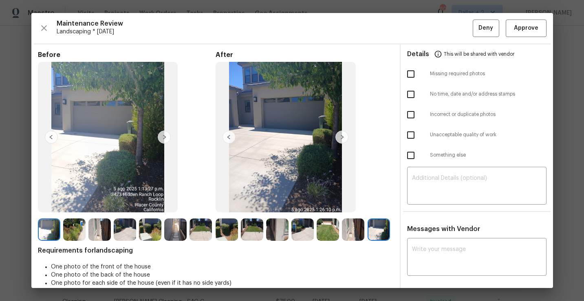
click at [233, 227] on img at bounding box center [226, 230] width 22 height 22
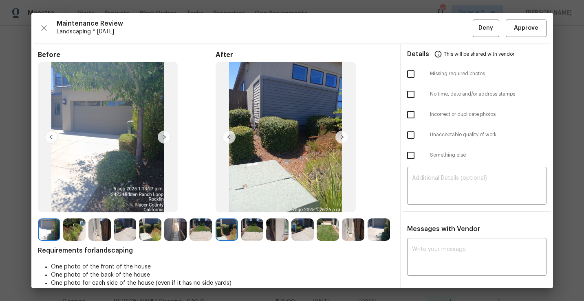
click at [222, 236] on img at bounding box center [226, 230] width 22 height 22
click at [255, 233] on img at bounding box center [252, 230] width 22 height 22
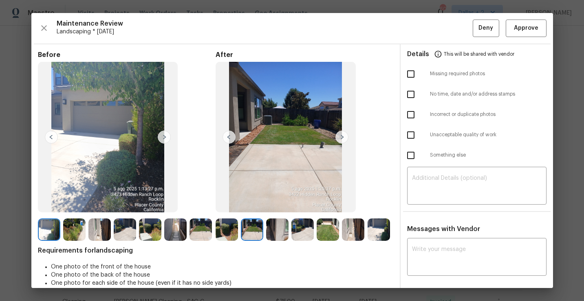
click at [229, 229] on img at bounding box center [226, 230] width 22 height 22
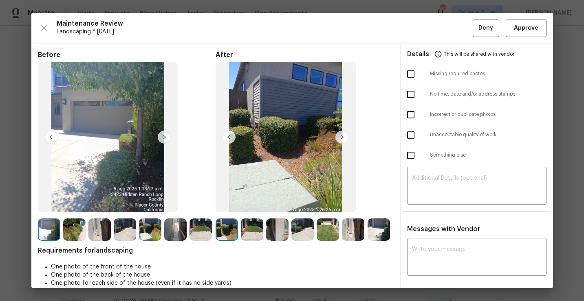
click at [253, 226] on img at bounding box center [252, 230] width 22 height 22
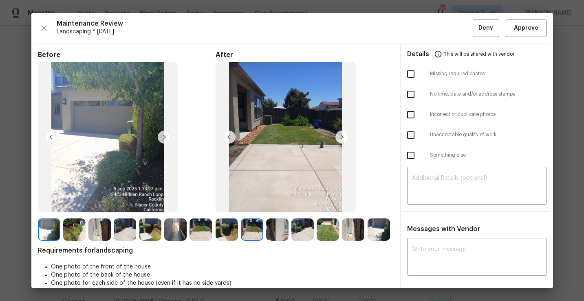
click at [272, 227] on img at bounding box center [277, 230] width 22 height 22
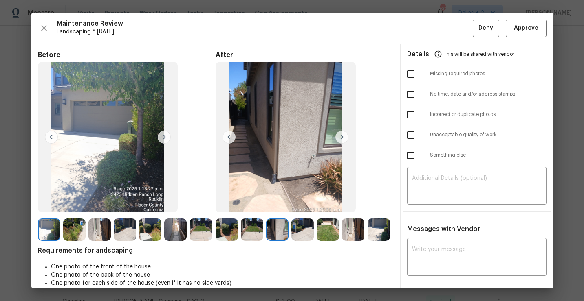
click at [310, 222] on img at bounding box center [302, 230] width 22 height 22
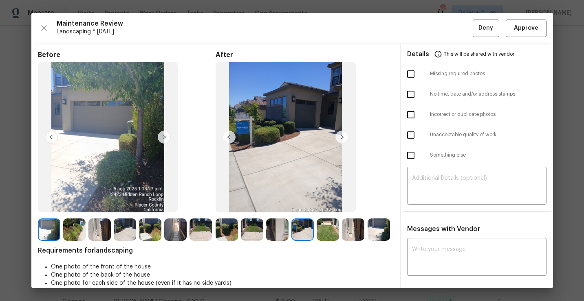
click at [332, 226] on img at bounding box center [328, 230] width 22 height 22
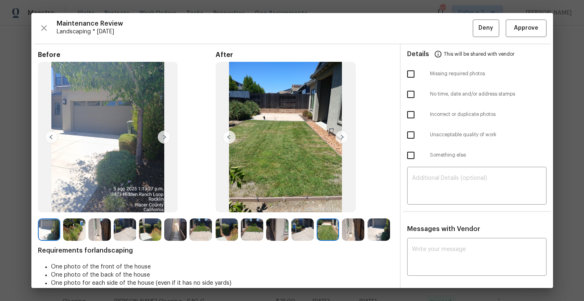
click at [354, 227] on img at bounding box center [353, 230] width 22 height 22
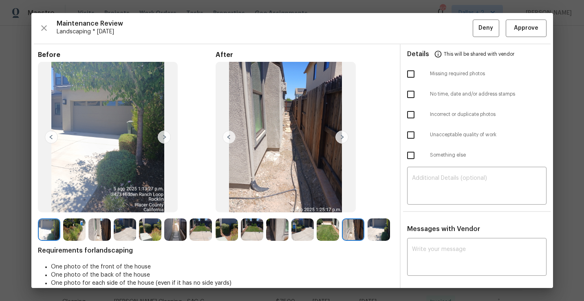
click at [369, 231] on img at bounding box center [378, 230] width 22 height 22
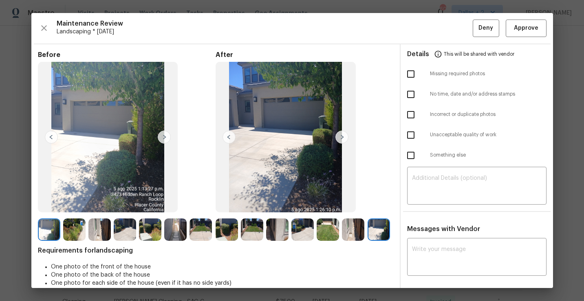
click at [227, 222] on img at bounding box center [226, 230] width 22 height 22
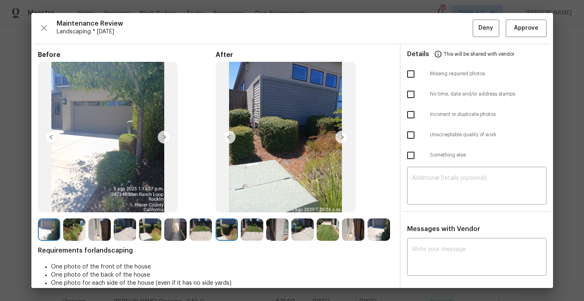
click at [250, 226] on img at bounding box center [252, 230] width 22 height 22
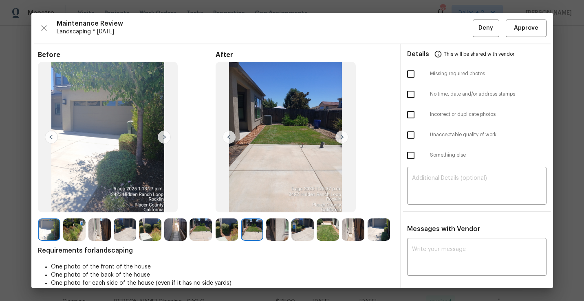
click at [267, 223] on img at bounding box center [277, 230] width 22 height 22
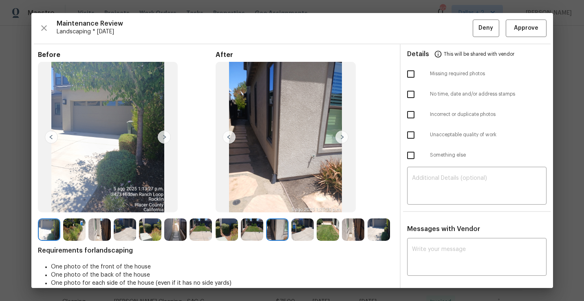
click at [294, 226] on img at bounding box center [302, 230] width 22 height 22
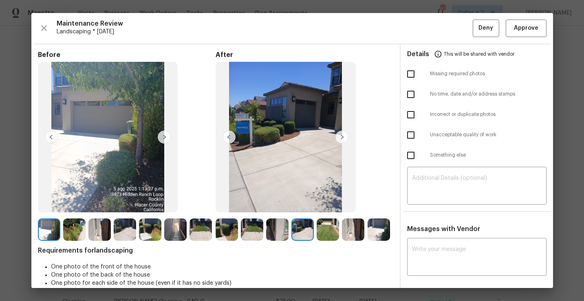
click at [317, 231] on img at bounding box center [328, 230] width 22 height 22
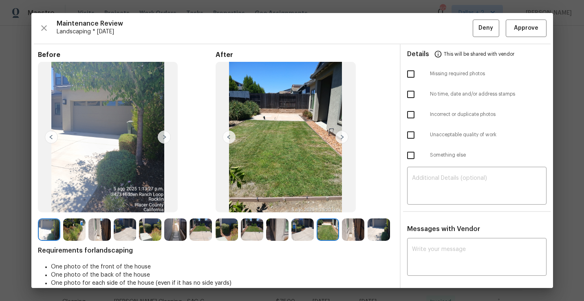
click at [355, 225] on img at bounding box center [353, 230] width 22 height 22
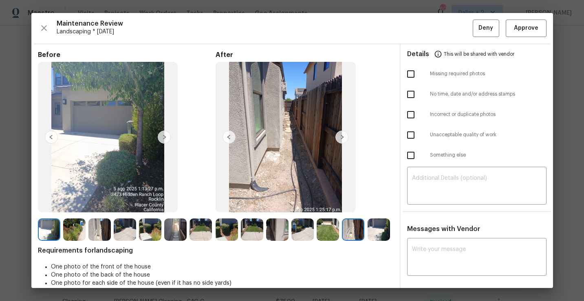
click at [377, 229] on img at bounding box center [378, 230] width 22 height 22
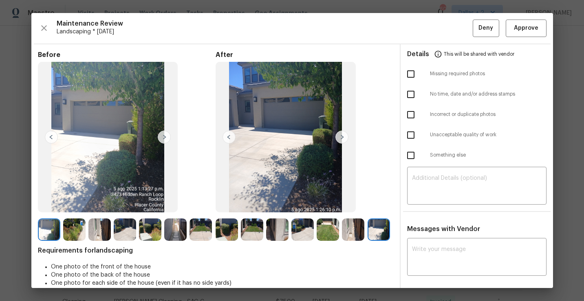
click at [179, 220] on img at bounding box center [175, 230] width 22 height 22
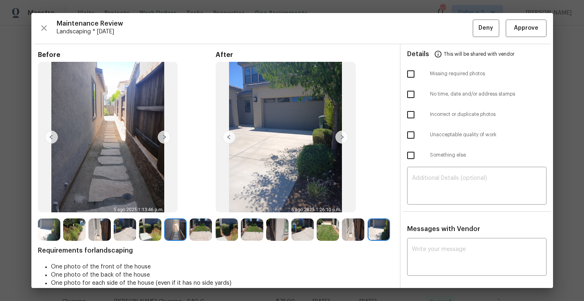
click at [146, 233] on img at bounding box center [150, 230] width 22 height 22
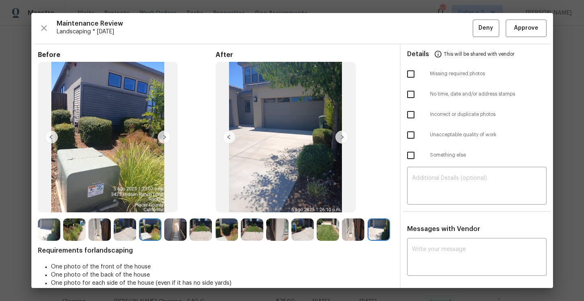
click at [47, 226] on img at bounding box center [49, 230] width 22 height 22
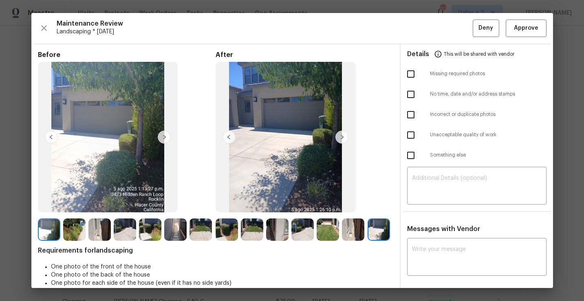
click at [72, 228] on img at bounding box center [74, 230] width 22 height 22
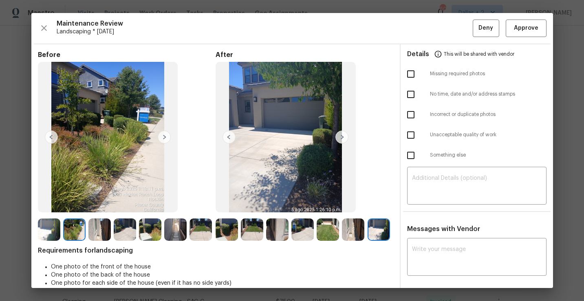
click at [100, 227] on img at bounding box center [99, 230] width 22 height 22
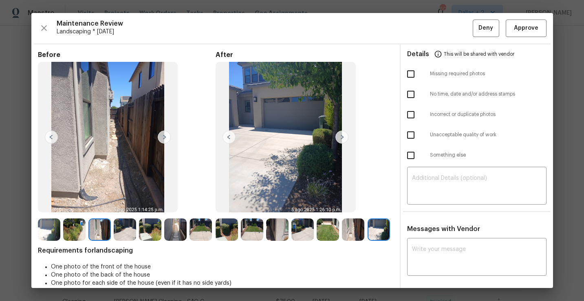
click at [120, 231] on img at bounding box center [125, 230] width 22 height 22
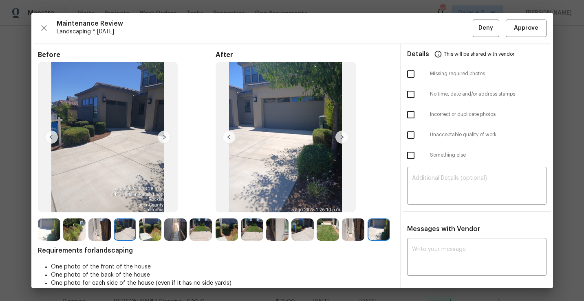
click at [136, 233] on div at bounding box center [126, 230] width 25 height 22
click at [175, 227] on img at bounding box center [175, 230] width 22 height 22
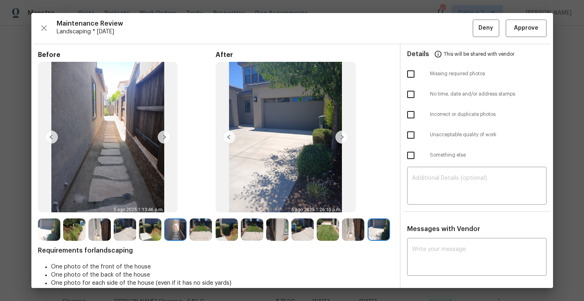
click at [195, 226] on img at bounding box center [200, 230] width 22 height 22
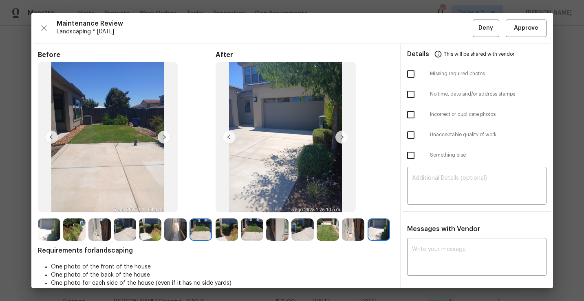
click at [37, 227] on div "Before After Requirements for landscaping One photo of the front of the house O…" at bounding box center [291, 186] width 521 height 284
click at [38, 227] on img at bounding box center [49, 230] width 22 height 22
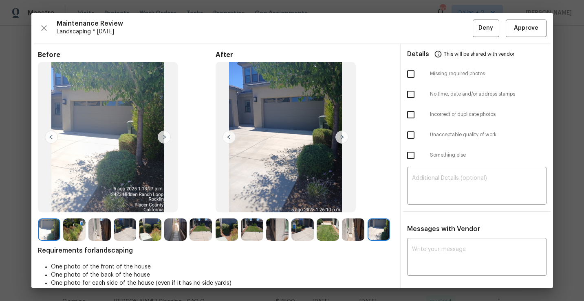
click at [163, 139] on img at bounding box center [164, 137] width 13 height 13
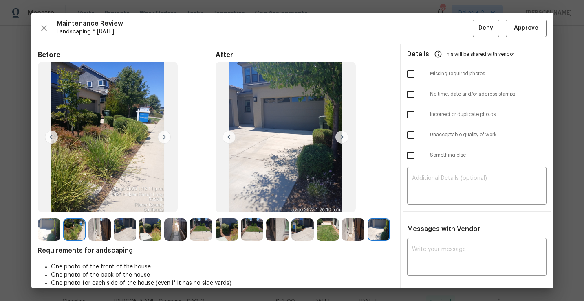
click at [163, 139] on img at bounding box center [164, 137] width 13 height 13
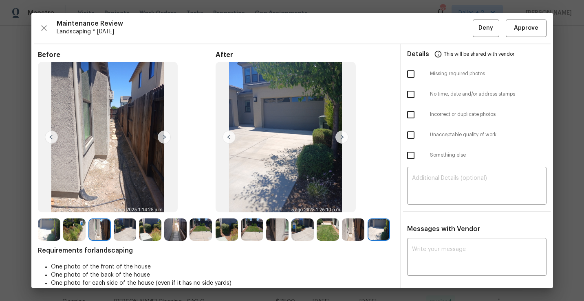
click at [163, 139] on img at bounding box center [164, 137] width 13 height 13
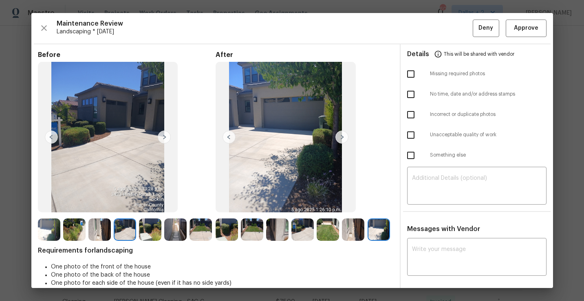
click at [163, 139] on img at bounding box center [164, 137] width 13 height 13
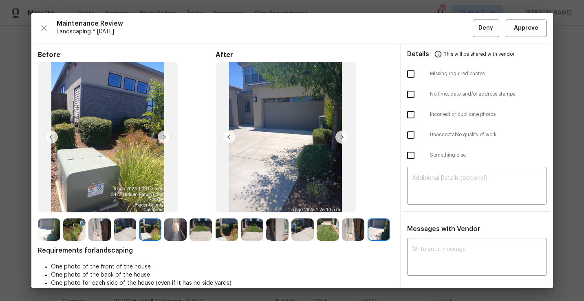
click at [163, 139] on img at bounding box center [164, 137] width 13 height 13
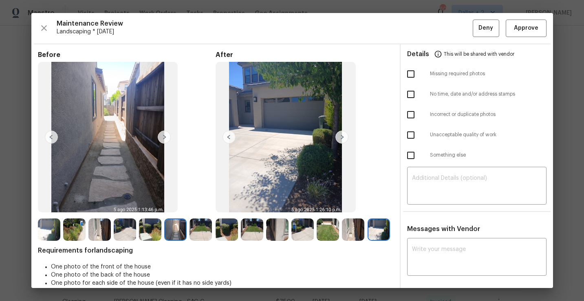
click at [163, 139] on img at bounding box center [164, 137] width 13 height 13
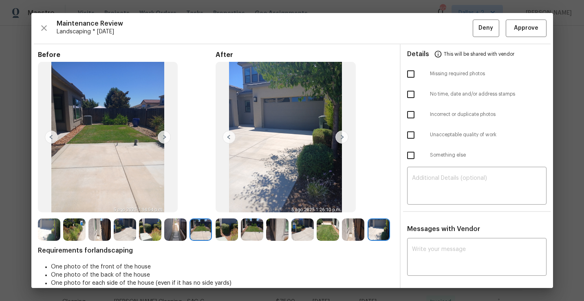
click at [205, 228] on img at bounding box center [200, 230] width 22 height 22
click at [219, 224] on img at bounding box center [226, 230] width 22 height 22
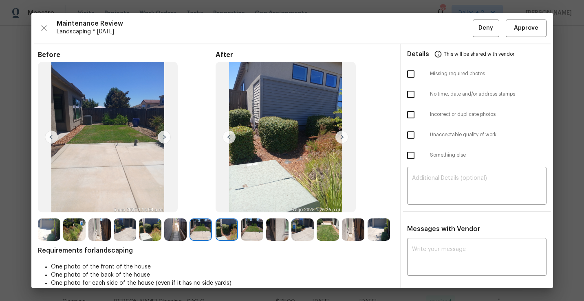
click at [252, 224] on img at bounding box center [252, 230] width 22 height 22
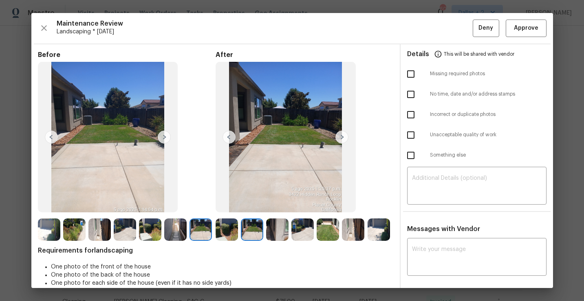
click at [266, 226] on img at bounding box center [277, 230] width 22 height 22
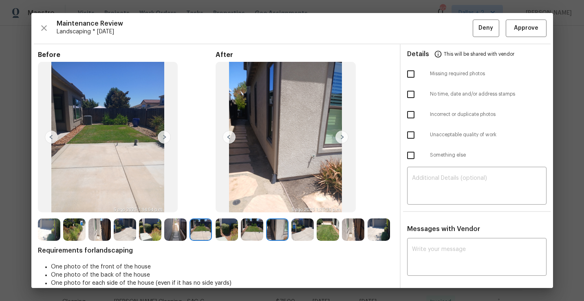
click at [300, 230] on img at bounding box center [302, 230] width 22 height 22
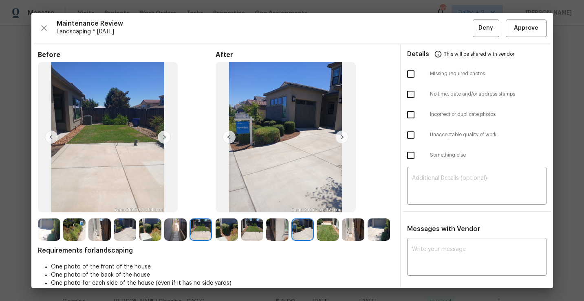
click at [322, 240] on img at bounding box center [328, 230] width 22 height 22
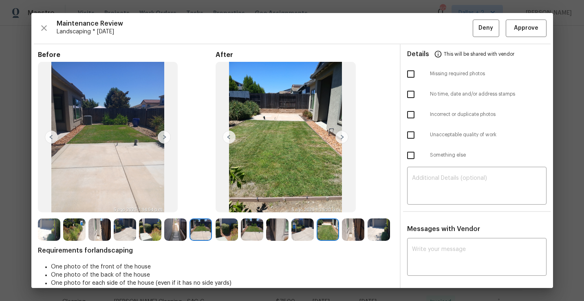
click at [345, 235] on img at bounding box center [353, 230] width 22 height 22
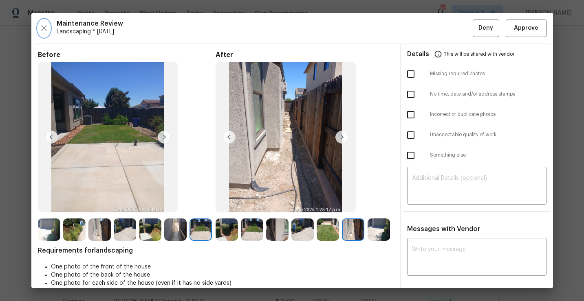
click at [38, 30] on button "button" at bounding box center [44, 29] width 12 height 18
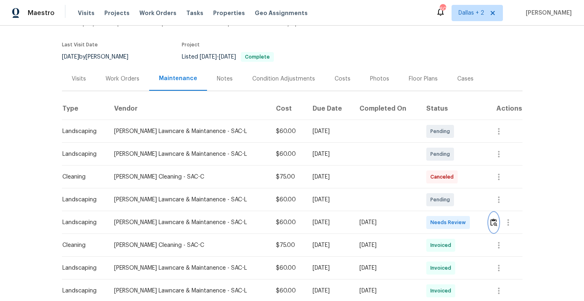
scroll to position [59, 0]
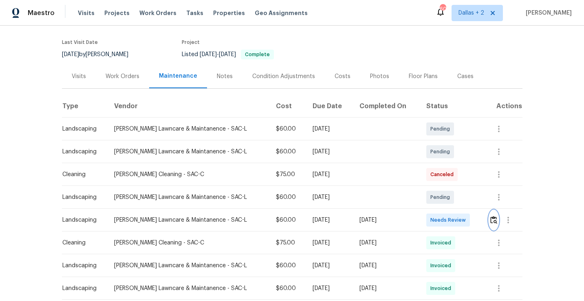
click at [492, 218] on img "button" at bounding box center [493, 220] width 7 height 8
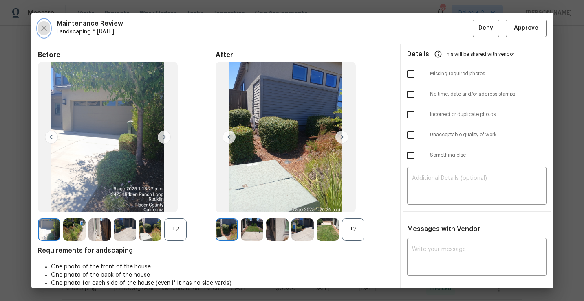
click at [42, 35] on button "button" at bounding box center [44, 29] width 12 height 18
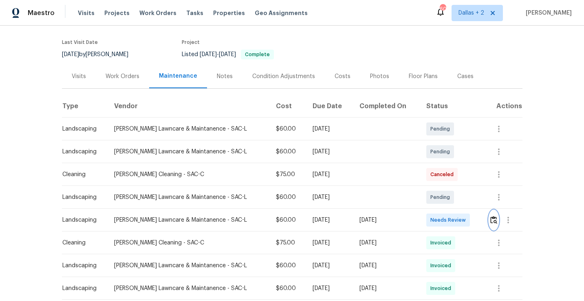
scroll to position [0, 0]
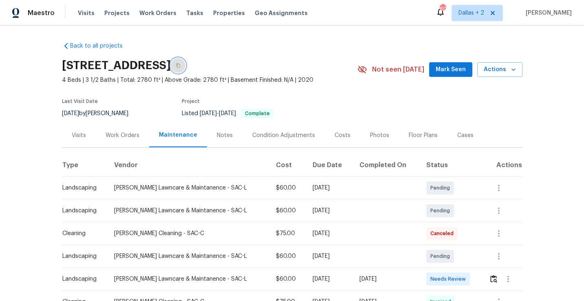
click at [180, 67] on icon "button" at bounding box center [178, 65] width 5 height 5
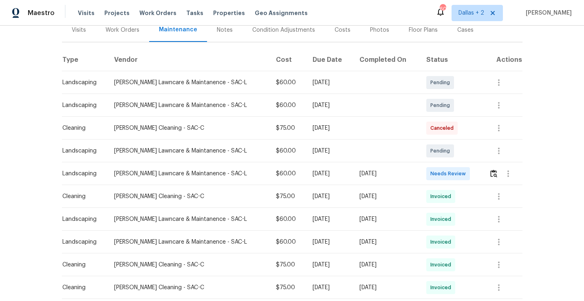
scroll to position [113, 0]
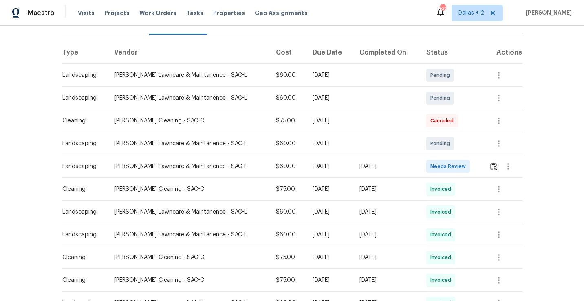
click at [499, 162] on div at bounding box center [508, 167] width 20 height 20
click at [496, 164] on img "button" at bounding box center [493, 167] width 7 height 8
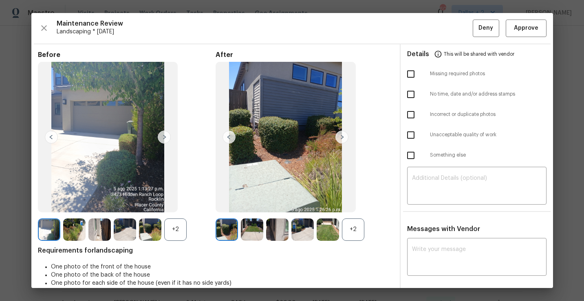
click at [358, 229] on div "+2" at bounding box center [353, 230] width 22 height 22
click at [254, 233] on img at bounding box center [252, 230] width 22 height 22
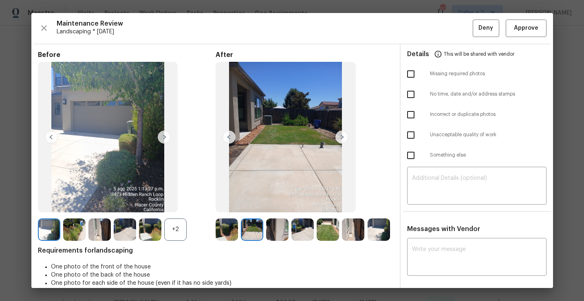
click at [270, 232] on img at bounding box center [277, 230] width 22 height 22
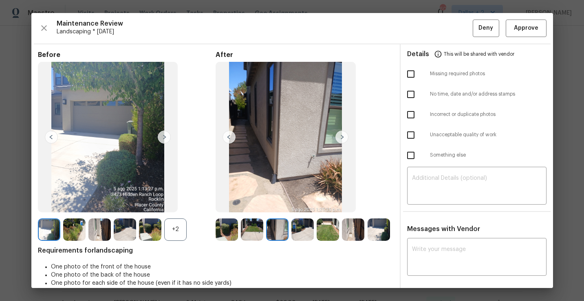
click at [314, 230] on div at bounding box center [303, 230] width 25 height 22
click at [364, 231] on div at bounding box center [354, 230] width 25 height 22
click at [330, 235] on img at bounding box center [328, 230] width 22 height 22
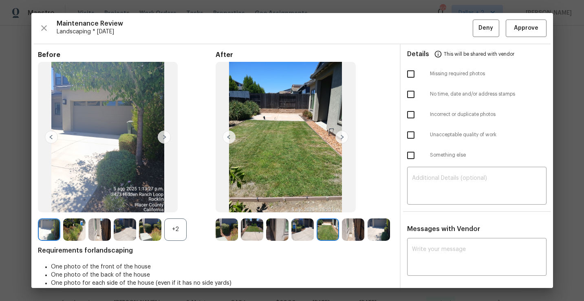
click at [367, 229] on img at bounding box center [378, 230] width 22 height 22
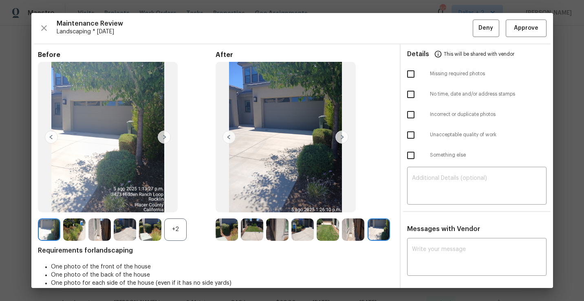
click at [172, 229] on div "+2" at bounding box center [175, 230] width 22 height 22
click at [121, 234] on img at bounding box center [125, 230] width 22 height 22
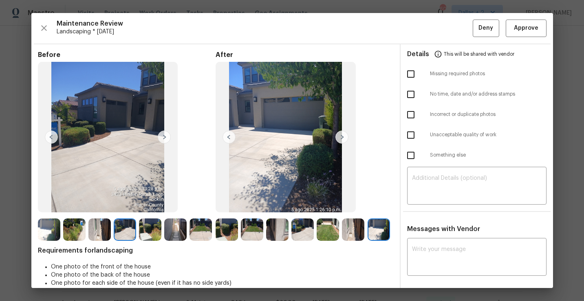
click at [95, 225] on img at bounding box center [99, 230] width 22 height 22
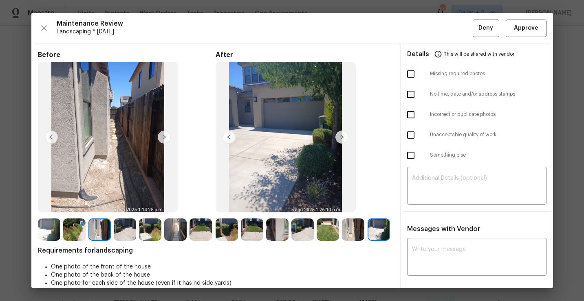
click at [75, 224] on img at bounding box center [74, 230] width 22 height 22
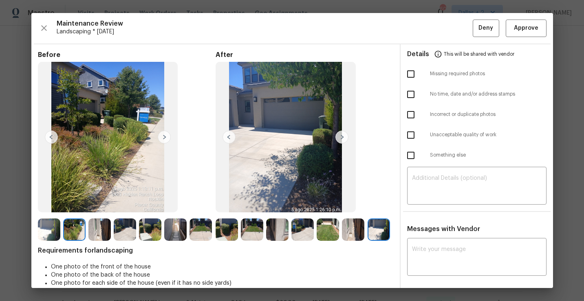
click at [51, 231] on img at bounding box center [49, 230] width 22 height 22
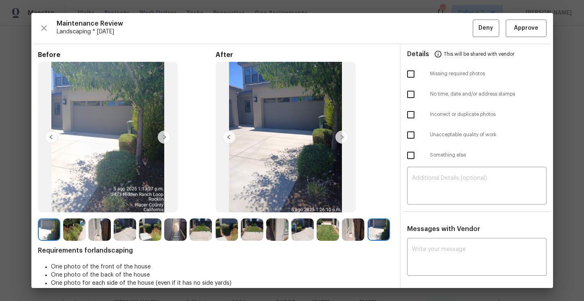
click at [68, 226] on img at bounding box center [74, 230] width 22 height 22
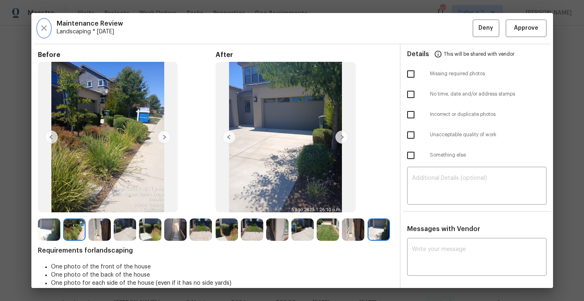
click at [46, 28] on icon "button" at bounding box center [44, 28] width 10 height 10
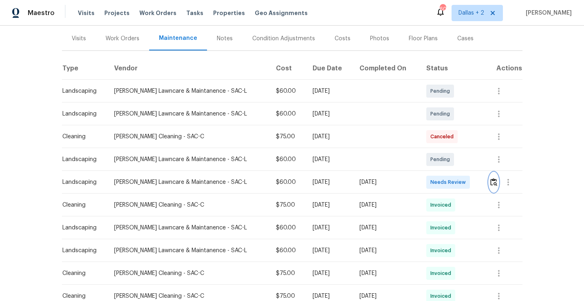
scroll to position [0, 0]
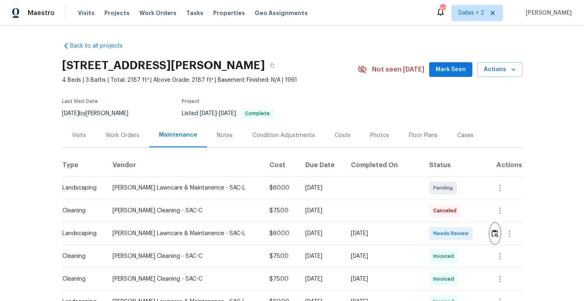
click at [492, 233] on img "button" at bounding box center [494, 234] width 7 height 8
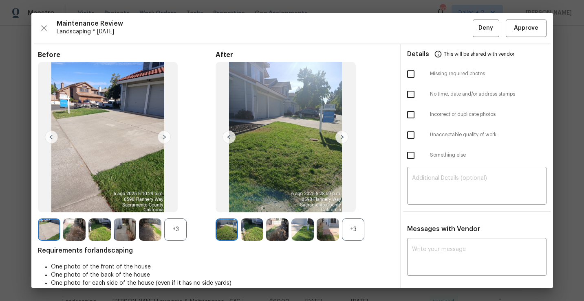
click at [346, 237] on div "+3" at bounding box center [353, 230] width 22 height 22
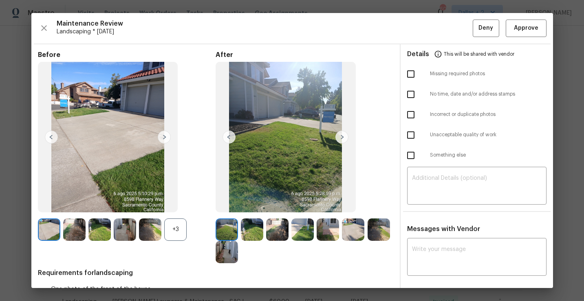
click at [176, 231] on div "+3" at bounding box center [175, 230] width 22 height 22
click at [251, 228] on img at bounding box center [252, 230] width 22 height 22
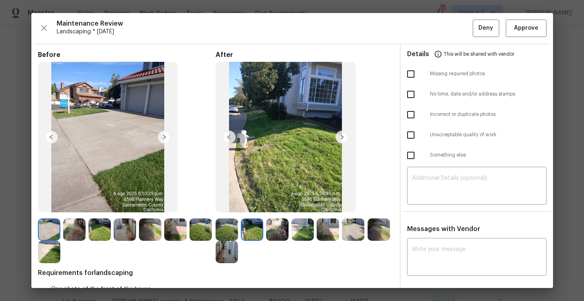
click at [224, 226] on img at bounding box center [226, 230] width 22 height 22
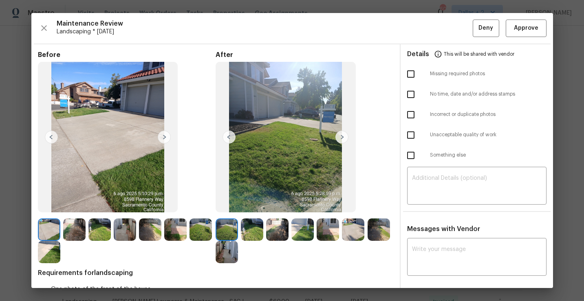
click at [230, 229] on img at bounding box center [226, 230] width 22 height 22
click at [230, 231] on img at bounding box center [226, 230] width 22 height 22
click at [251, 233] on img at bounding box center [252, 230] width 22 height 22
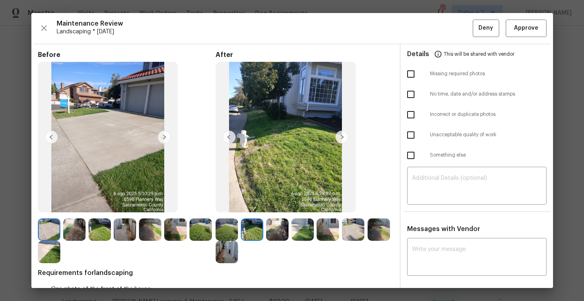
click at [53, 233] on img at bounding box center [49, 230] width 22 height 22
click at [68, 233] on img at bounding box center [74, 230] width 22 height 22
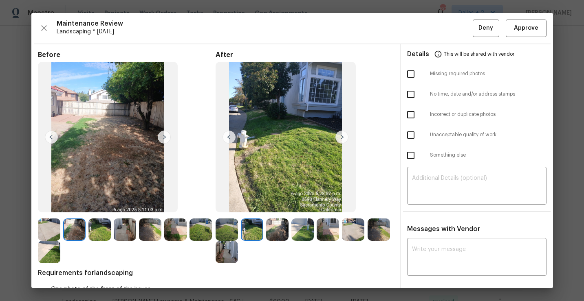
click at [234, 225] on img at bounding box center [226, 230] width 22 height 22
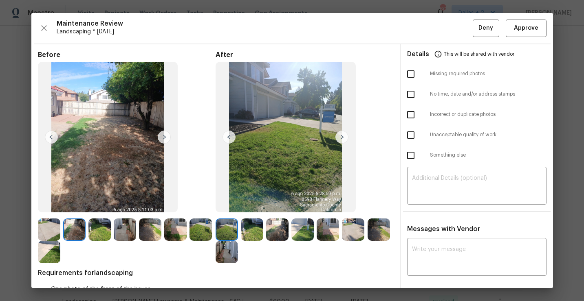
click at [247, 224] on img at bounding box center [252, 230] width 22 height 22
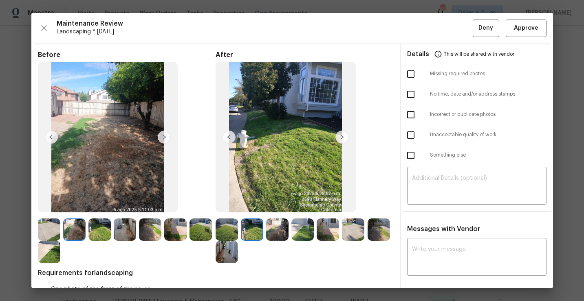
click at [283, 228] on img at bounding box center [277, 230] width 22 height 22
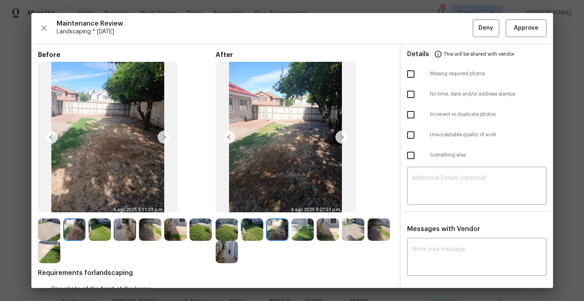
click at [297, 229] on img at bounding box center [302, 230] width 22 height 22
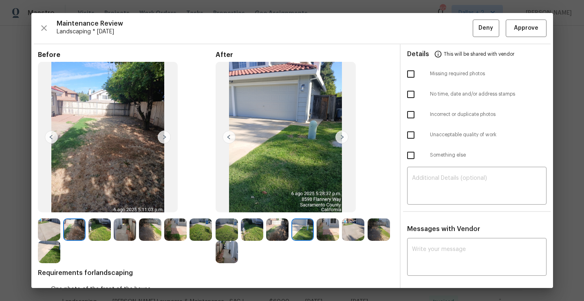
click at [328, 229] on img at bounding box center [328, 230] width 22 height 22
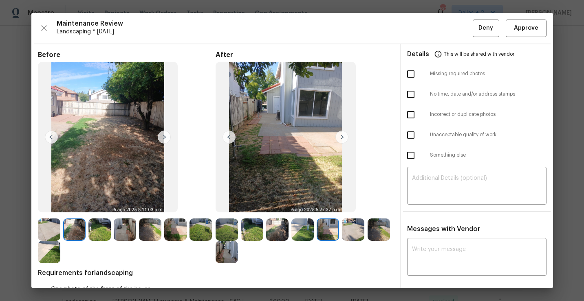
click at [354, 234] on img at bounding box center [353, 230] width 22 height 22
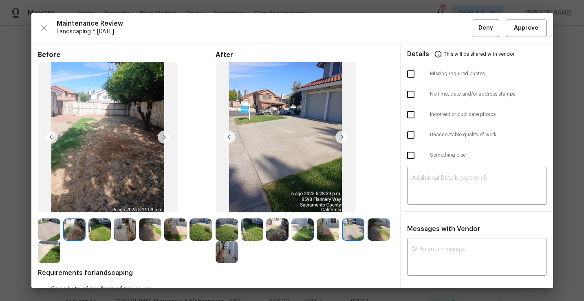
click at [376, 235] on img at bounding box center [378, 230] width 22 height 22
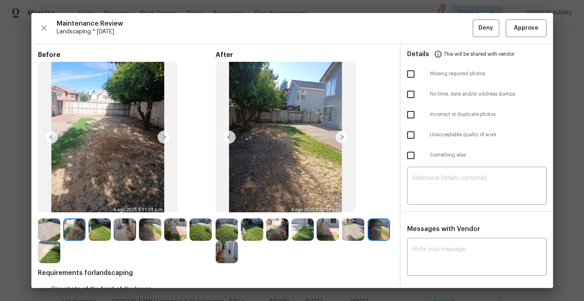
click at [230, 249] on img at bounding box center [226, 252] width 22 height 22
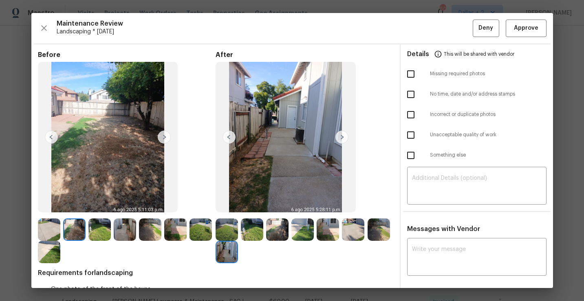
click at [58, 229] on img at bounding box center [49, 230] width 22 height 22
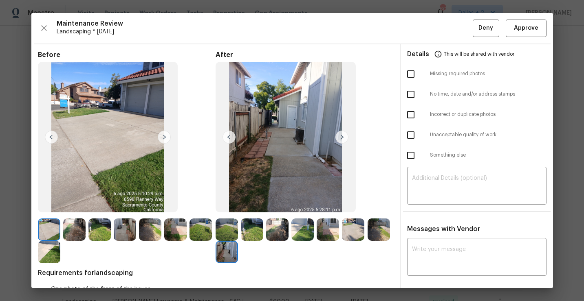
click at [71, 224] on img at bounding box center [74, 230] width 22 height 22
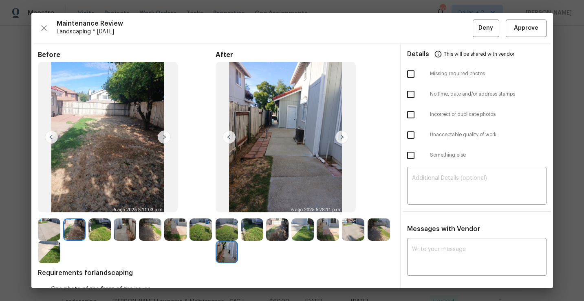
click at [87, 223] on div at bounding box center [75, 230] width 25 height 22
click at [96, 224] on img at bounding box center [99, 230] width 22 height 22
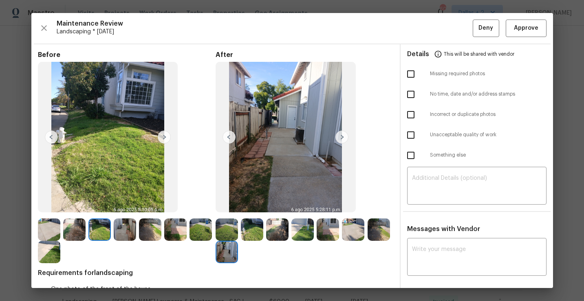
click at [120, 227] on img at bounding box center [125, 230] width 22 height 22
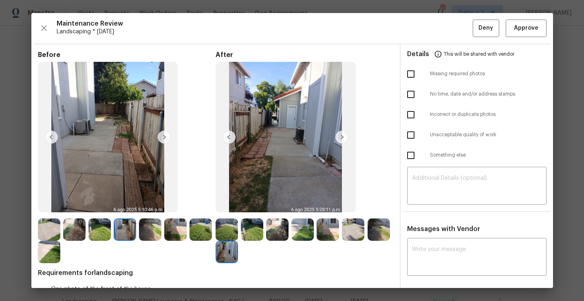
click at [120, 227] on img at bounding box center [125, 230] width 22 height 22
click at [175, 228] on img at bounding box center [175, 230] width 22 height 22
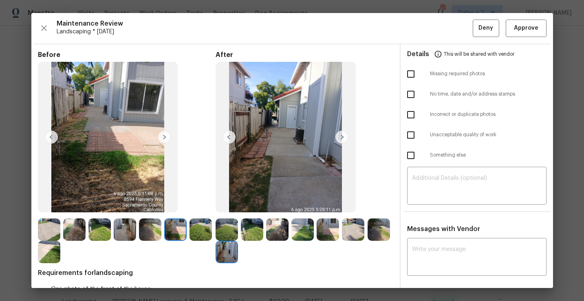
click at [44, 250] on img at bounding box center [49, 252] width 22 height 22
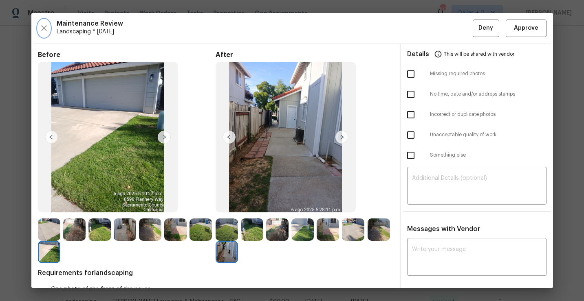
click at [43, 30] on icon "button" at bounding box center [44, 28] width 10 height 10
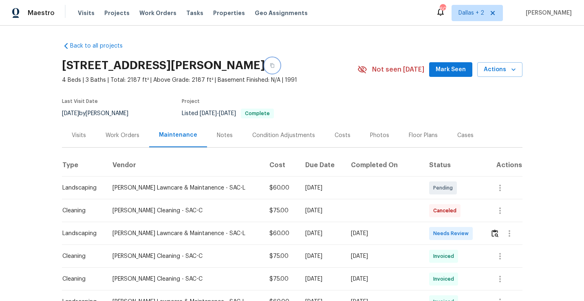
click at [279, 59] on button "button" at bounding box center [272, 65] width 15 height 15
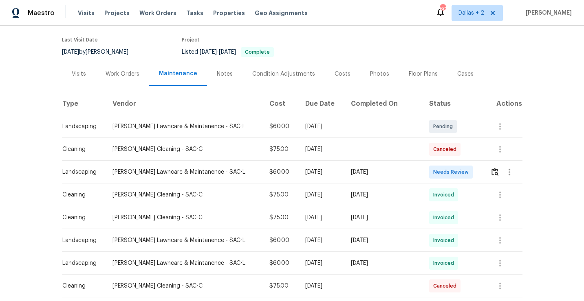
scroll to position [59, 0]
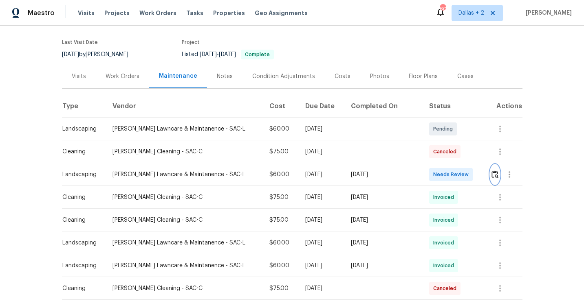
click at [492, 175] on img "button" at bounding box center [494, 175] width 7 height 8
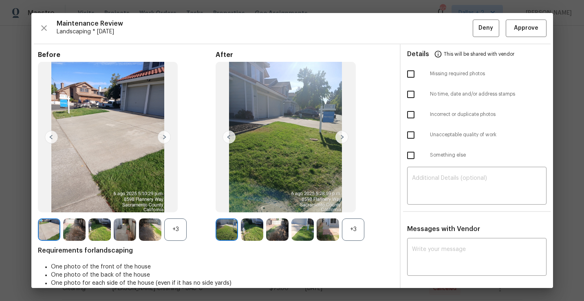
click at [174, 231] on div "+3" at bounding box center [175, 230] width 22 height 22
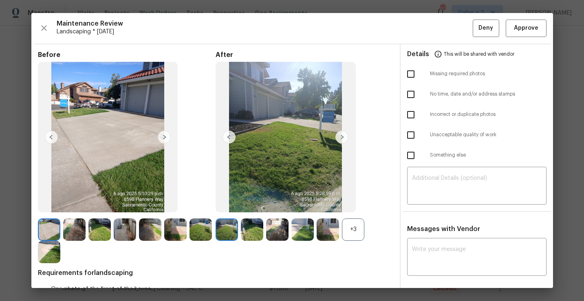
click at [249, 228] on img at bounding box center [252, 230] width 22 height 22
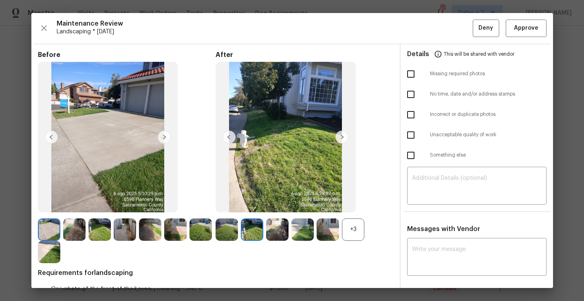
click at [220, 227] on img at bounding box center [226, 230] width 22 height 22
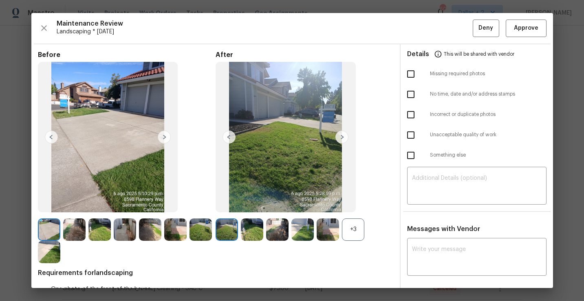
click at [238, 231] on div at bounding box center [227, 230] width 25 height 22
click at [244, 231] on img at bounding box center [252, 230] width 22 height 22
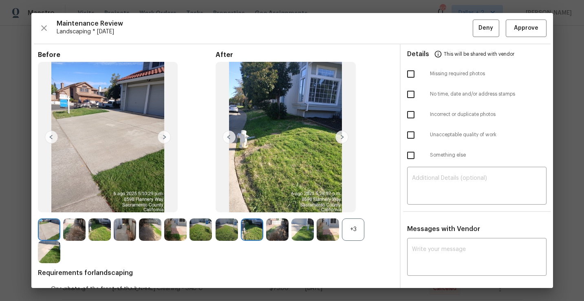
click at [268, 234] on img at bounding box center [277, 230] width 22 height 22
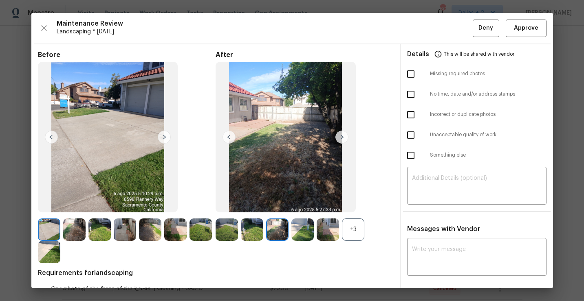
click at [289, 240] on div at bounding box center [278, 230] width 25 height 22
click at [299, 235] on img at bounding box center [302, 230] width 22 height 22
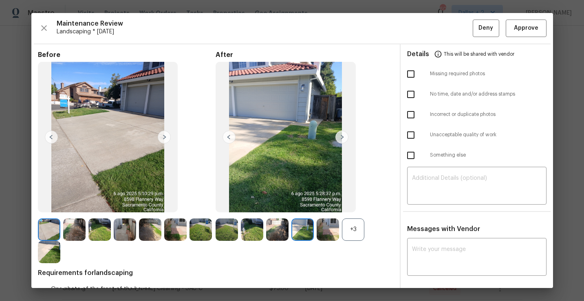
click at [323, 232] on img at bounding box center [328, 230] width 22 height 22
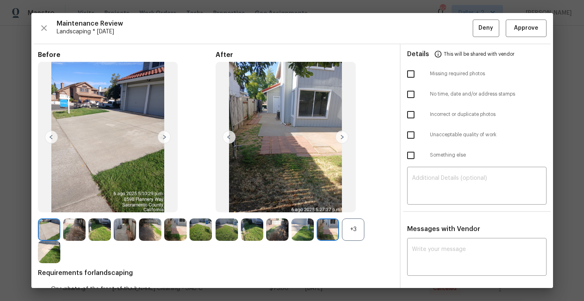
click at [302, 231] on img at bounding box center [302, 230] width 22 height 22
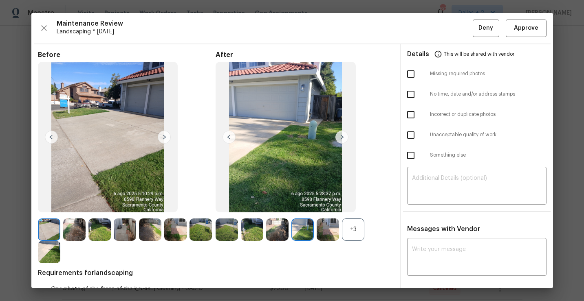
click at [278, 226] on img at bounding box center [277, 230] width 22 height 22
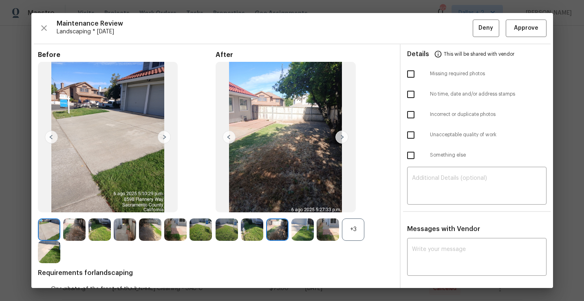
click at [256, 231] on img at bounding box center [252, 230] width 22 height 22
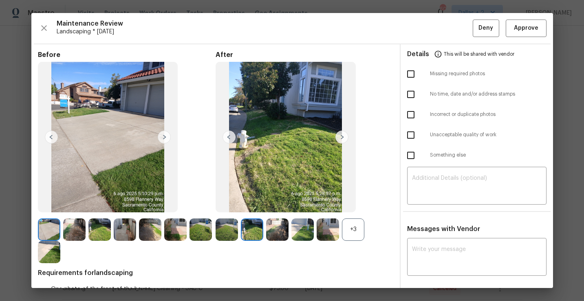
click at [232, 227] on img at bounding box center [226, 230] width 22 height 22
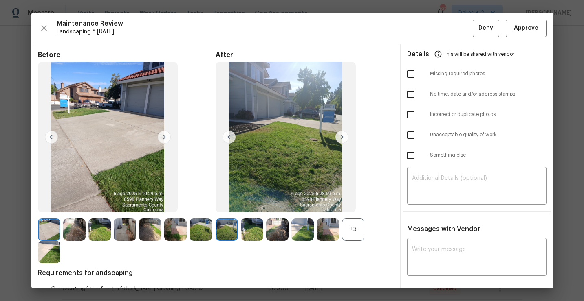
click at [251, 225] on img at bounding box center [252, 230] width 22 height 22
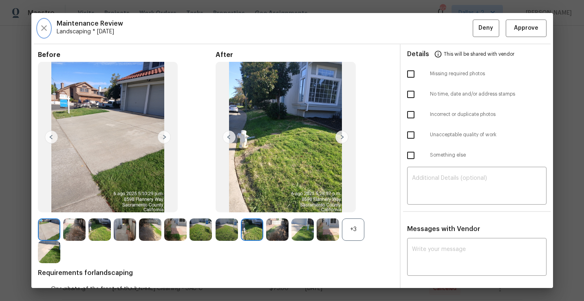
click at [49, 29] on button "button" at bounding box center [44, 29] width 12 height 18
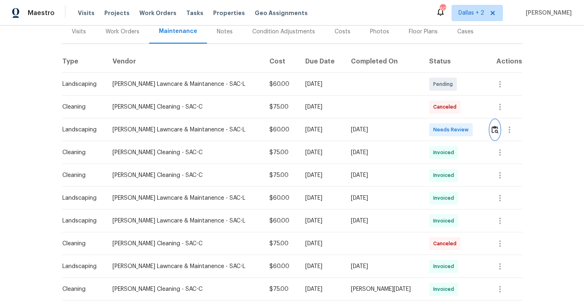
scroll to position [108, 0]
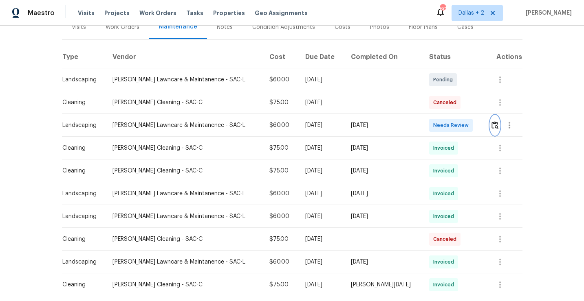
click at [491, 130] on button "button" at bounding box center [494, 126] width 9 height 20
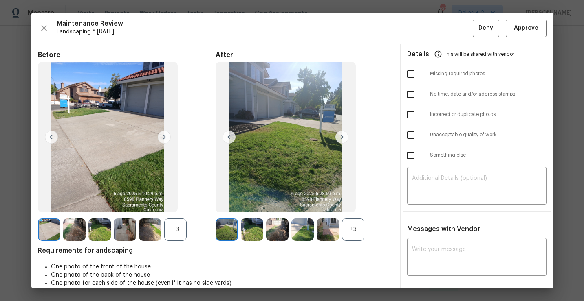
click at [355, 229] on div "+3" at bounding box center [353, 230] width 22 height 22
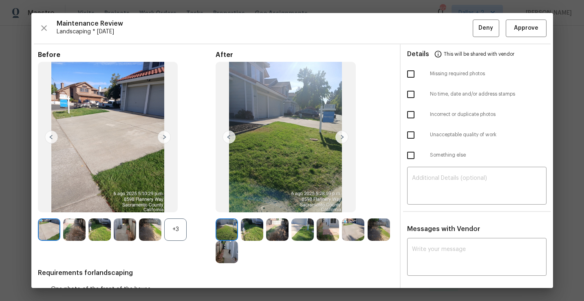
click at [176, 232] on div "+3" at bounding box center [175, 230] width 22 height 22
click at [255, 232] on img at bounding box center [252, 230] width 22 height 22
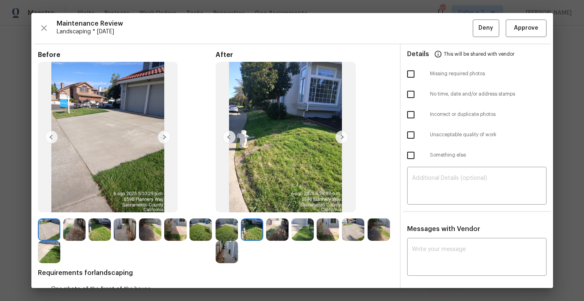
click at [273, 232] on img at bounding box center [277, 230] width 22 height 22
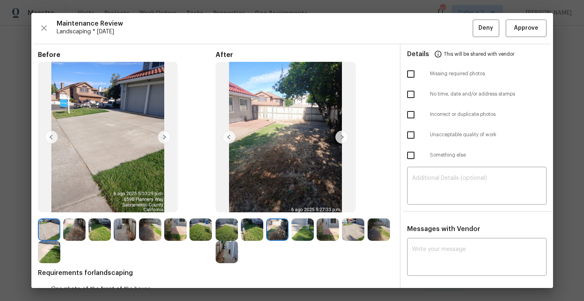
click at [306, 239] on img at bounding box center [302, 230] width 22 height 22
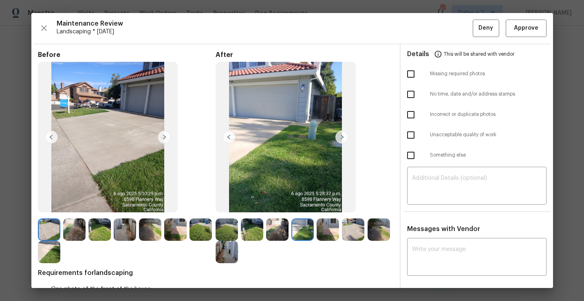
click at [328, 233] on img at bounding box center [328, 230] width 22 height 22
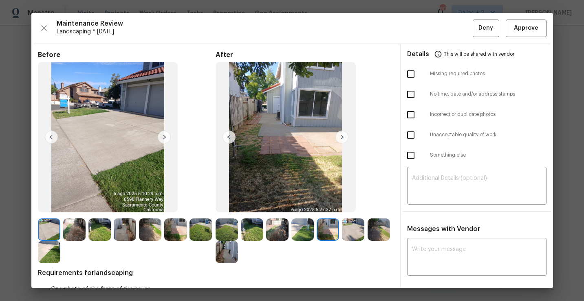
click at [347, 232] on img at bounding box center [353, 230] width 22 height 22
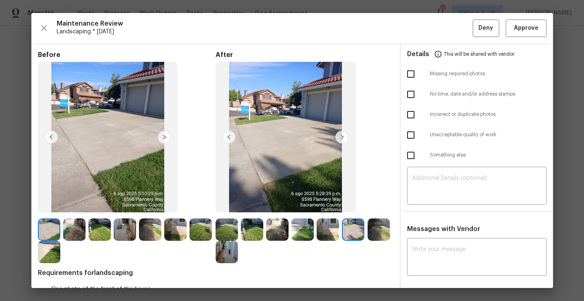
click at [376, 239] on img at bounding box center [378, 230] width 22 height 22
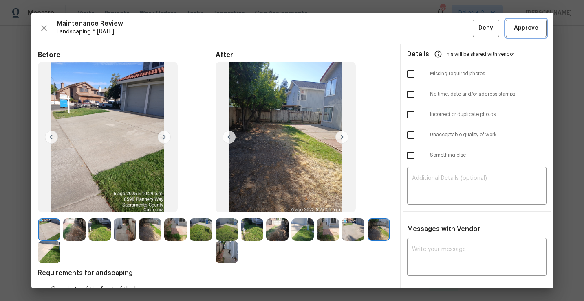
click at [539, 31] on span "Approve" at bounding box center [526, 28] width 28 height 10
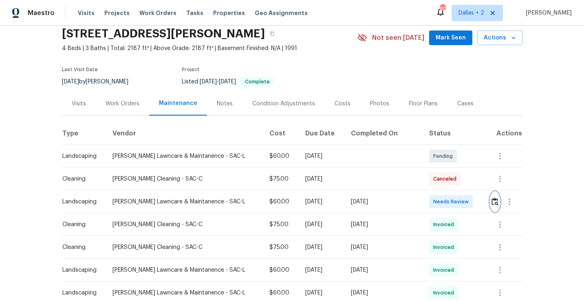
scroll to position [0, 0]
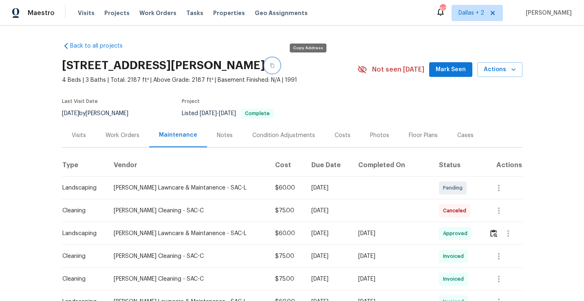
click at [274, 65] on icon "button" at bounding box center [272, 66] width 4 height 4
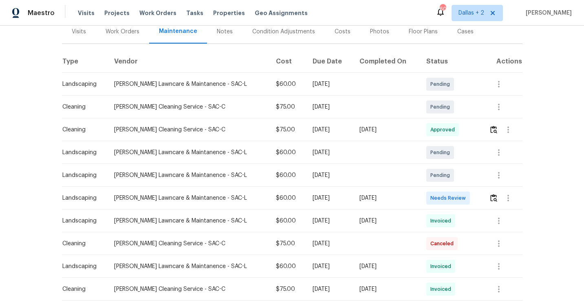
scroll to position [105, 0]
click at [493, 197] on img "button" at bounding box center [493, 197] width 7 height 8
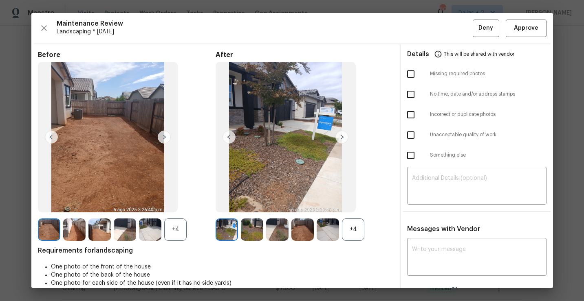
click at [366, 235] on div "+4" at bounding box center [304, 230] width 178 height 22
click at [361, 235] on div "+4" at bounding box center [353, 230] width 22 height 22
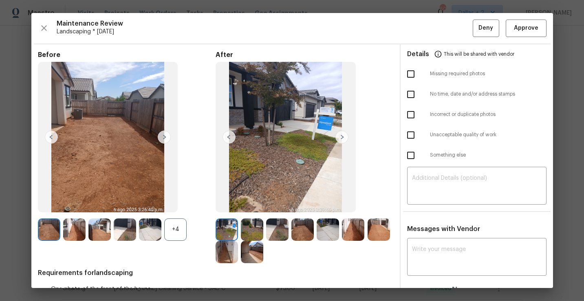
click at [167, 226] on div "+4" at bounding box center [175, 230] width 22 height 22
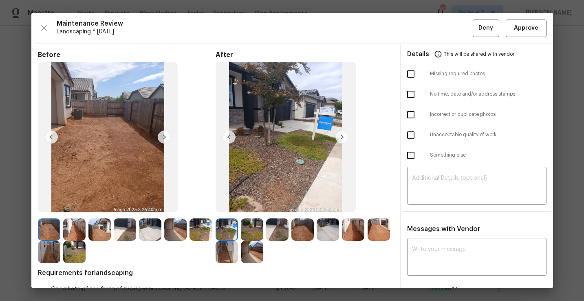
click at [252, 230] on img at bounding box center [252, 230] width 22 height 22
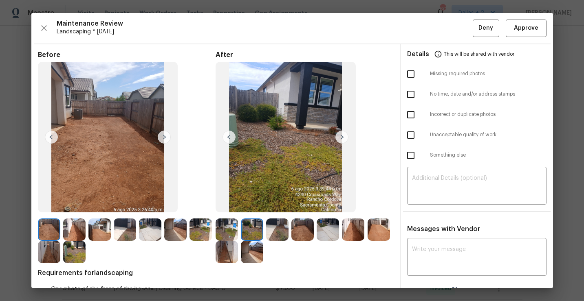
click at [281, 231] on img at bounding box center [277, 230] width 22 height 22
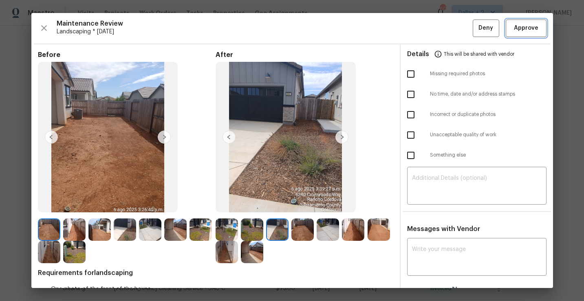
click at [523, 23] on button "Approve" at bounding box center [526, 29] width 41 height 18
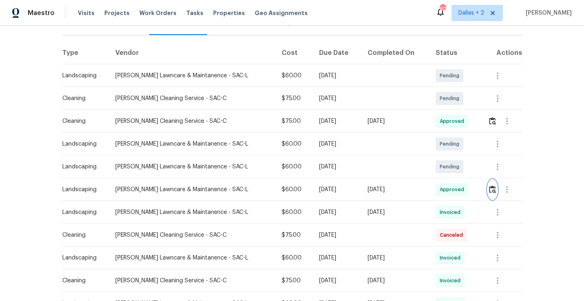
scroll to position [0, 0]
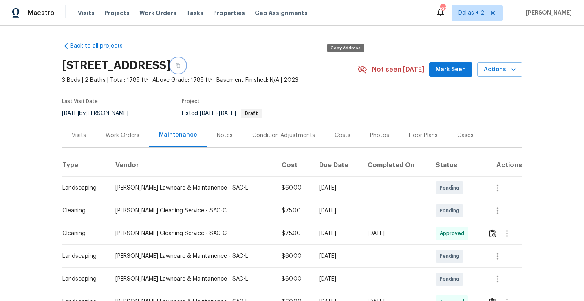
click at [185, 70] on button "button" at bounding box center [178, 65] width 15 height 15
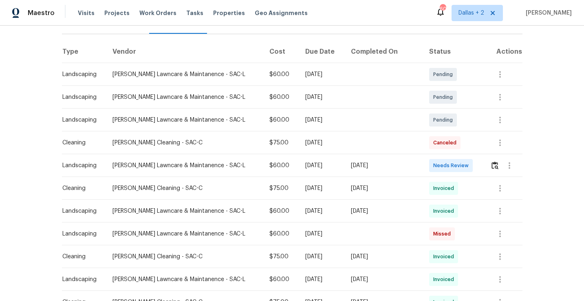
scroll to position [118, 0]
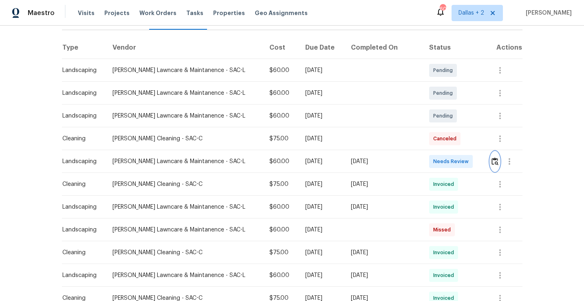
click at [491, 164] on img "button" at bounding box center [494, 162] width 7 height 8
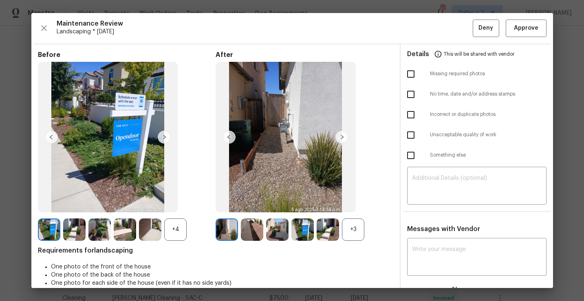
click at [256, 234] on img at bounding box center [252, 230] width 22 height 22
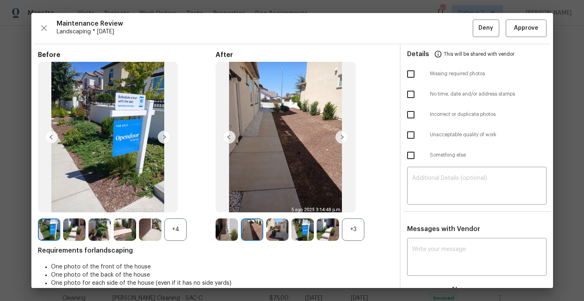
click at [81, 226] on img at bounding box center [74, 230] width 22 height 22
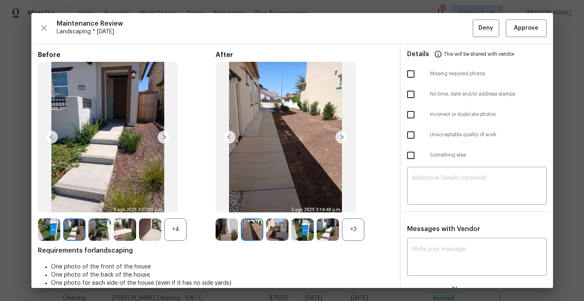
click at [279, 234] on img at bounding box center [277, 230] width 22 height 22
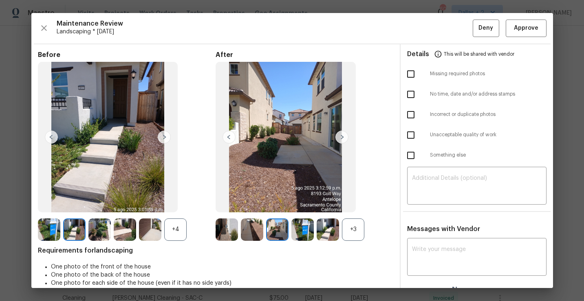
click at [95, 236] on img at bounding box center [99, 230] width 22 height 22
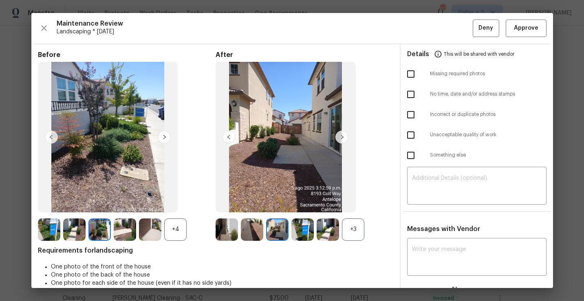
click at [90, 226] on img at bounding box center [99, 230] width 22 height 22
click at [77, 228] on img at bounding box center [74, 230] width 22 height 22
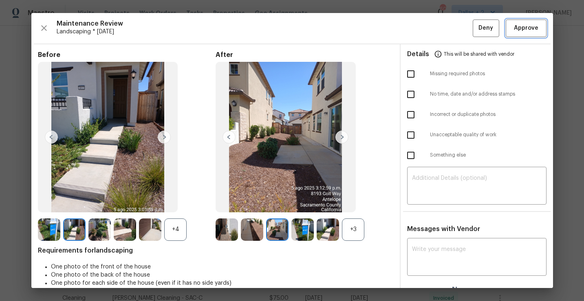
click at [530, 34] on button "Approve" at bounding box center [526, 29] width 41 height 18
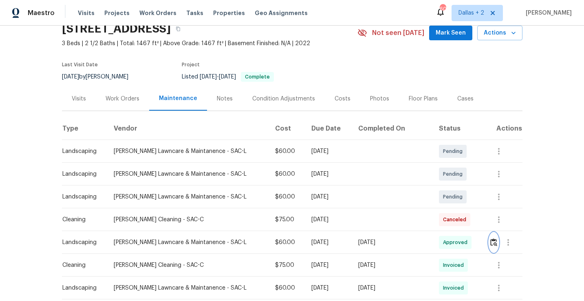
scroll to position [0, 0]
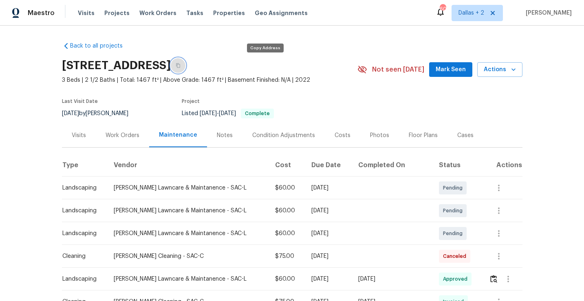
click at [180, 67] on icon "button" at bounding box center [178, 65] width 5 height 5
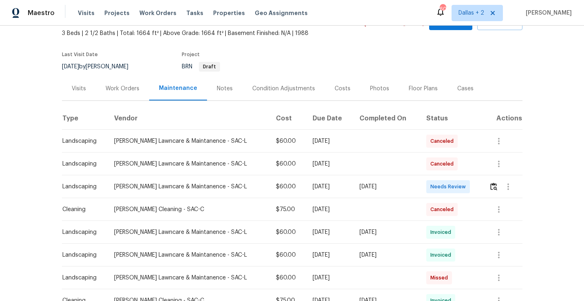
scroll to position [55, 0]
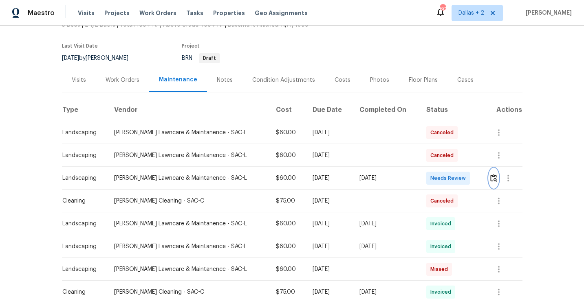
click at [492, 182] on button "button" at bounding box center [493, 179] width 9 height 20
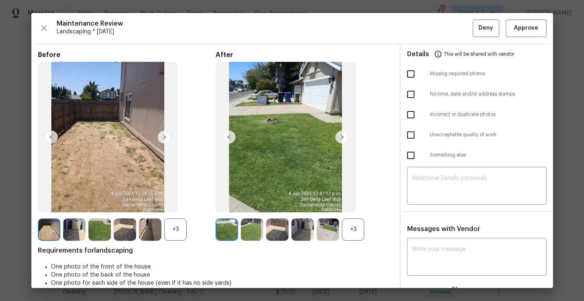
click at [350, 233] on div "+3" at bounding box center [353, 230] width 22 height 22
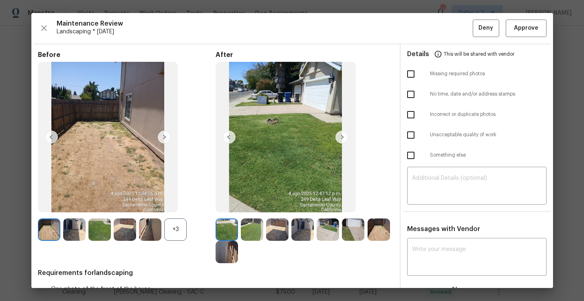
click at [174, 233] on div "+3" at bounding box center [175, 230] width 22 height 22
click at [249, 228] on img at bounding box center [252, 230] width 22 height 22
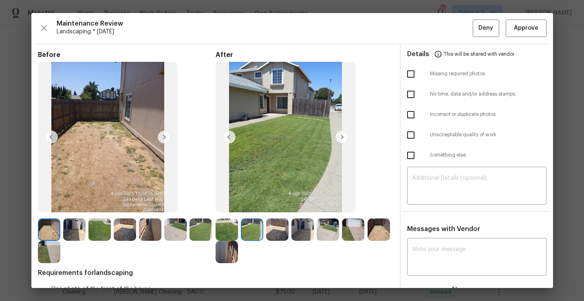
click at [274, 233] on img at bounding box center [277, 230] width 22 height 22
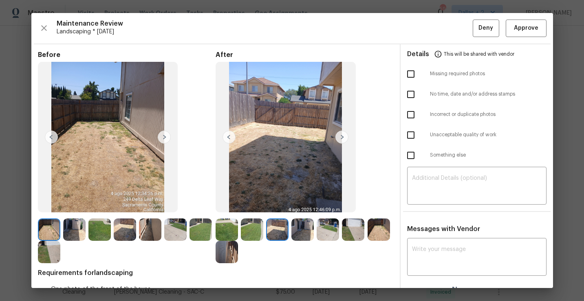
click at [324, 231] on img at bounding box center [328, 230] width 22 height 22
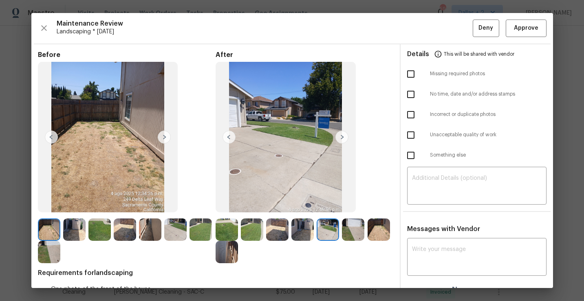
click at [357, 224] on img at bounding box center [353, 230] width 22 height 22
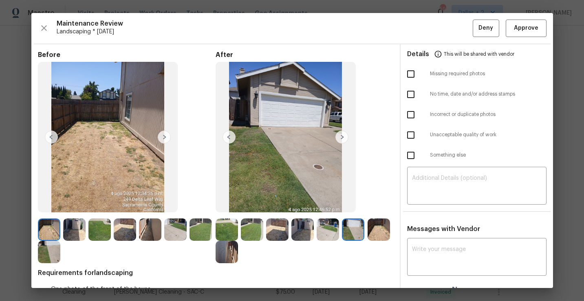
click at [379, 230] on img at bounding box center [378, 230] width 22 height 22
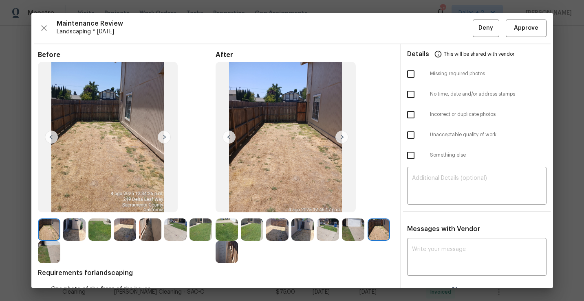
click at [226, 257] on img at bounding box center [226, 252] width 22 height 22
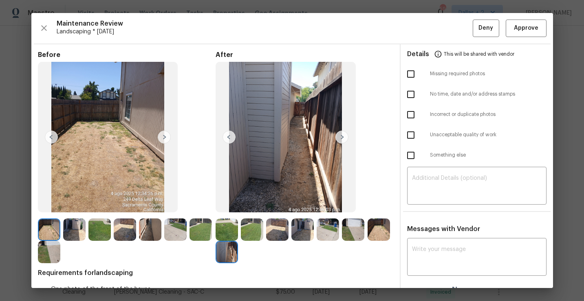
click at [75, 235] on img at bounding box center [74, 230] width 22 height 22
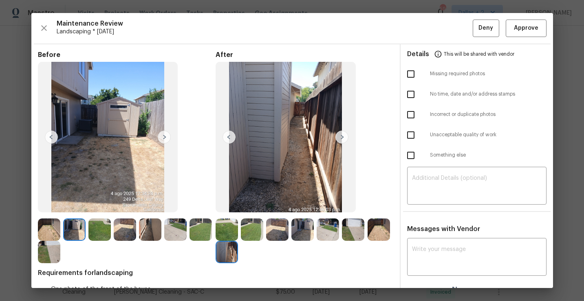
click at [100, 230] on img at bounding box center [99, 230] width 22 height 22
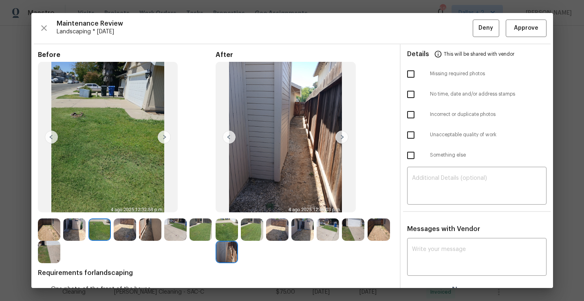
click at [123, 231] on img at bounding box center [125, 230] width 22 height 22
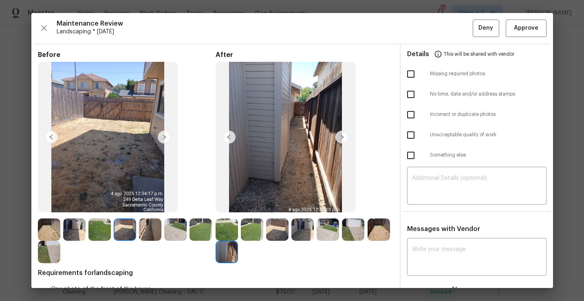
click at [148, 231] on img at bounding box center [150, 230] width 22 height 22
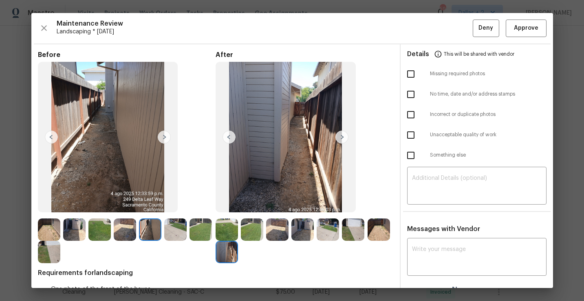
click at [179, 231] on img at bounding box center [175, 230] width 22 height 22
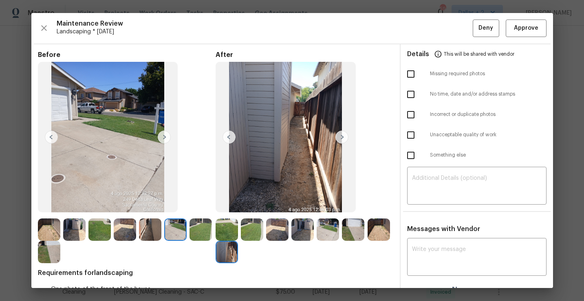
click at [207, 228] on img at bounding box center [200, 230] width 22 height 22
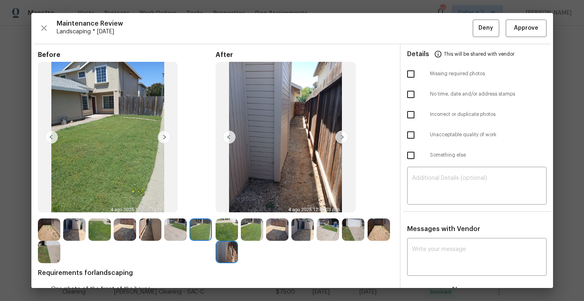
click at [185, 228] on img at bounding box center [175, 230] width 22 height 22
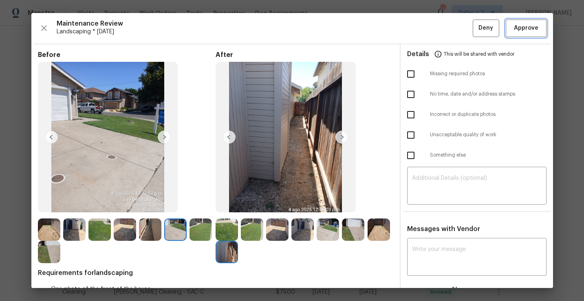
click at [513, 28] on span "Approve" at bounding box center [526, 28] width 28 height 10
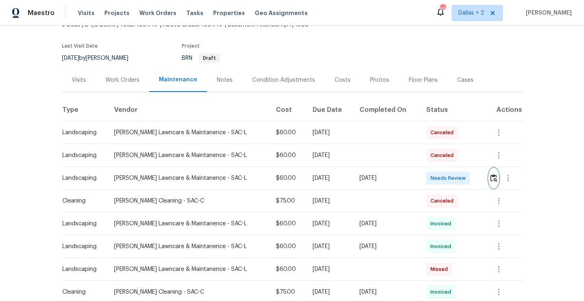
scroll to position [0, 0]
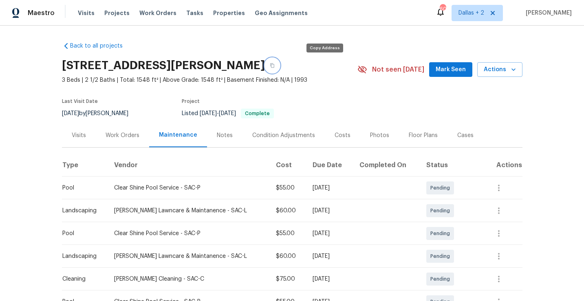
click at [279, 68] on button "button" at bounding box center [272, 65] width 15 height 15
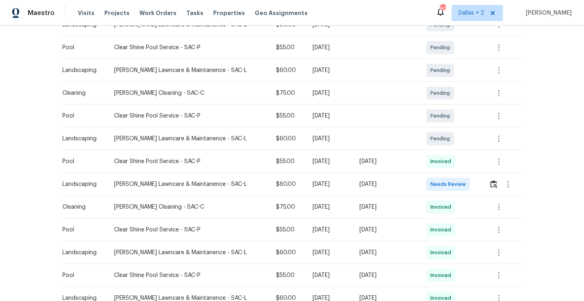
scroll to position [188, 0]
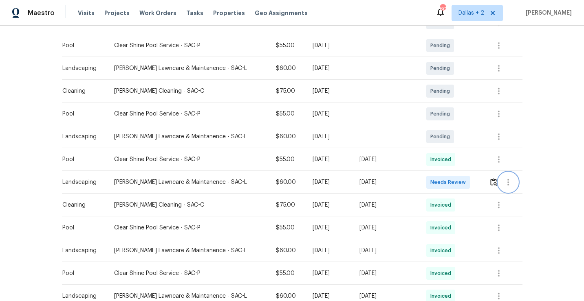
click at [498, 180] on button "button" at bounding box center [508, 183] width 20 height 20
click at [491, 184] on div at bounding box center [292, 150] width 584 height 301
click at [491, 184] on img "button" at bounding box center [493, 182] width 7 height 8
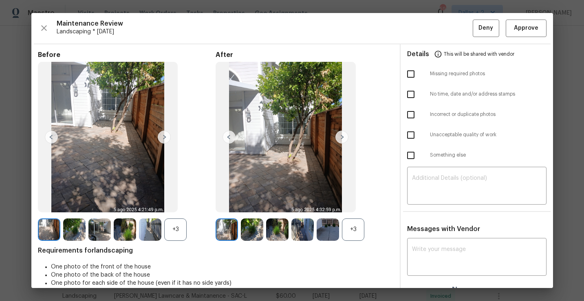
click at [354, 237] on div "+3" at bounding box center [353, 230] width 22 height 22
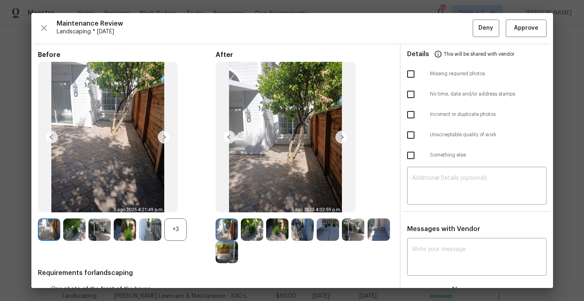
click at [228, 235] on img at bounding box center [226, 230] width 22 height 22
click at [252, 239] on img at bounding box center [252, 230] width 22 height 22
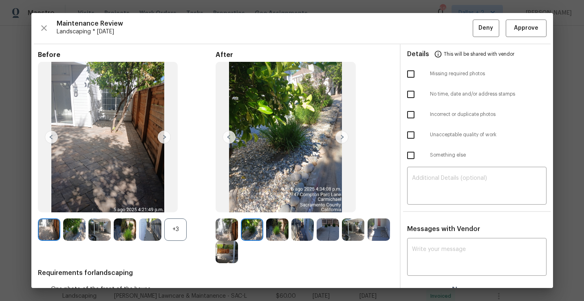
click at [278, 234] on img at bounding box center [277, 230] width 22 height 22
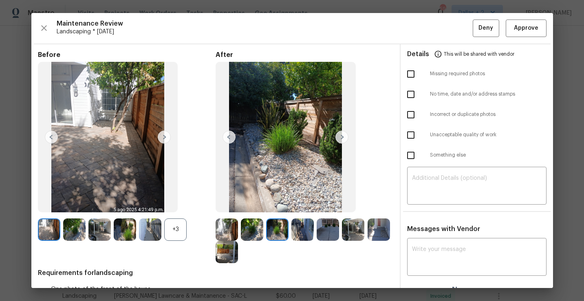
click at [303, 234] on img at bounding box center [302, 230] width 22 height 22
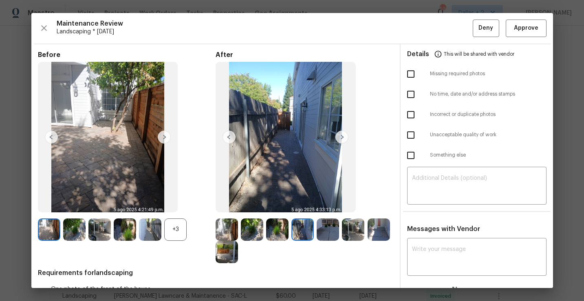
click at [327, 240] on img at bounding box center [328, 230] width 22 height 22
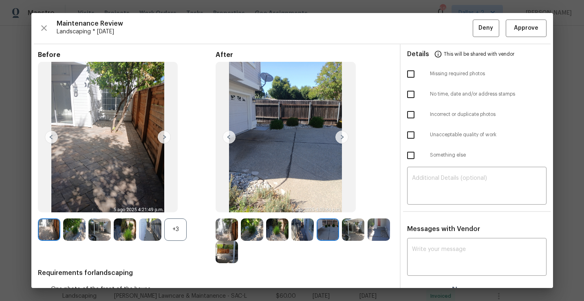
click at [353, 233] on img at bounding box center [353, 230] width 22 height 22
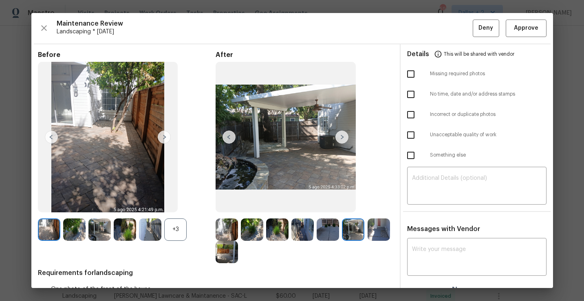
click at [379, 232] on img at bounding box center [378, 230] width 22 height 22
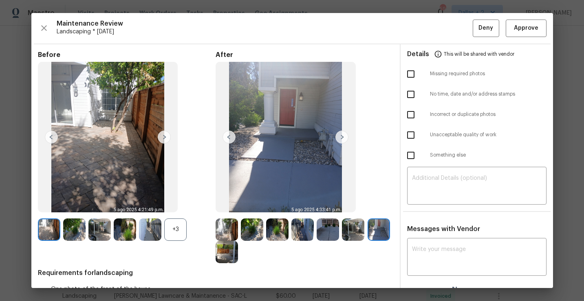
click at [229, 228] on img at bounding box center [226, 230] width 22 height 22
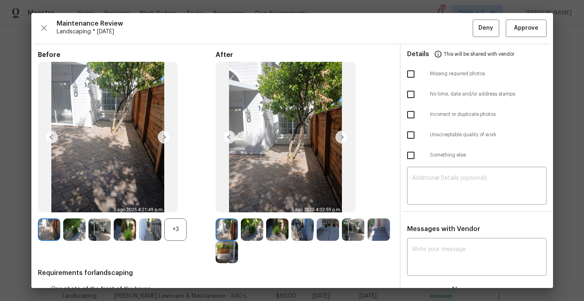
click at [170, 233] on div "+3" at bounding box center [175, 230] width 22 height 22
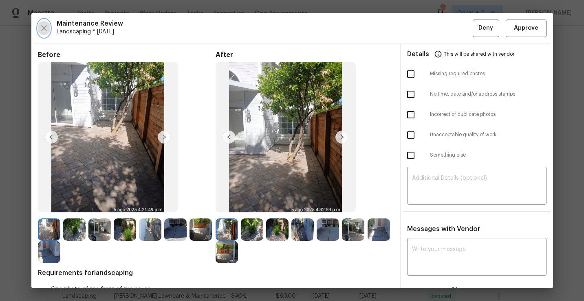
click at [45, 29] on icon "button" at bounding box center [44, 28] width 6 height 6
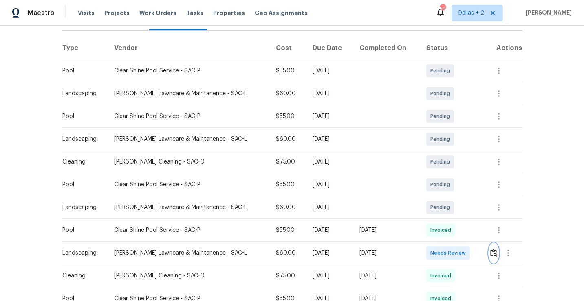
scroll to position [204, 0]
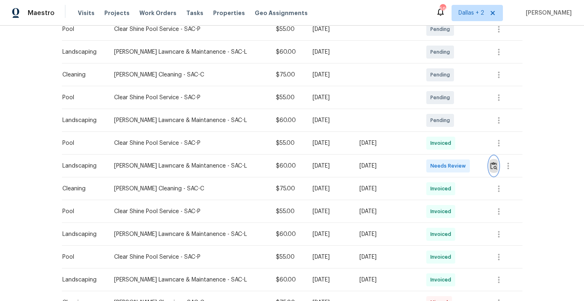
click at [496, 169] on img "button" at bounding box center [493, 166] width 7 height 8
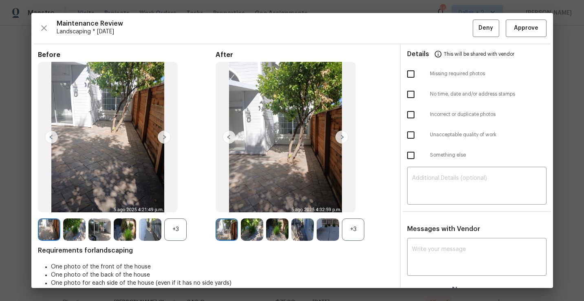
click at [355, 231] on div "+3" at bounding box center [353, 230] width 22 height 22
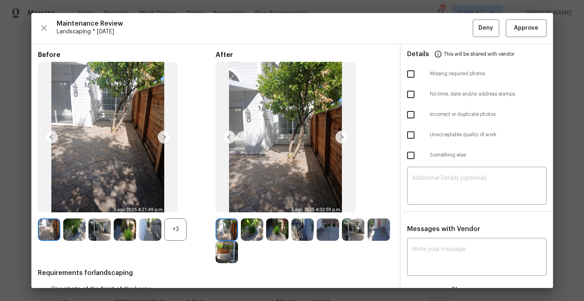
click at [167, 226] on div "+3" at bounding box center [175, 230] width 22 height 22
click at [44, 228] on img at bounding box center [49, 230] width 22 height 22
click at [167, 136] on img at bounding box center [164, 137] width 13 height 13
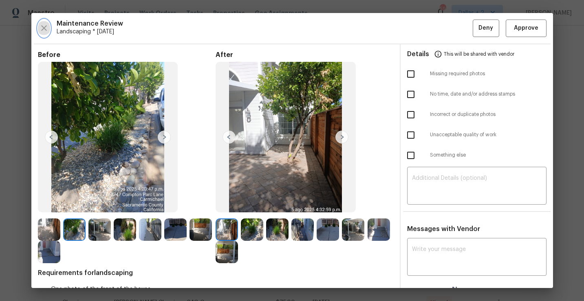
click at [44, 30] on icon "button" at bounding box center [44, 28] width 10 height 10
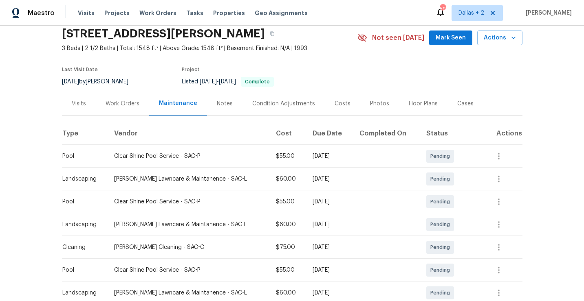
scroll to position [0, 0]
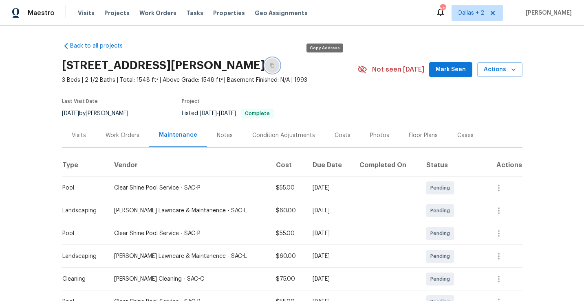
click at [279, 69] on button "button" at bounding box center [272, 65] width 15 height 15
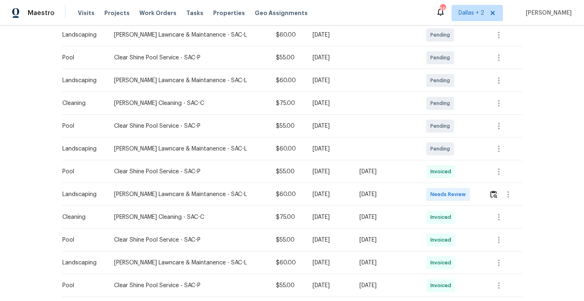
scroll to position [182, 0]
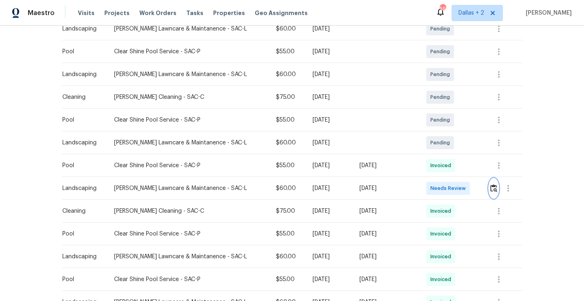
click at [493, 191] on img "button" at bounding box center [493, 189] width 7 height 8
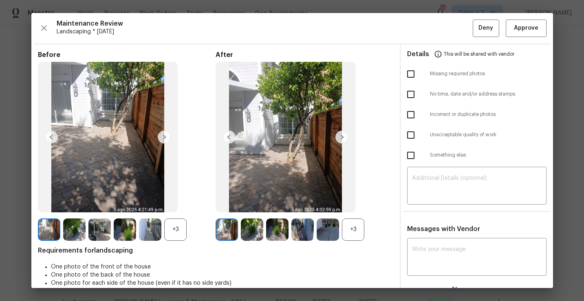
click at [252, 229] on img at bounding box center [252, 230] width 22 height 22
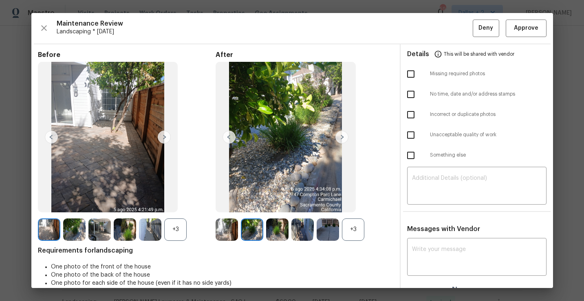
click at [348, 232] on div "+3" at bounding box center [353, 230] width 22 height 22
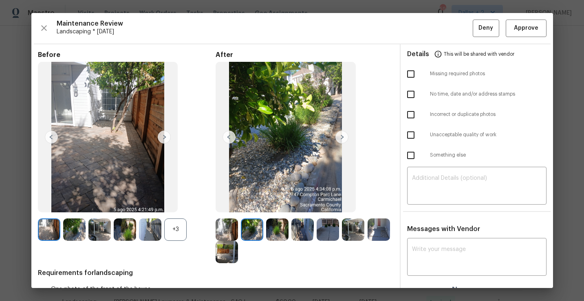
click at [46, 226] on img at bounding box center [49, 230] width 22 height 22
click at [247, 225] on img at bounding box center [252, 230] width 22 height 22
click at [78, 231] on img at bounding box center [74, 230] width 22 height 22
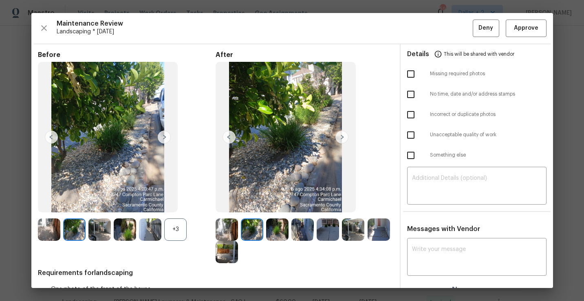
click at [290, 224] on div at bounding box center [278, 230] width 25 height 22
click at [279, 229] on img at bounding box center [277, 230] width 22 height 22
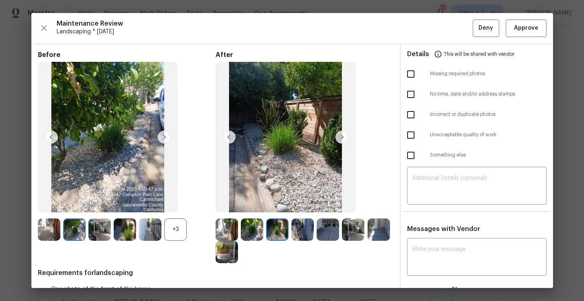
click at [97, 224] on img at bounding box center [99, 230] width 22 height 22
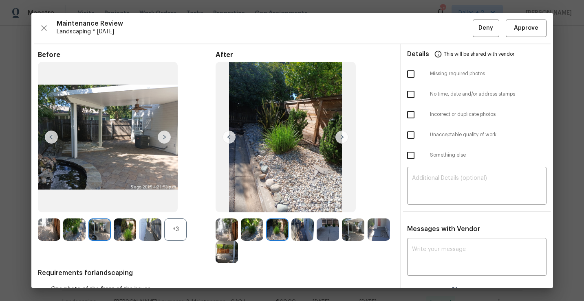
click at [126, 236] on img at bounding box center [125, 230] width 22 height 22
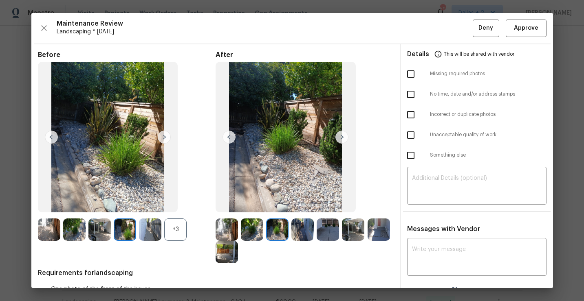
click at [222, 238] on img at bounding box center [226, 230] width 22 height 22
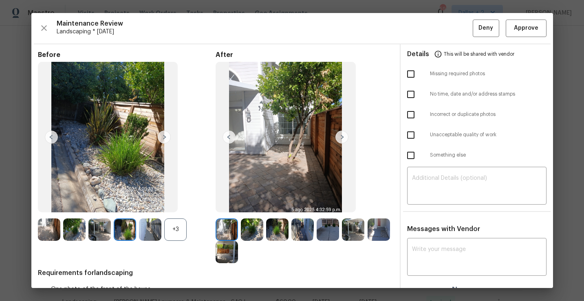
click at [241, 236] on img at bounding box center [252, 230] width 22 height 22
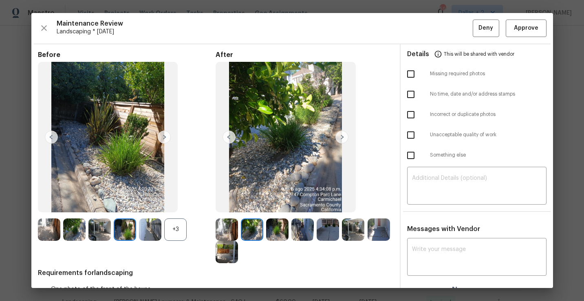
click at [222, 229] on img at bounding box center [226, 230] width 22 height 22
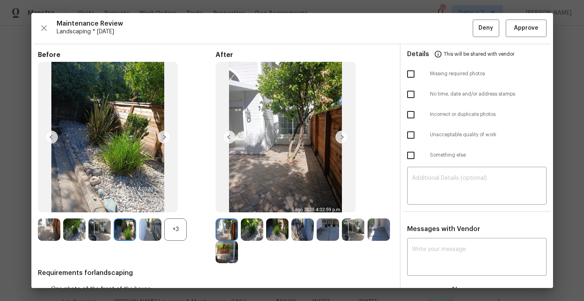
click at [343, 139] on img at bounding box center [341, 137] width 13 height 13
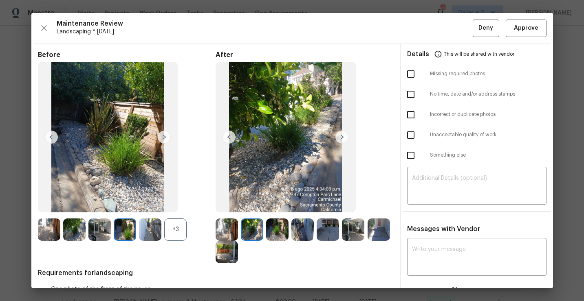
click at [343, 139] on img at bounding box center [341, 137] width 13 height 13
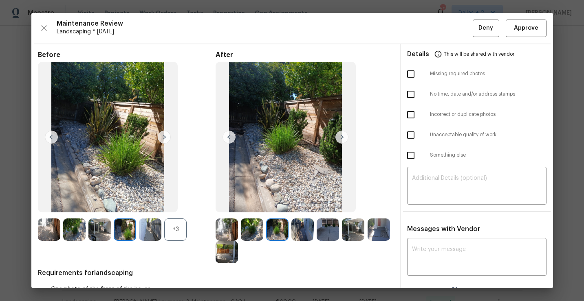
click at [343, 139] on img at bounding box center [341, 137] width 13 height 13
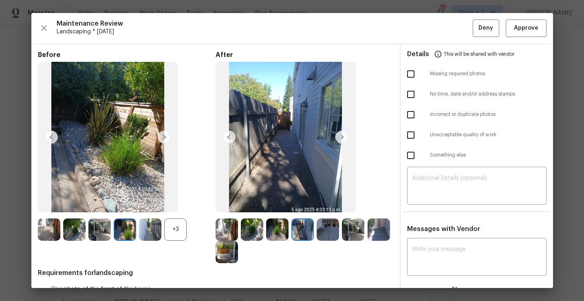
click at [343, 139] on img at bounding box center [341, 137] width 13 height 13
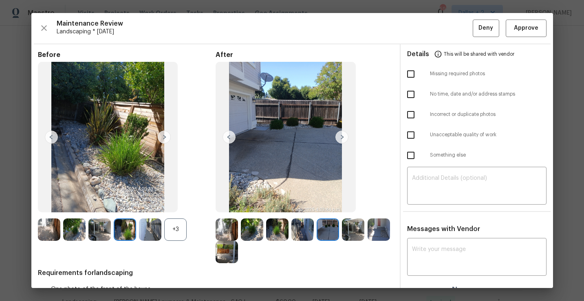
click at [246, 229] on img at bounding box center [252, 230] width 22 height 22
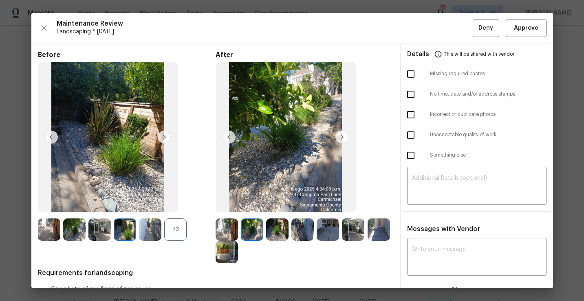
click at [279, 235] on img at bounding box center [277, 230] width 22 height 22
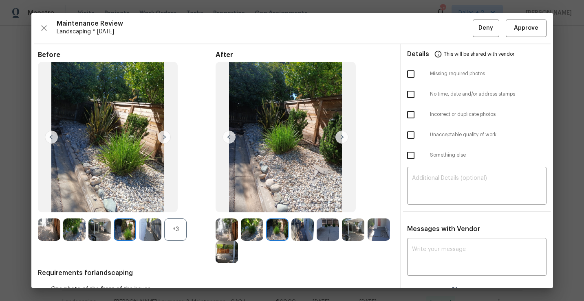
click at [315, 243] on div at bounding box center [304, 241] width 178 height 45
click at [303, 241] on div at bounding box center [304, 241] width 178 height 45
click at [308, 231] on img at bounding box center [302, 230] width 22 height 22
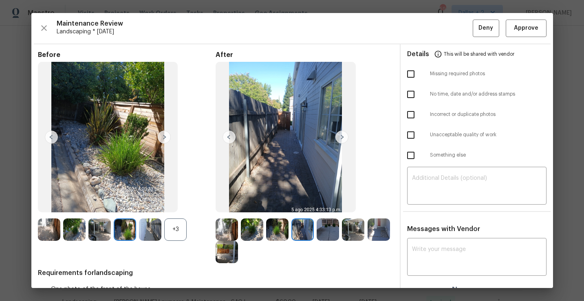
click at [248, 236] on img at bounding box center [252, 230] width 22 height 22
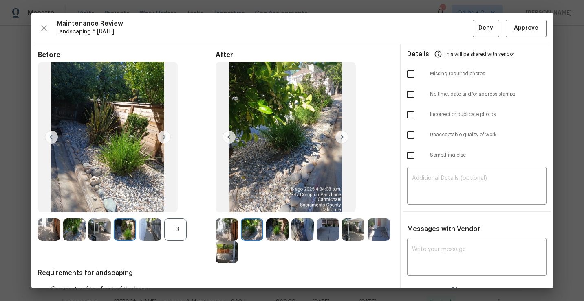
click at [273, 231] on img at bounding box center [277, 230] width 22 height 22
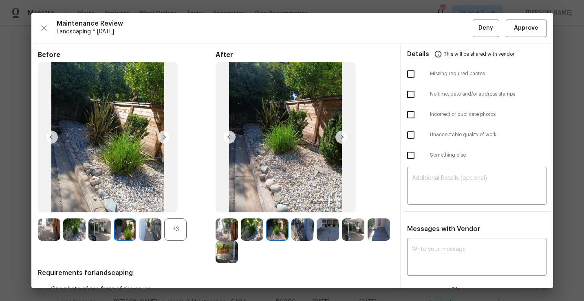
click at [299, 228] on img at bounding box center [302, 230] width 22 height 22
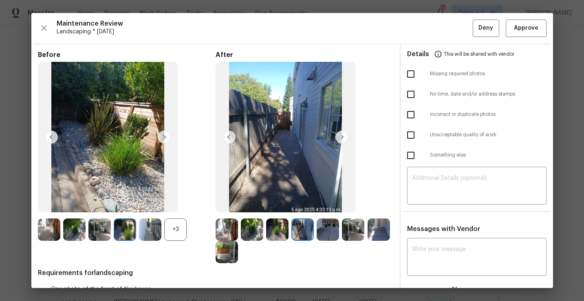
click at [321, 228] on img at bounding box center [328, 230] width 22 height 22
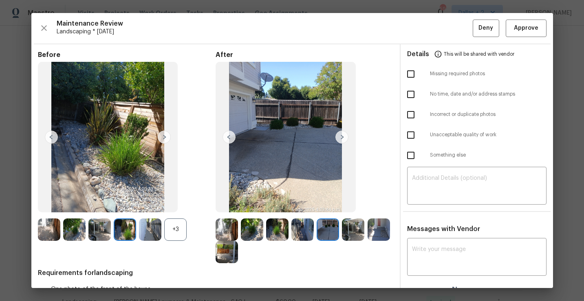
click at [343, 230] on img at bounding box center [353, 230] width 22 height 22
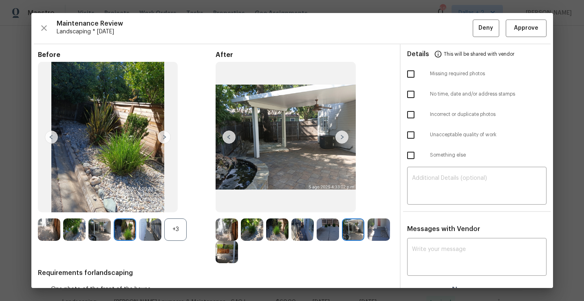
click at [374, 236] on img at bounding box center [378, 230] width 22 height 22
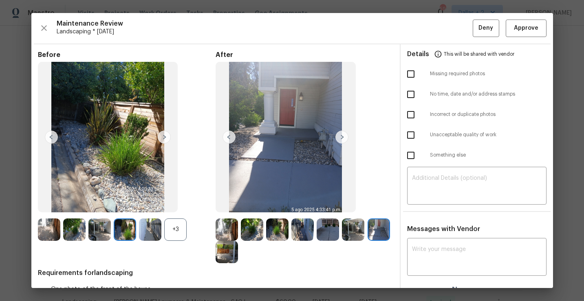
click at [226, 255] on img at bounding box center [226, 252] width 22 height 22
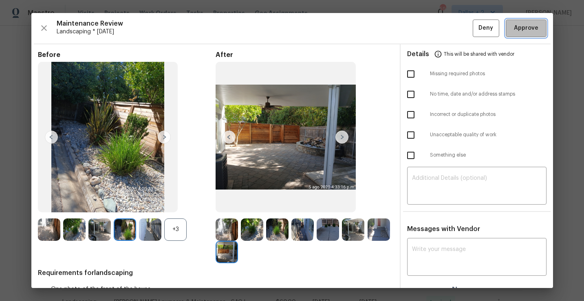
click at [532, 31] on span "Approve" at bounding box center [526, 28] width 24 height 10
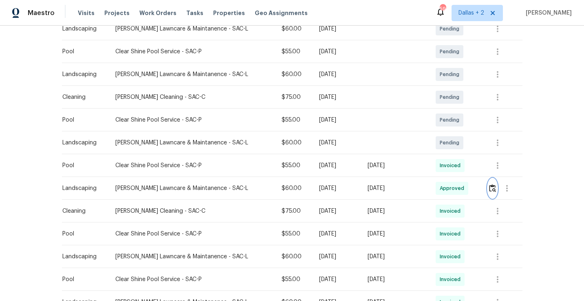
scroll to position [0, 0]
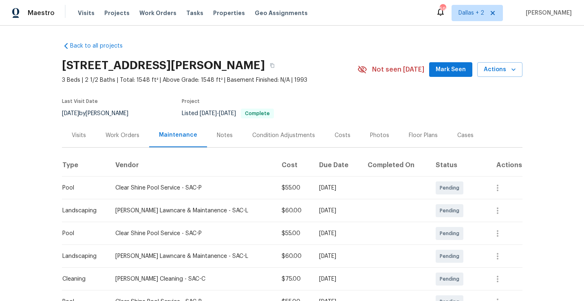
click at [327, 73] on div "2747 Compton Parc Ln, Carmichael, CA 95608" at bounding box center [209, 65] width 295 height 21
click at [279, 70] on button "button" at bounding box center [272, 65] width 15 height 15
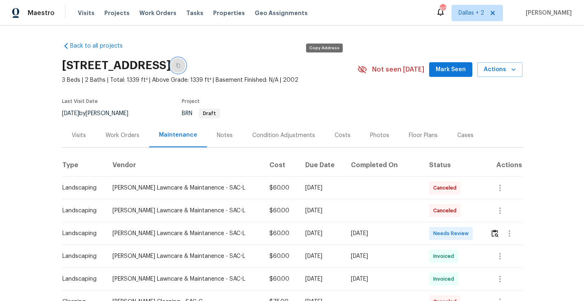
click at [180, 68] on icon "button" at bounding box center [178, 66] width 4 height 4
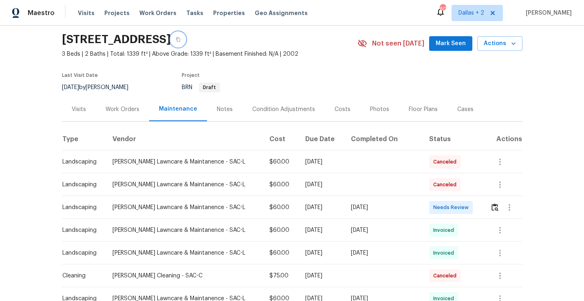
scroll to position [26, 0]
click at [493, 207] on img "button" at bounding box center [494, 207] width 7 height 8
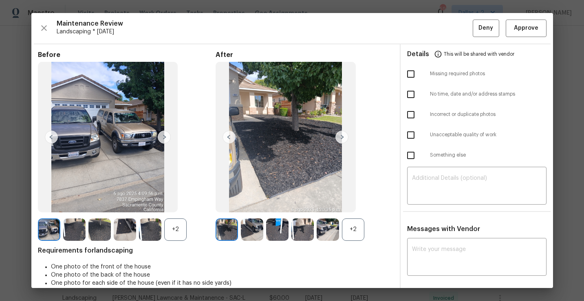
click at [360, 227] on div "+2" at bounding box center [353, 230] width 22 height 22
click at [175, 228] on div "+2" at bounding box center [175, 230] width 22 height 22
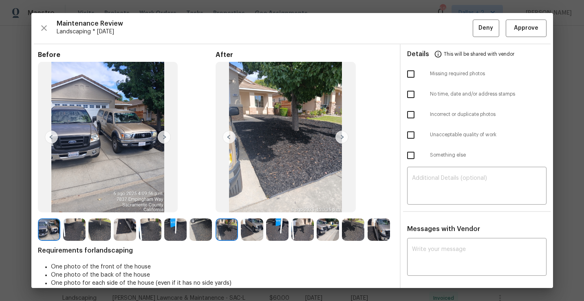
click at [233, 231] on img at bounding box center [226, 230] width 22 height 22
click at [342, 134] on img at bounding box center [341, 137] width 13 height 13
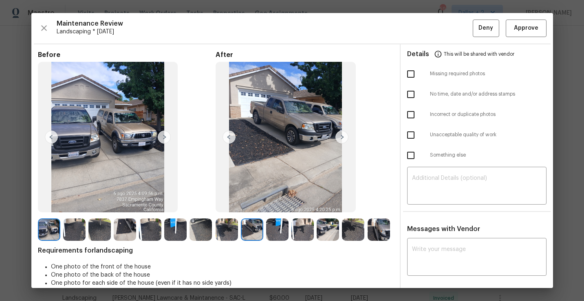
click at [342, 134] on img at bounding box center [341, 137] width 13 height 13
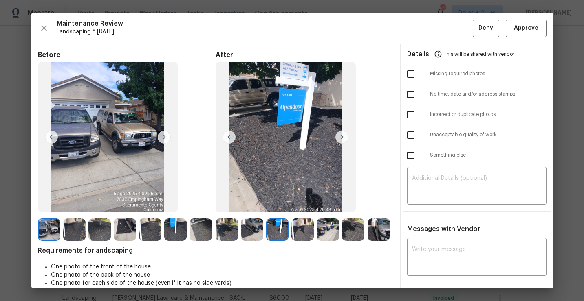
click at [342, 134] on img at bounding box center [341, 137] width 13 height 13
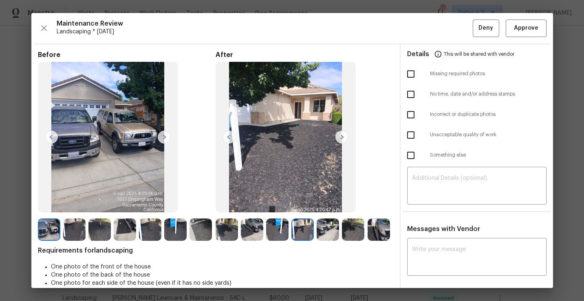
click at [341, 142] on img at bounding box center [341, 137] width 13 height 13
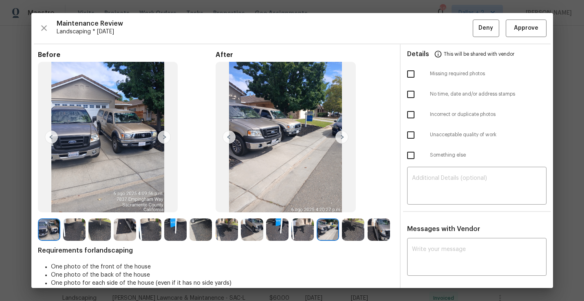
click at [341, 142] on img at bounding box center [341, 137] width 13 height 13
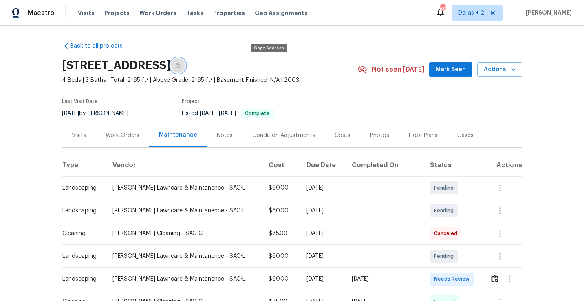
click at [180, 66] on icon "button" at bounding box center [178, 65] width 5 height 5
click at [185, 70] on button "button" at bounding box center [178, 65] width 15 height 15
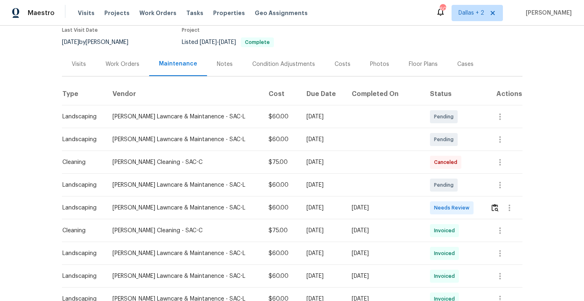
scroll to position [96, 0]
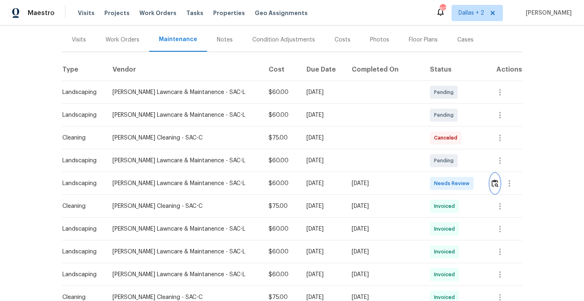
click at [493, 188] on button "button" at bounding box center [494, 184] width 9 height 20
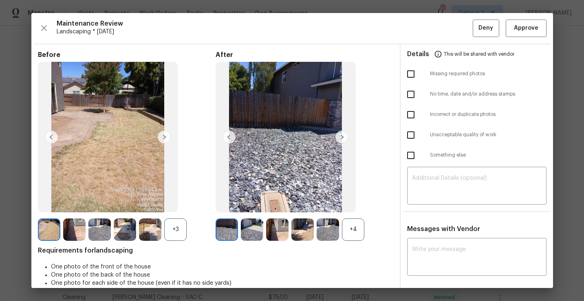
click at [171, 236] on div "+3" at bounding box center [175, 230] width 22 height 22
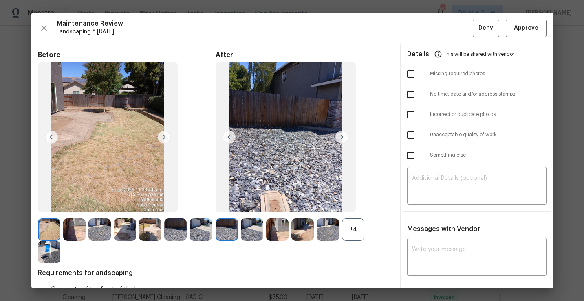
click at [226, 228] on img at bounding box center [226, 230] width 22 height 22
click at [253, 228] on img at bounding box center [252, 230] width 22 height 22
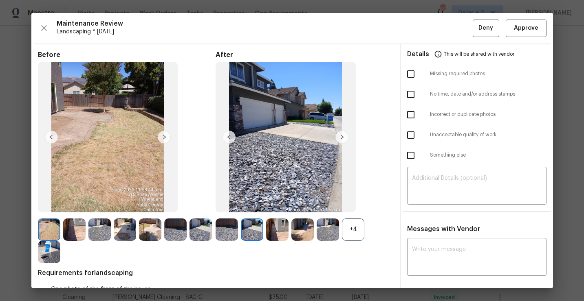
click at [273, 230] on img at bounding box center [277, 230] width 22 height 22
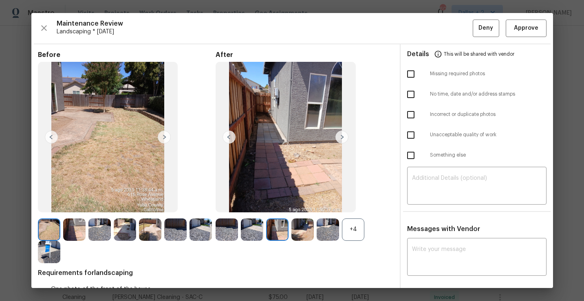
click at [304, 226] on img at bounding box center [302, 230] width 22 height 22
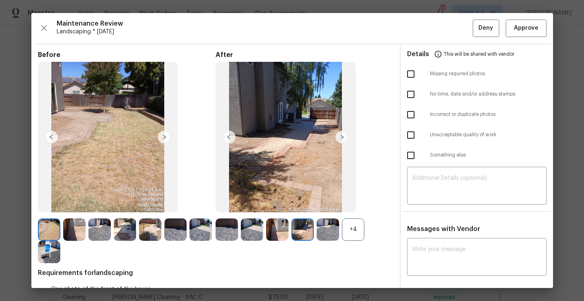
click at [304, 226] on img at bounding box center [302, 230] width 22 height 22
click at [320, 225] on img at bounding box center [328, 230] width 22 height 22
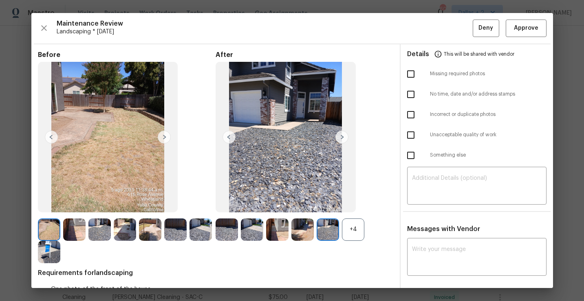
click at [352, 227] on div "+4" at bounding box center [353, 230] width 22 height 22
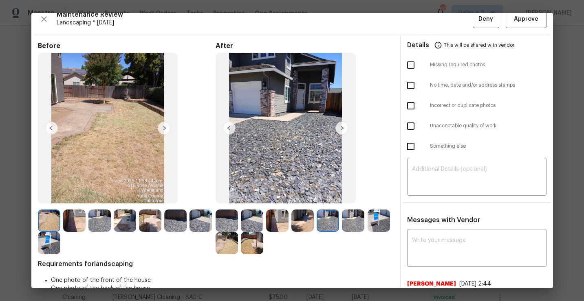
scroll to position [14, 0]
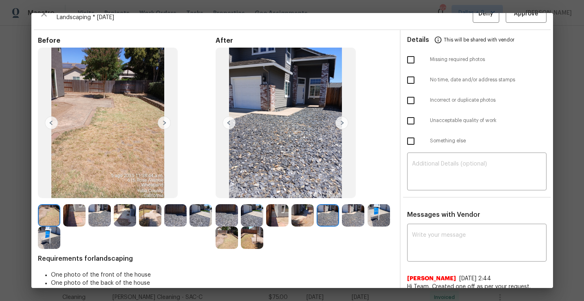
click at [224, 240] on img at bounding box center [226, 238] width 22 height 22
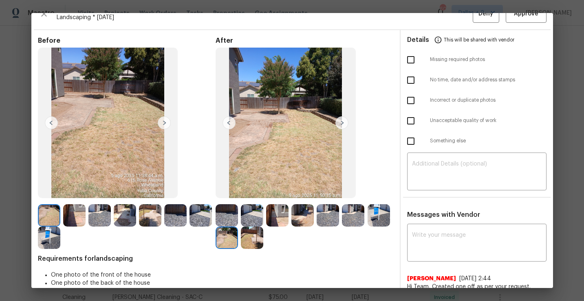
click at [357, 203] on div "After" at bounding box center [304, 143] width 178 height 213
click at [354, 209] on img at bounding box center [353, 215] width 22 height 22
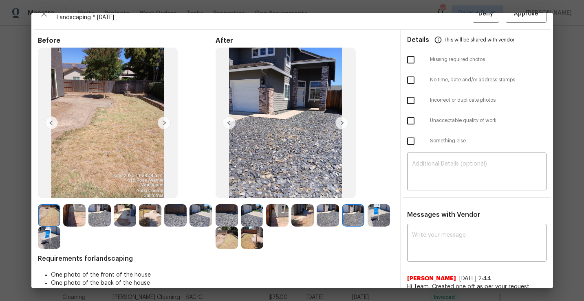
scroll to position [5, 0]
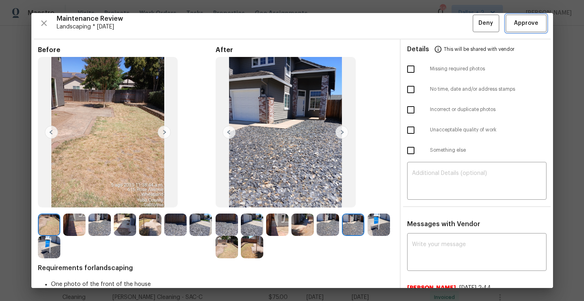
click at [519, 26] on span "Approve" at bounding box center [526, 23] width 24 height 10
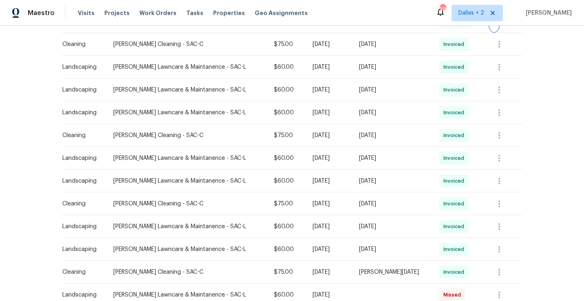
scroll to position [0, 0]
